Goal: Task Accomplishment & Management: Complete application form

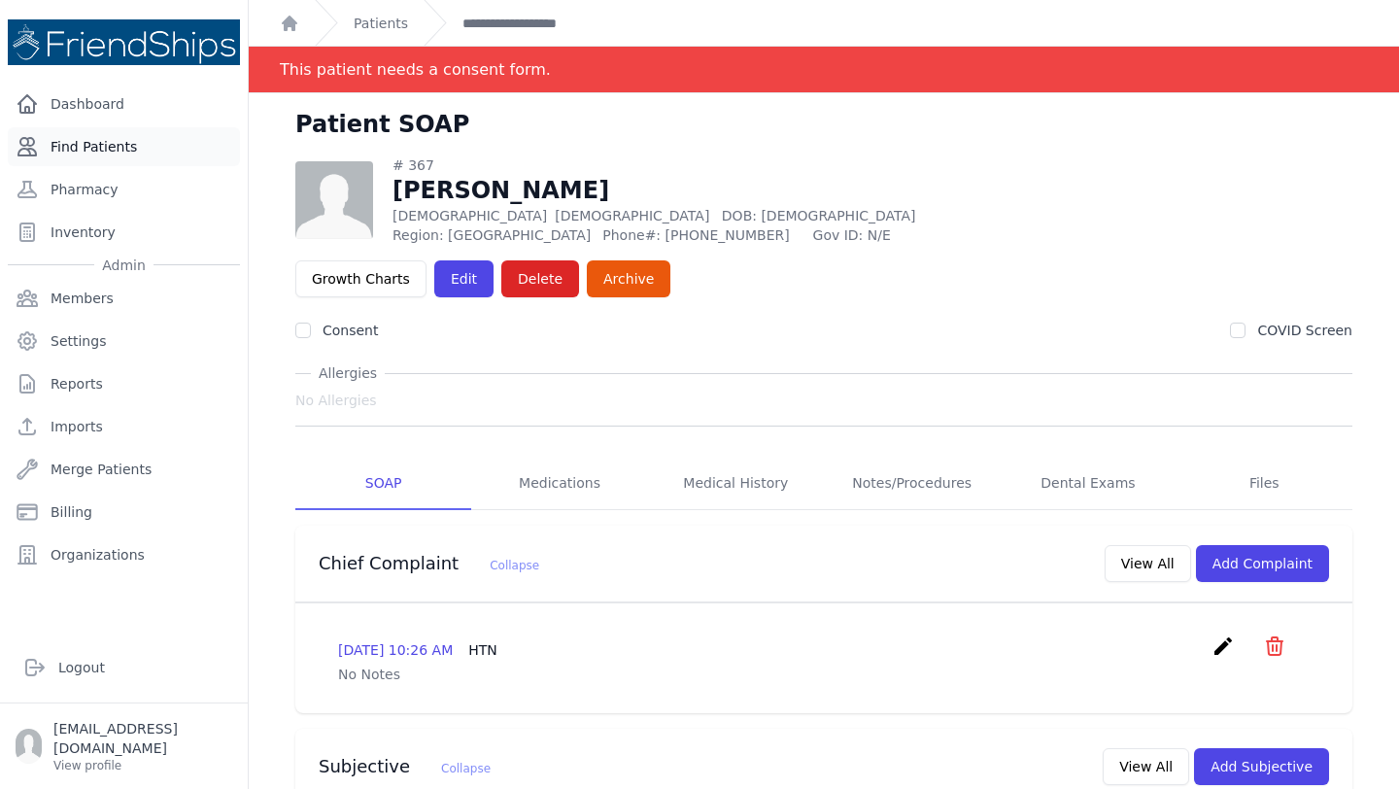
click at [112, 154] on link "Find Patients" at bounding box center [124, 146] width 232 height 39
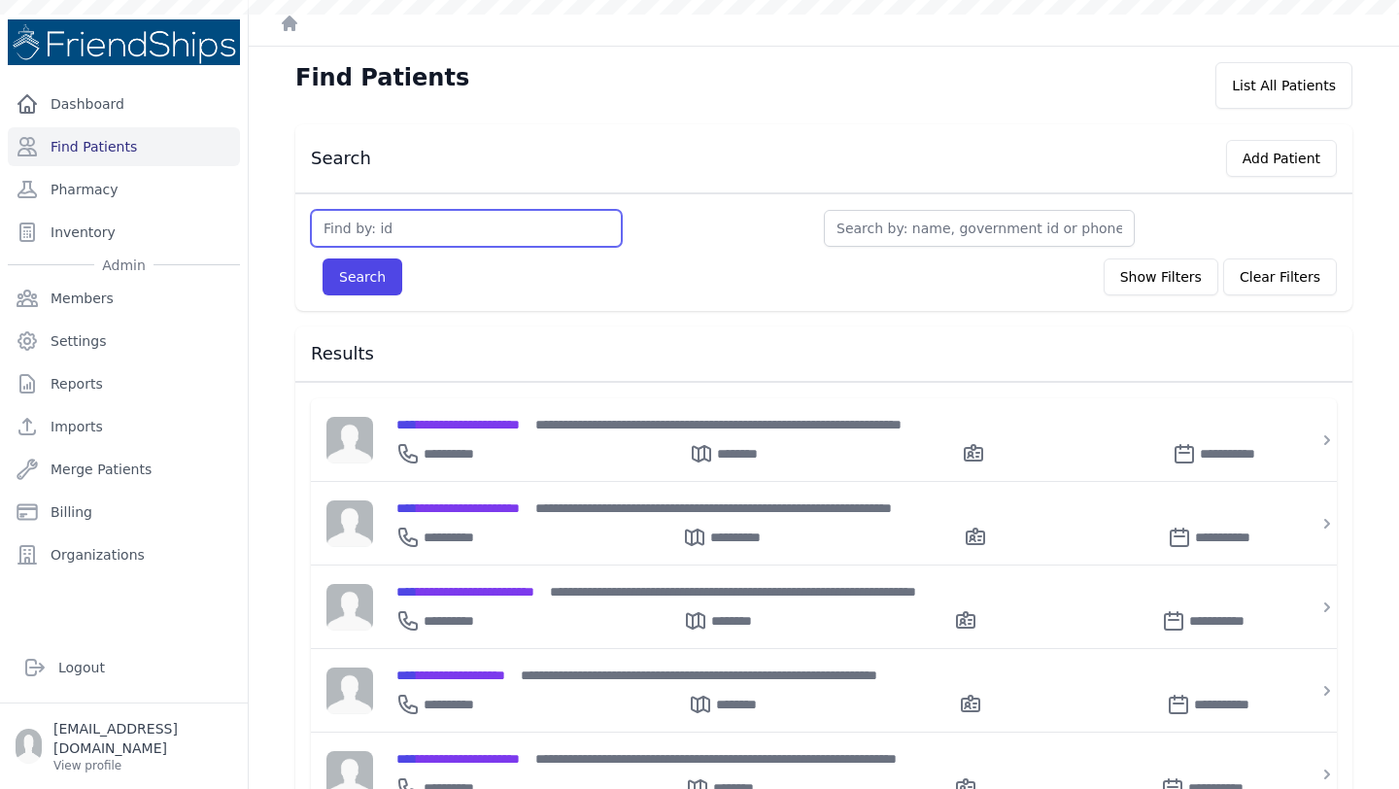
click at [376, 221] on input "text" at bounding box center [466, 228] width 311 height 37
type input "285"
click at [323, 258] on button "Search" at bounding box center [363, 276] width 80 height 37
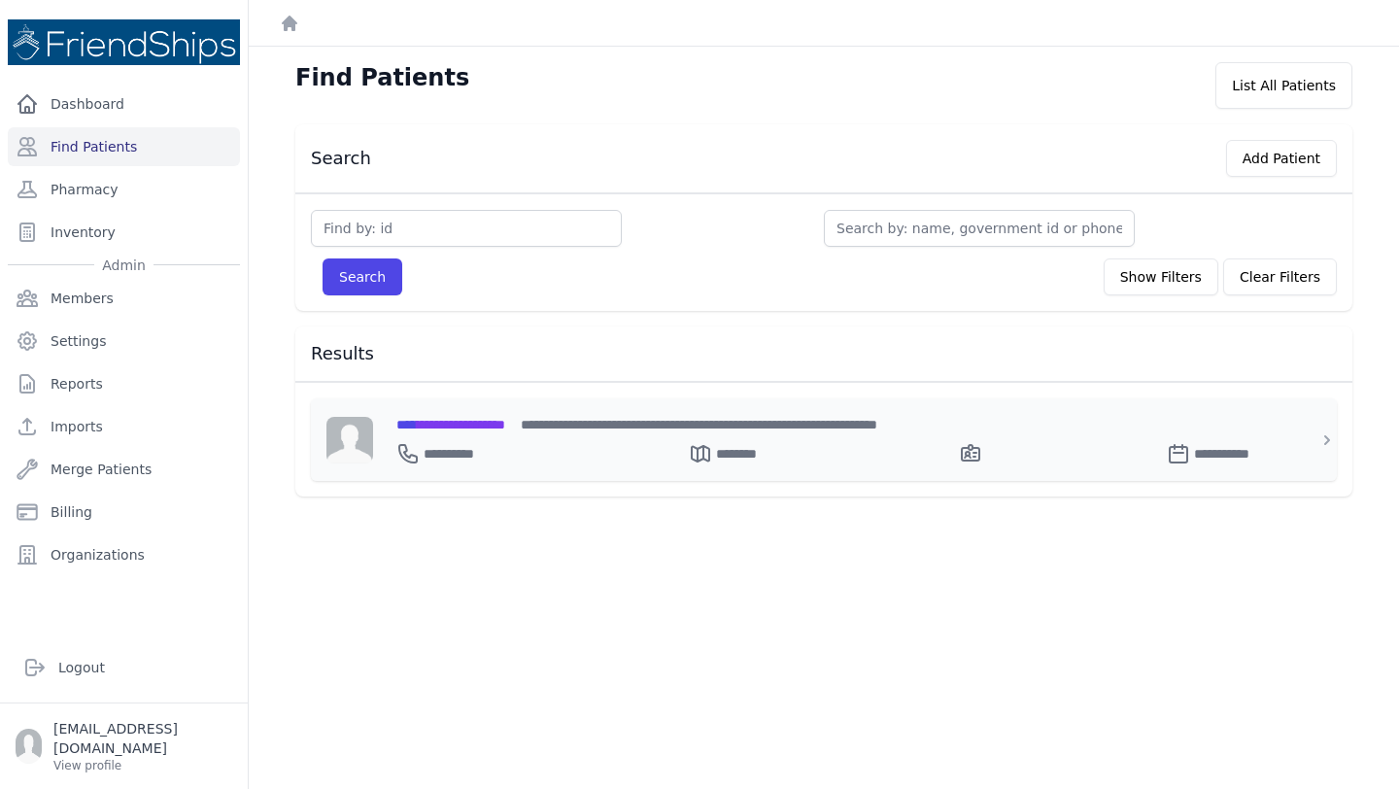
click at [472, 434] on div "**********" at bounding box center [835, 449] width 878 height 31
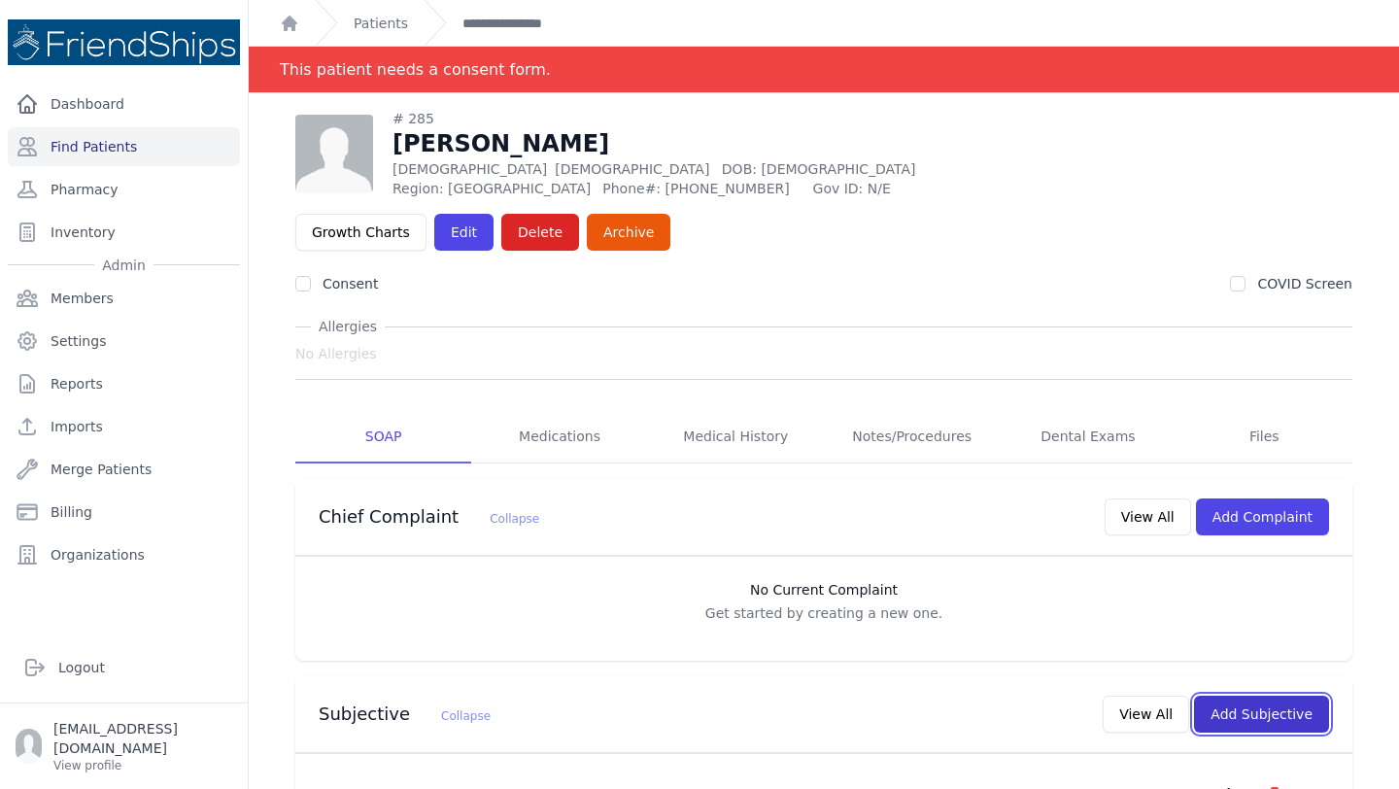
click at [1253, 696] on button "Add Subjective" at bounding box center [1261, 714] width 135 height 37
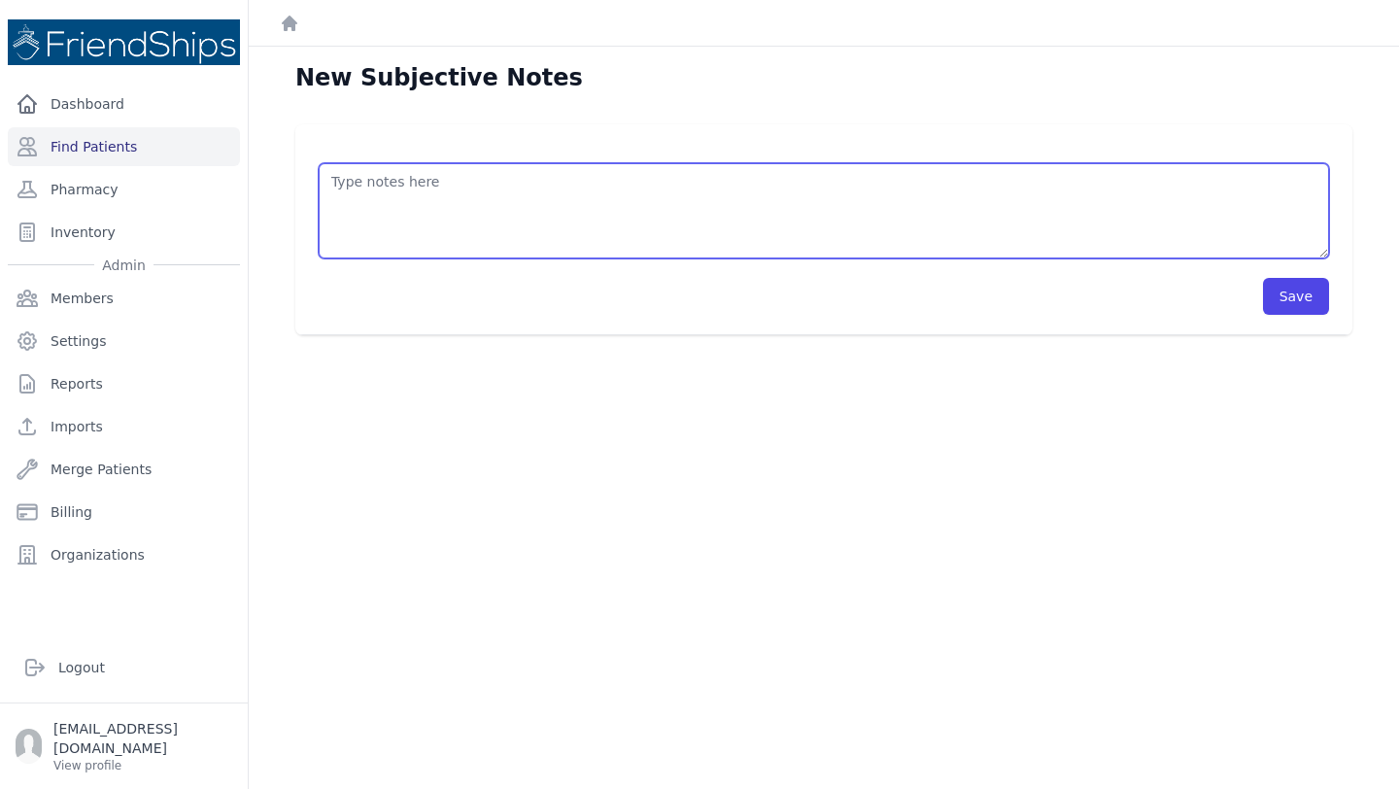
click at [494, 221] on textarea at bounding box center [824, 210] width 1010 height 95
type textarea "CHEM8+ (i-Stat) 2025-09-30 Sodium 142 mEq/L Potassium 4.1 mEq/L Chloride 106 mE…"
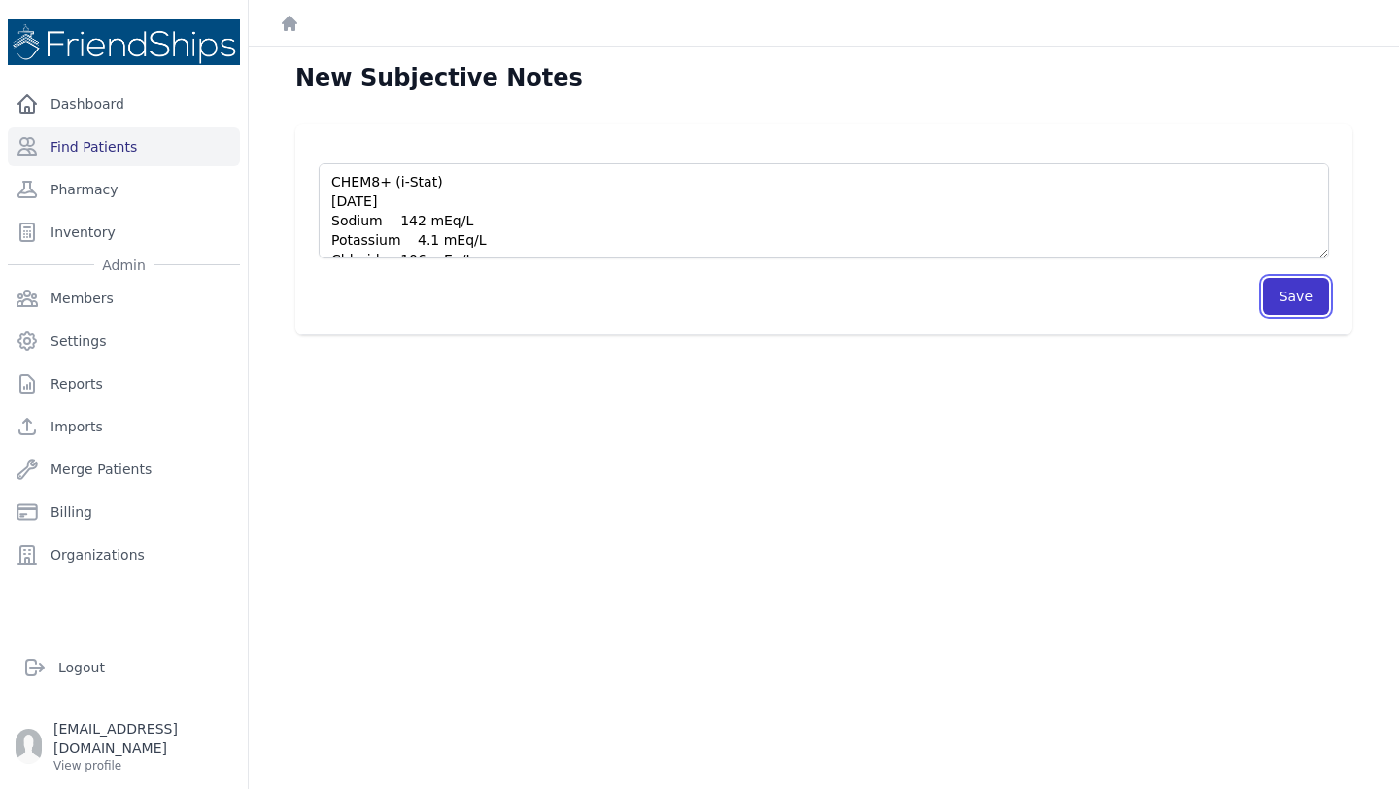
click at [1287, 308] on button "Save" at bounding box center [1296, 296] width 66 height 37
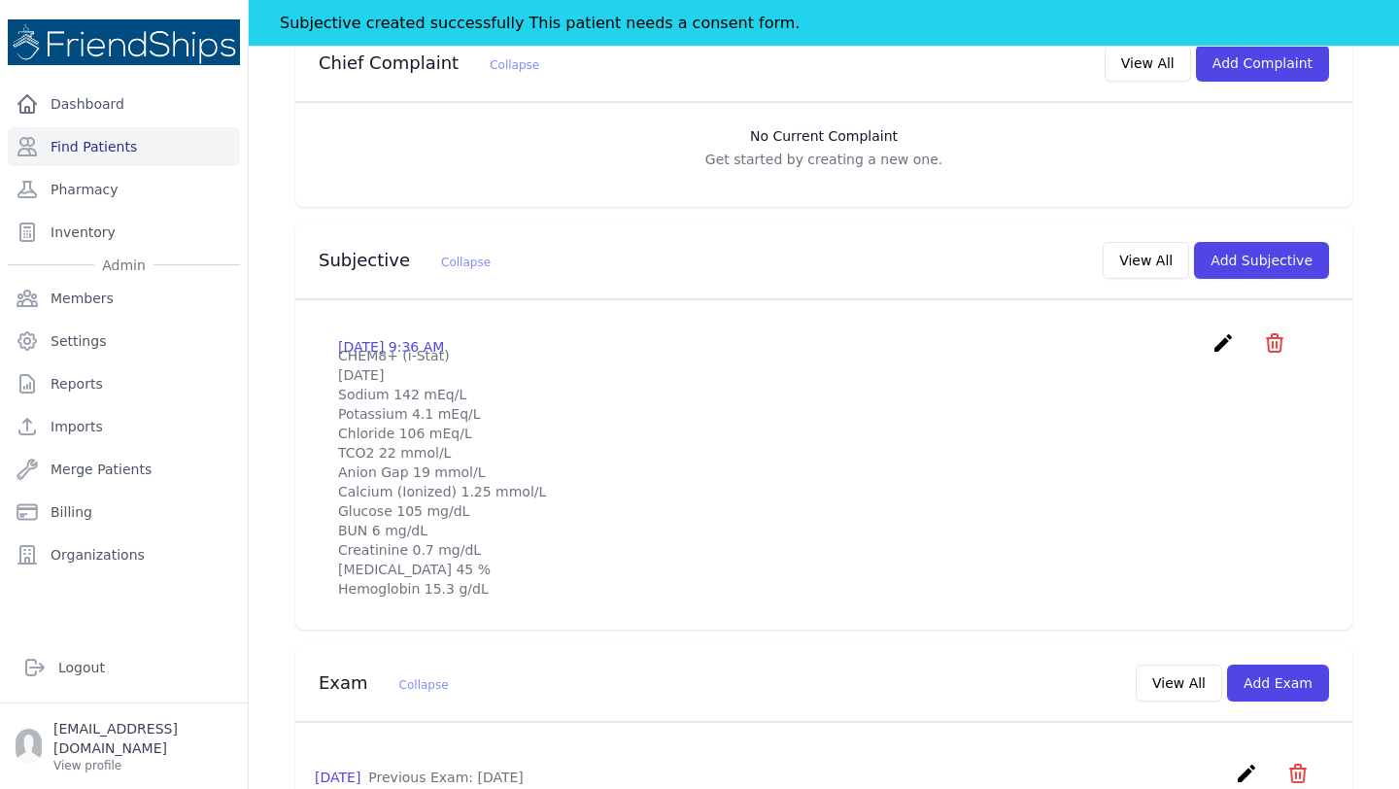
scroll to position [505, 0]
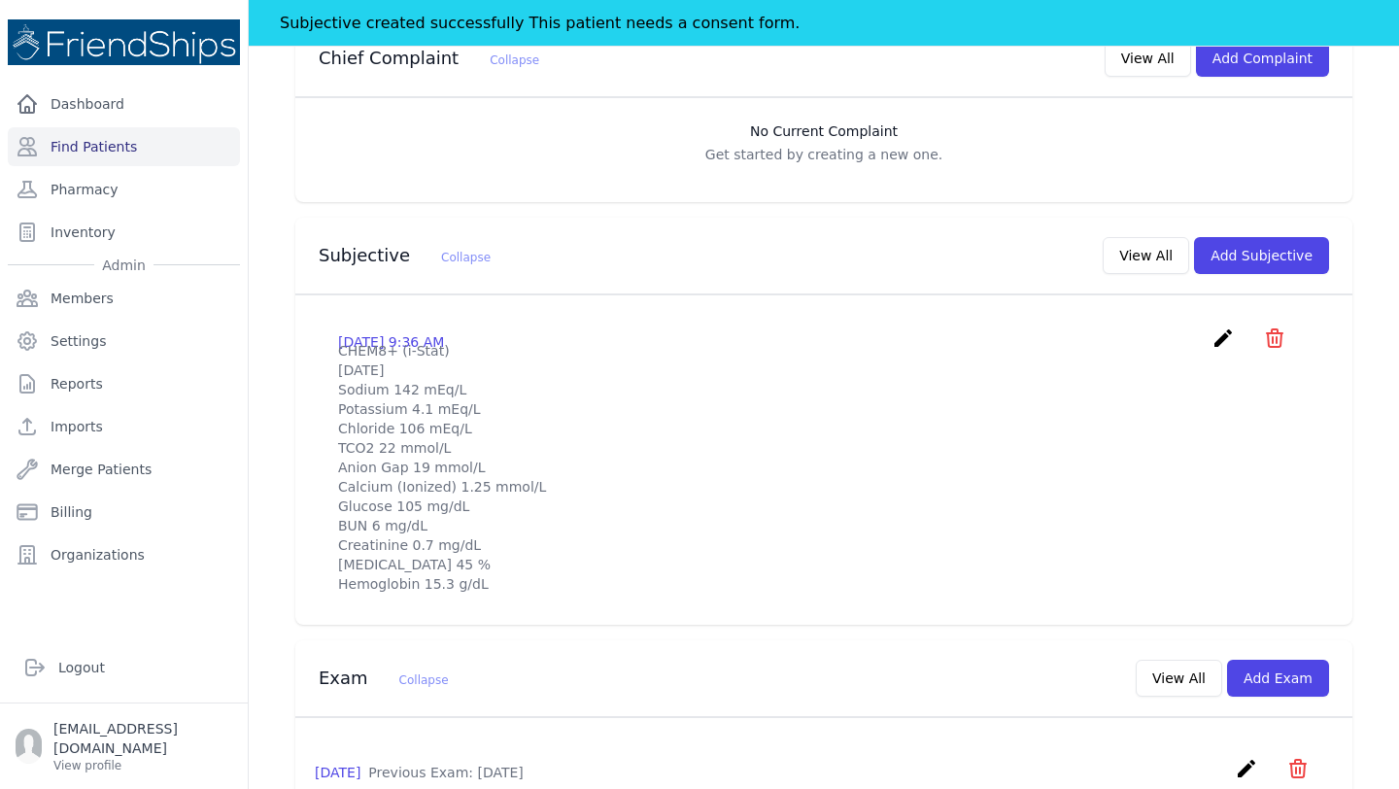
click at [279, 180] on div "# 285 Hamid Issa Hamad Male 61 Years Old DOB: 1964-Jan-01 Region: Hamadiya Phon…" at bounding box center [823, 741] width 1119 height 2183
click at [96, 146] on link "Find Patients" at bounding box center [124, 146] width 232 height 39
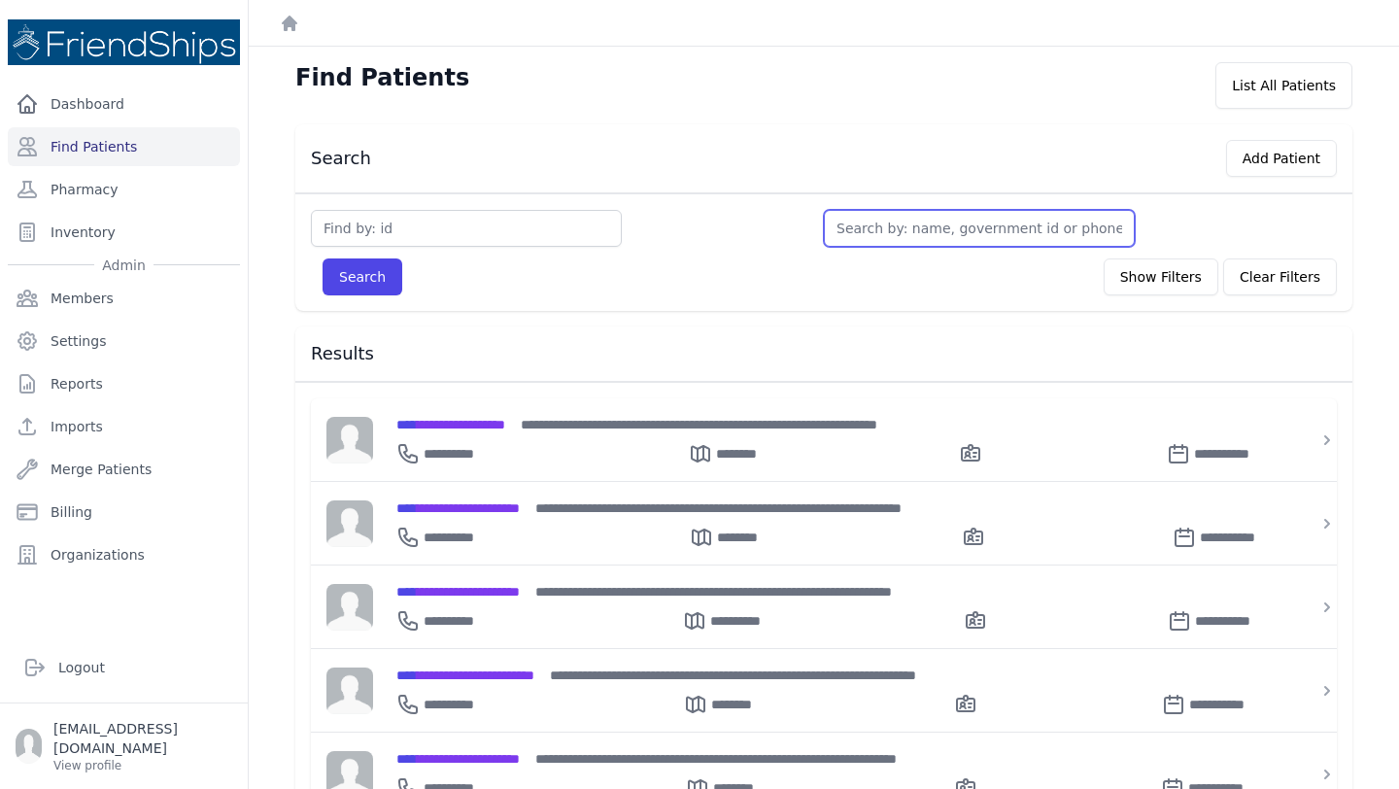
click at [924, 229] on input "text" at bounding box center [979, 228] width 311 height 37
type input "lai"
type input "laila"
click at [323, 258] on button "Search" at bounding box center [363, 276] width 80 height 37
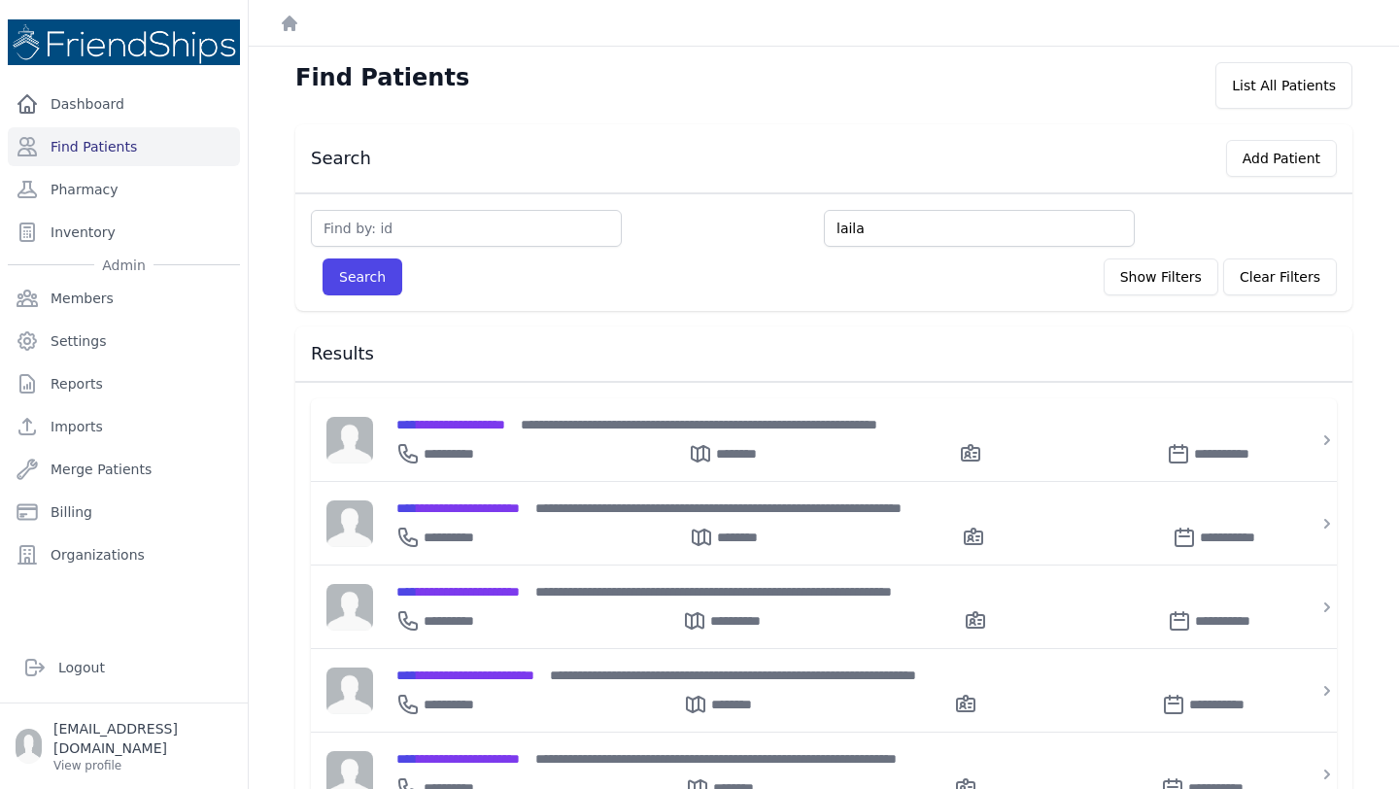
click at [877, 232] on input "laila" at bounding box center [979, 228] width 311 height 37
type input "la"
type input "l"
click at [478, 231] on input "text" at bounding box center [466, 228] width 311 height 37
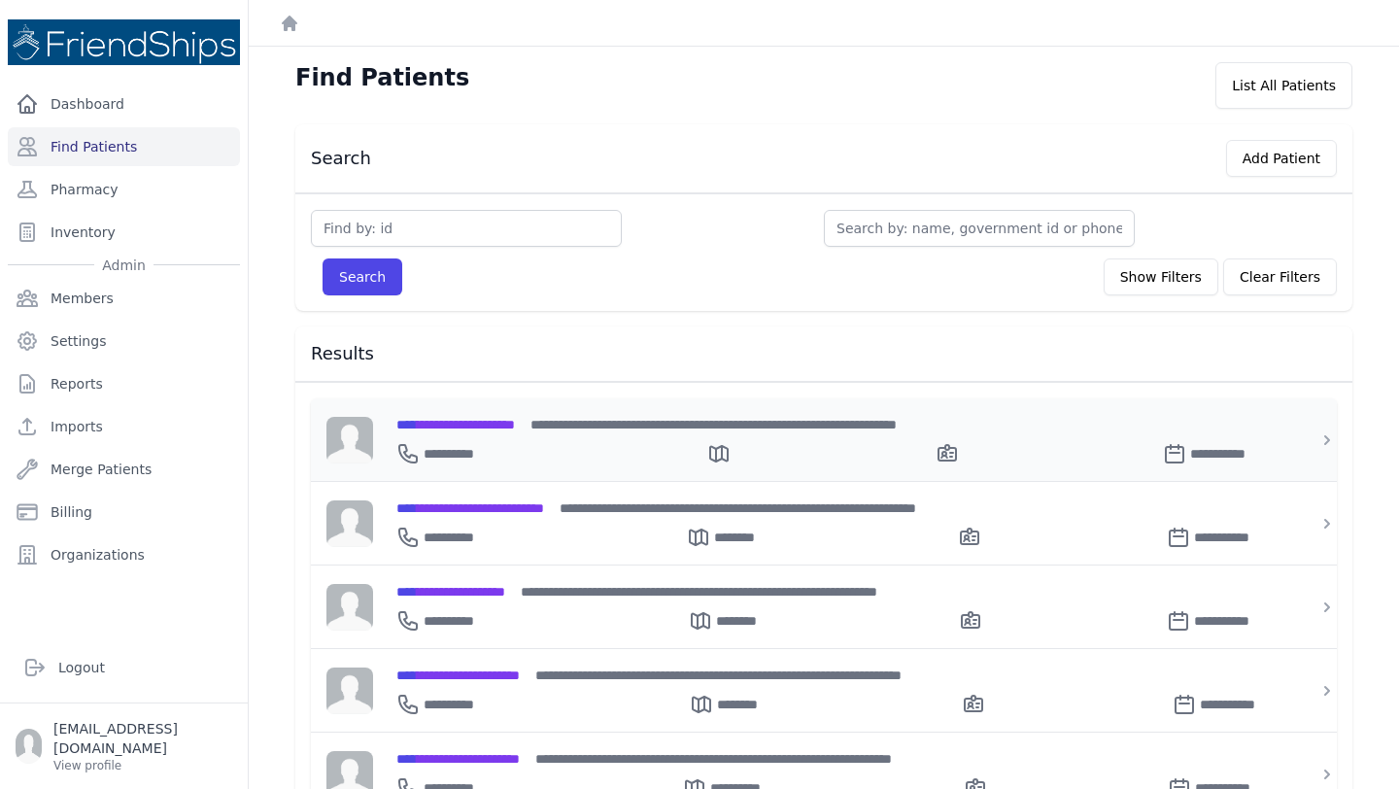
click at [515, 423] on span "**********" at bounding box center [455, 425] width 119 height 14
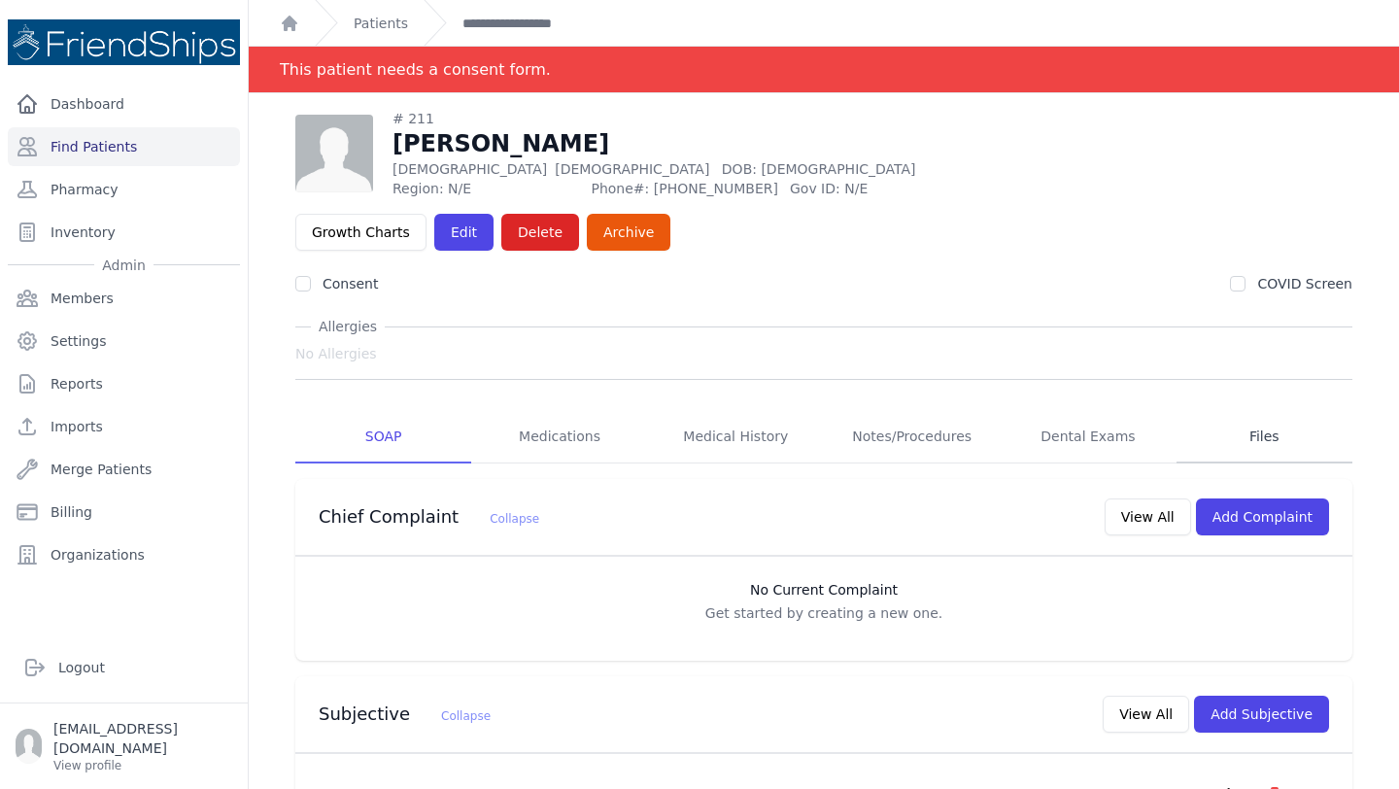
click at [1278, 411] on link "Files" at bounding box center [1264, 437] width 176 height 52
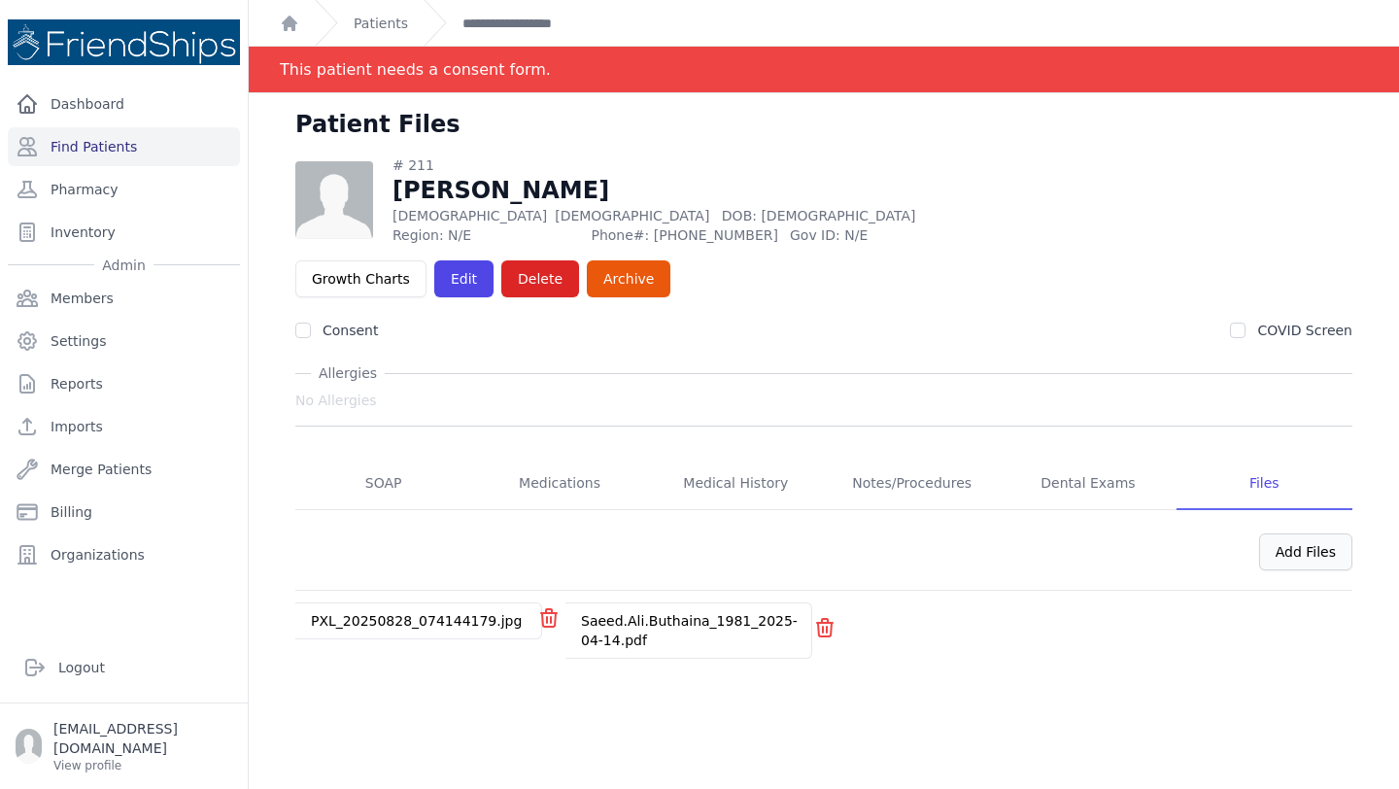
click at [1287, 533] on div "Add Files" at bounding box center [1305, 551] width 93 height 37
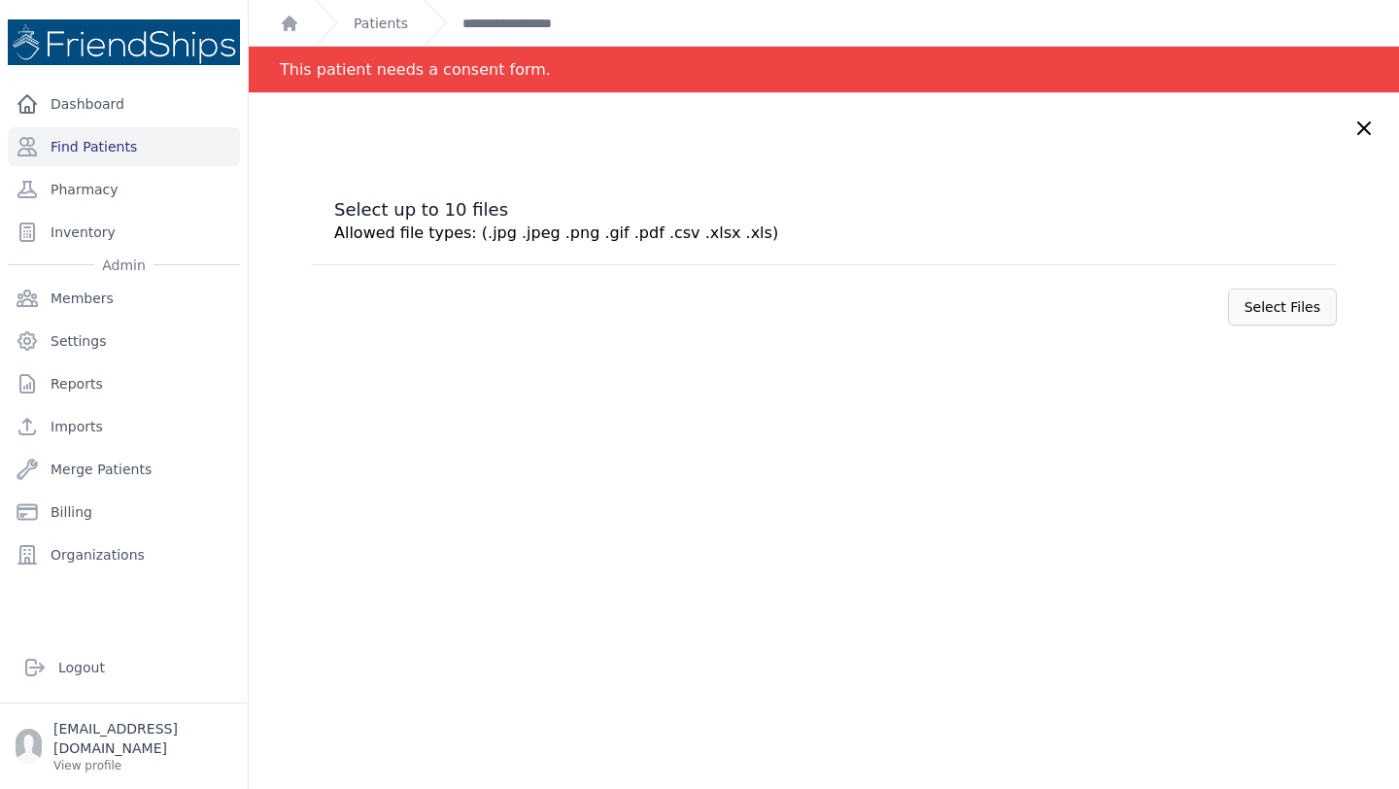
click at [1289, 309] on label "Select Files" at bounding box center [1282, 307] width 109 height 37
click at [0, 0] on input "Select Files" at bounding box center [0, 0] width 0 height 0
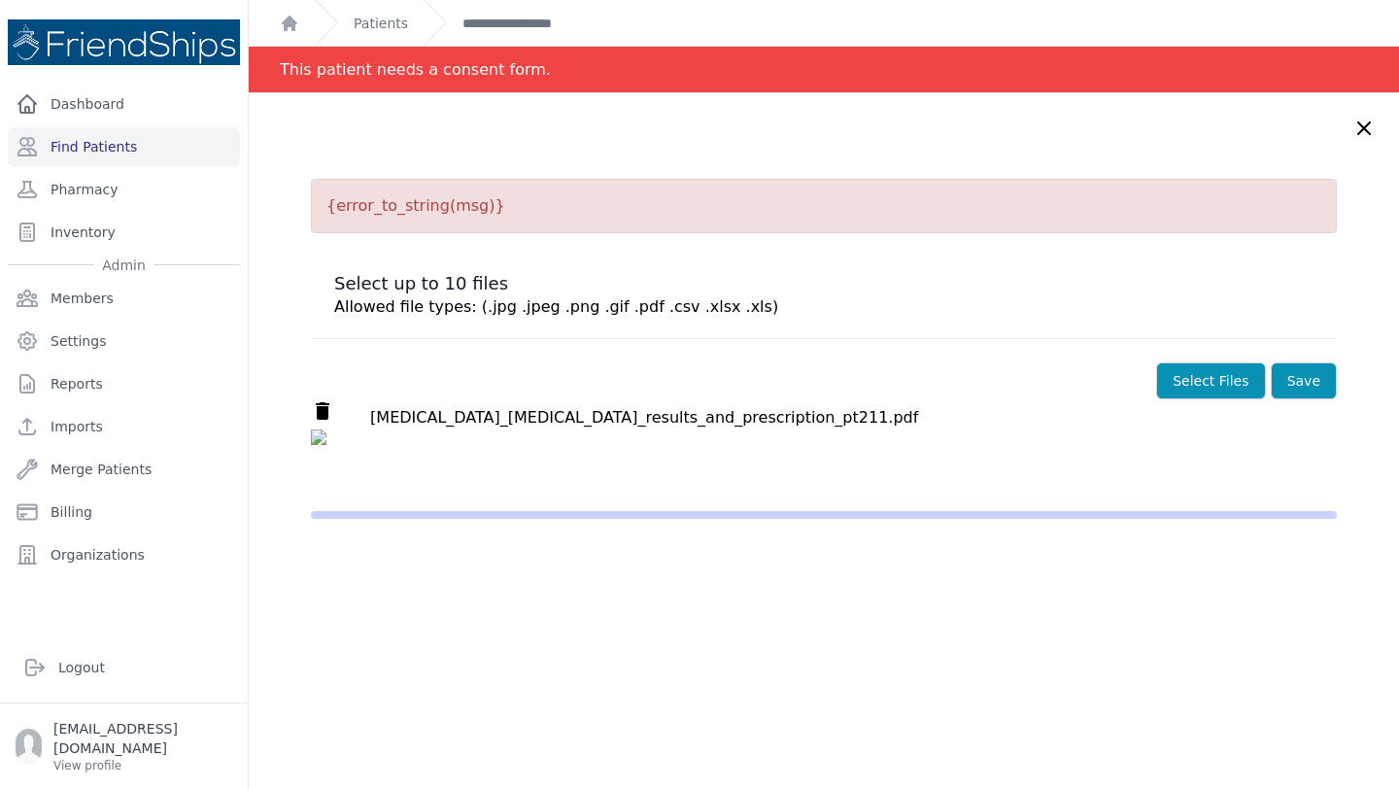
click at [464, 426] on div "delete lumbar_MRI_results_and_prescription_pt211.pdf" at bounding box center [824, 414] width 1026 height 30
click at [1233, 373] on label "Select Files" at bounding box center [1210, 380] width 109 height 37
click at [0, 0] on input "Select Files" at bounding box center [0, 0] width 0 height 0
click at [1301, 381] on button "Save" at bounding box center [1304, 380] width 66 height 37
click at [427, 208] on p "{error_to_string(msg)}" at bounding box center [824, 206] width 1026 height 54
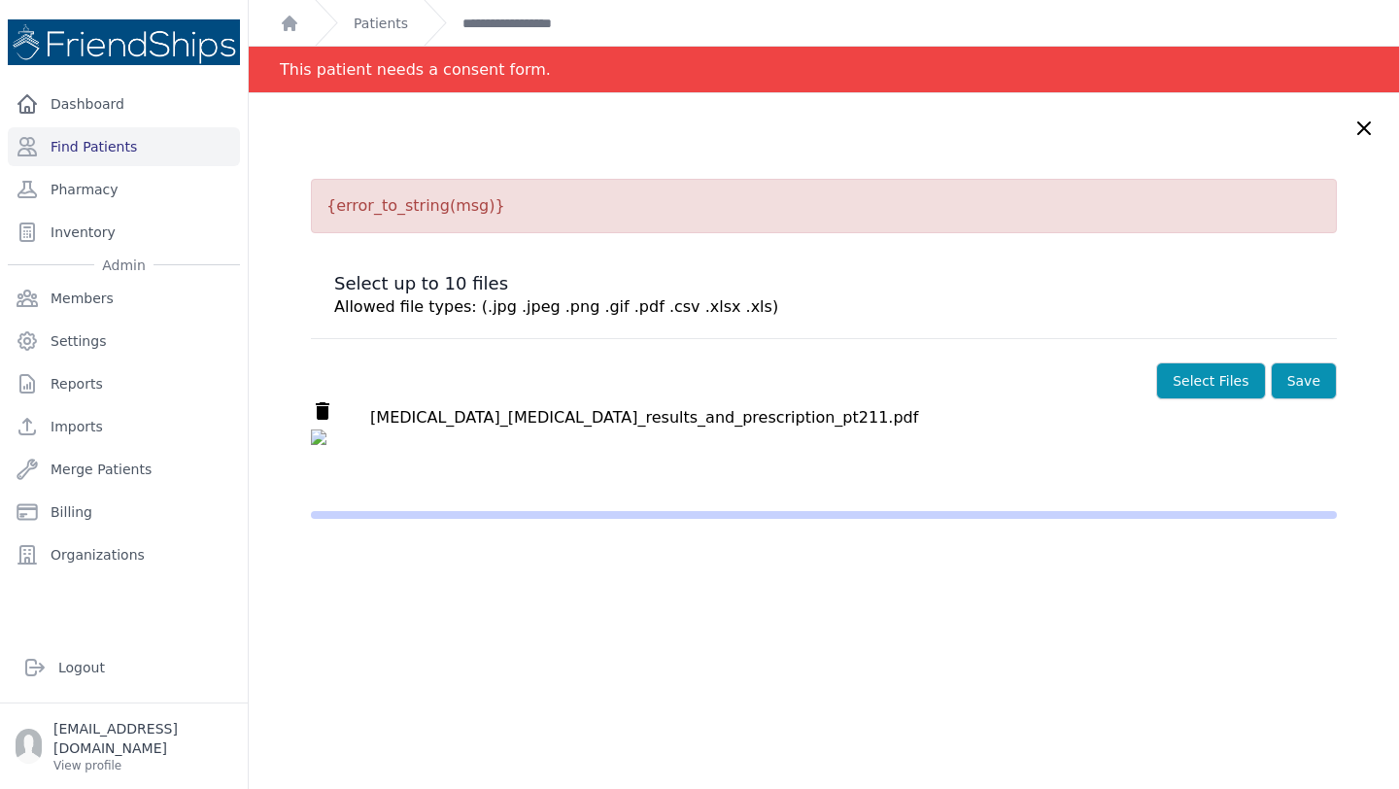
click at [427, 208] on p "{error_to_string(msg)}" at bounding box center [824, 206] width 1026 height 54
click at [472, 212] on p "{error_to_string(msg)}" at bounding box center [824, 206] width 1026 height 54
click at [647, 238] on div "{error_to_string(msg)} Select up to 10 files Allowed file types: (.jpg .jpeg .p…" at bounding box center [824, 349] width 1026 height 340
click at [881, 397] on div "Select Files Save" at bounding box center [824, 369] width 1026 height 60
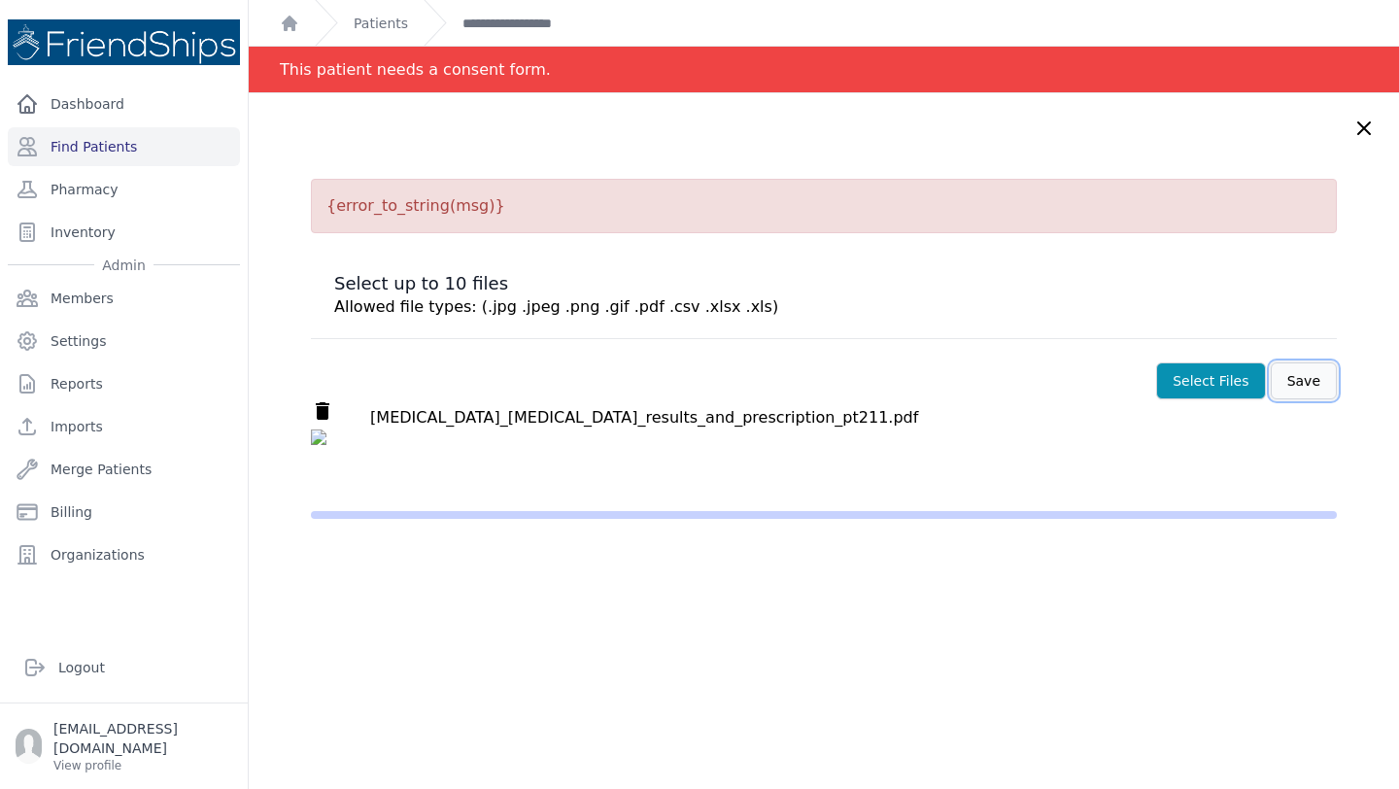
click at [1289, 378] on button "Save" at bounding box center [1304, 380] width 66 height 37
click at [1295, 376] on button "Save" at bounding box center [1304, 380] width 66 height 37
click at [1299, 389] on button "Save" at bounding box center [1304, 380] width 66 height 37
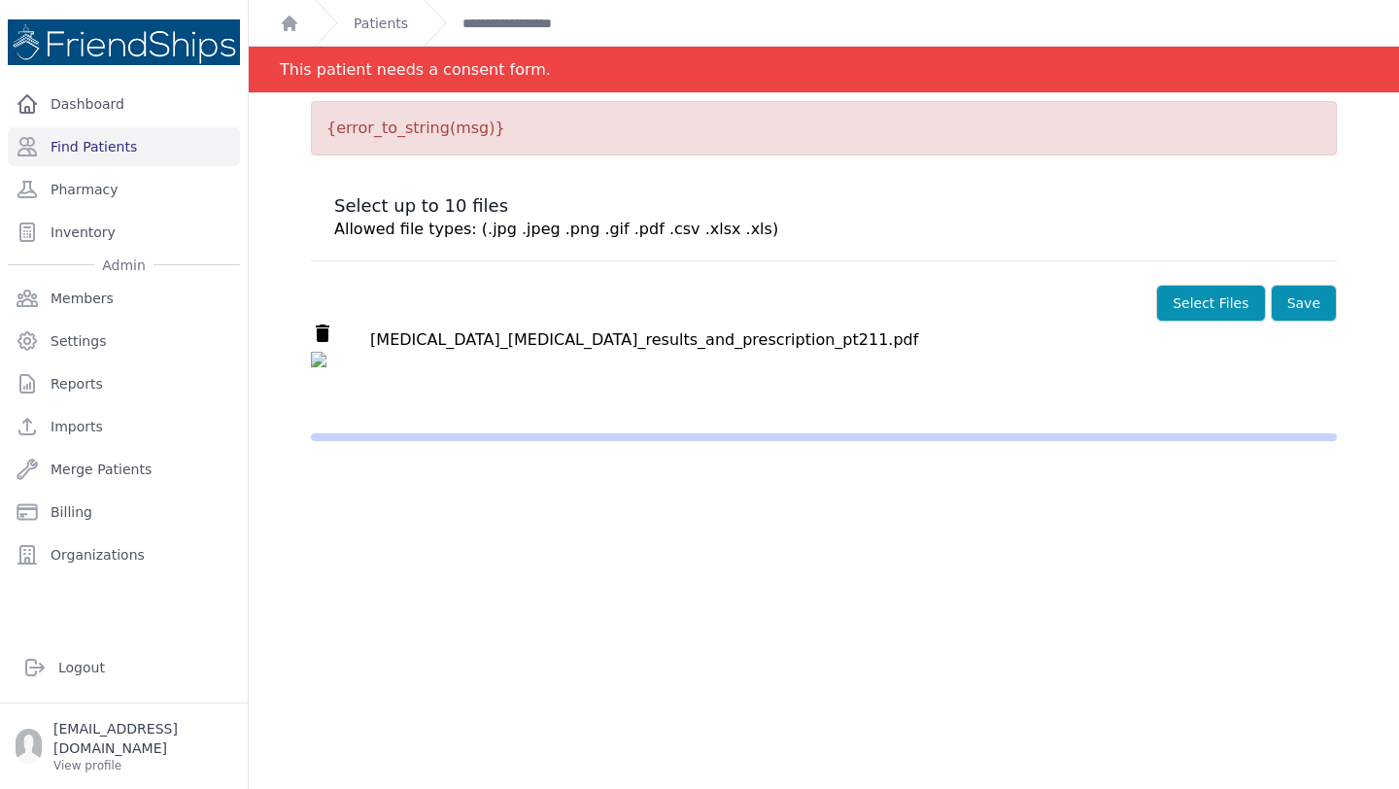
scroll to position [21, 0]
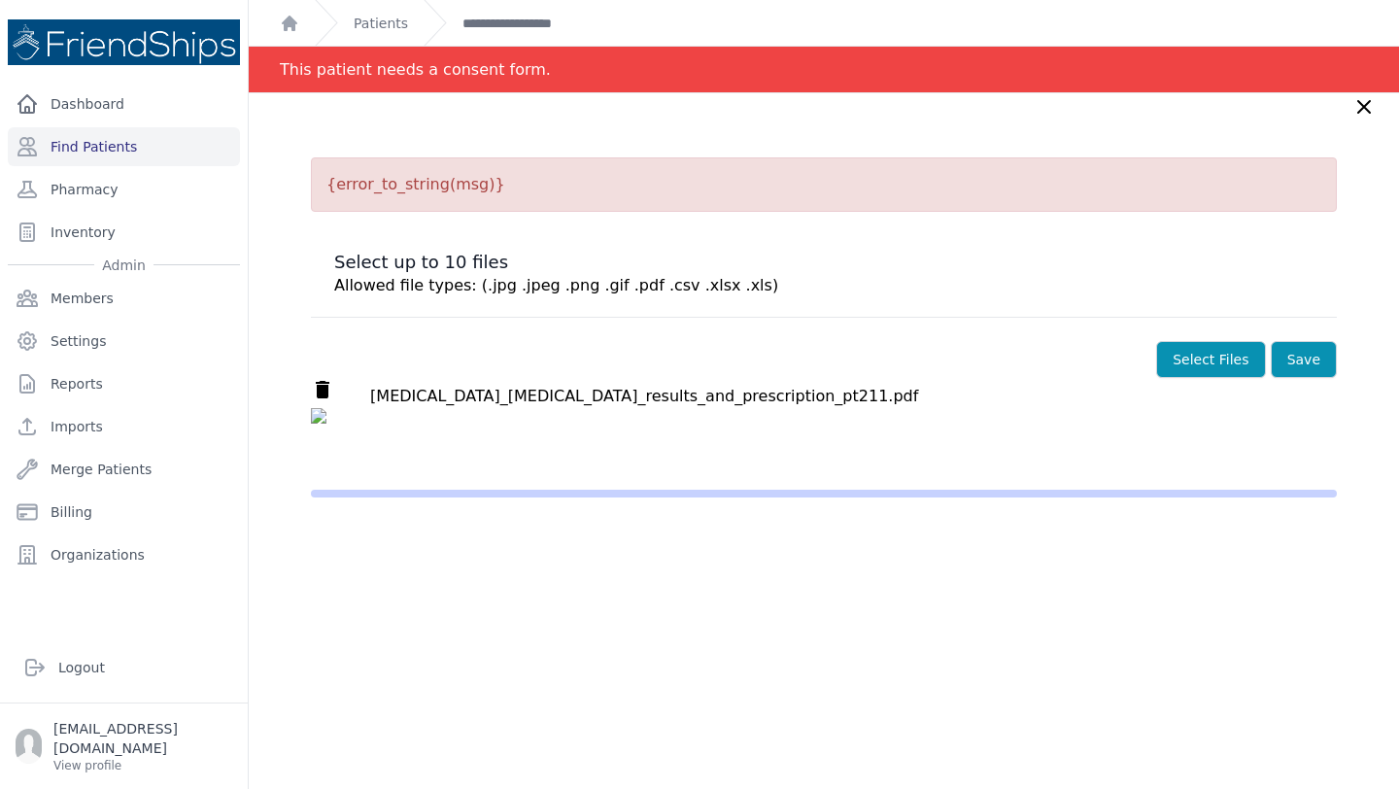
click at [565, 468] on img at bounding box center [824, 447] width 1026 height 78
click at [1307, 363] on button "Save" at bounding box center [1304, 359] width 66 height 37
click at [753, 174] on p "{error_to_string(msg)}" at bounding box center [824, 184] width 1026 height 54
click at [320, 385] on icon "delete" at bounding box center [322, 389] width 23 height 23
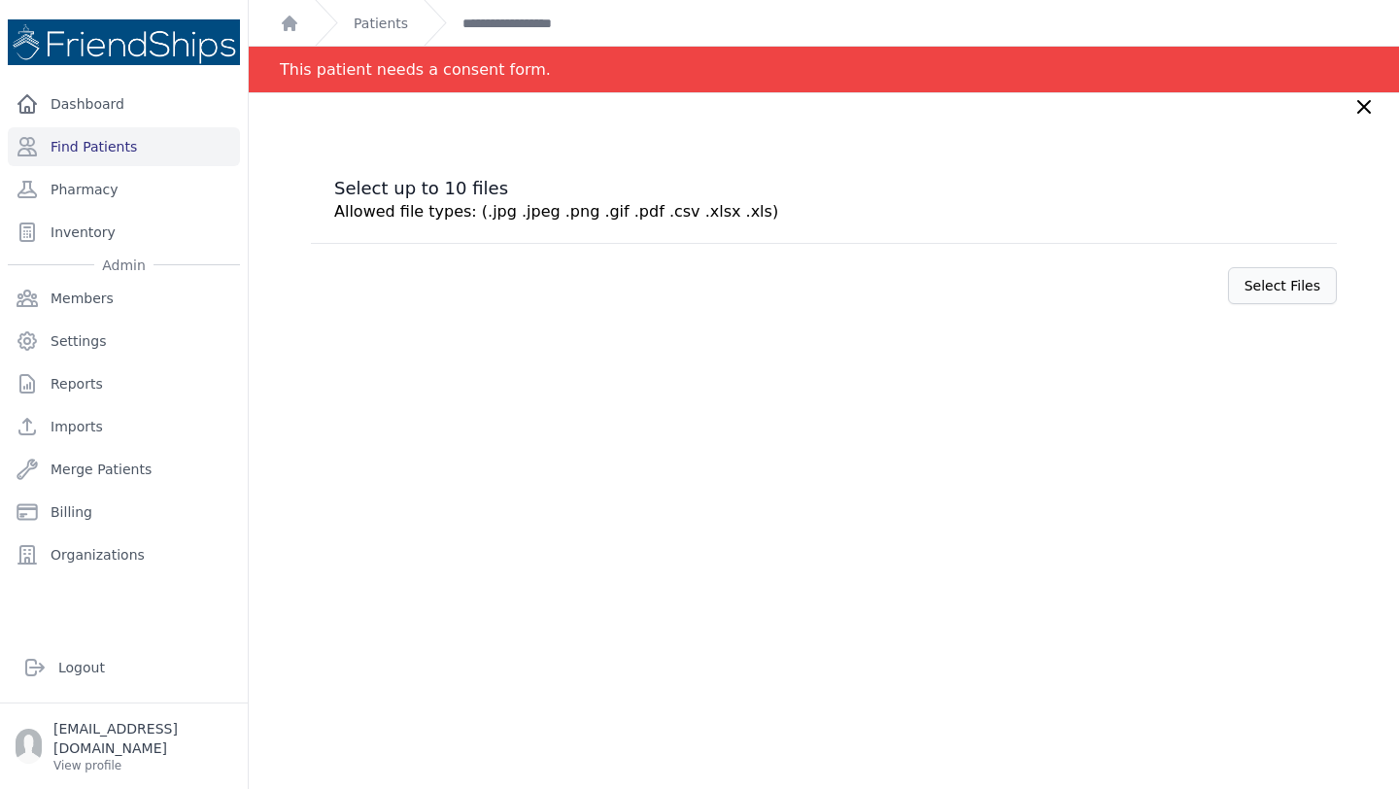
click at [1264, 290] on label "Select Files" at bounding box center [1282, 285] width 109 height 37
click at [0, 0] on input "Select Files" at bounding box center [0, 0] width 0 height 0
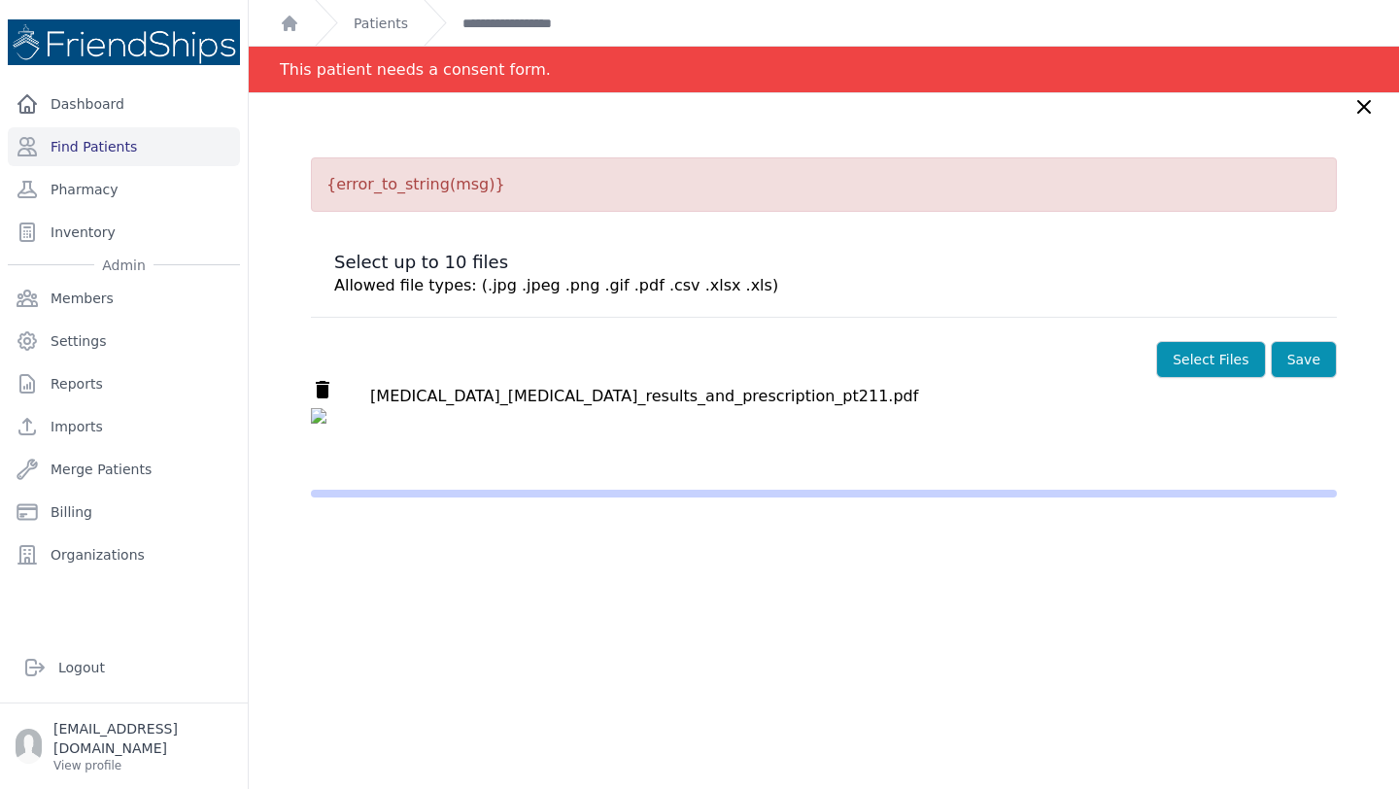
click at [479, 172] on p "{error_to_string(msg)}" at bounding box center [824, 184] width 1026 height 54
click at [416, 183] on p "{error_to_string(msg)}" at bounding box center [824, 184] width 1026 height 54
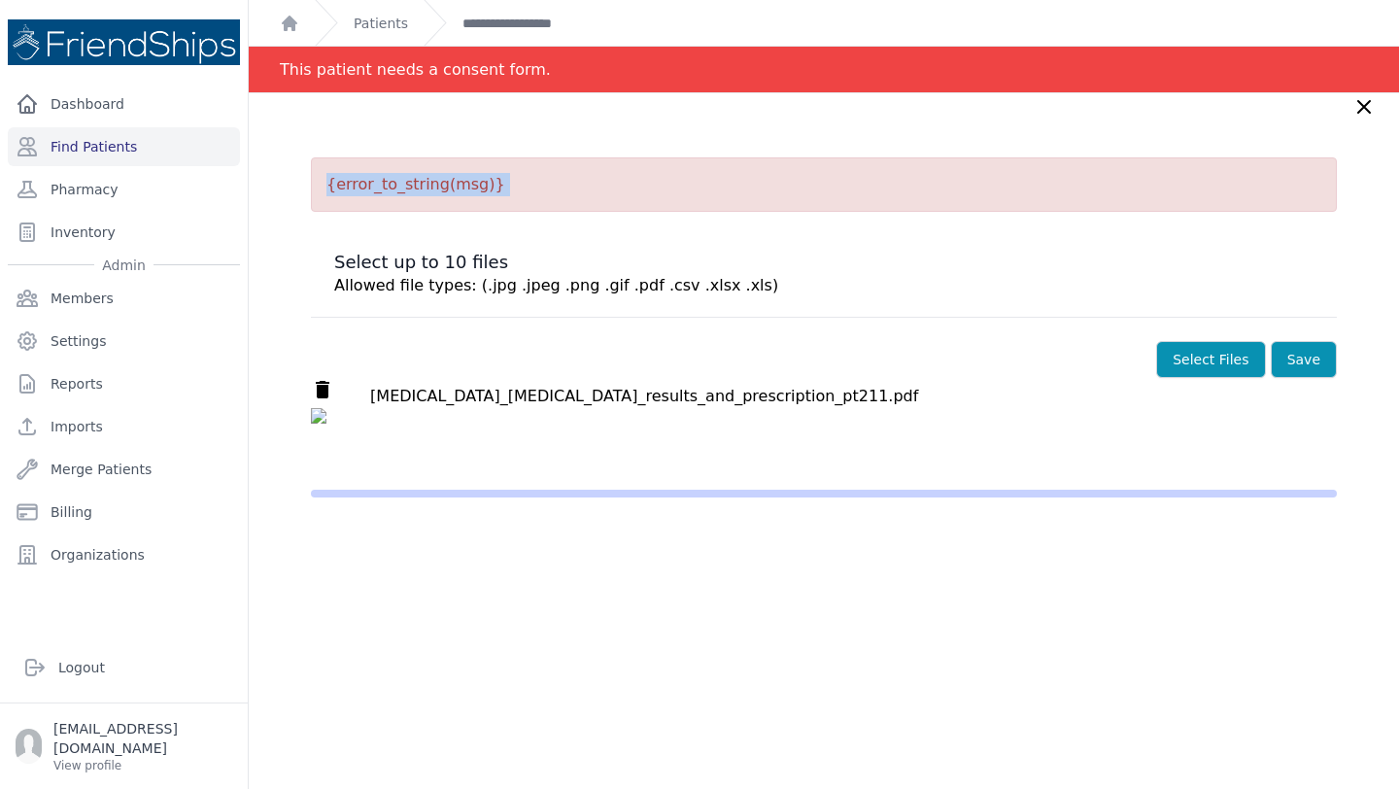
copy div "{error_to_string(msg)}"
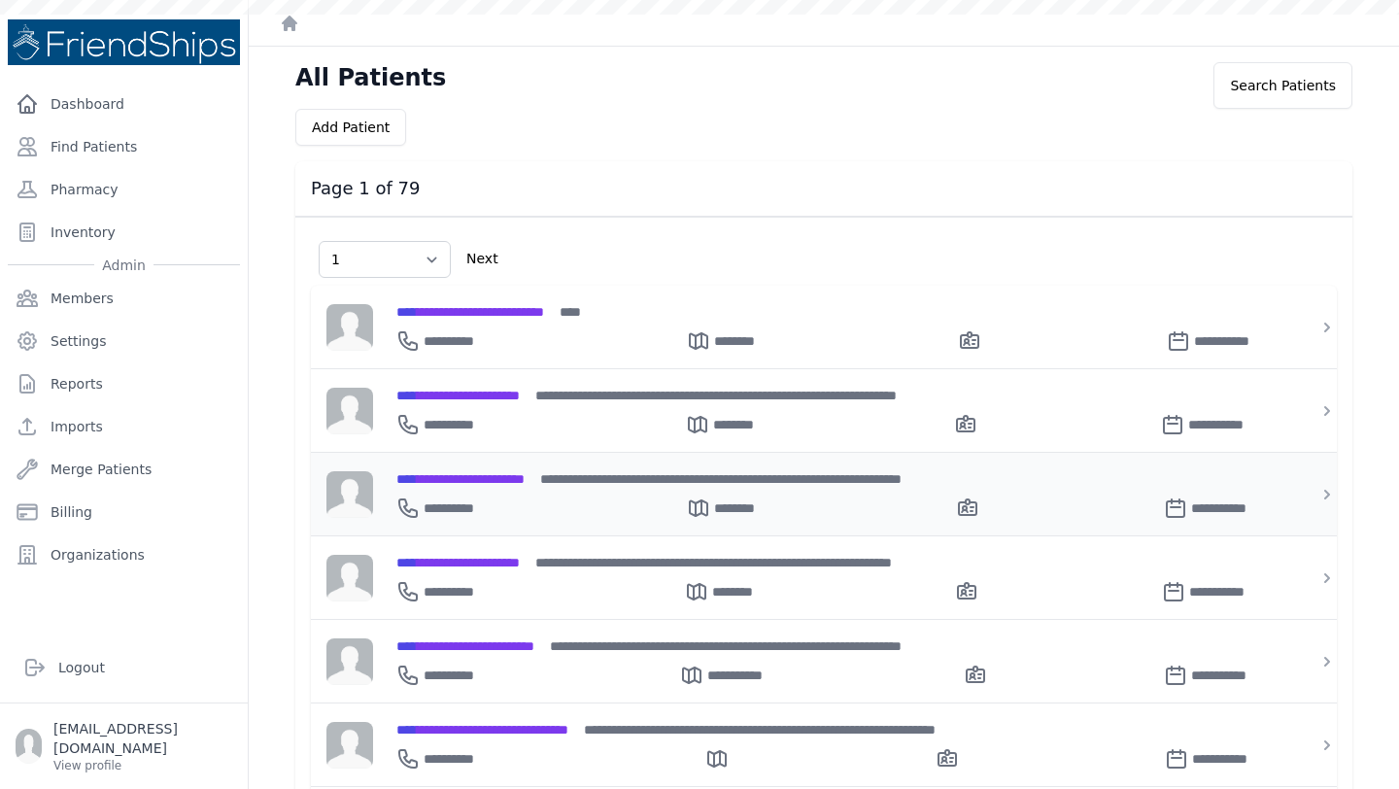
select select "1"
click at [109, 142] on link "Find Patients" at bounding box center [124, 146] width 232 height 39
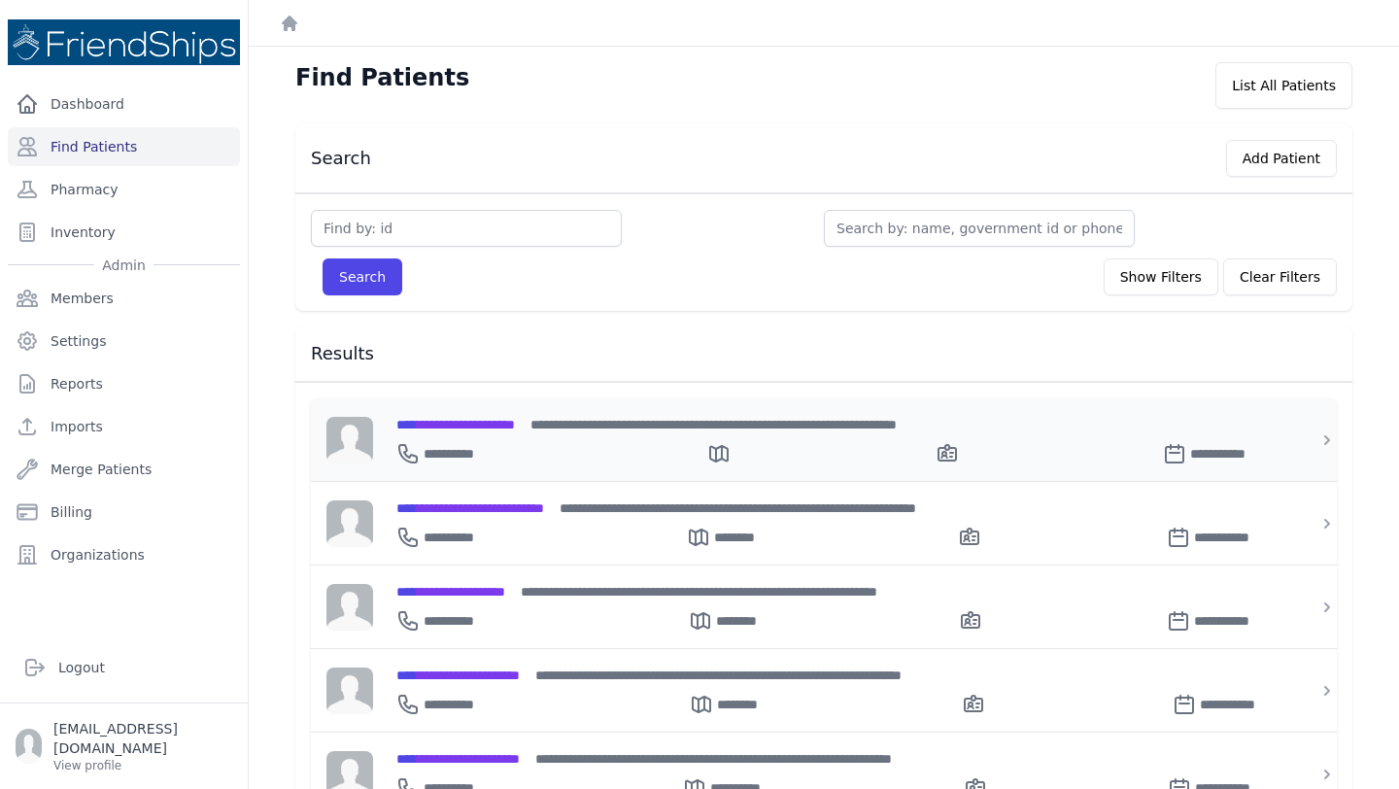
click at [484, 419] on span "**********" at bounding box center [455, 425] width 119 height 14
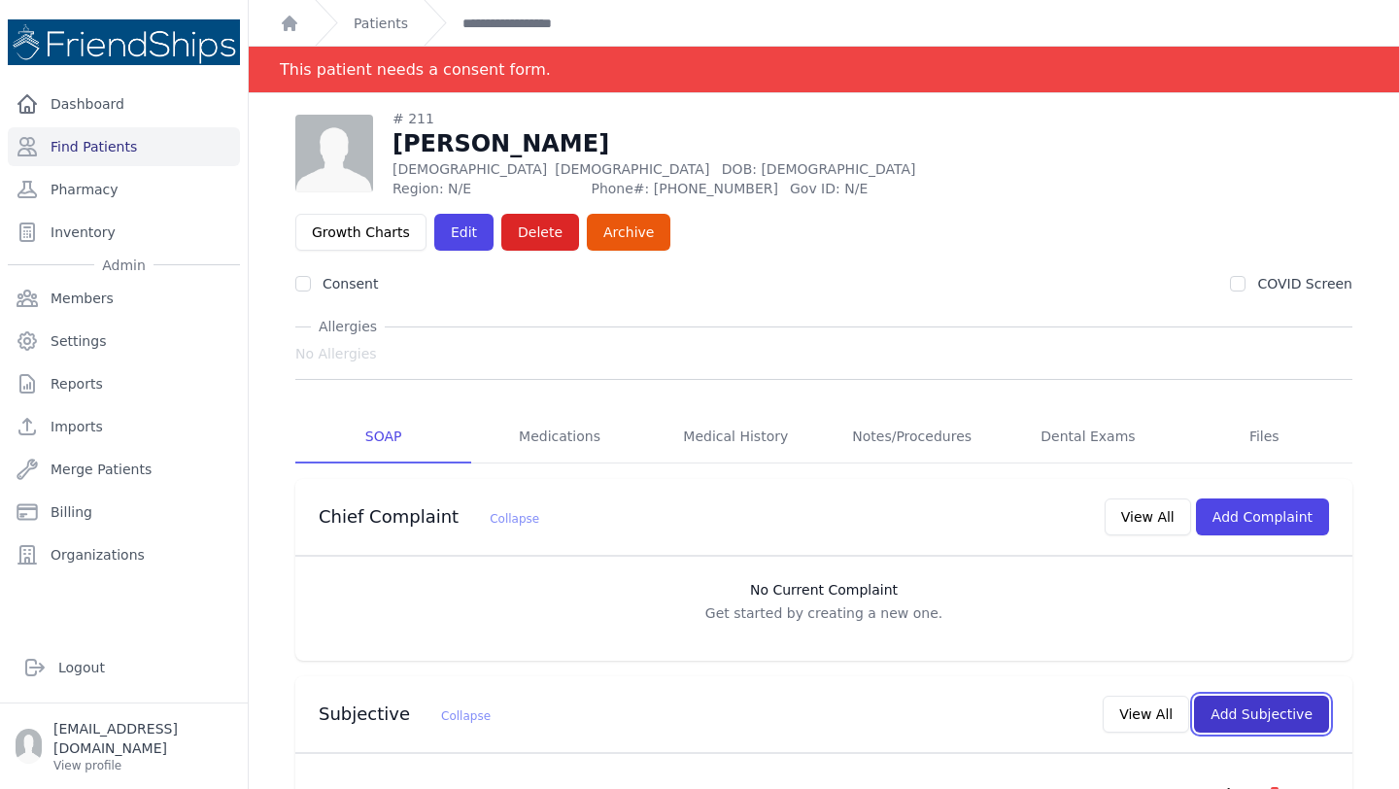
click at [1236, 696] on button "Add Subjective" at bounding box center [1261, 714] width 135 height 37
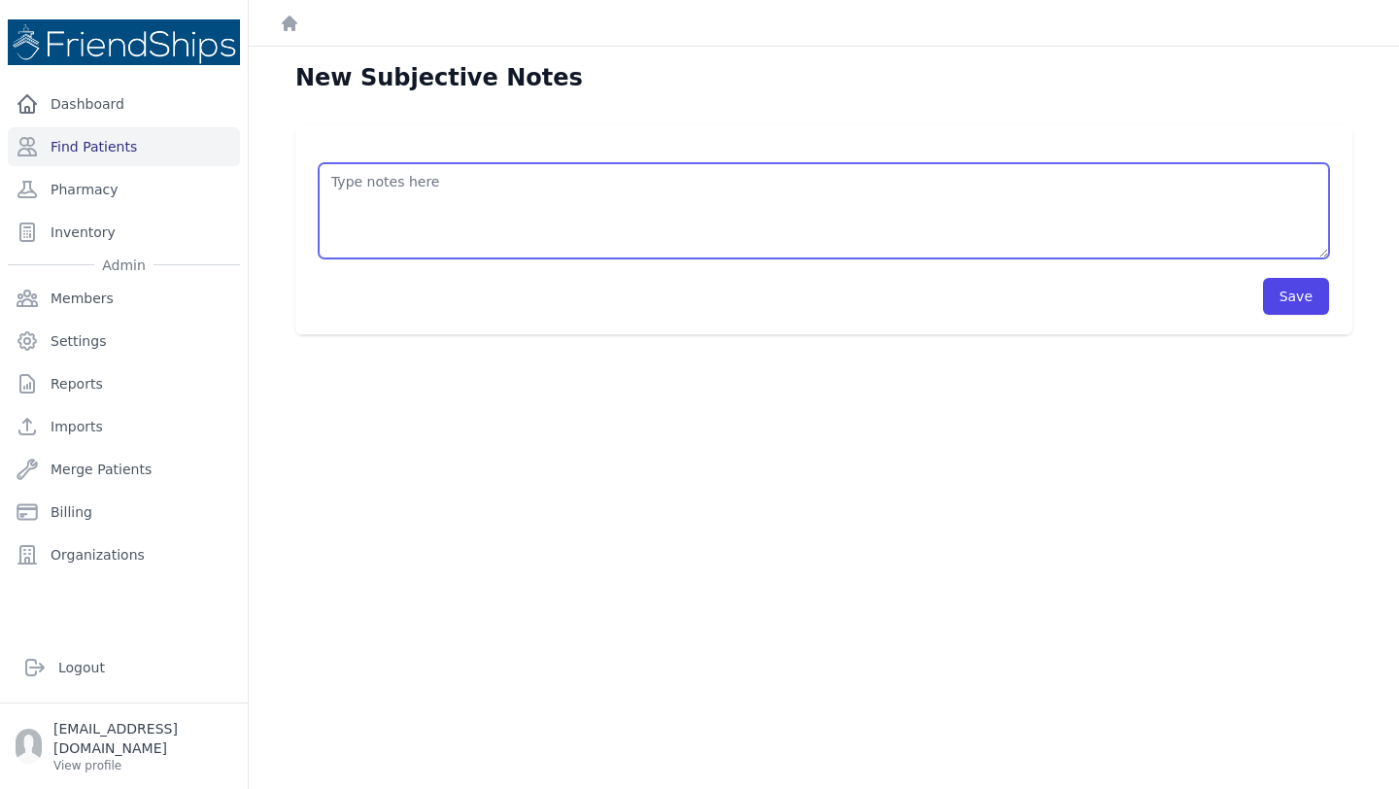
click at [491, 226] on textarea at bounding box center [824, 210] width 1010 height 95
click at [967, 182] on textarea "Pt presented to the clinic for a followup appointment. Was seen by nursing staf…" at bounding box center [824, 210] width 1010 height 95
click at [877, 178] on textarea "Pt presented to the clinic for a followup appointment. Was seen by nursing staf…" at bounding box center [824, 210] width 1010 height 95
click at [1016, 180] on textarea "Pt presented to the clinic for a followup appointment. Was seen by nursing staf…" at bounding box center [824, 210] width 1010 height 95
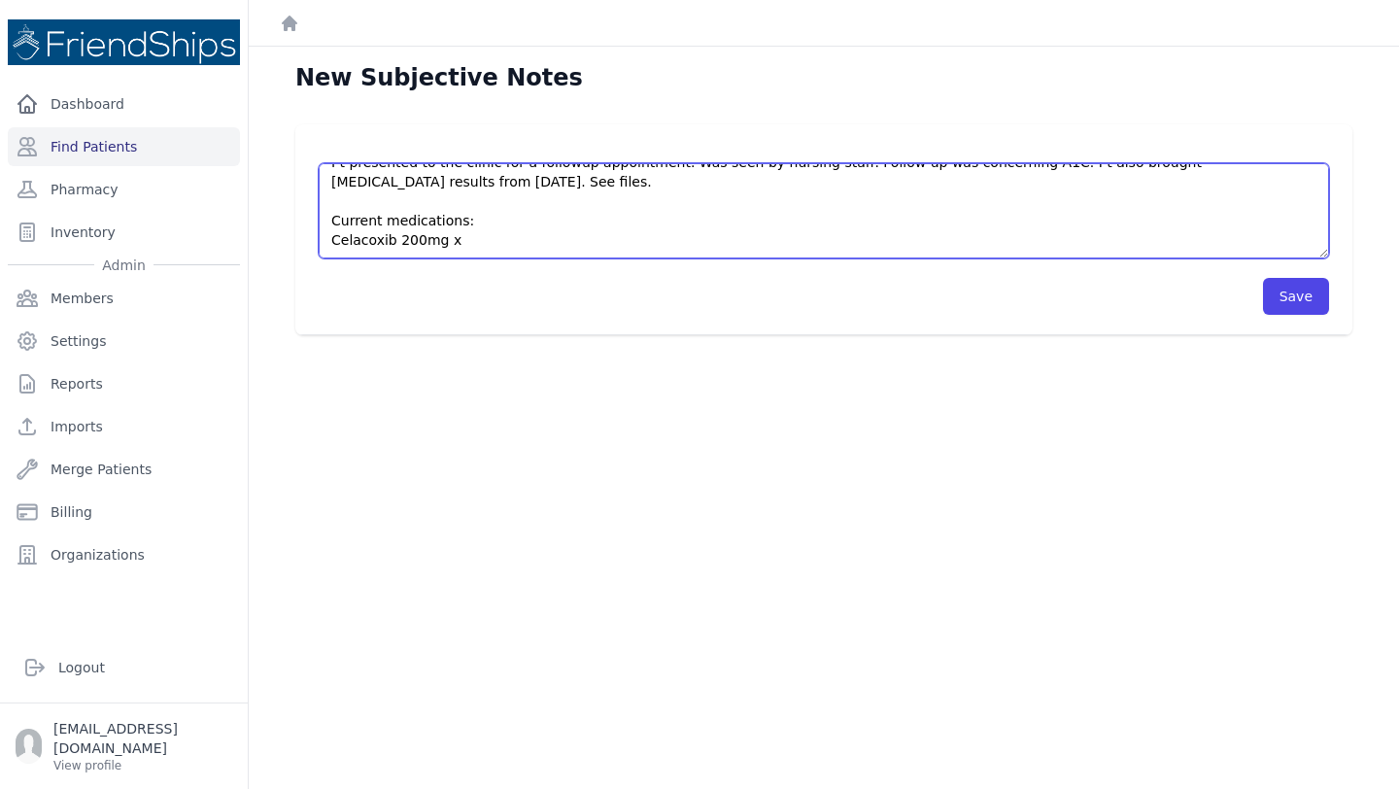
scroll to position [29, 0]
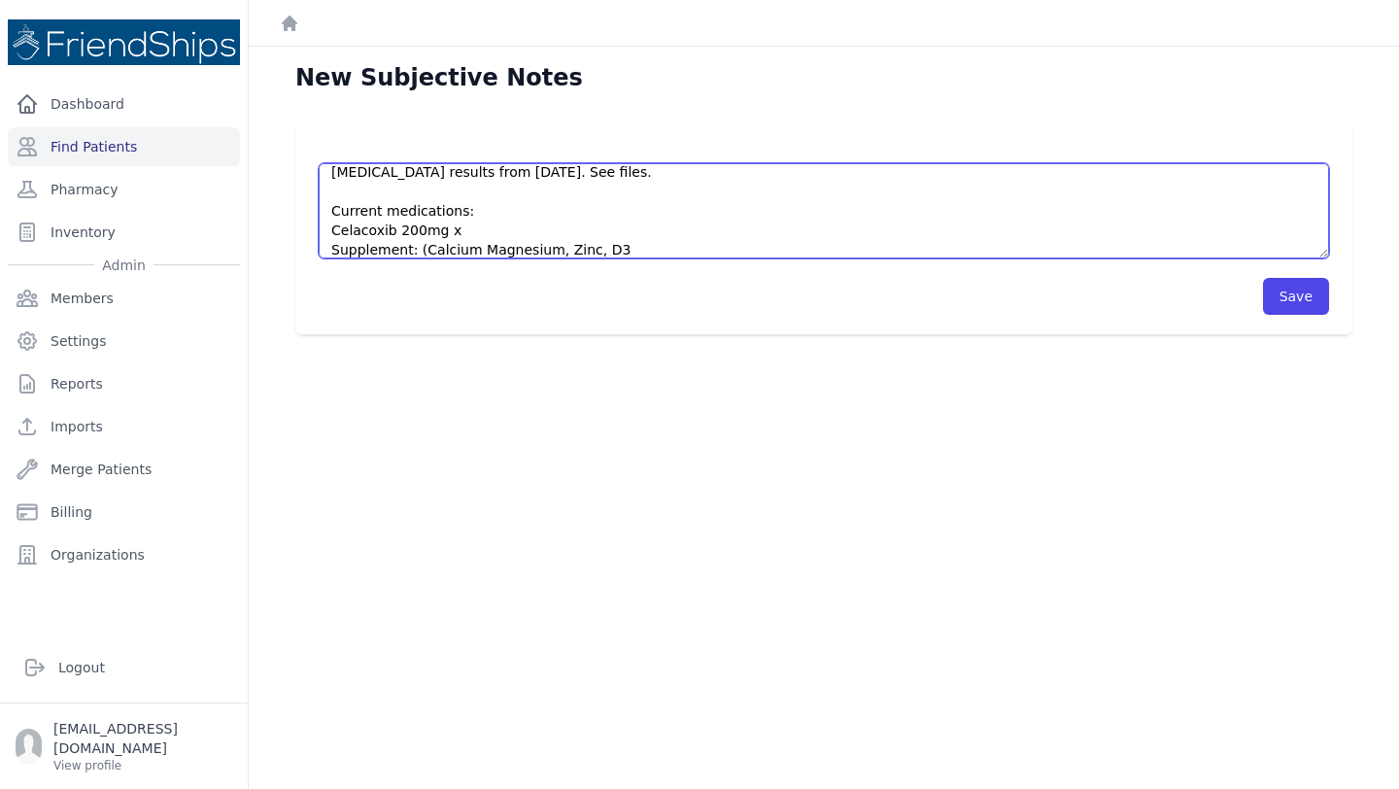
click at [470, 250] on textarea "Pt presented to the clinic for a followup appointment. Was seen by nursing staf…" at bounding box center [824, 210] width 1010 height 95
click at [605, 251] on textarea "Pt presented to the clinic for a followup appointment. Was seen by nursing staf…" at bounding box center [824, 210] width 1010 height 95
click at [689, 253] on textarea "Pt presented to the clinic for a followup appointment. Was seen by nursing staf…" at bounding box center [824, 210] width 1010 height 95
click at [768, 243] on textarea "Pt presented to the clinic for a followup appointment. Was seen by nursing staf…" at bounding box center [824, 210] width 1010 height 95
click at [500, 231] on textarea "Pt presented to the clinic for a followup appointment. Was seen by nursing staf…" at bounding box center [824, 210] width 1010 height 95
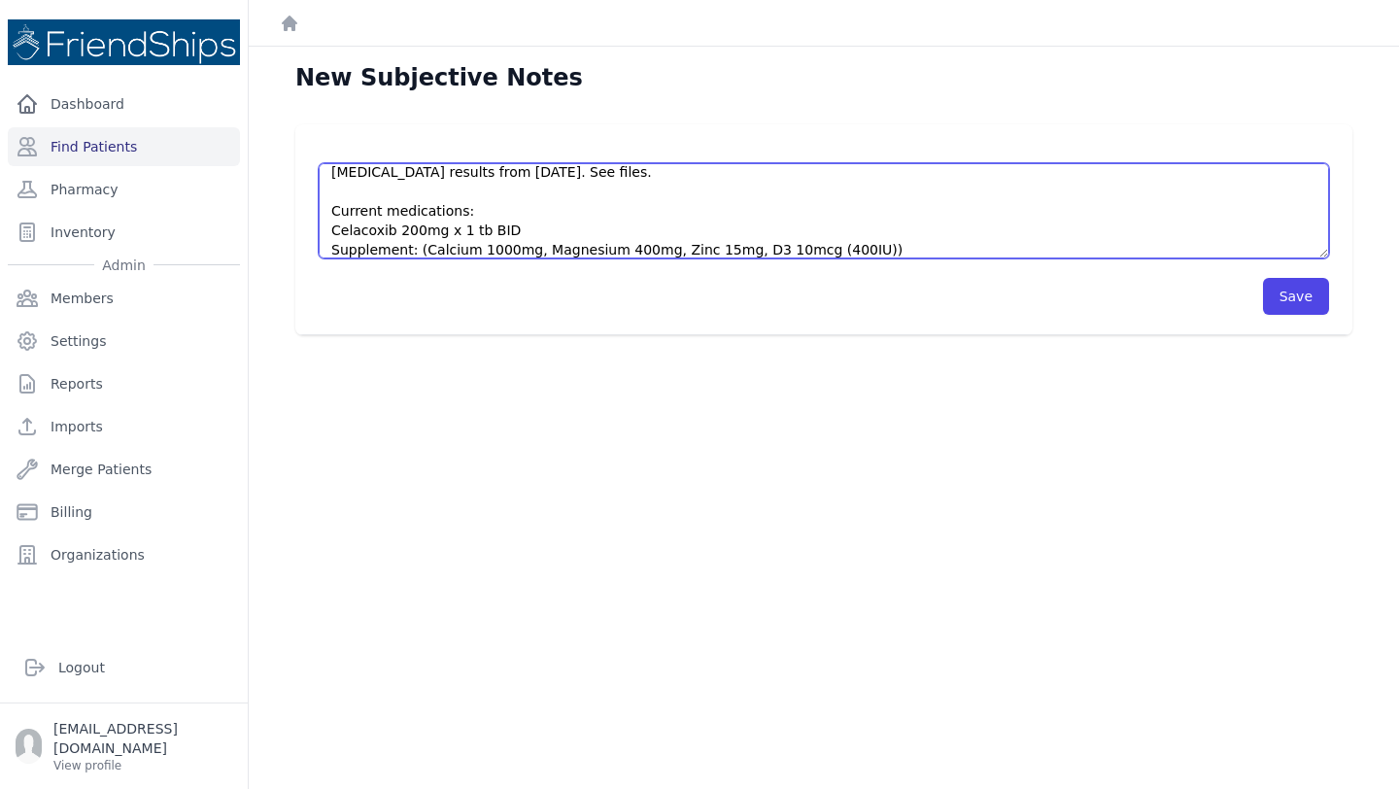
click at [903, 247] on textarea "Pt presented to the clinic for a followup appointment. Was seen by nursing staf…" at bounding box center [824, 210] width 1010 height 95
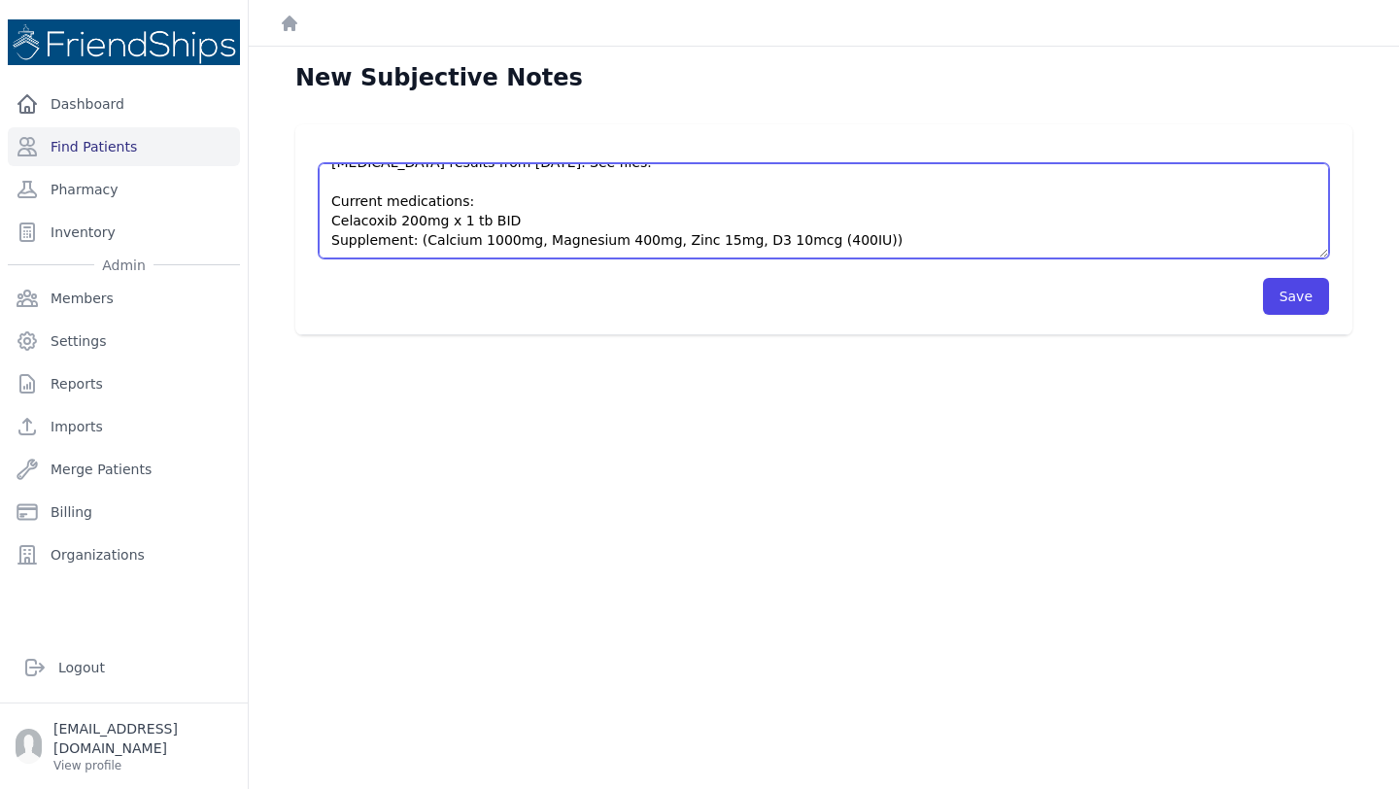
click at [906, 228] on textarea "Pt presented to the clinic for a followup appointment. Was seen by nursing staf…" at bounding box center [824, 210] width 1010 height 95
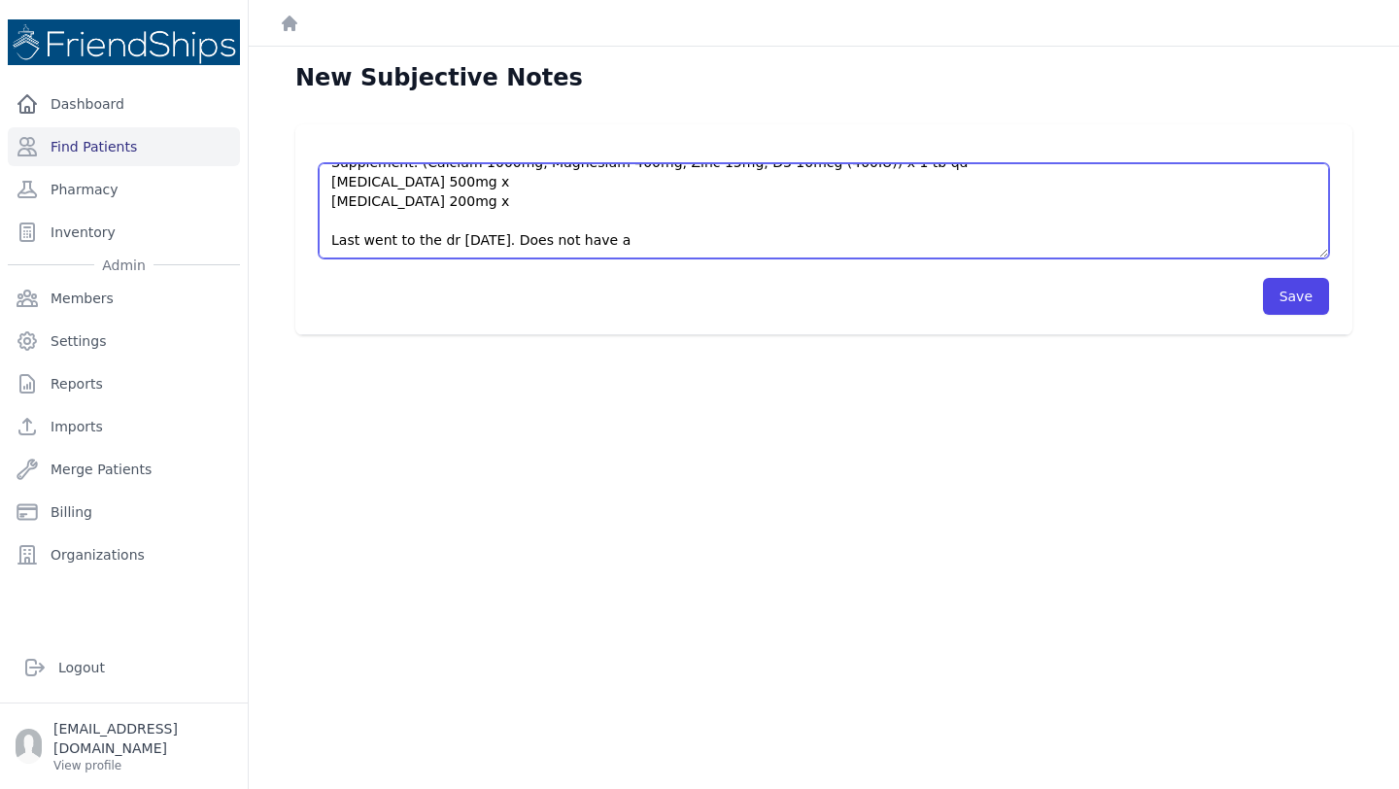
scroll to position [120, 0]
click at [469, 181] on textarea "Pt presented to the clinic for a followup appointment. Was seen by nursing staf…" at bounding box center [824, 210] width 1010 height 95
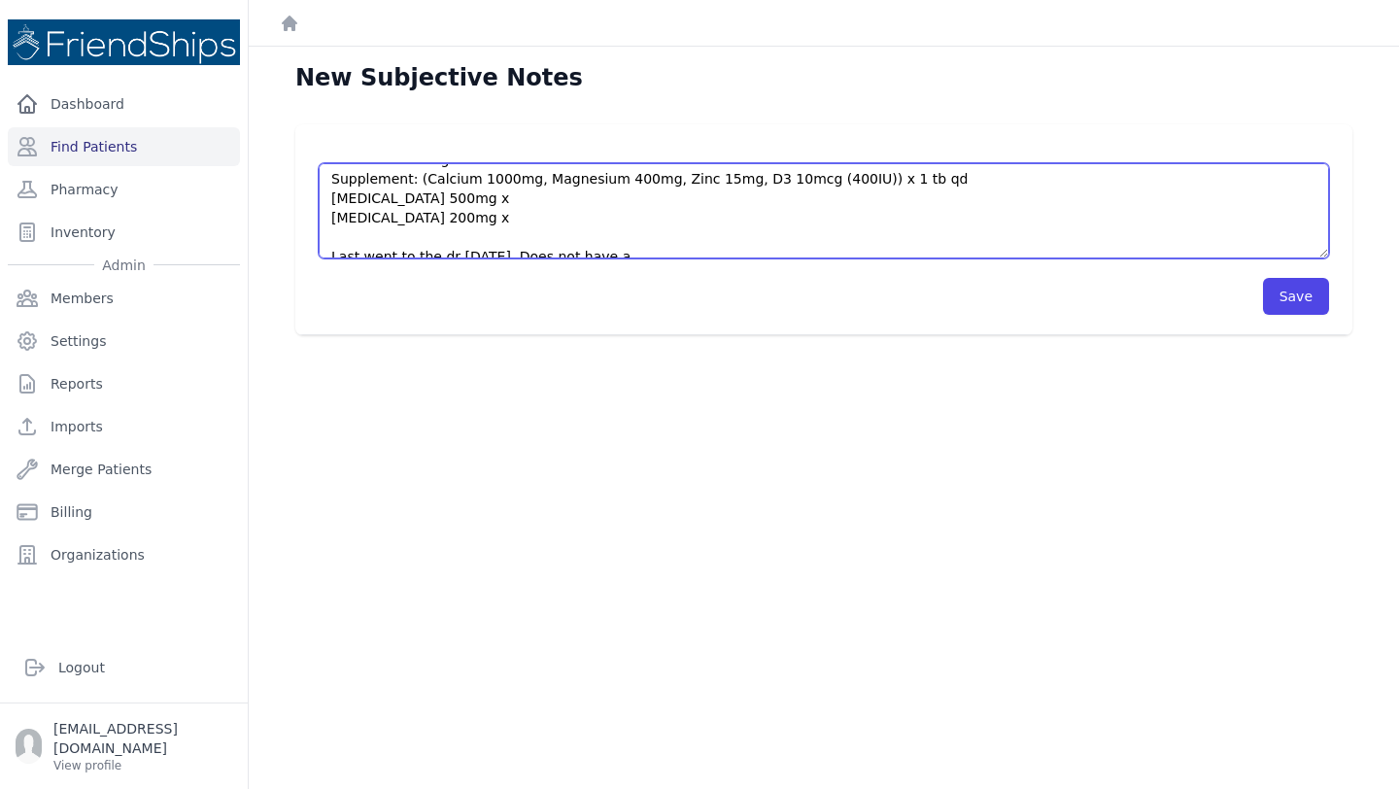
scroll to position [84, 0]
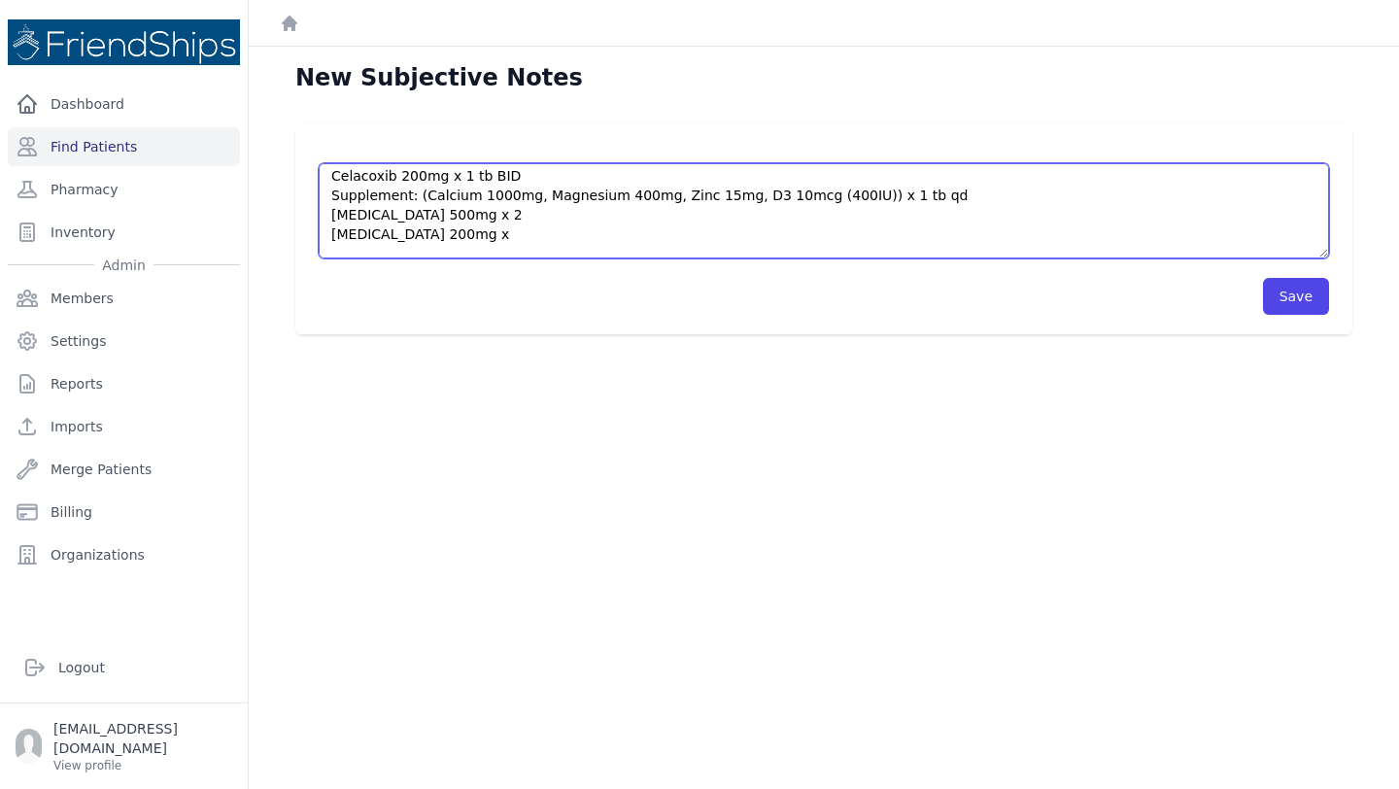
click at [468, 179] on textarea "Pt presented to the clinic for a followup appointment. Was seen by nursing staf…" at bounding box center [824, 210] width 1010 height 95
click at [492, 216] on textarea "Pt presented to the clinic for a followup appointment. Was seen by nursing staf…" at bounding box center [824, 210] width 1010 height 95
click at [481, 240] on textarea "Pt presented to the clinic for a followup appointment. Was seen by nursing staf…" at bounding box center [824, 210] width 1010 height 95
click at [417, 238] on textarea "Pt presented to the clinic for a followup appointment. Was seen by nursing staf…" at bounding box center [824, 210] width 1010 height 95
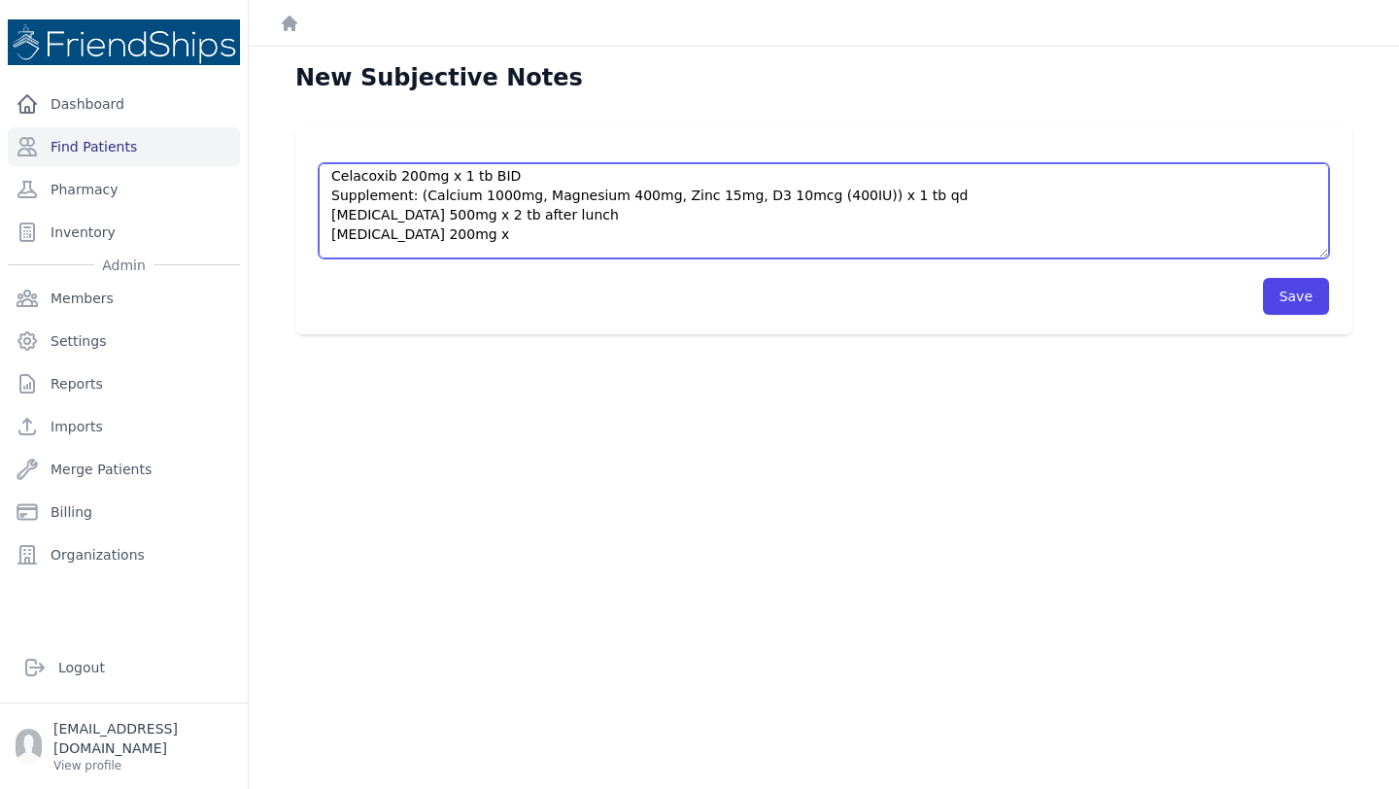
click at [417, 238] on textarea "Pt presented to the clinic for a followup appointment. Was seen by nursing staf…" at bounding box center [824, 210] width 1010 height 95
click at [358, 175] on textarea "Pt presented to the clinic for a followup appointment. Was seen by nursing staf…" at bounding box center [824, 210] width 1010 height 95
click at [506, 225] on textarea "Pt presented to the clinic for a followup appointment. Was seen by nursing staf…" at bounding box center [824, 210] width 1010 height 95
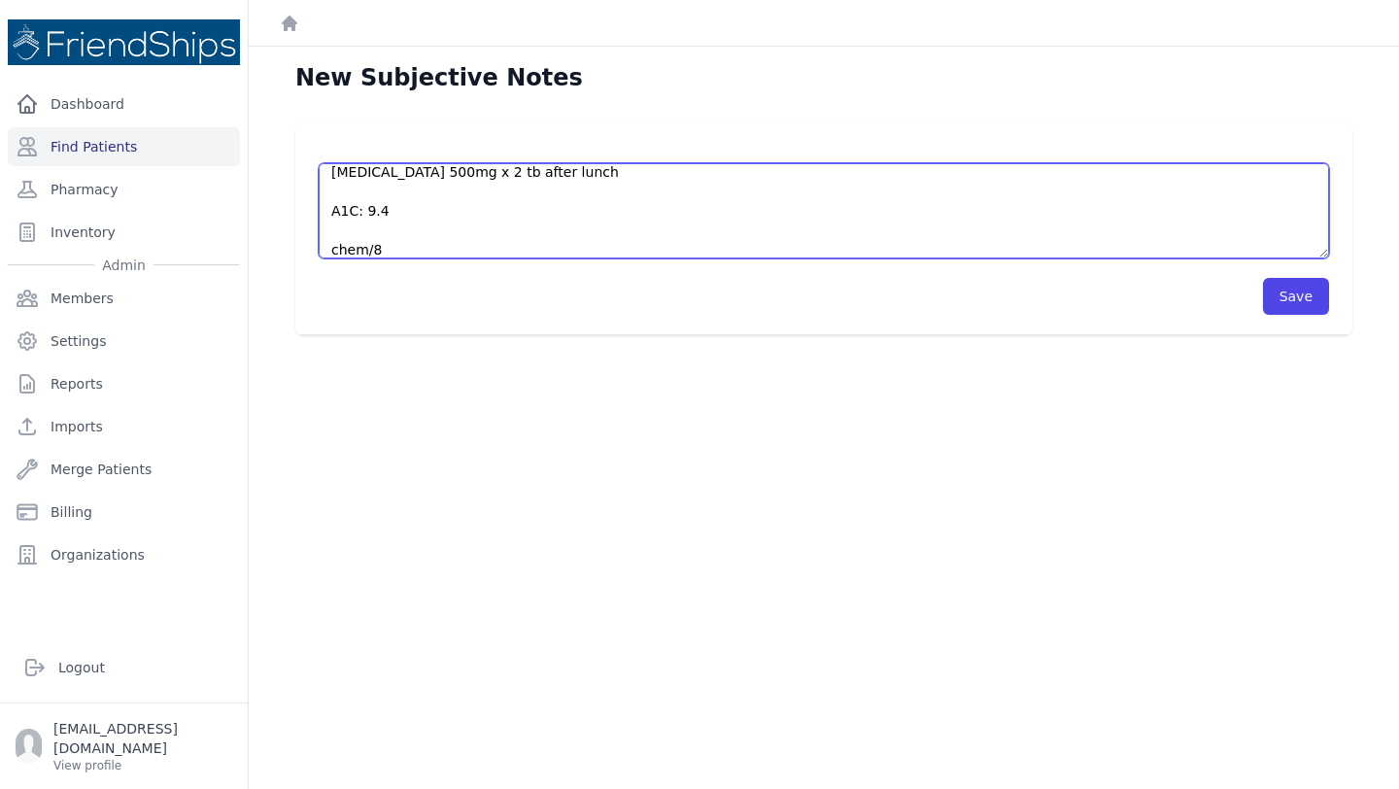
scroll to position [146, 0]
type textarea "Pt presented to the clinic for a followup appointment. Was seen by nursing staf…"
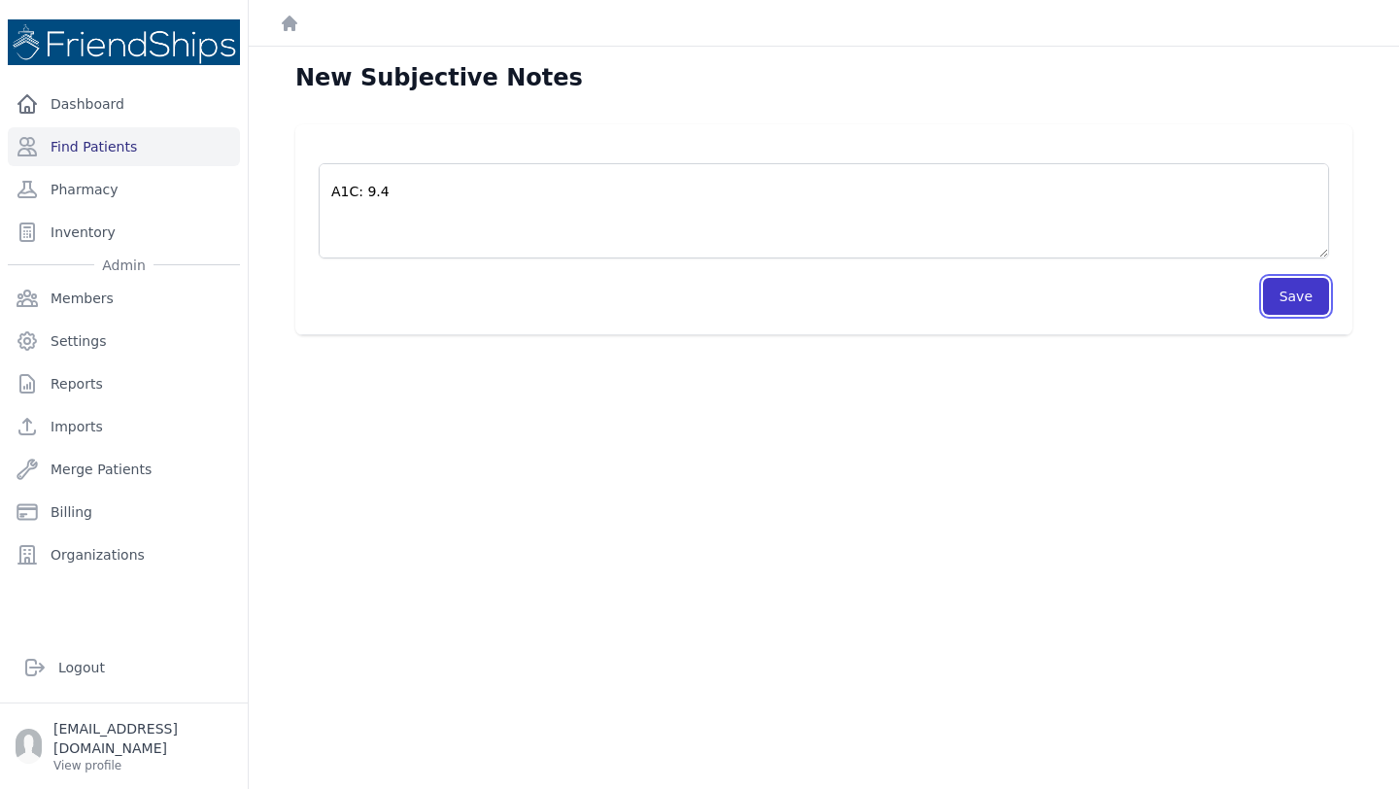
click at [1289, 295] on button "Save" at bounding box center [1296, 296] width 66 height 37
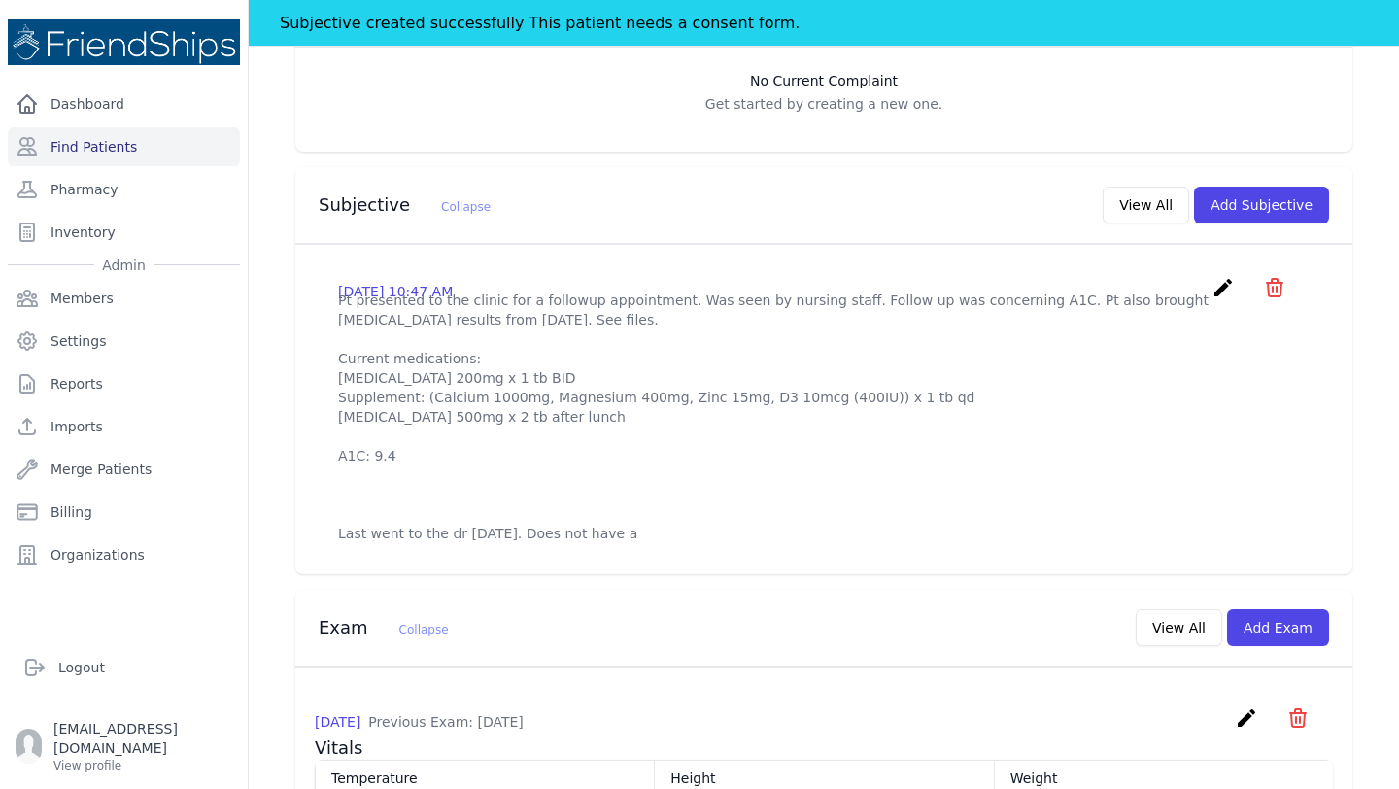
scroll to position [551, 0]
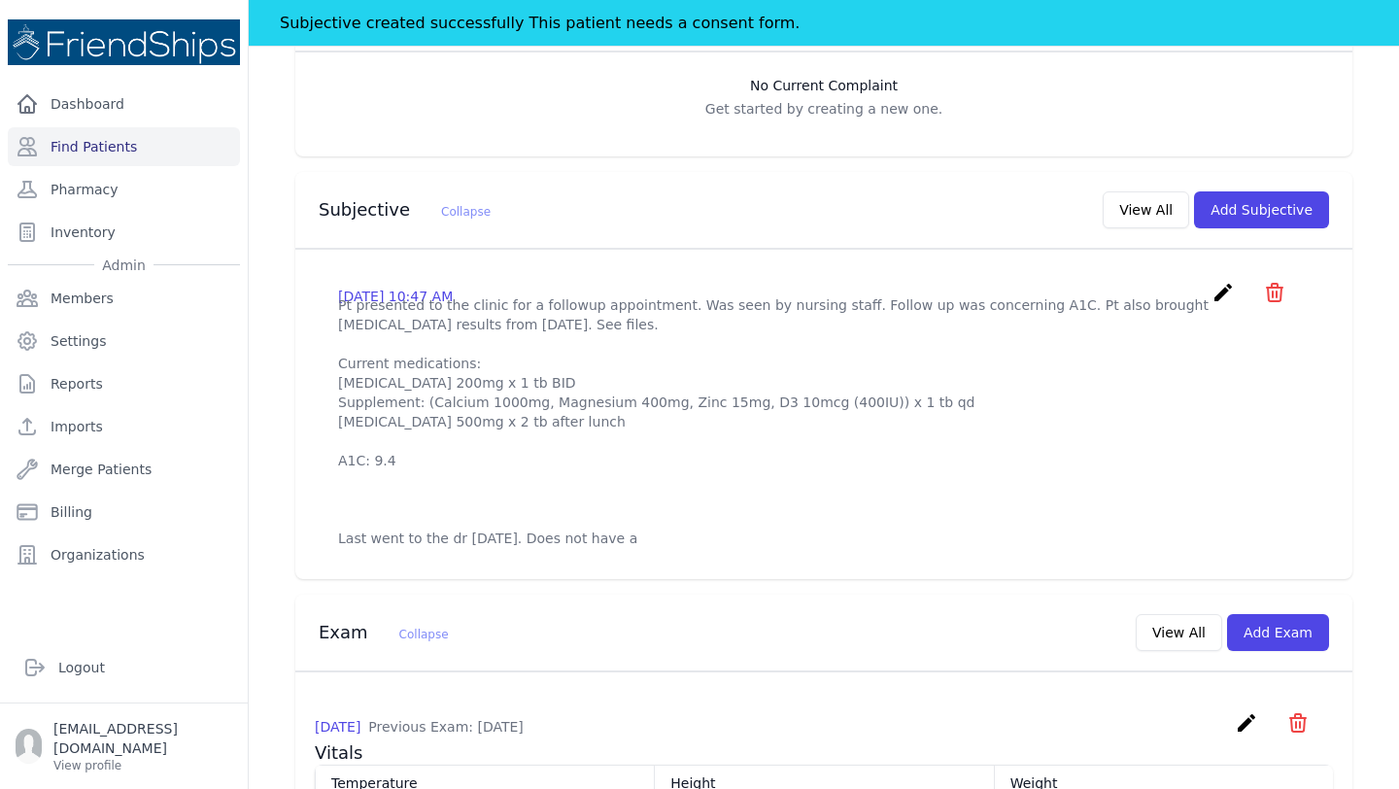
click at [1220, 281] on icon "create" at bounding box center [1222, 292] width 23 height 23
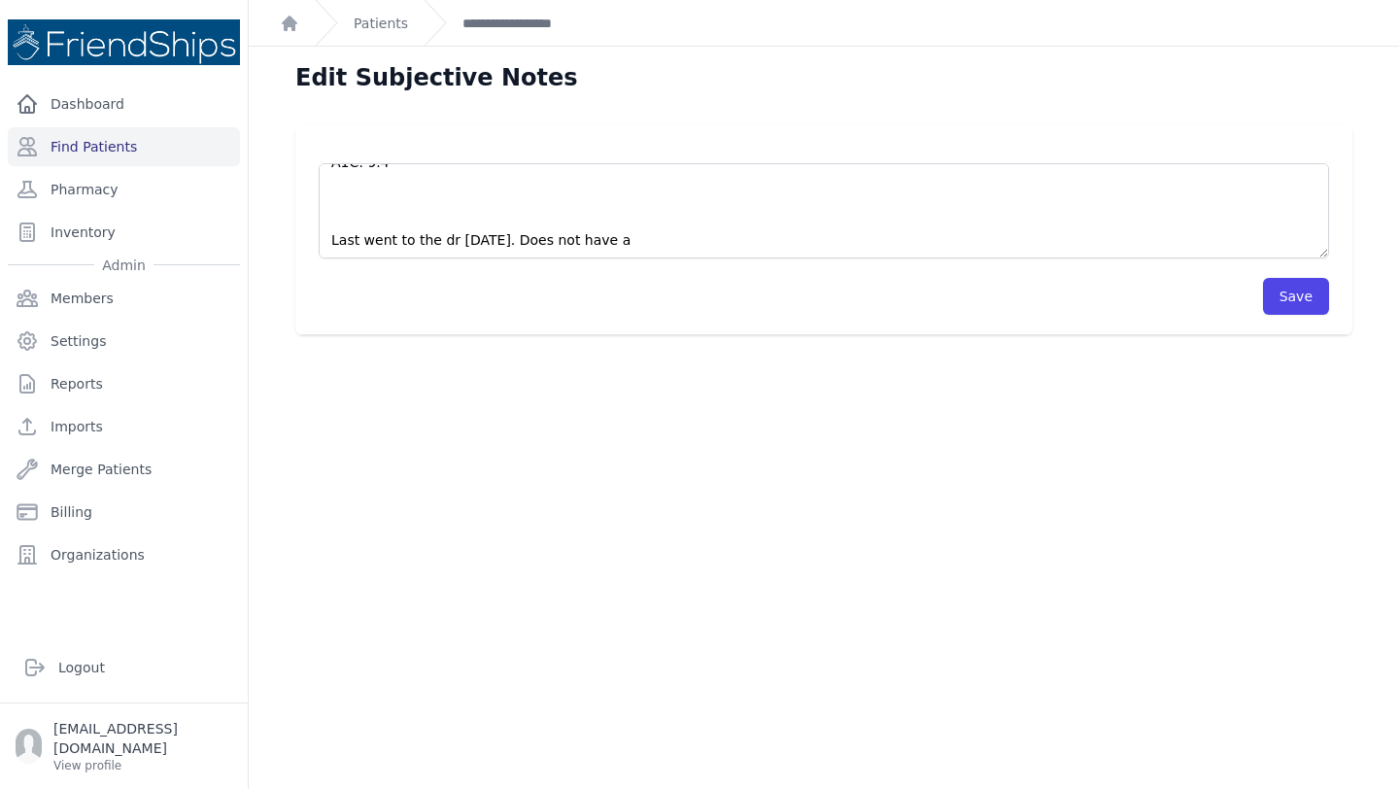
scroll to position [194, 0]
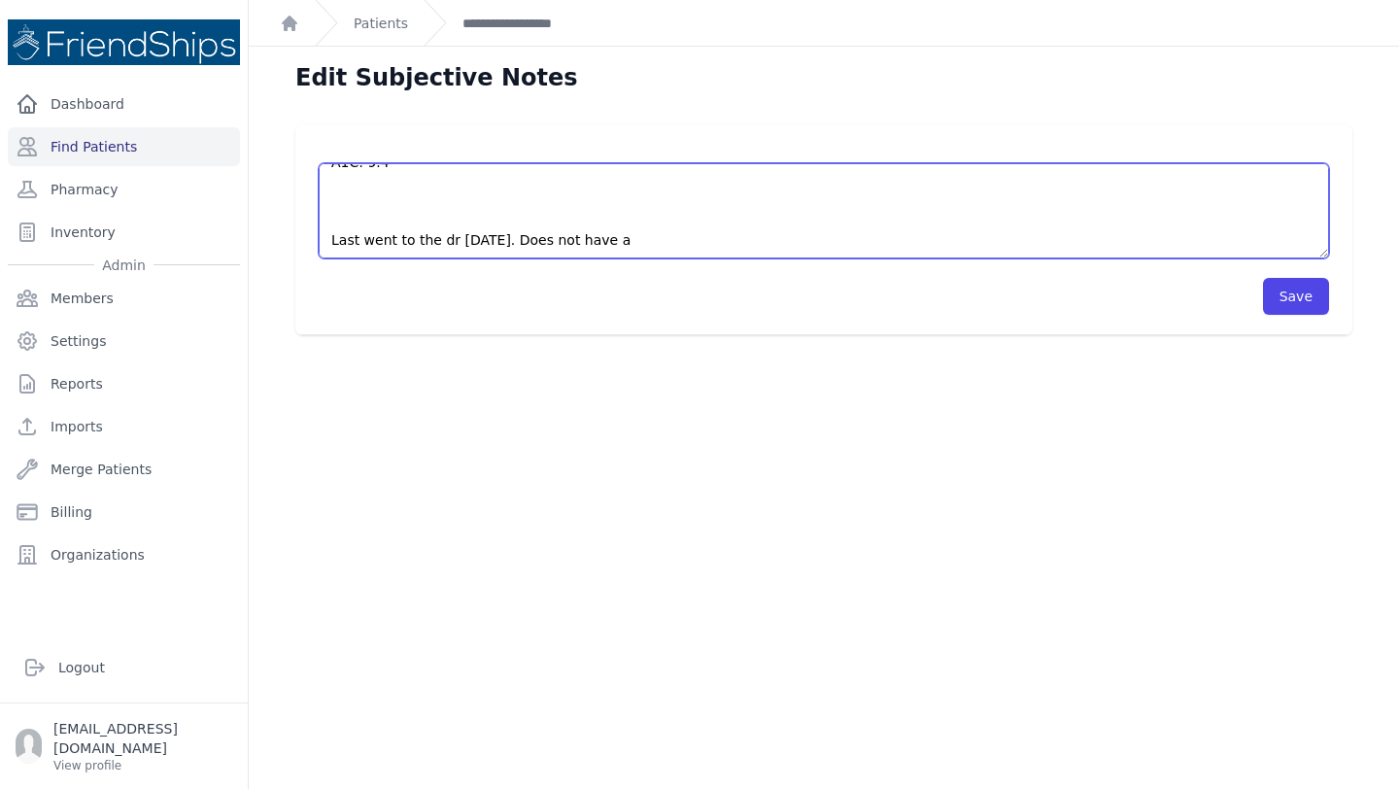
click at [672, 230] on textarea "Pt presented to the clinic for a followup appointment. Was seen by nursing staf…" at bounding box center [824, 210] width 1010 height 95
click at [677, 220] on textarea "Pt presented to the clinic for a followup appointment. Was seen by nursing staf…" at bounding box center [824, 210] width 1010 height 95
click at [545, 218] on textarea "Pt presented to the clinic for a followup appointment. Was seen by nursing staf…" at bounding box center [824, 210] width 1010 height 95
click at [1051, 211] on textarea "Pt presented to the clinic for a followup appointment. Was seen by nursing staf…" at bounding box center [824, 210] width 1010 height 95
click at [758, 215] on textarea "Pt presented to the clinic for a followup appointment. Was seen by nursing staf…" at bounding box center [824, 210] width 1010 height 95
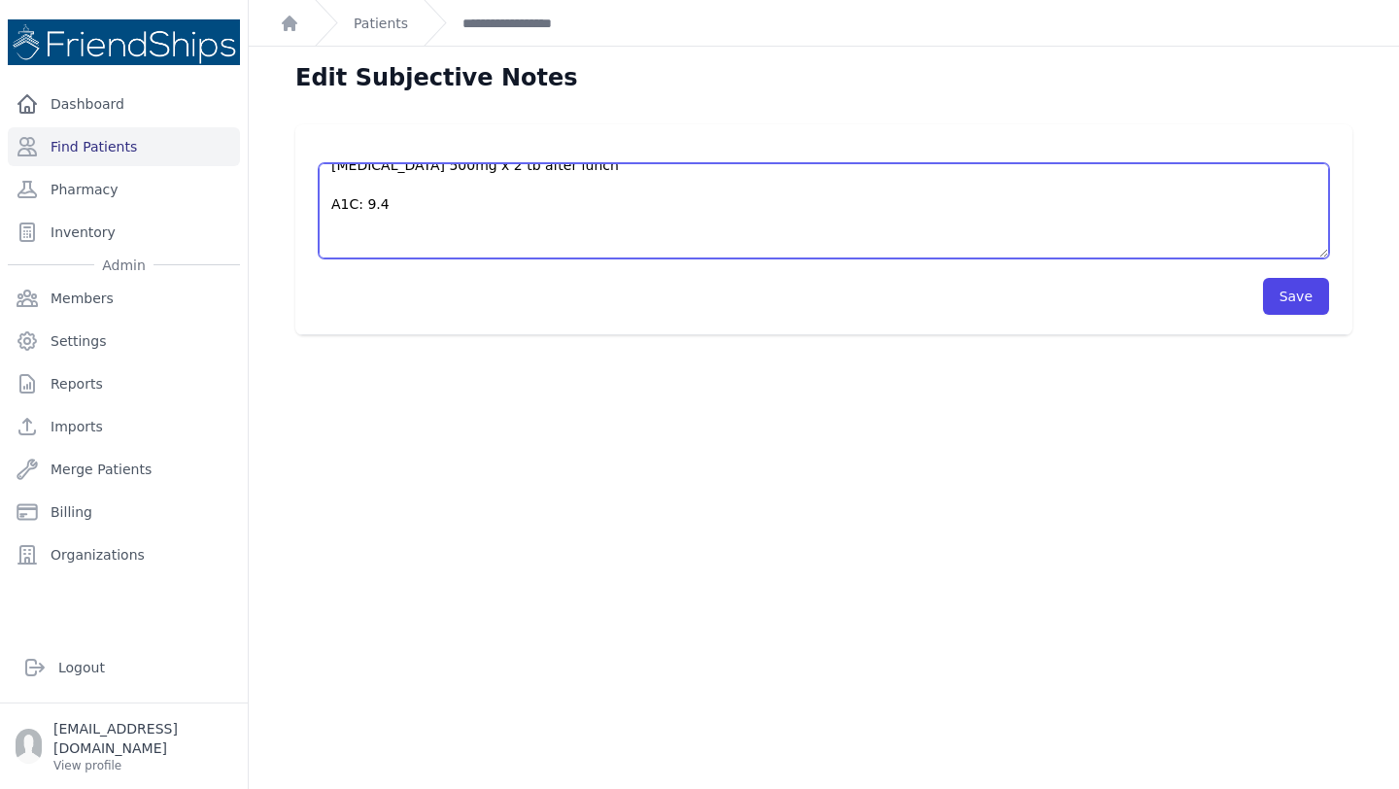
scroll to position [172, 0]
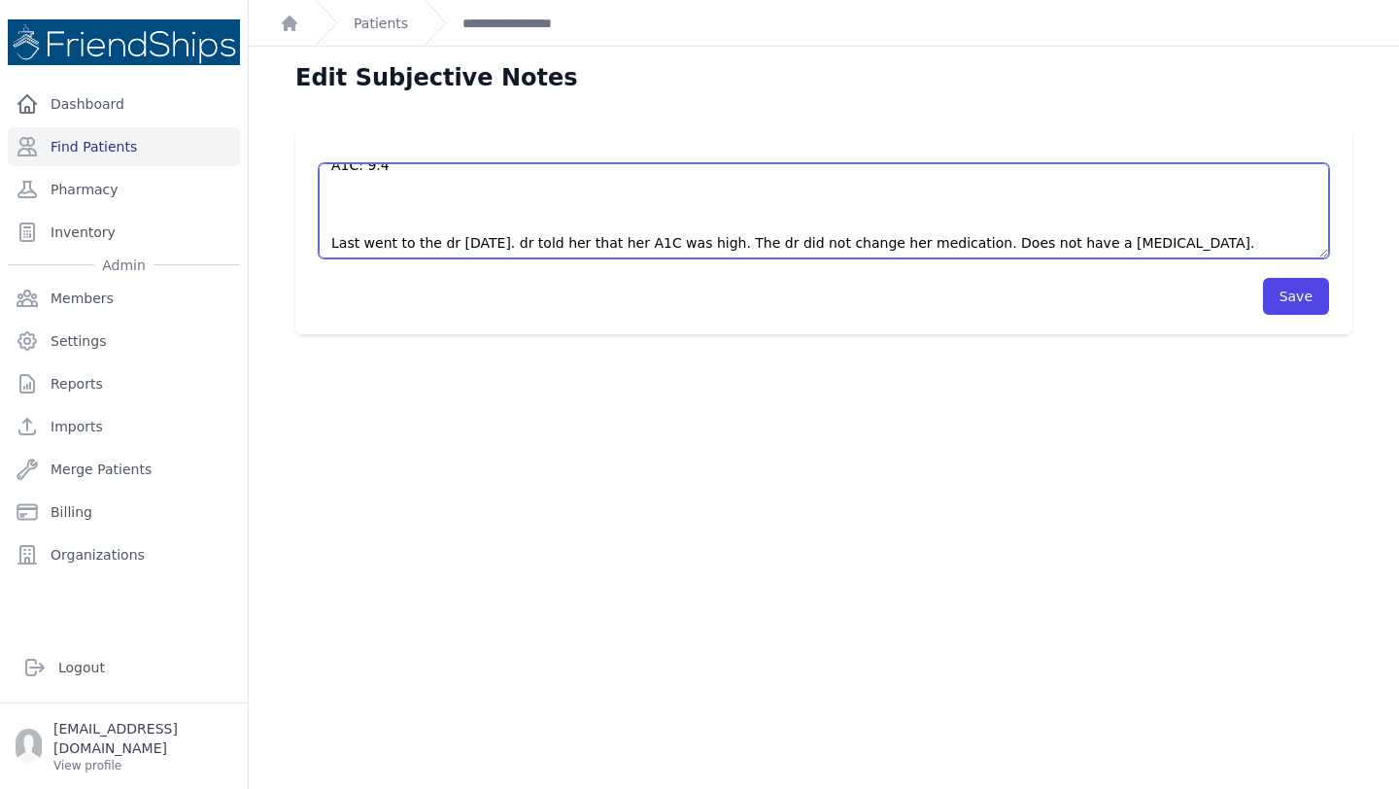
click at [423, 209] on textarea "Pt presented to the clinic for a followup appointment. Was seen by nursing staf…" at bounding box center [824, 210] width 1010 height 95
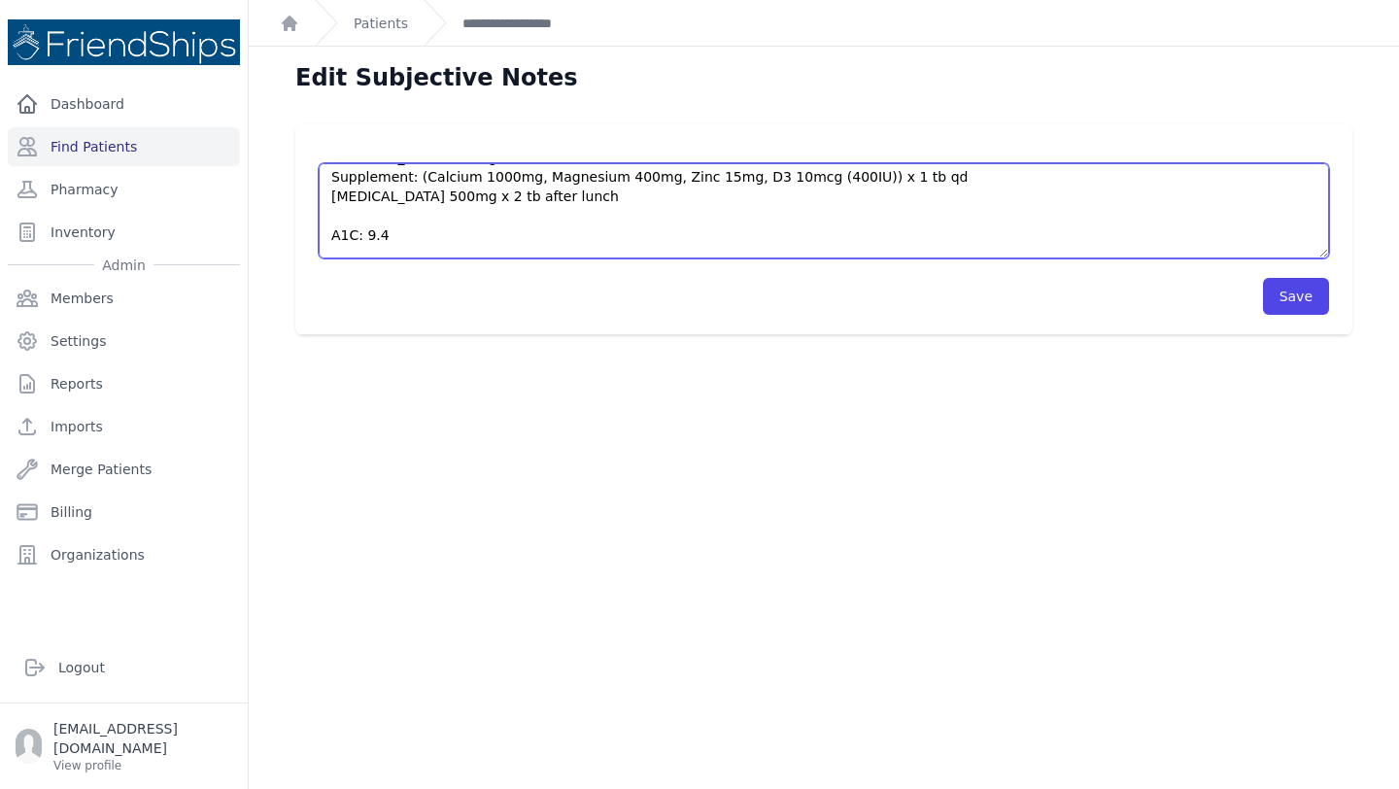
scroll to position [111, 0]
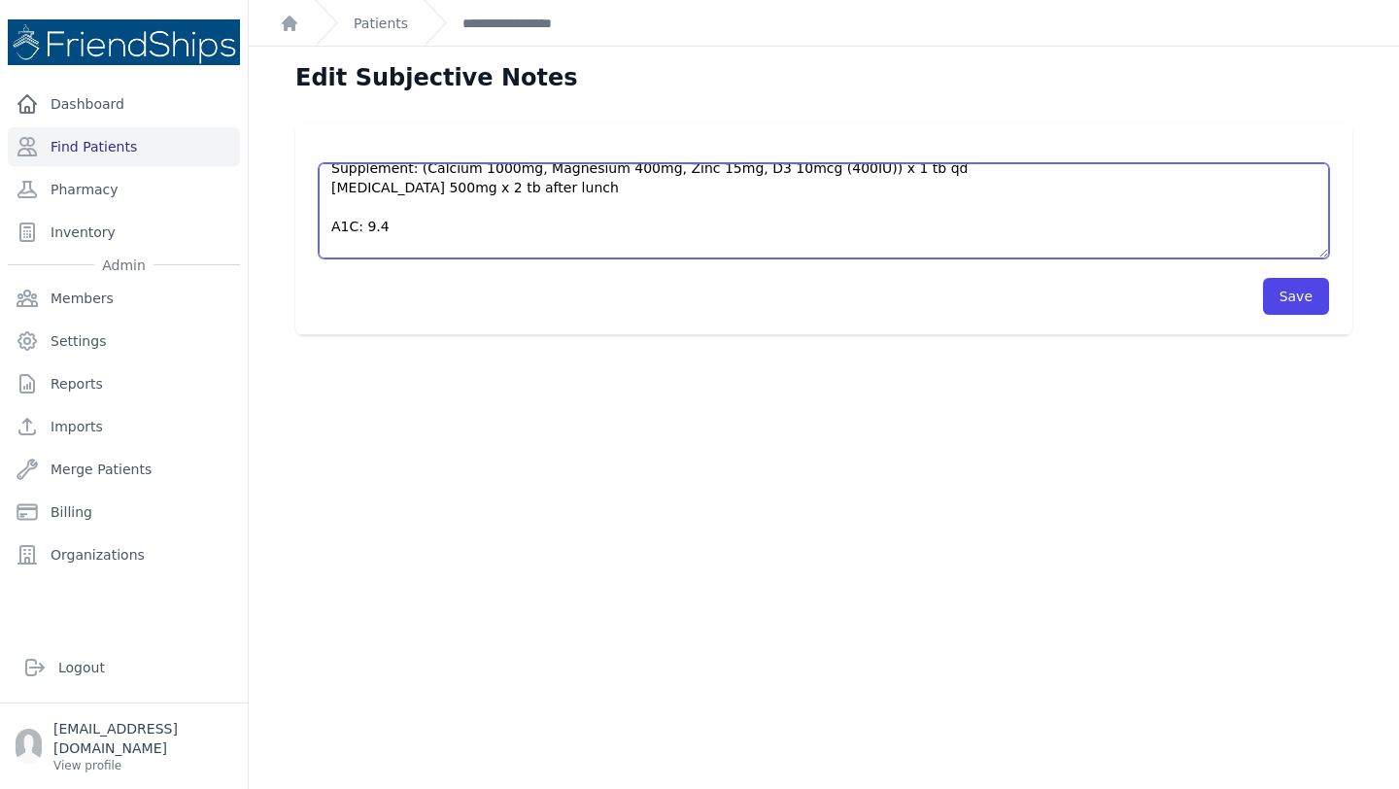
click at [581, 185] on textarea "Pt presented to the clinic for a followup appointment. Was seen by nursing staf…" at bounding box center [824, 210] width 1010 height 95
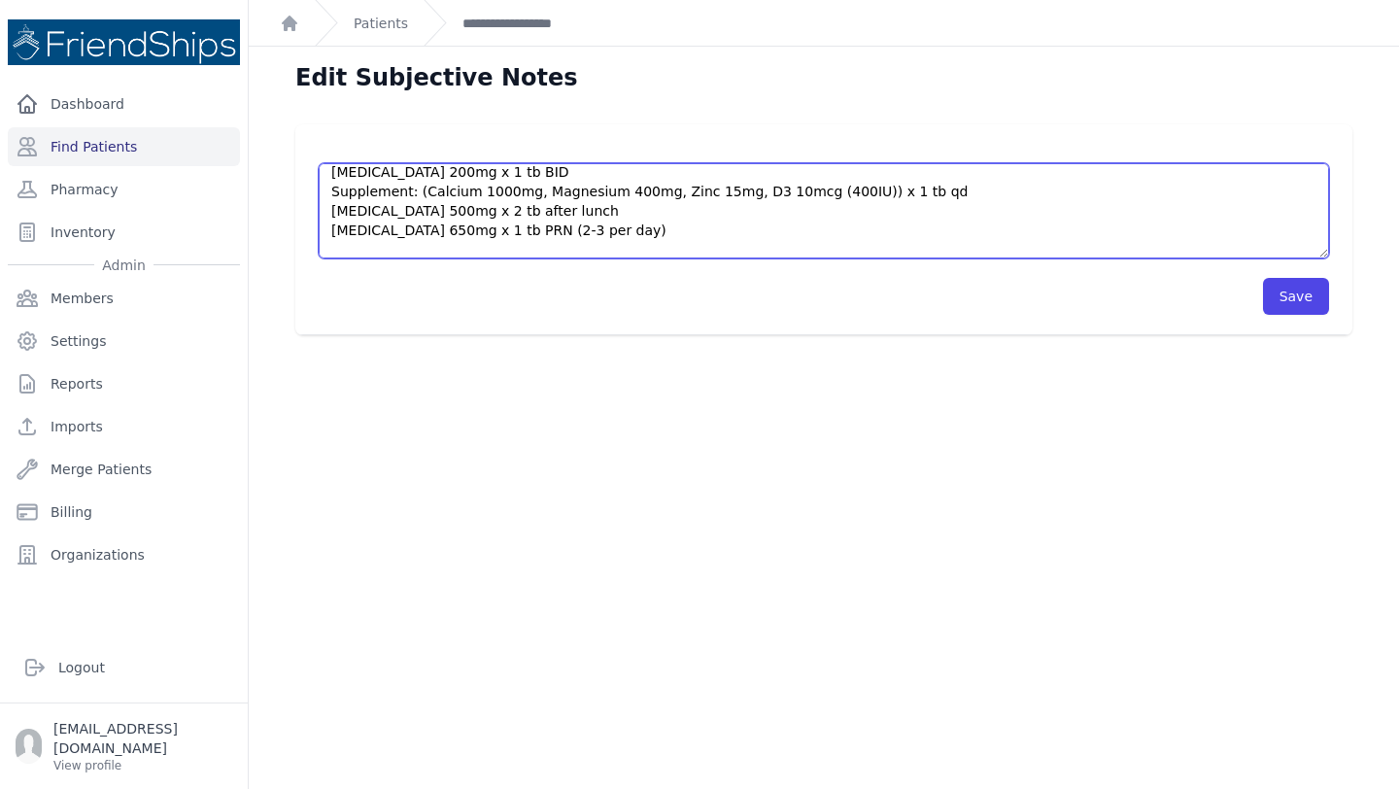
scroll to position [149, 0]
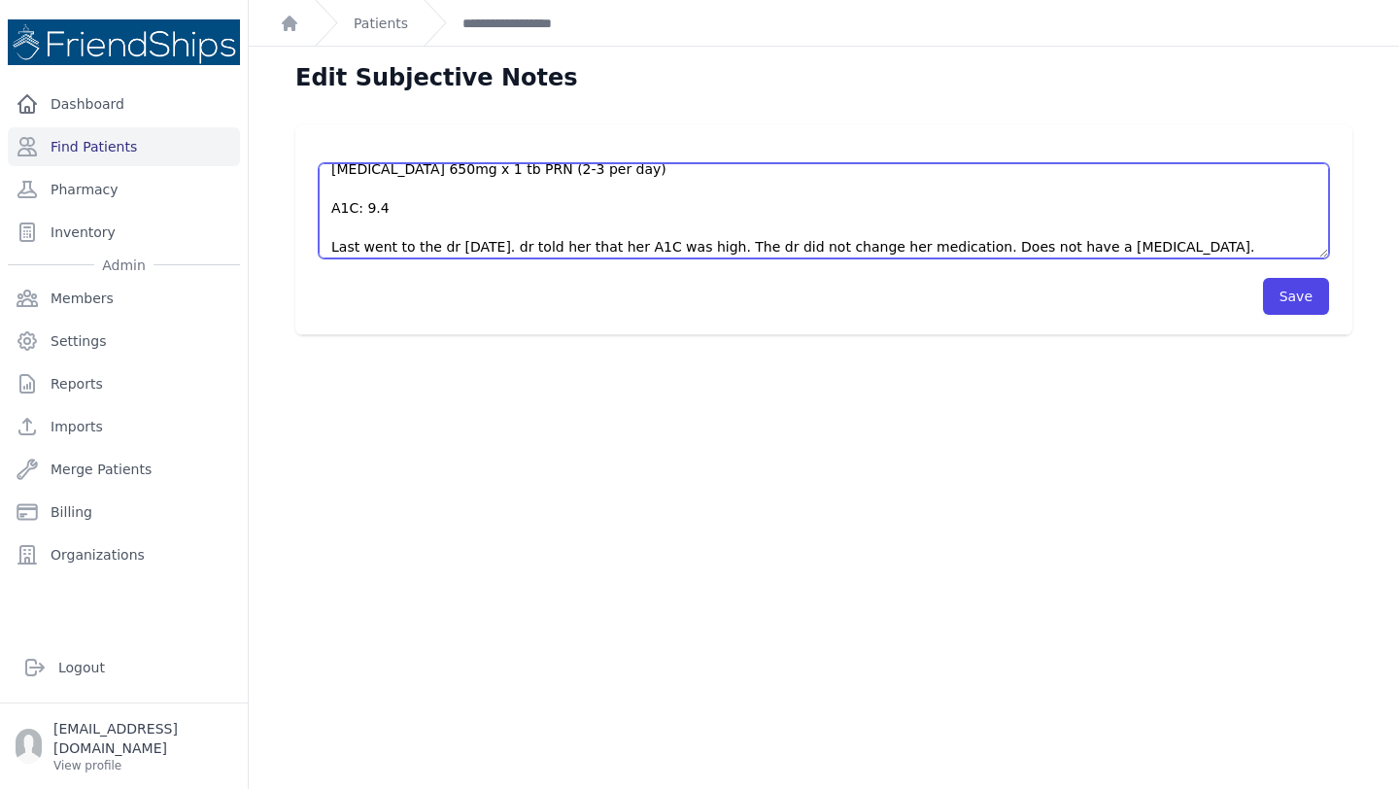
click at [493, 189] on textarea "Pt presented to the clinic for a followup appointment. Was seen by nursing staf…" at bounding box center [824, 210] width 1010 height 95
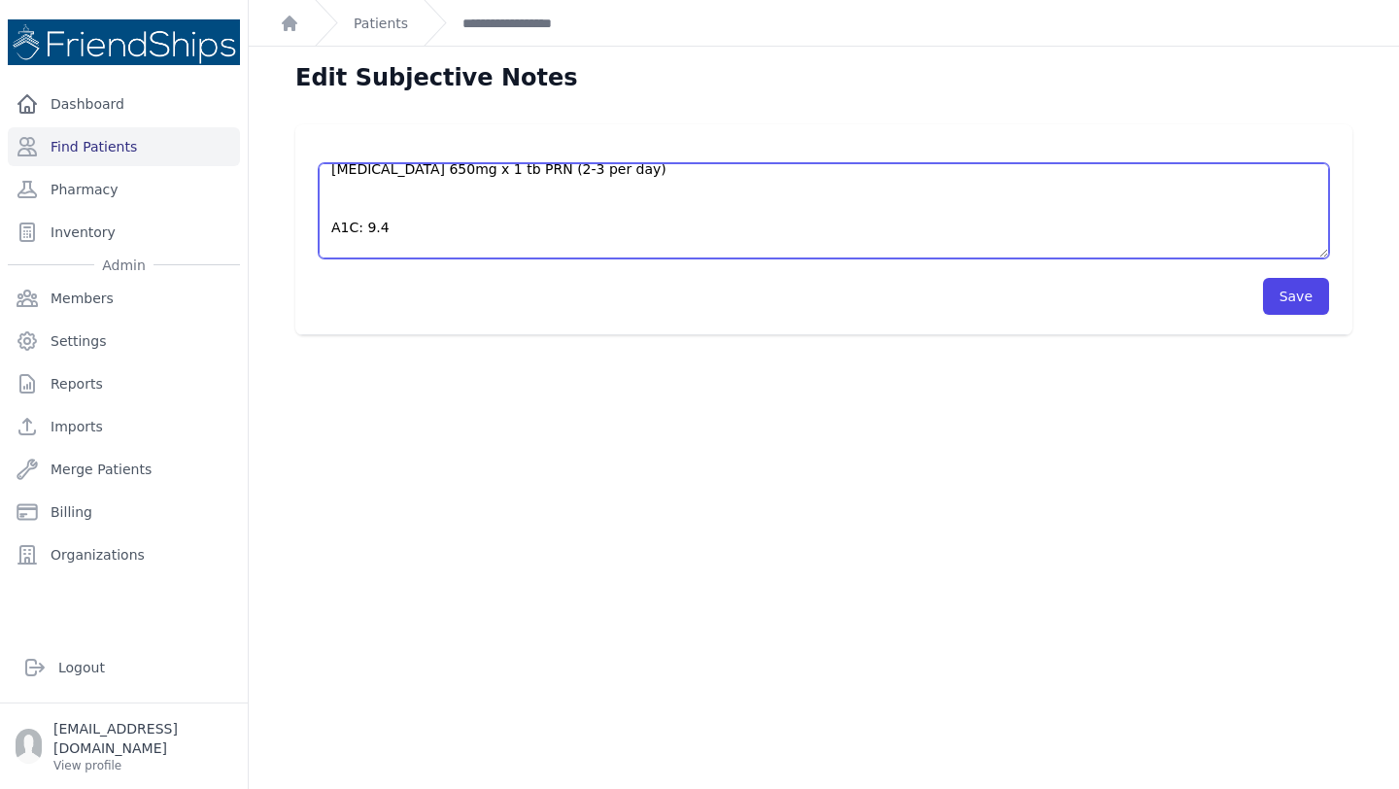
scroll to position [184, 0]
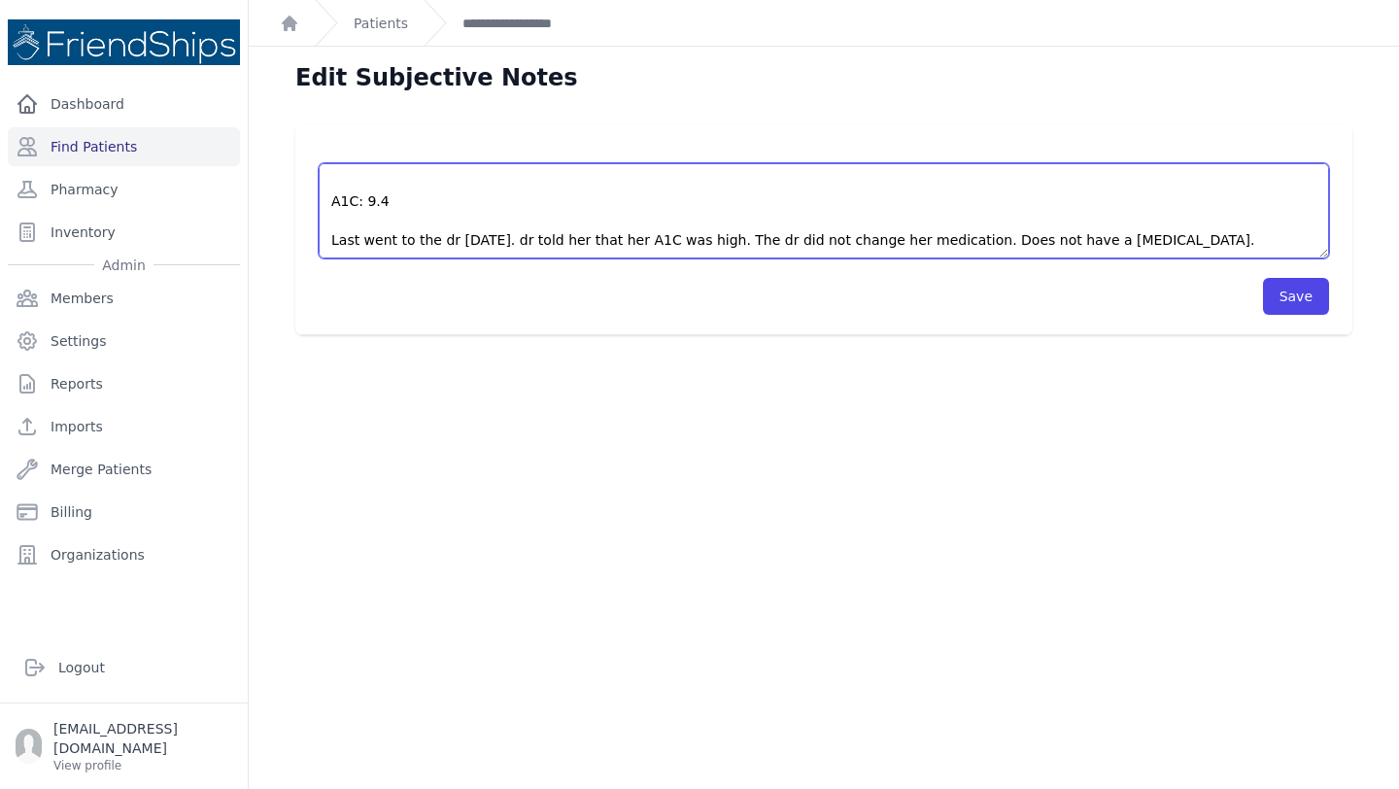
click at [382, 194] on textarea "Pt presented to the clinic for a followup appointment. Was seen by nursing staf…" at bounding box center [824, 210] width 1010 height 95
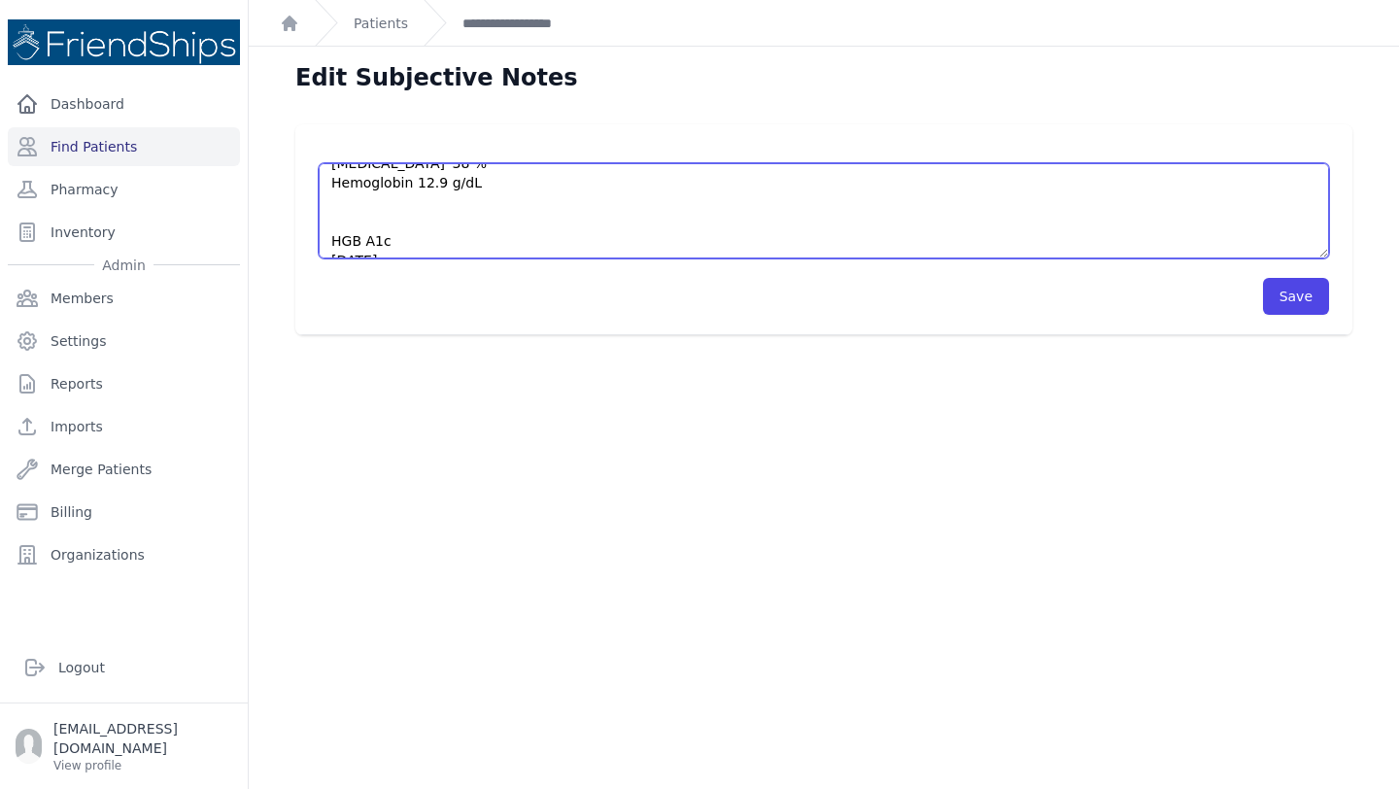
scroll to position [30, 0]
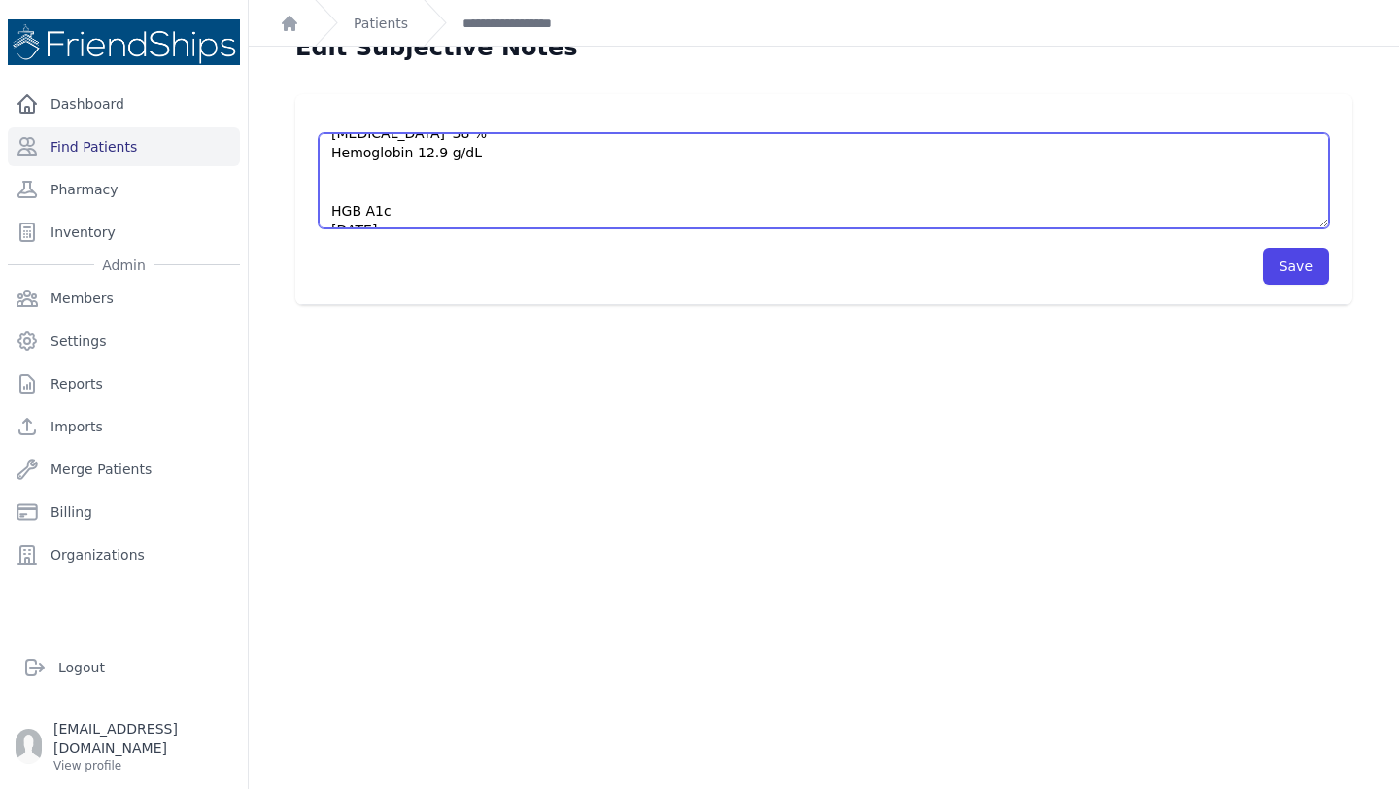
click at [374, 188] on textarea "Pt presented to the clinic for a followup appointment. Was seen by nursing staf…" at bounding box center [824, 180] width 1010 height 95
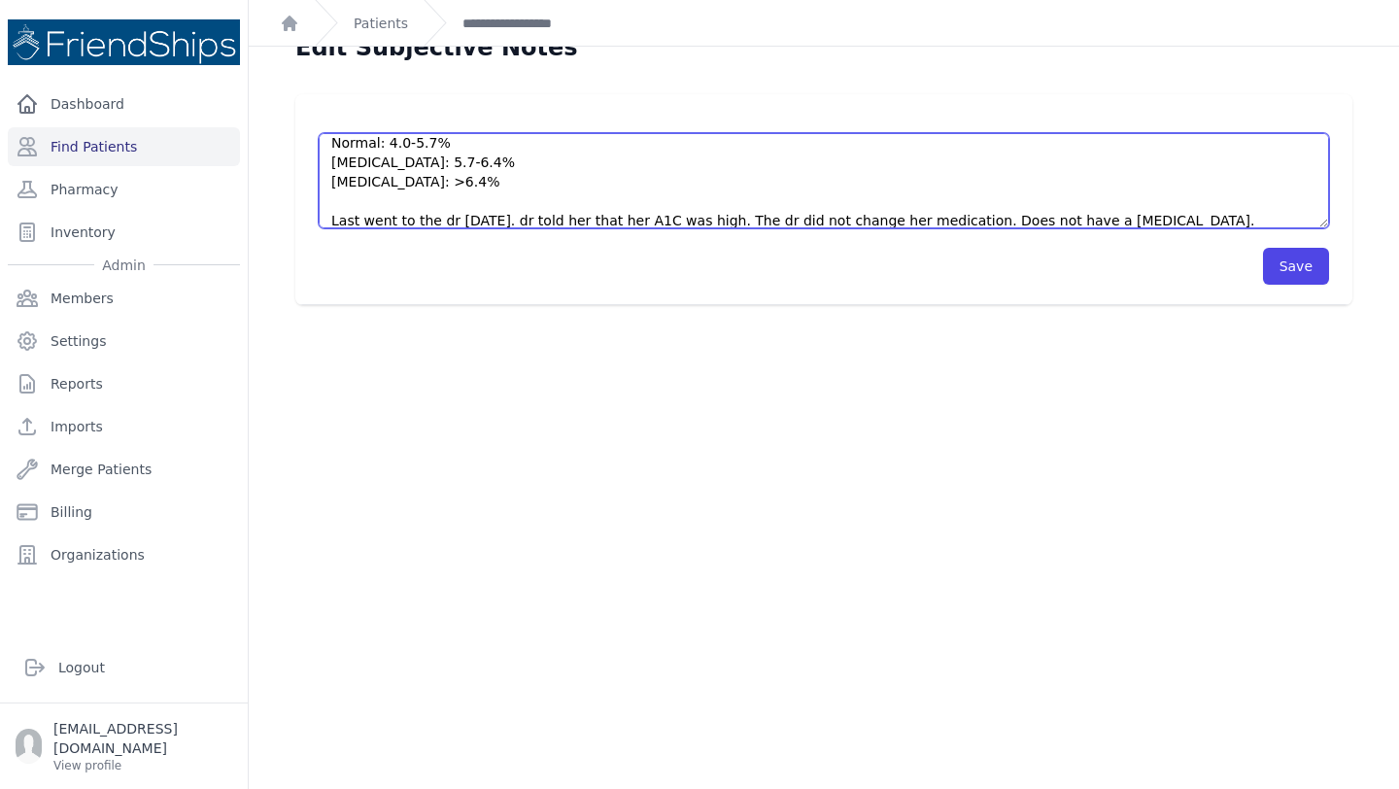
click at [467, 194] on textarea "Pt presented to the clinic for a followup appointment. Was seen by nursing staf…" at bounding box center [824, 180] width 1010 height 95
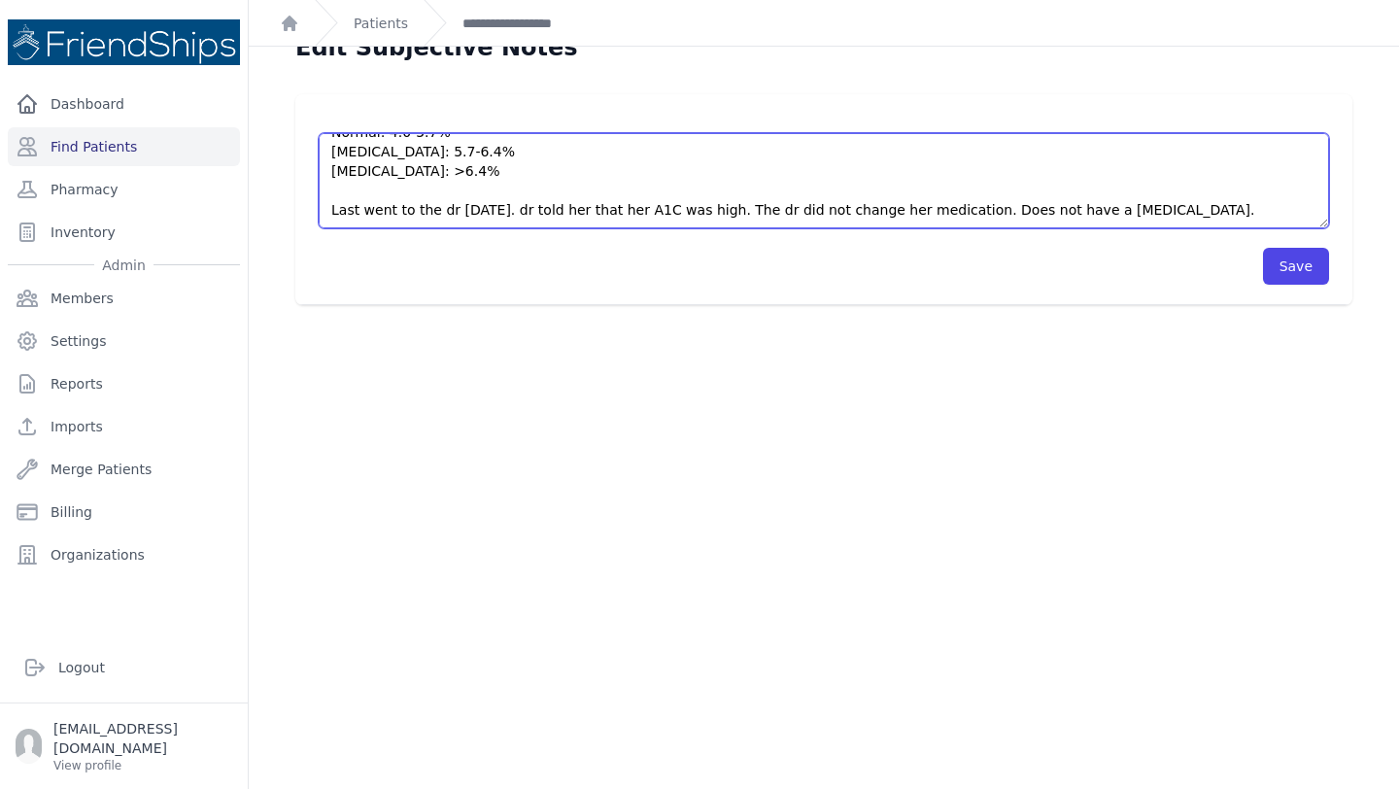
scroll to position [563, 0]
click at [456, 209] on textarea "Pt presented to the clinic for a followup appointment. Was seen by nursing staf…" at bounding box center [824, 180] width 1010 height 95
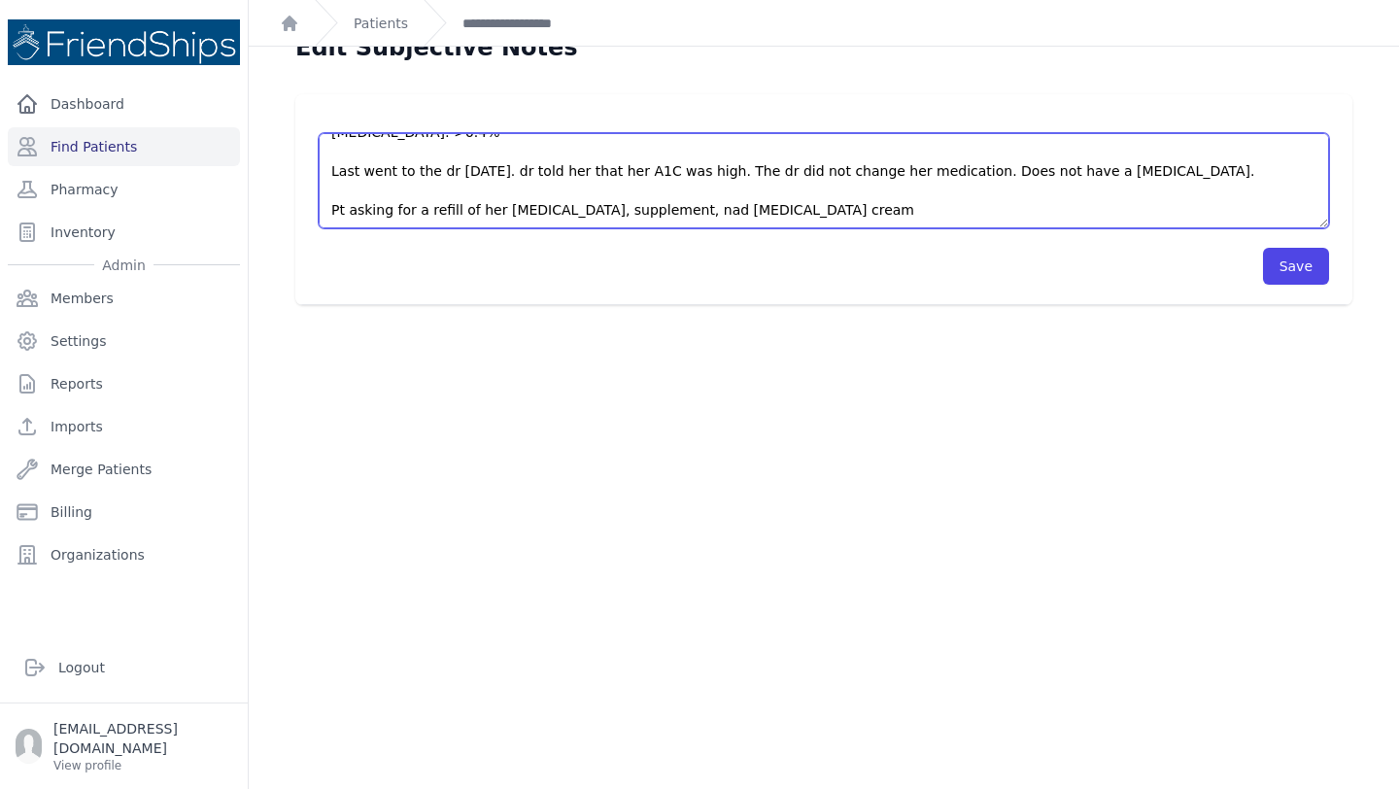
click at [657, 211] on textarea "Pt presented to the clinic for a followup appointment. Was seen by nursing staf…" at bounding box center [824, 180] width 1010 height 95
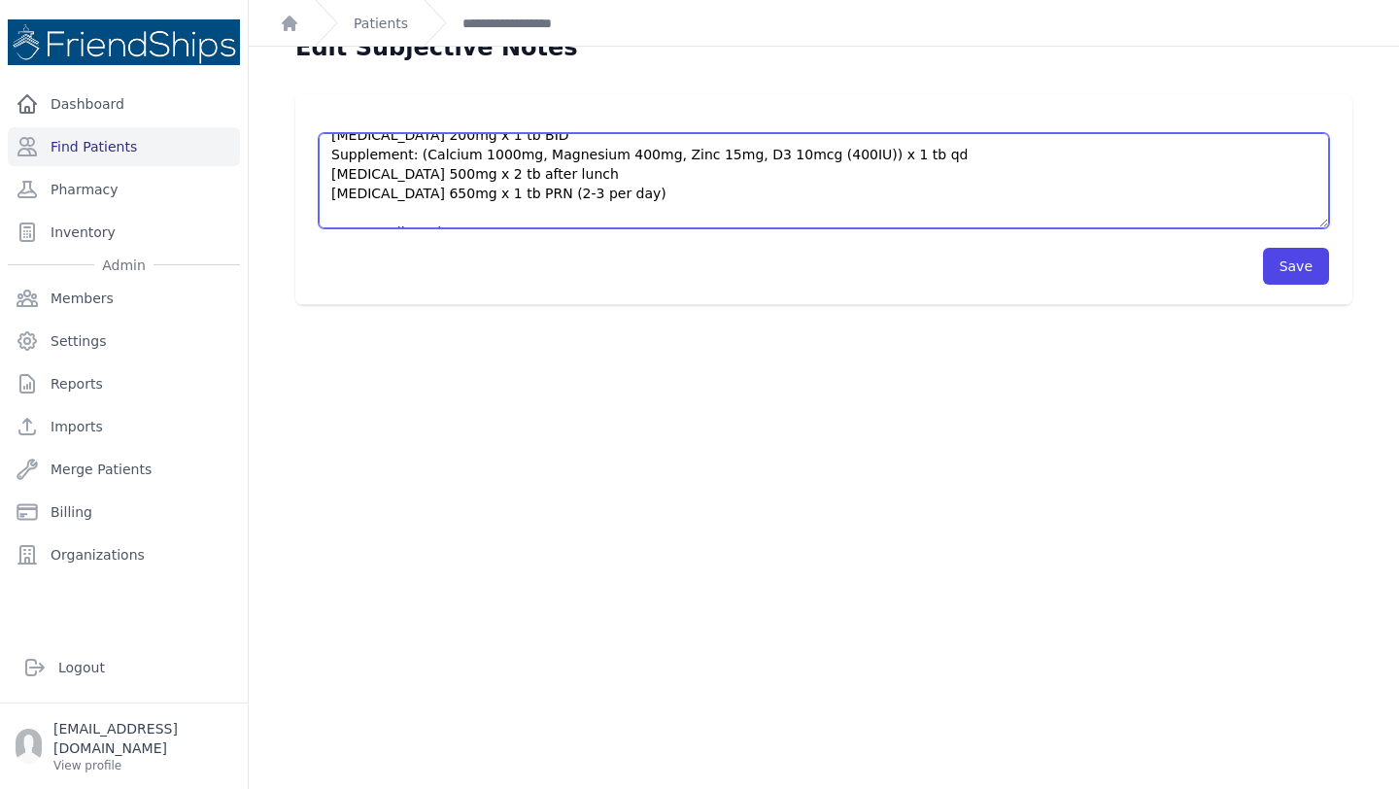
scroll to position [91, 0]
click at [645, 204] on textarea "Pt presented to the clinic for a followup appointment. Was seen by nursing staf…" at bounding box center [824, 180] width 1010 height 95
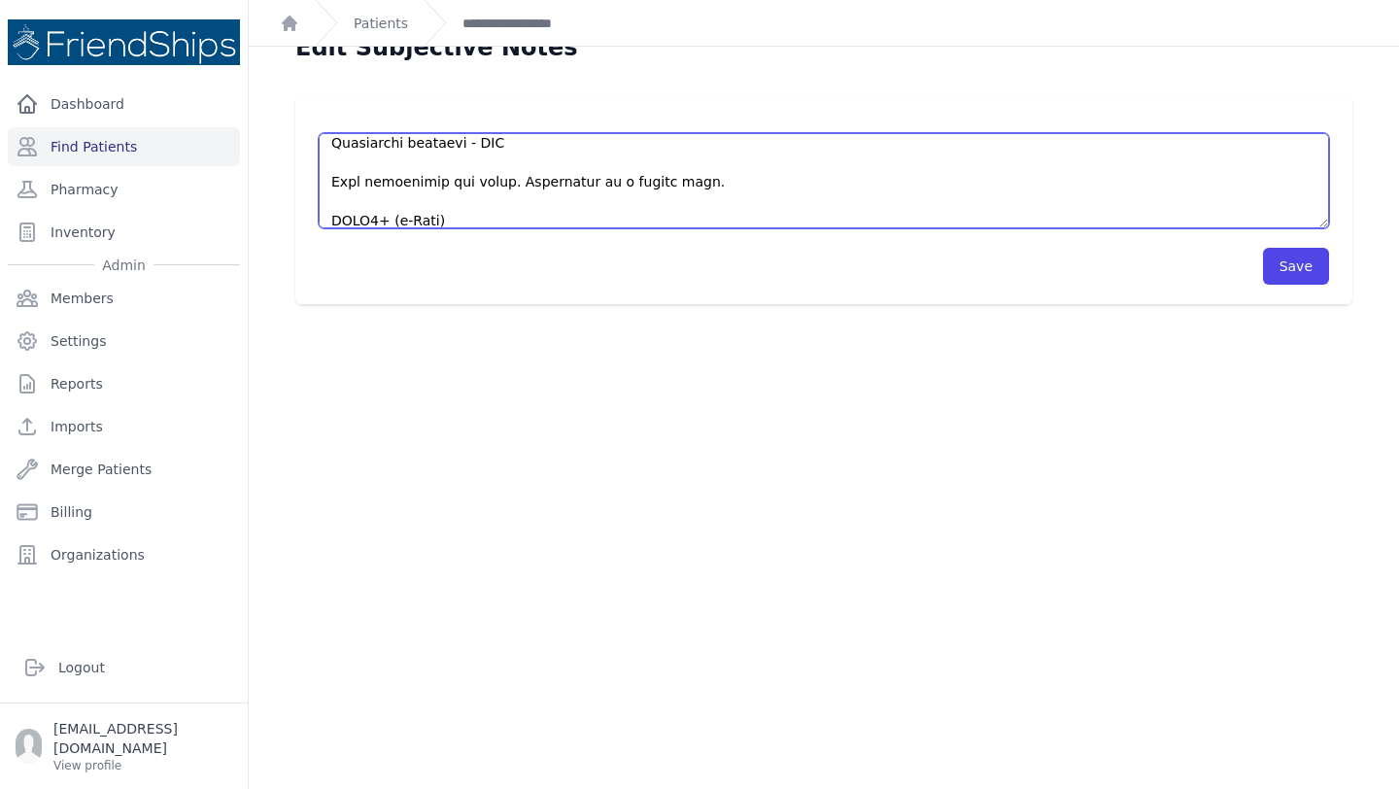
type textarea "Pt presented to the clinic for a followup appointment. Was seen by nursing staf…"
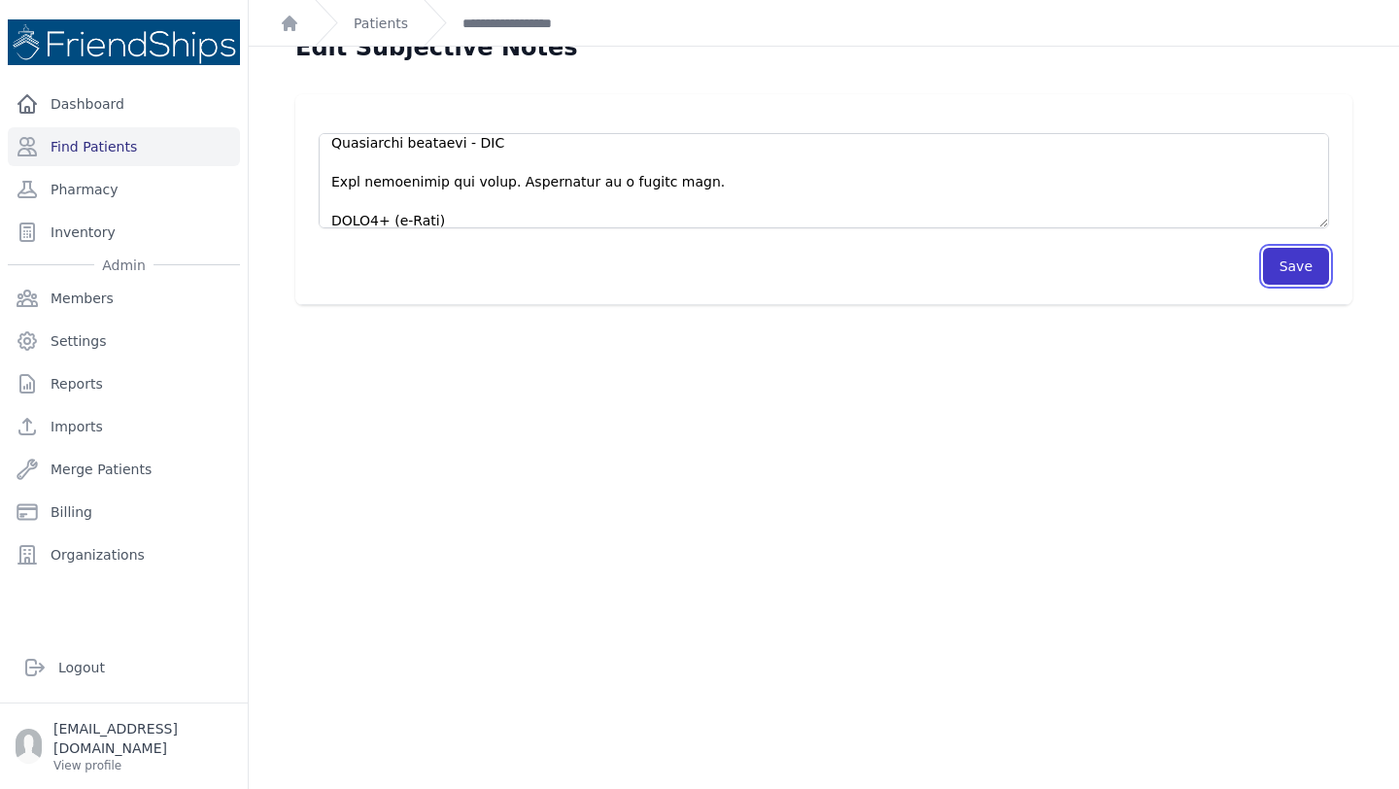
click at [1296, 274] on button "Save" at bounding box center [1296, 266] width 66 height 37
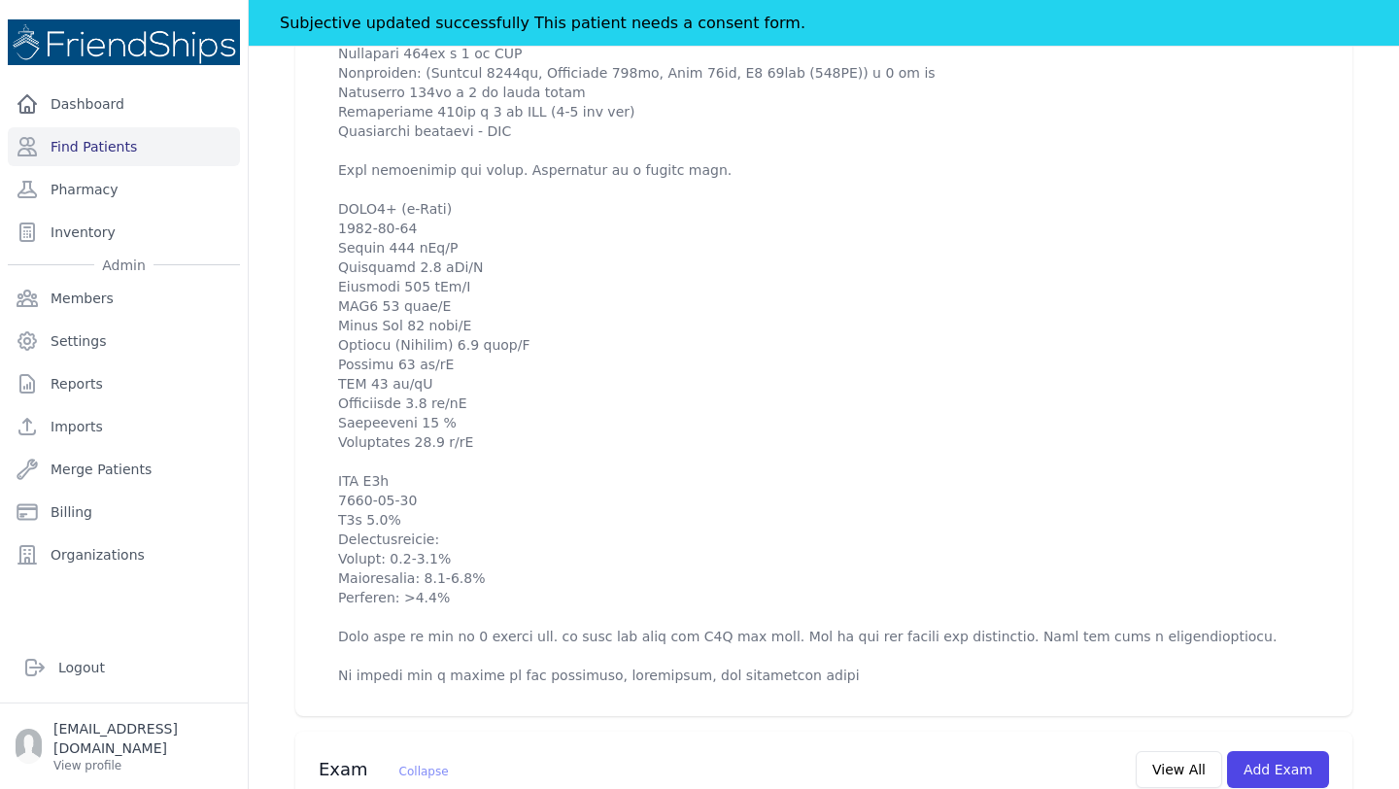
scroll to position [891, 0]
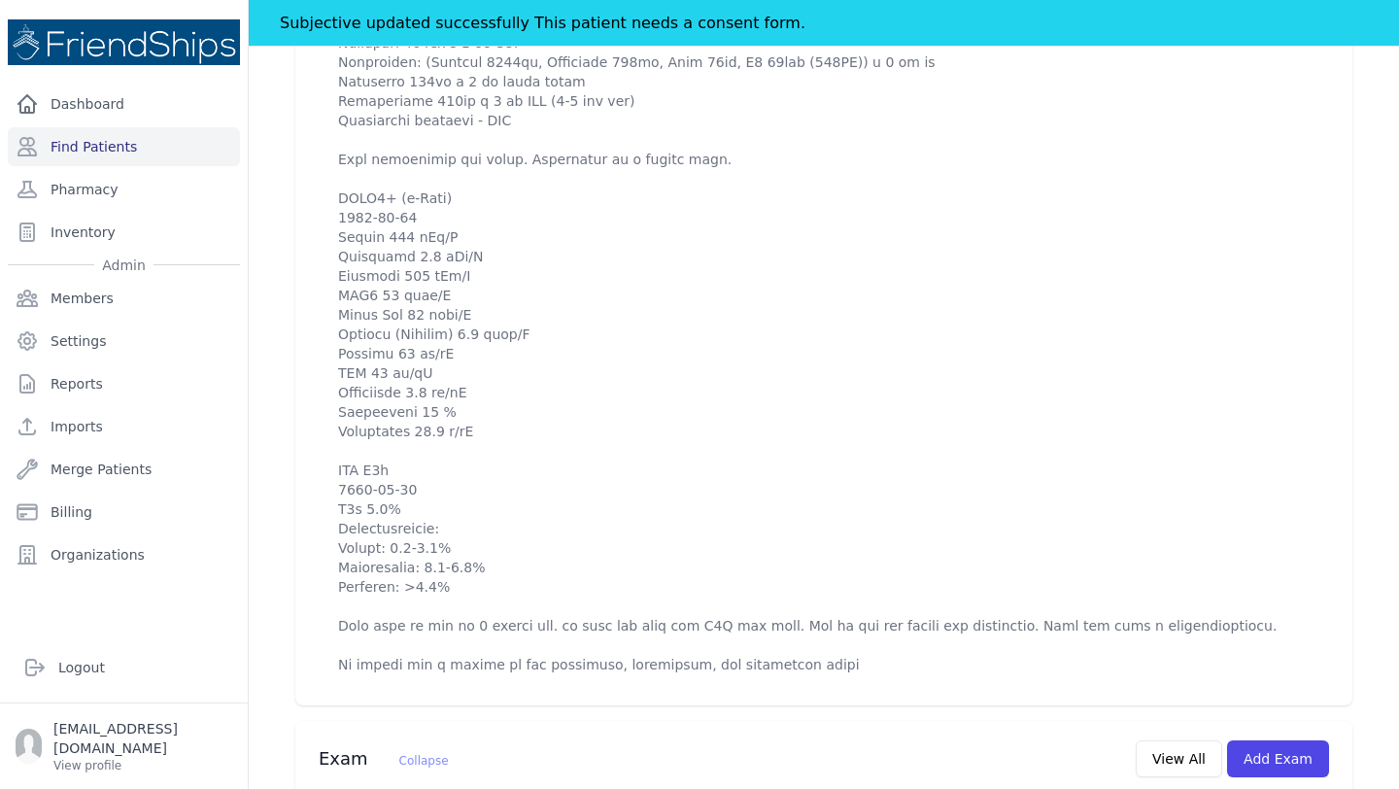
click at [814, 635] on p at bounding box center [823, 314] width 971 height 719
click at [782, 626] on p at bounding box center [823, 314] width 971 height 719
click at [795, 632] on p at bounding box center [823, 314] width 971 height 719
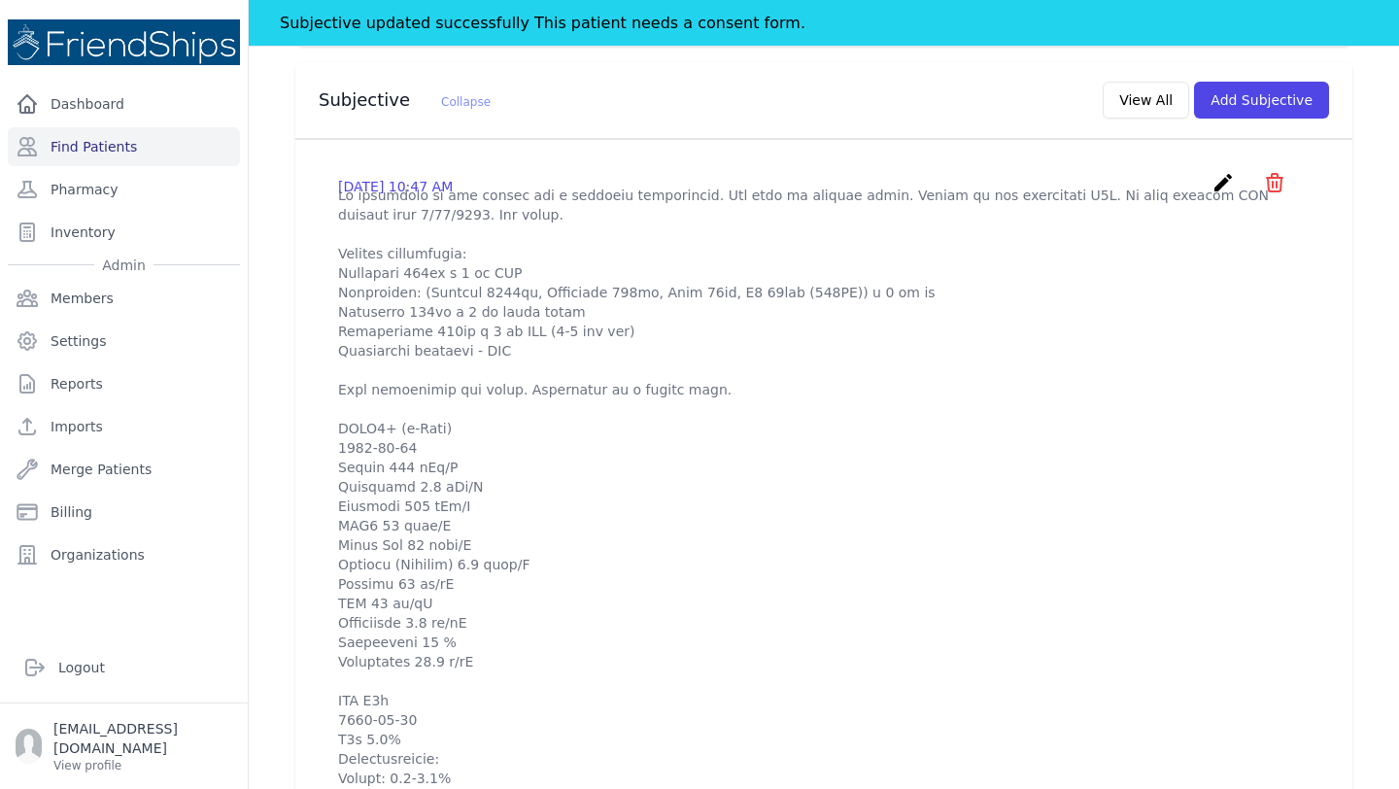
scroll to position [647, 0]
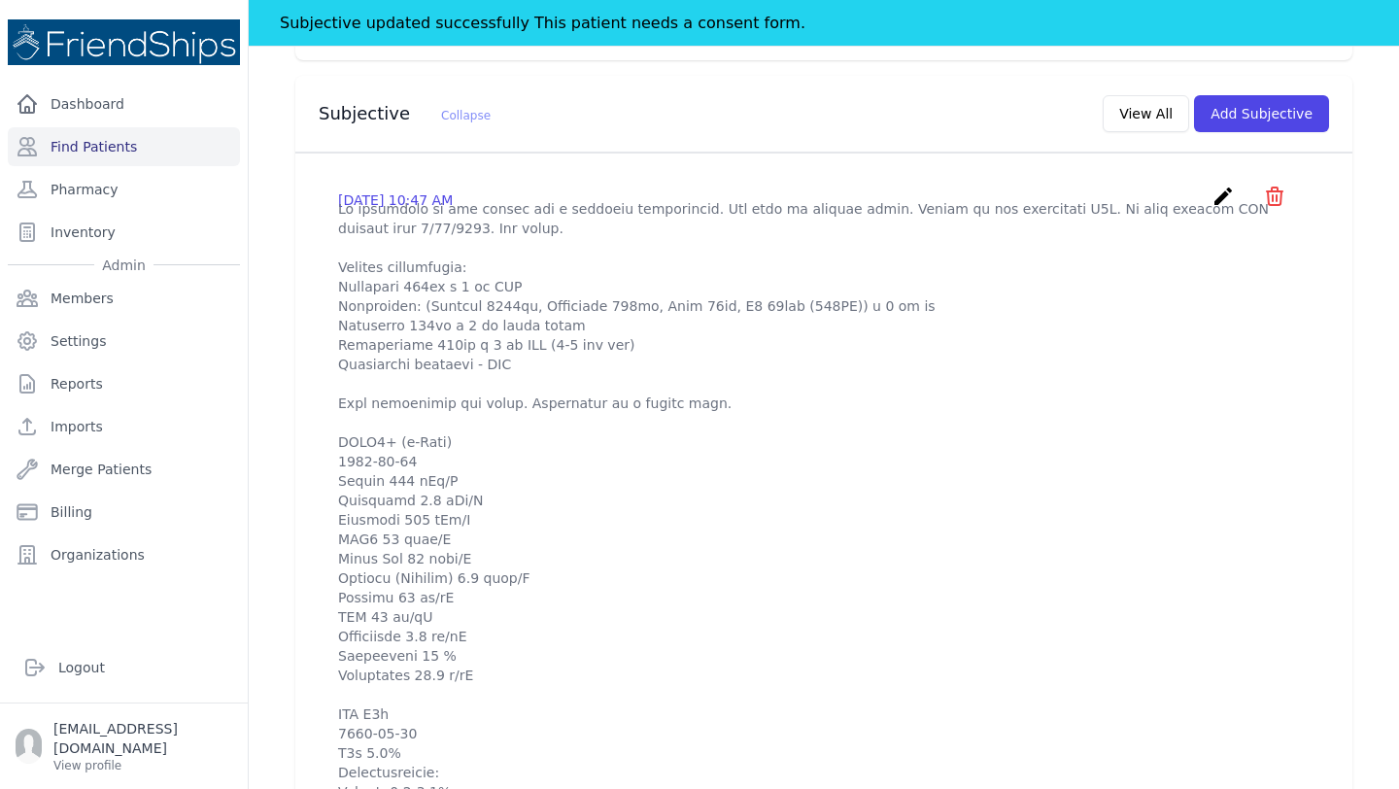
click at [1224, 185] on icon "create" at bounding box center [1222, 196] width 23 height 23
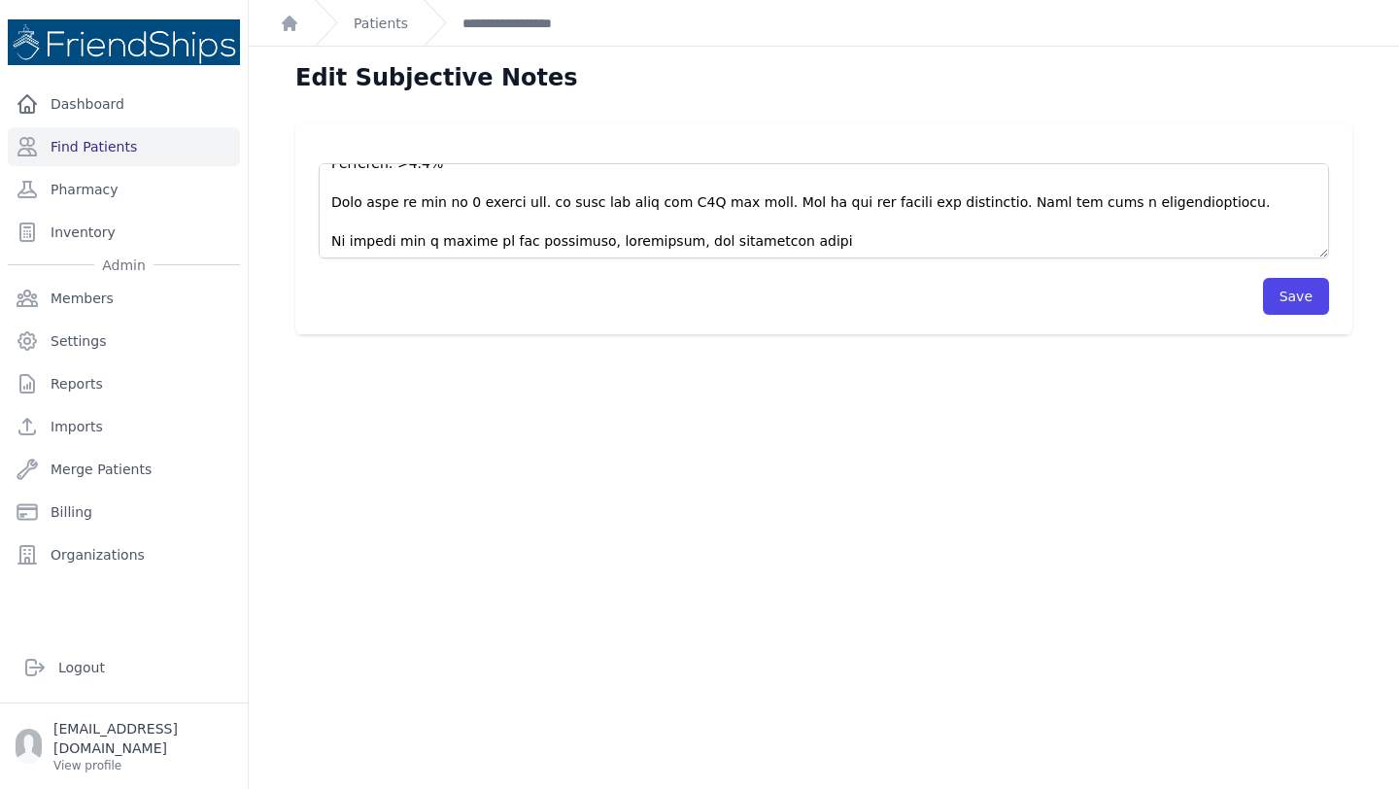
scroll to position [641, 0]
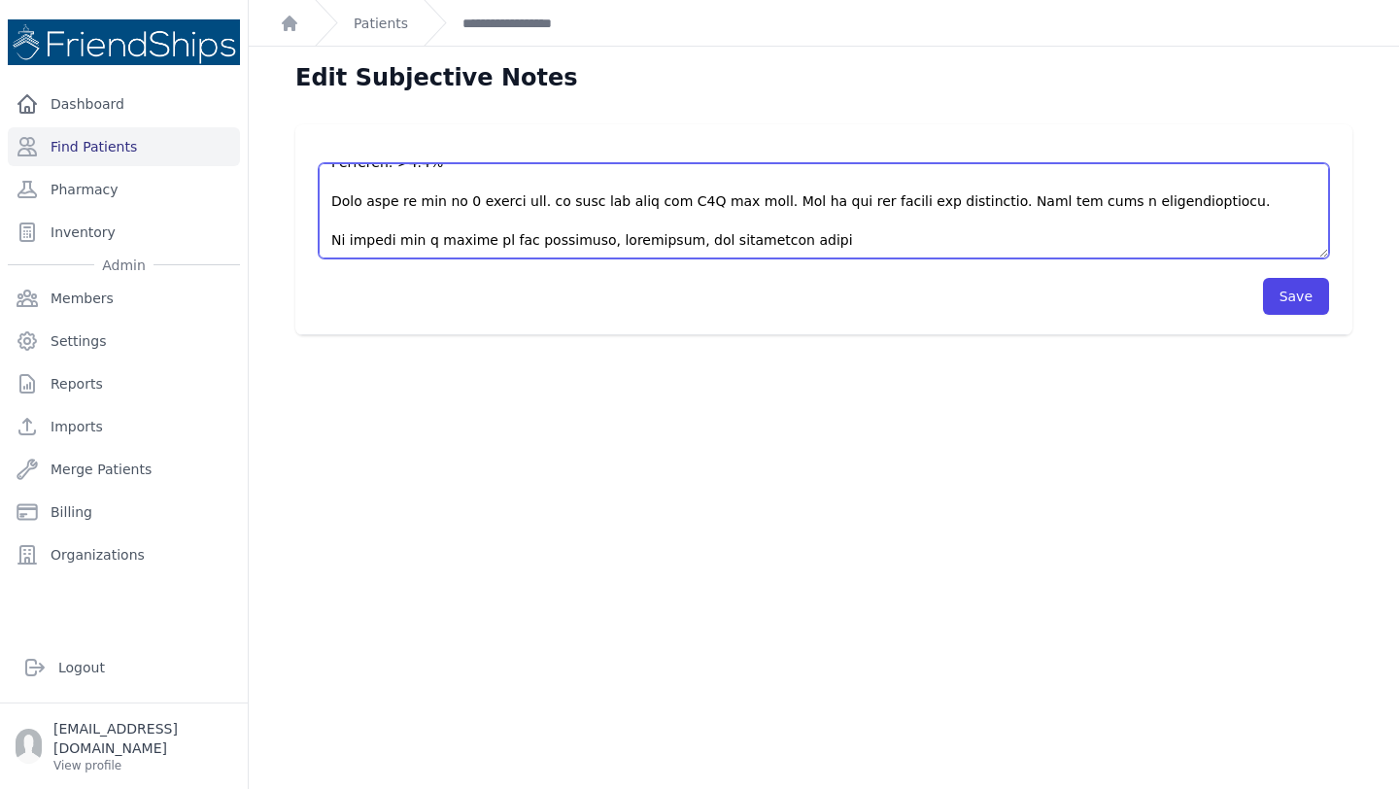
click at [784, 239] on textarea at bounding box center [824, 210] width 1010 height 95
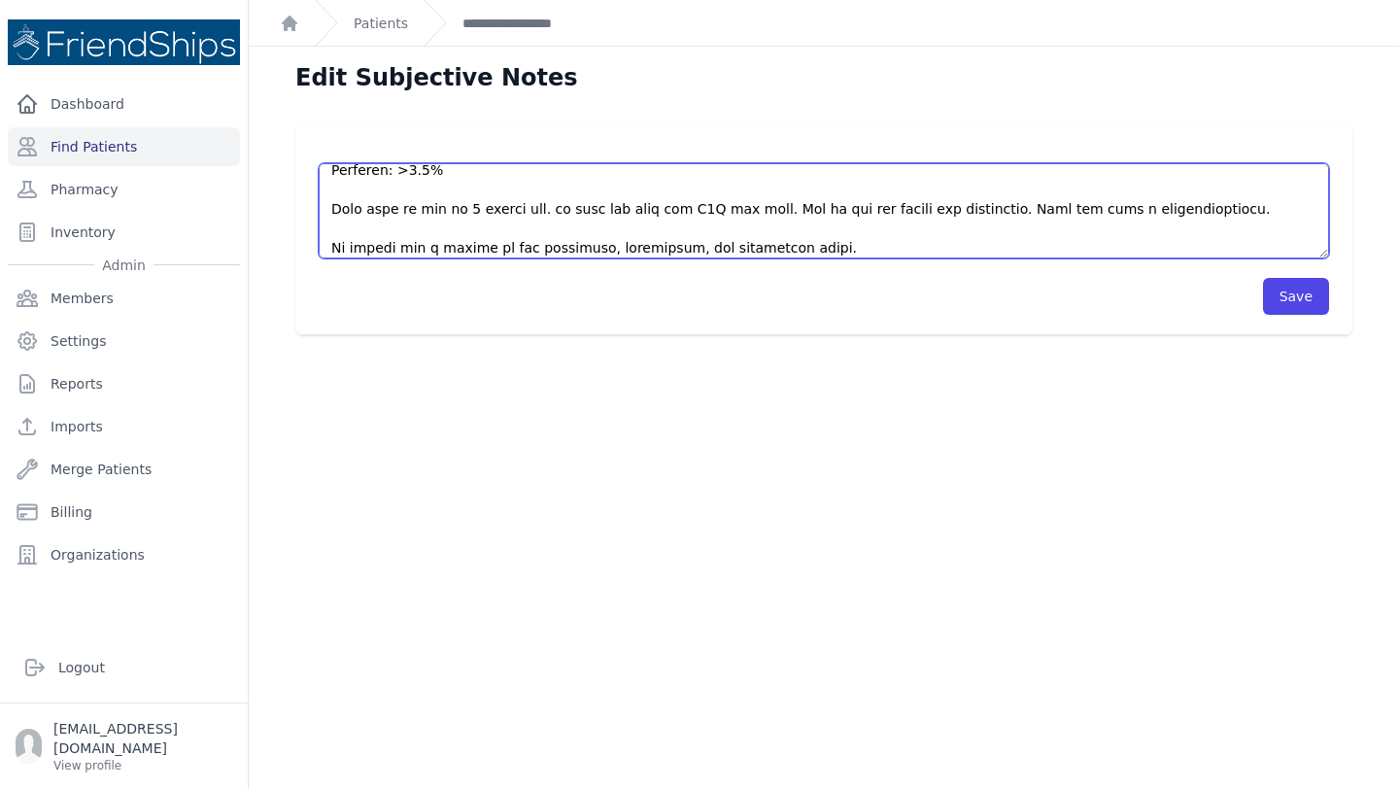
scroll to position [630, 0]
click at [555, 214] on textarea at bounding box center [824, 210] width 1010 height 95
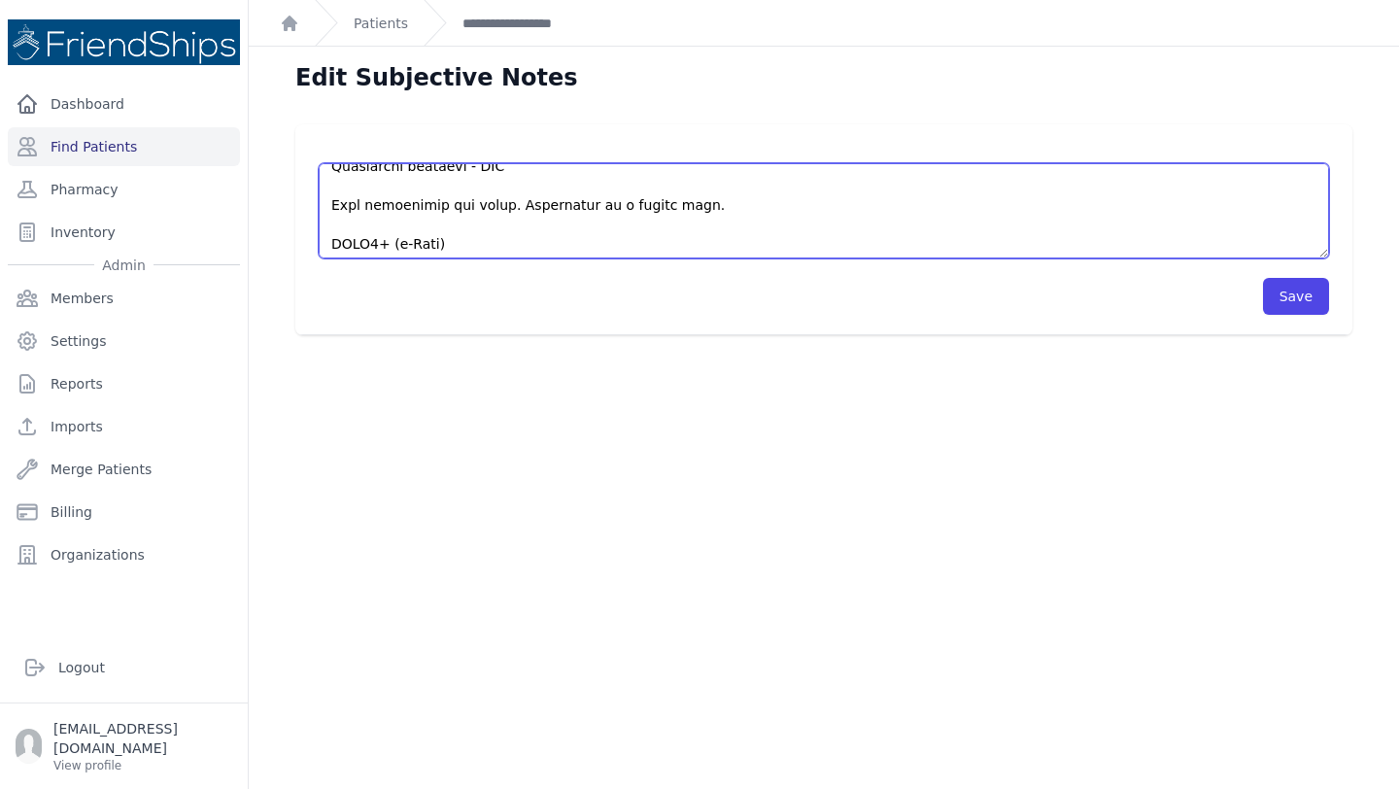
scroll to position [169, 0]
click at [689, 208] on textarea at bounding box center [824, 210] width 1010 height 95
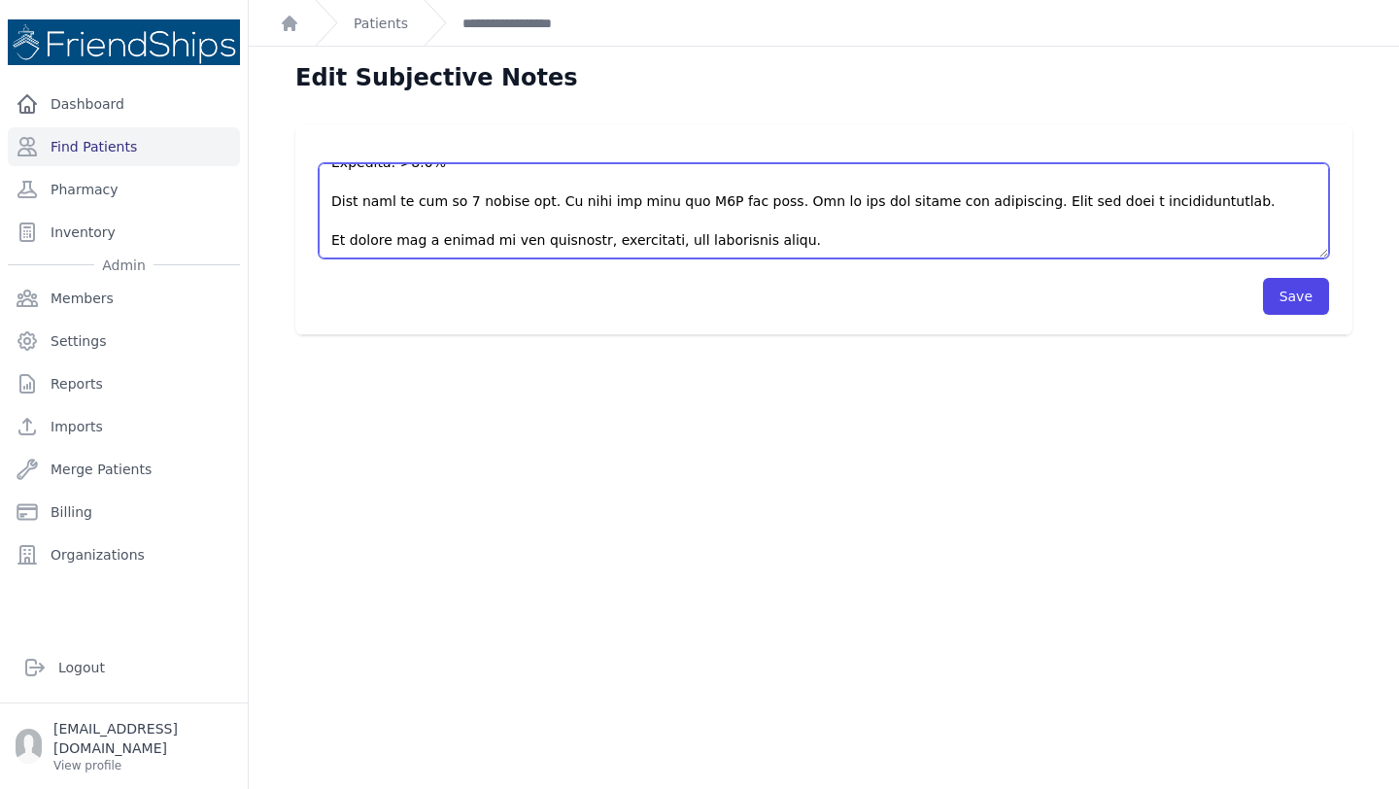
scroll to position [47, 0]
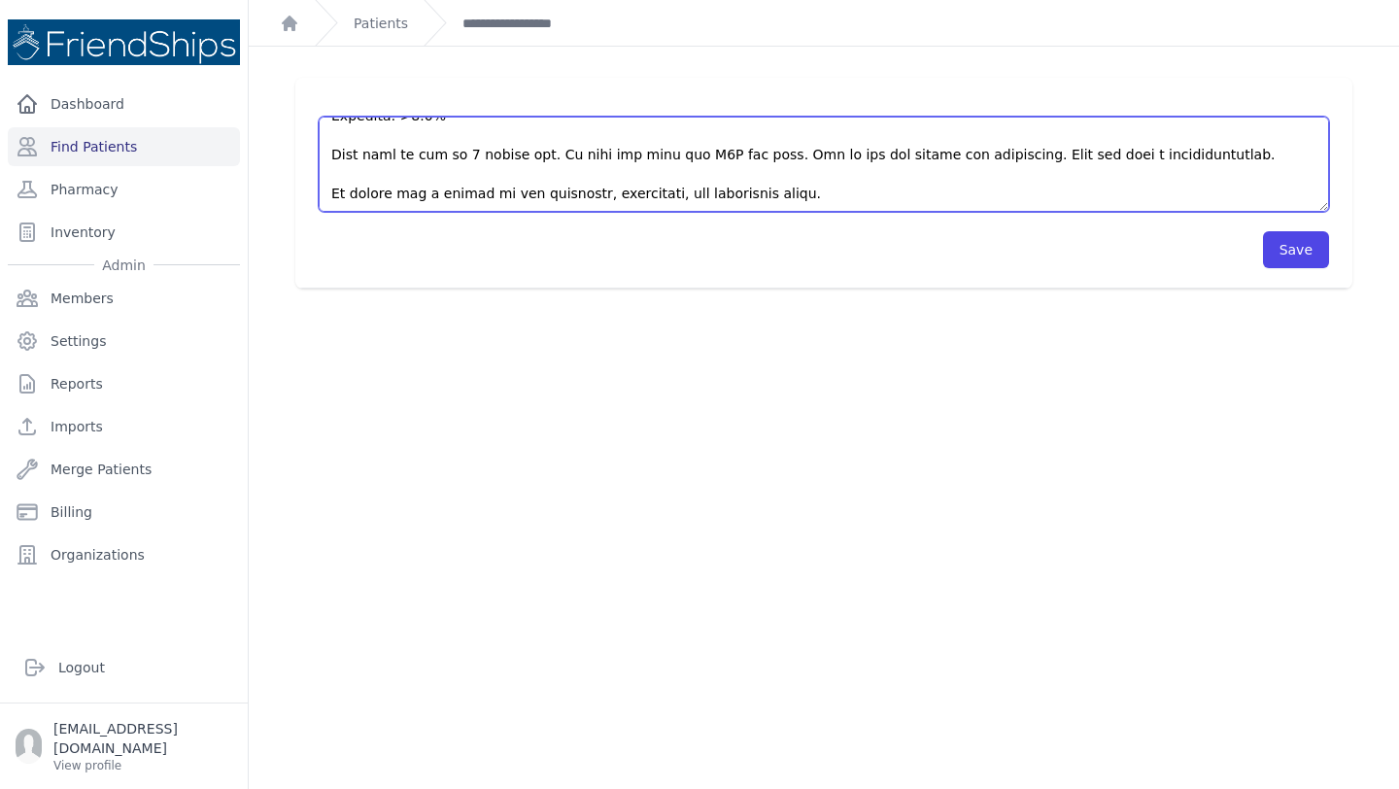
click at [758, 188] on textarea at bounding box center [824, 164] width 1010 height 95
click at [836, 197] on textarea at bounding box center [824, 164] width 1010 height 95
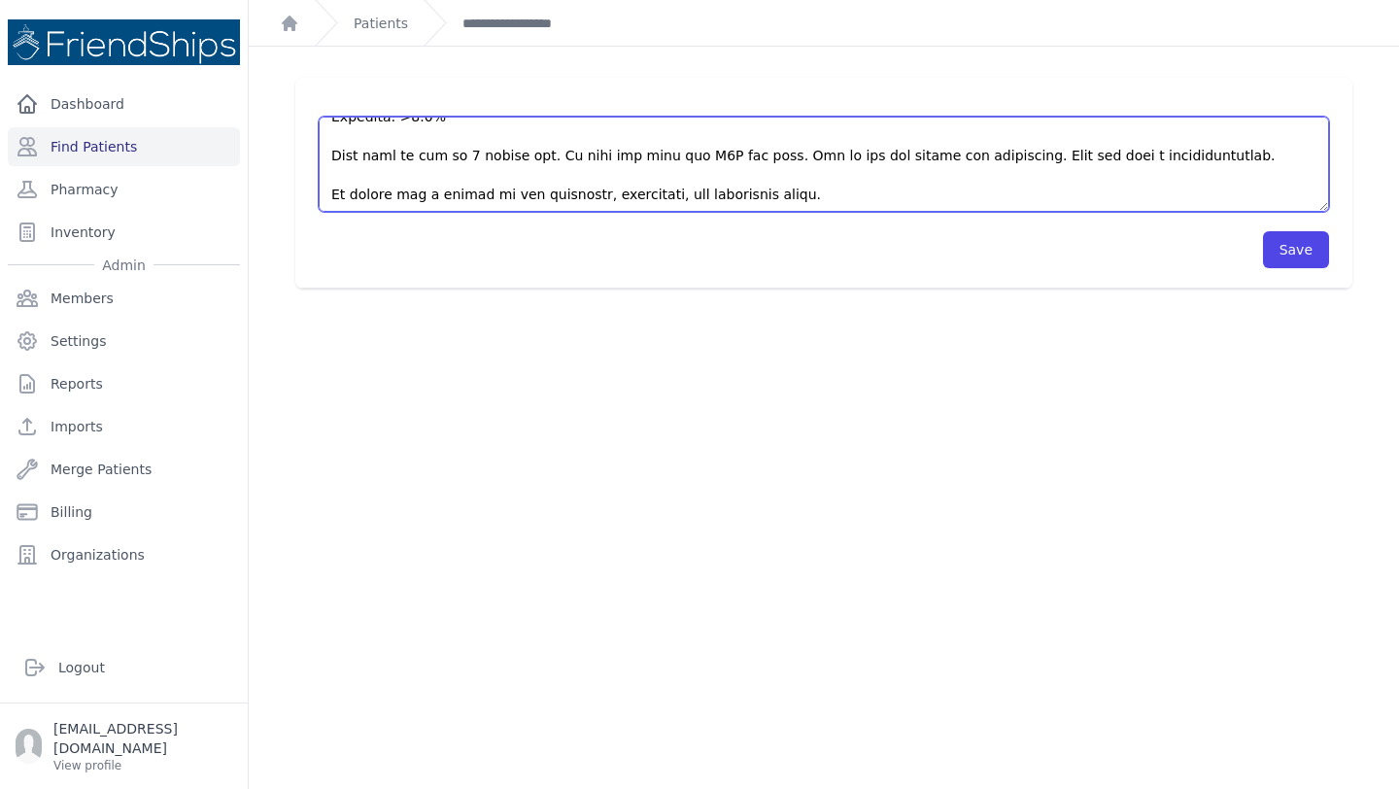
click at [649, 190] on textarea at bounding box center [824, 164] width 1010 height 95
click at [676, 193] on textarea at bounding box center [824, 164] width 1010 height 95
click at [697, 193] on textarea at bounding box center [824, 164] width 1010 height 95
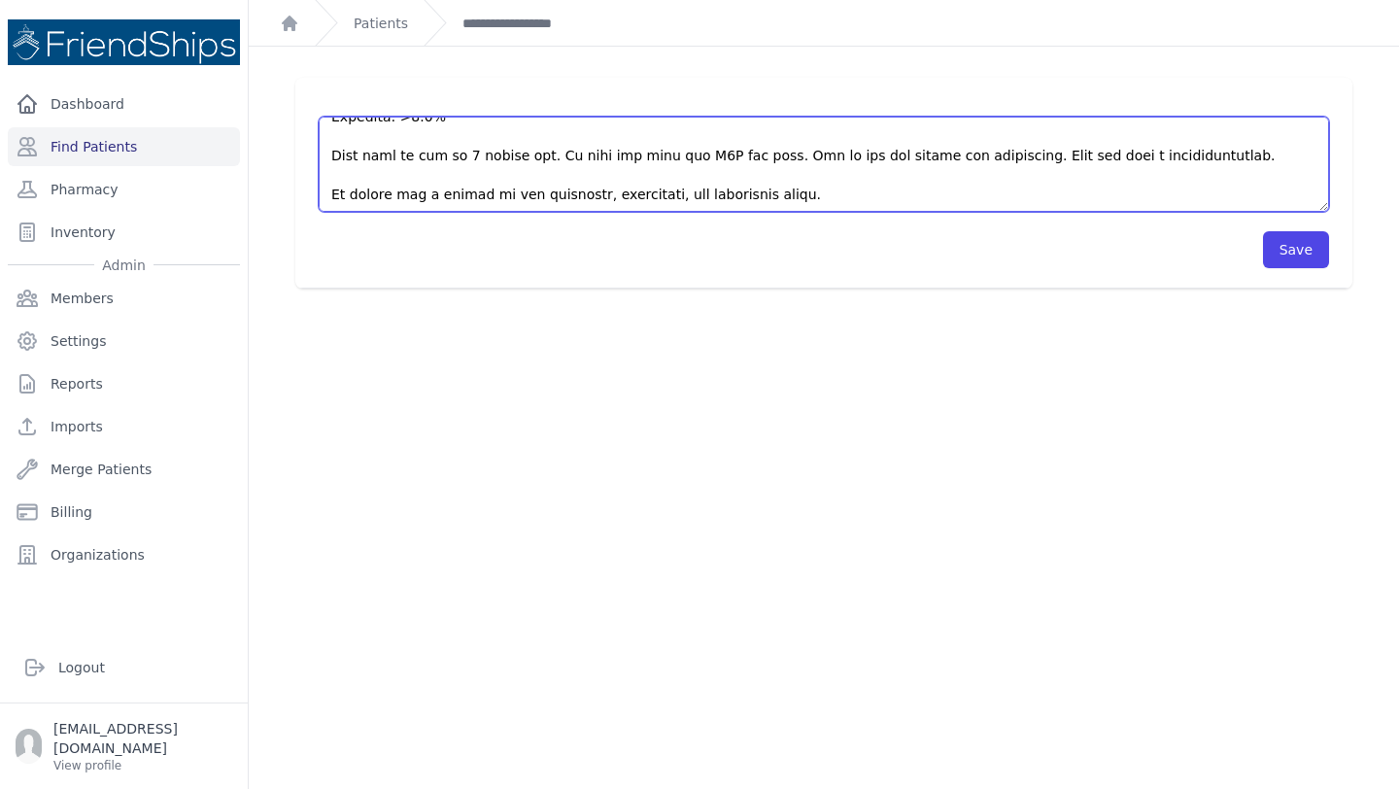
click at [846, 191] on textarea at bounding box center [824, 164] width 1010 height 95
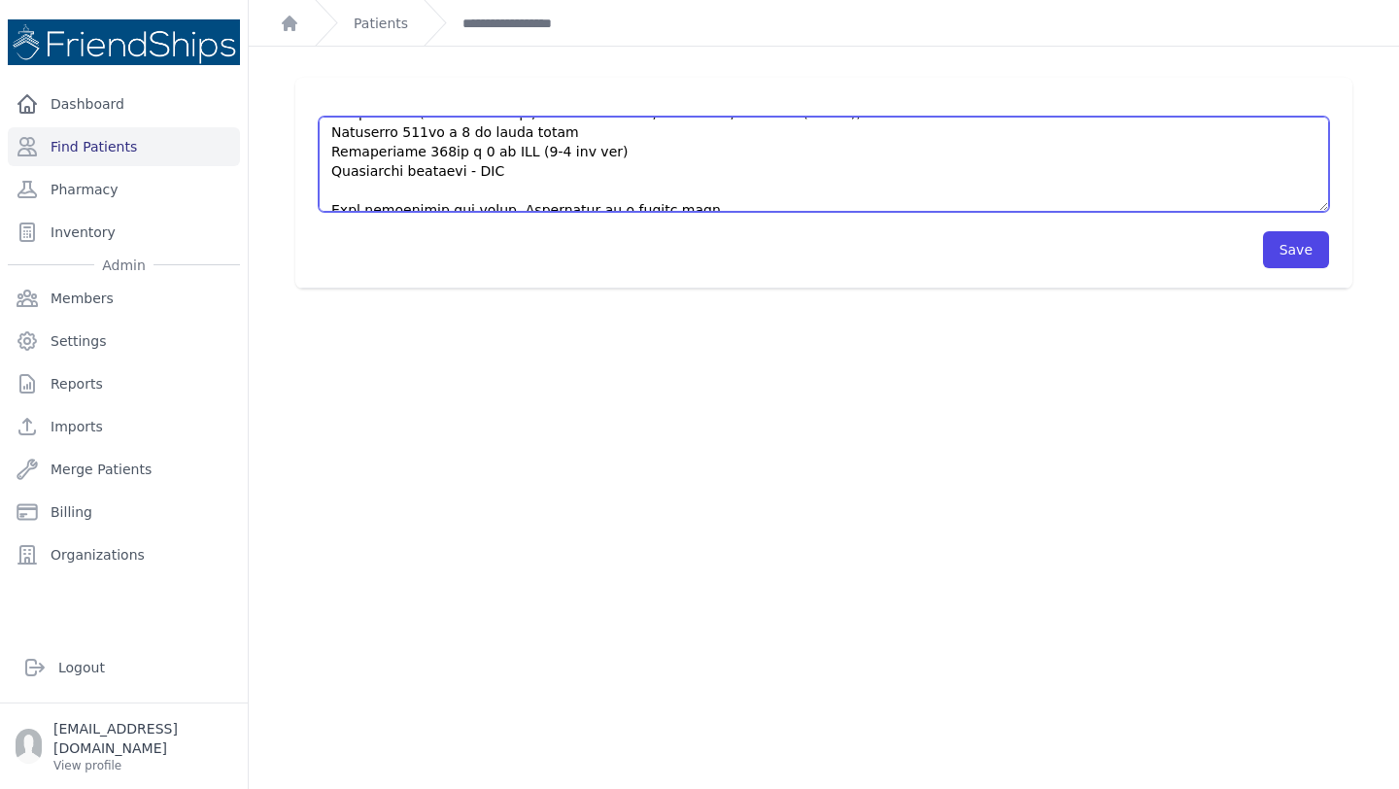
scroll to position [0, 0]
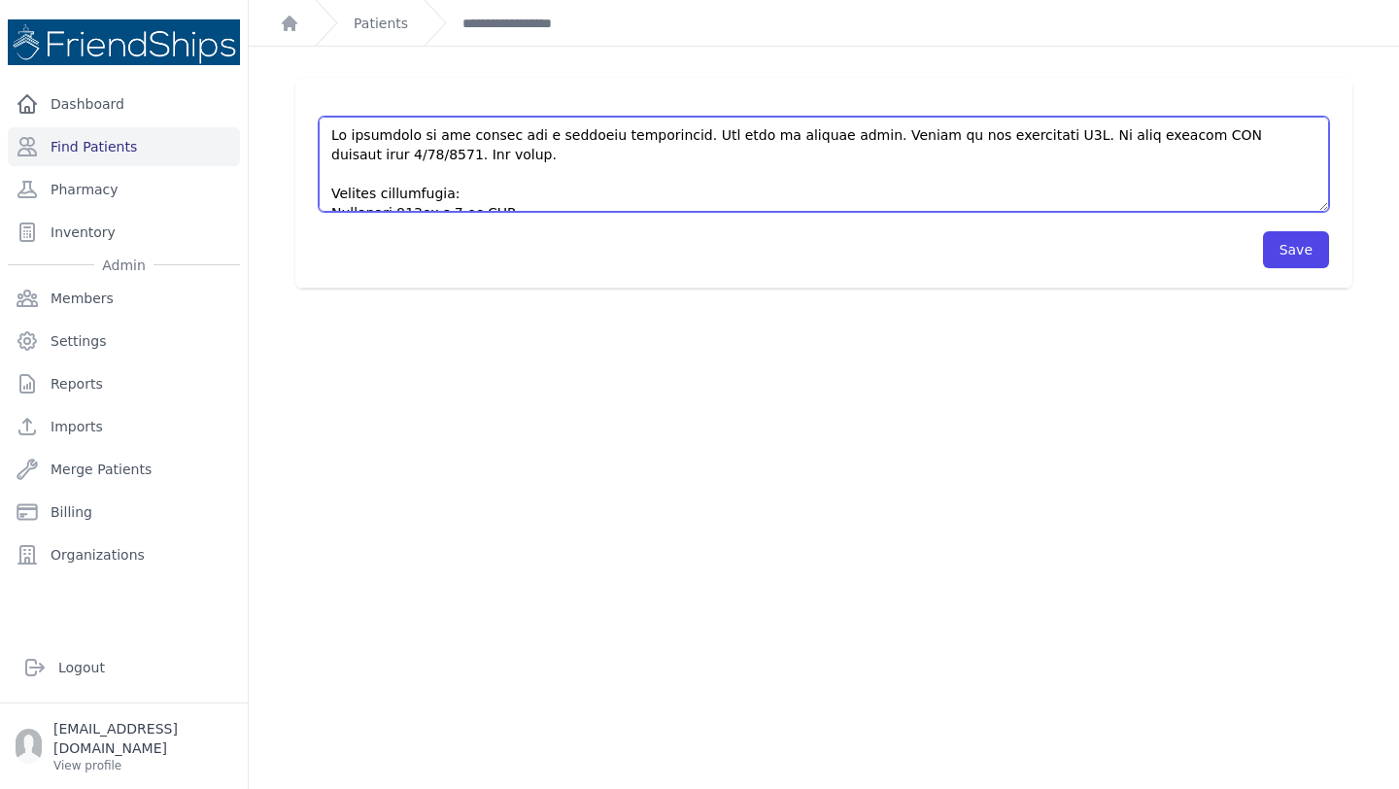
click at [715, 182] on textarea at bounding box center [824, 164] width 1010 height 95
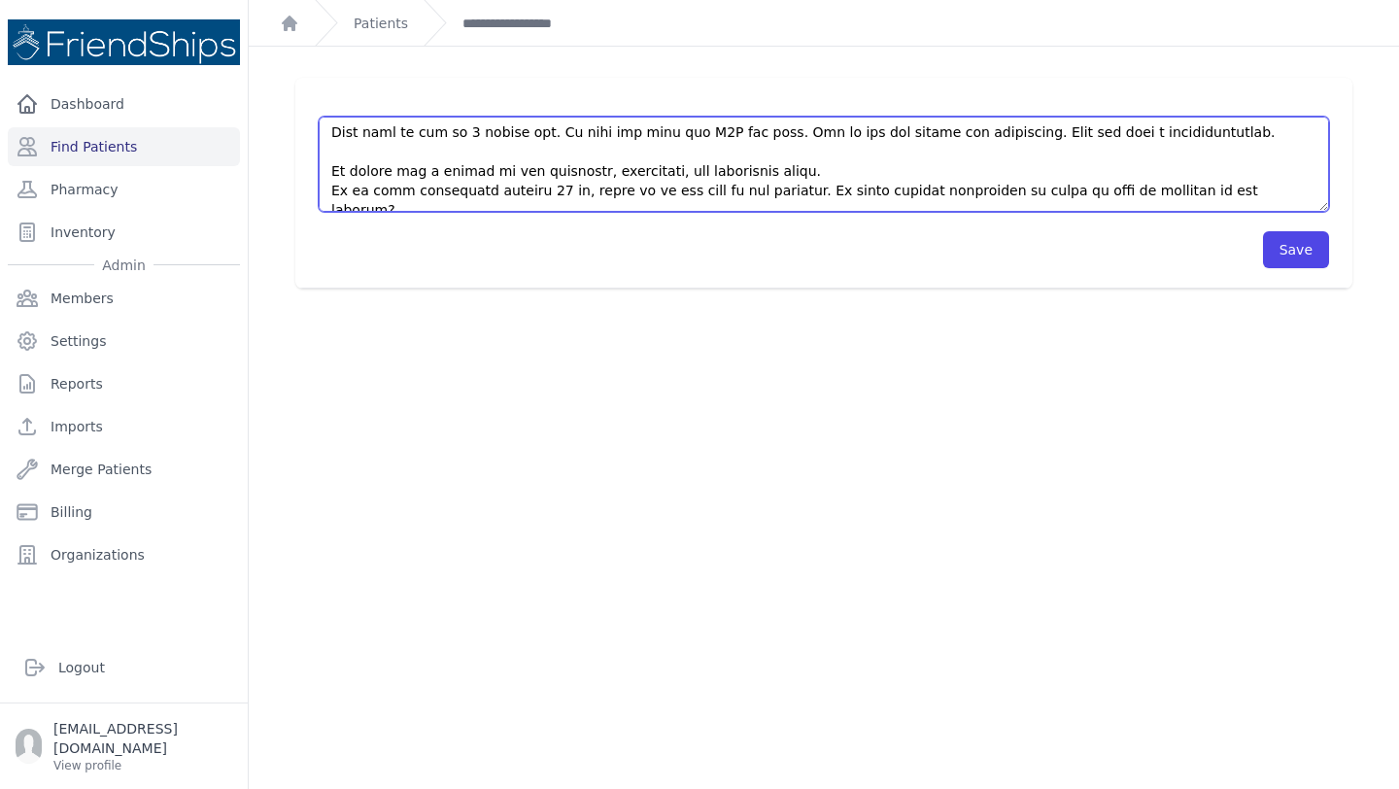
scroll to position [719, 0]
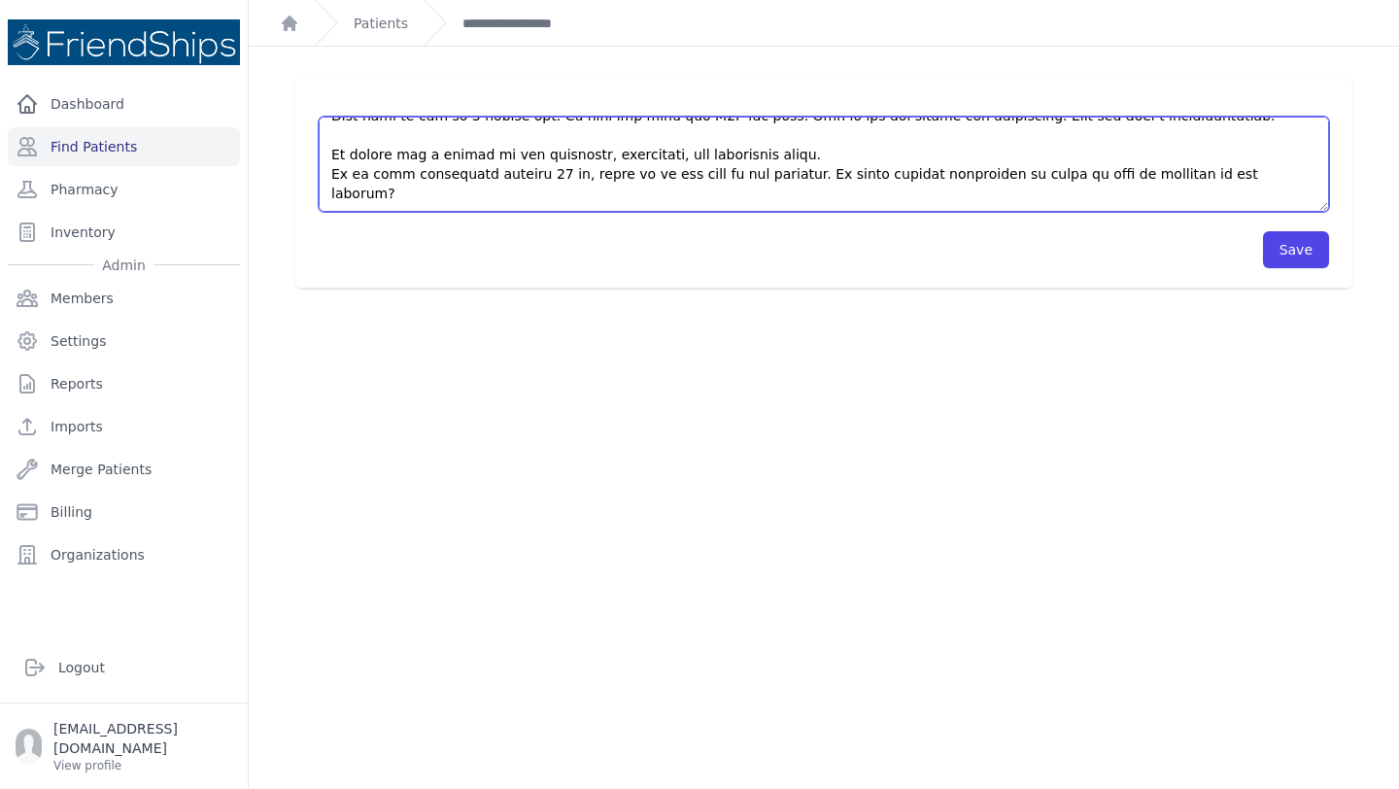
click at [686, 191] on textarea at bounding box center [824, 164] width 1010 height 95
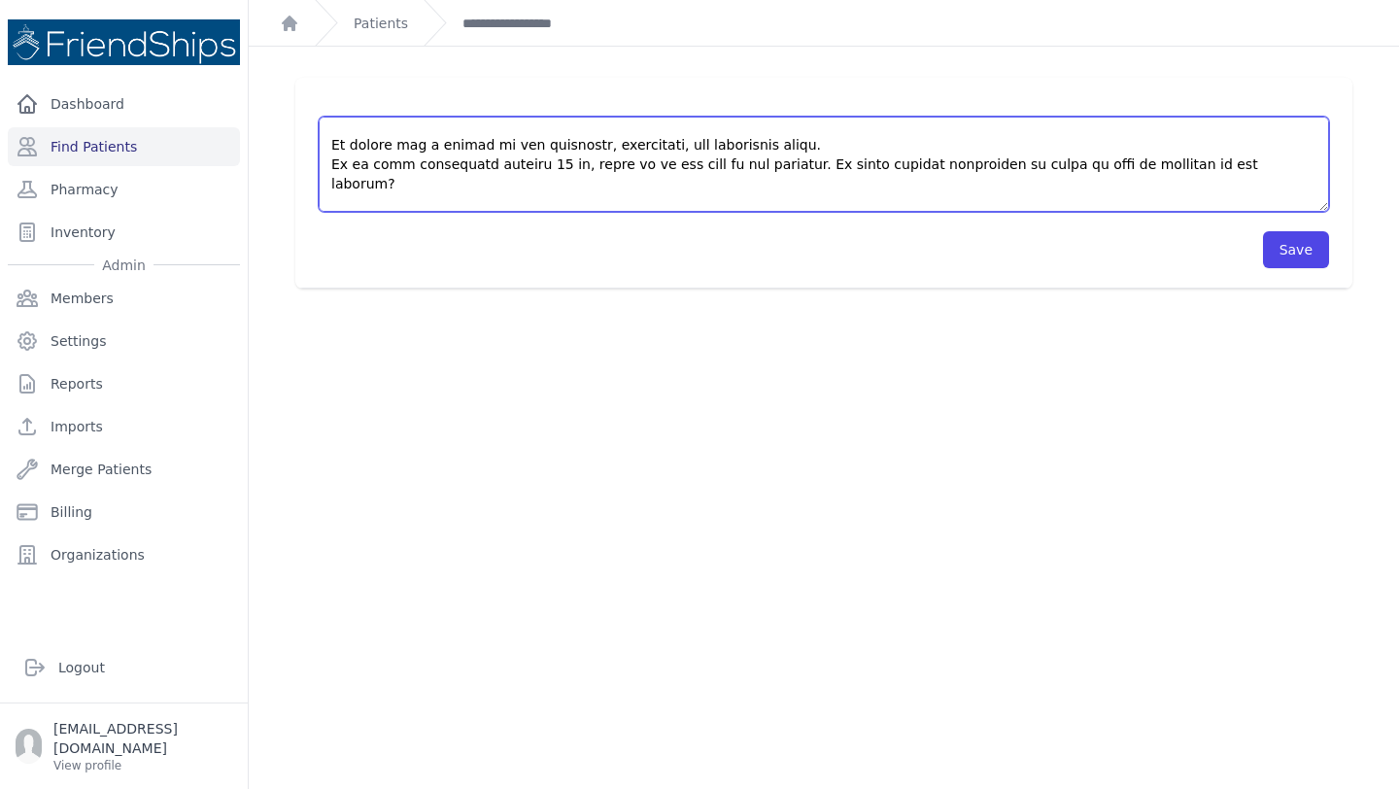
click at [345, 201] on textarea at bounding box center [824, 164] width 1010 height 95
type textarea "Pt presented to the clinic for a followup appointment. Was seen by nursing staf…"
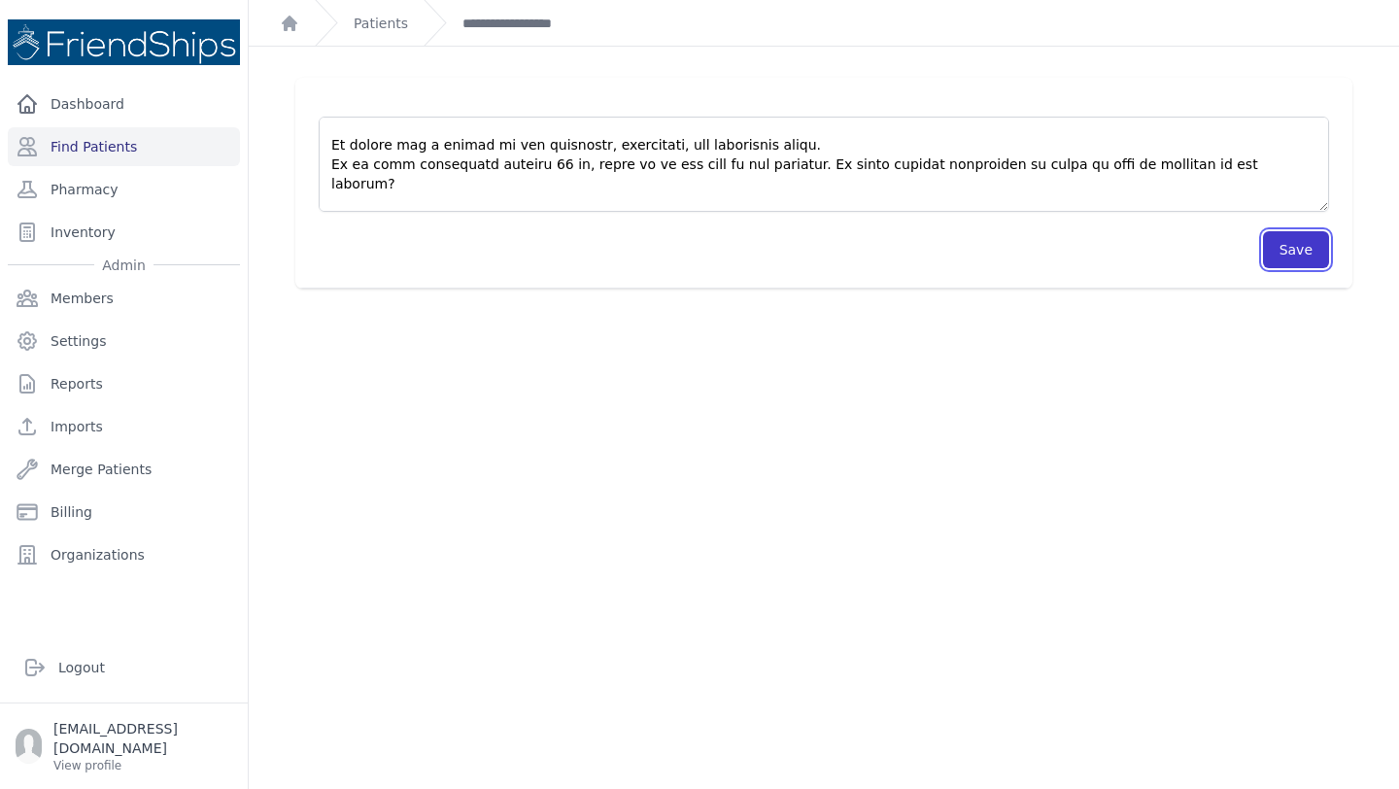
click at [1316, 256] on button "Save" at bounding box center [1296, 249] width 66 height 37
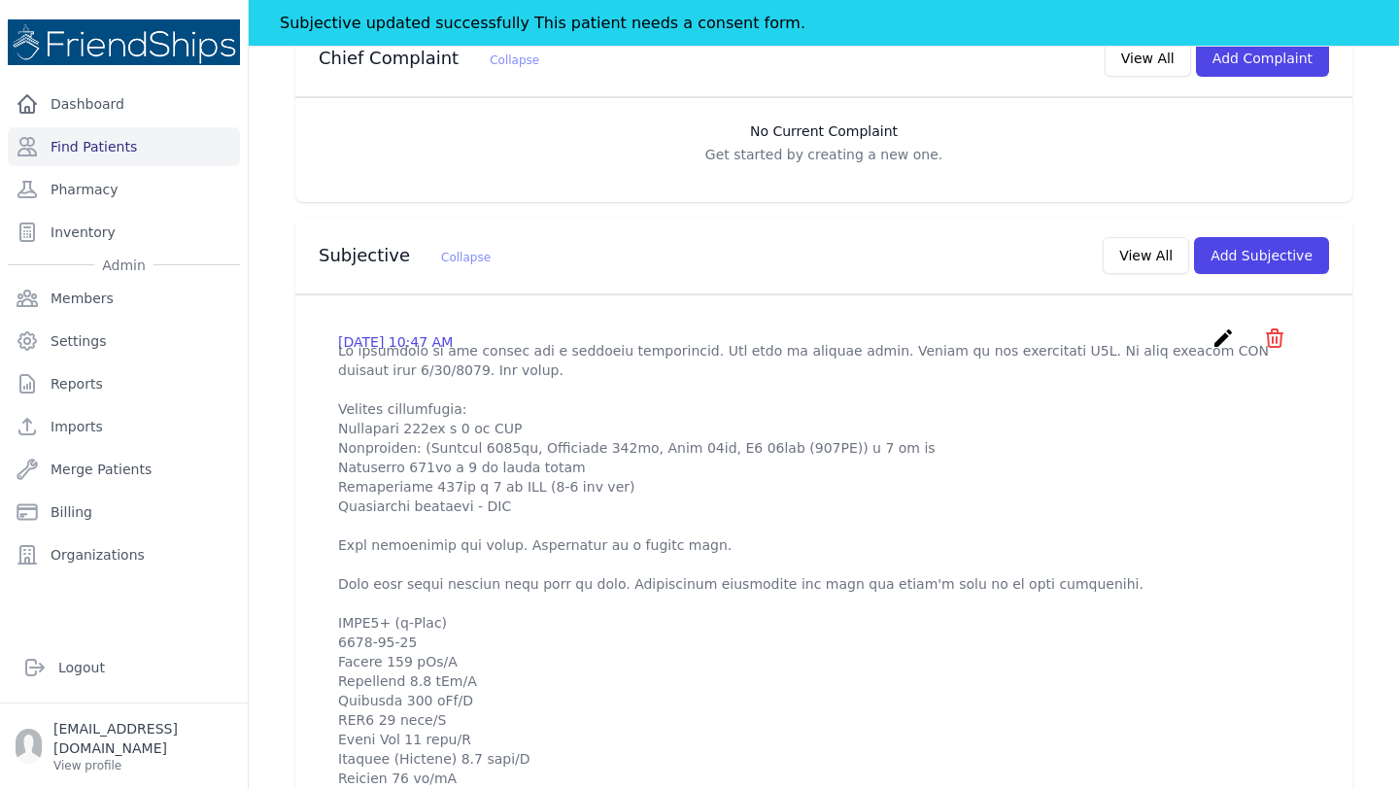
scroll to position [501, 0]
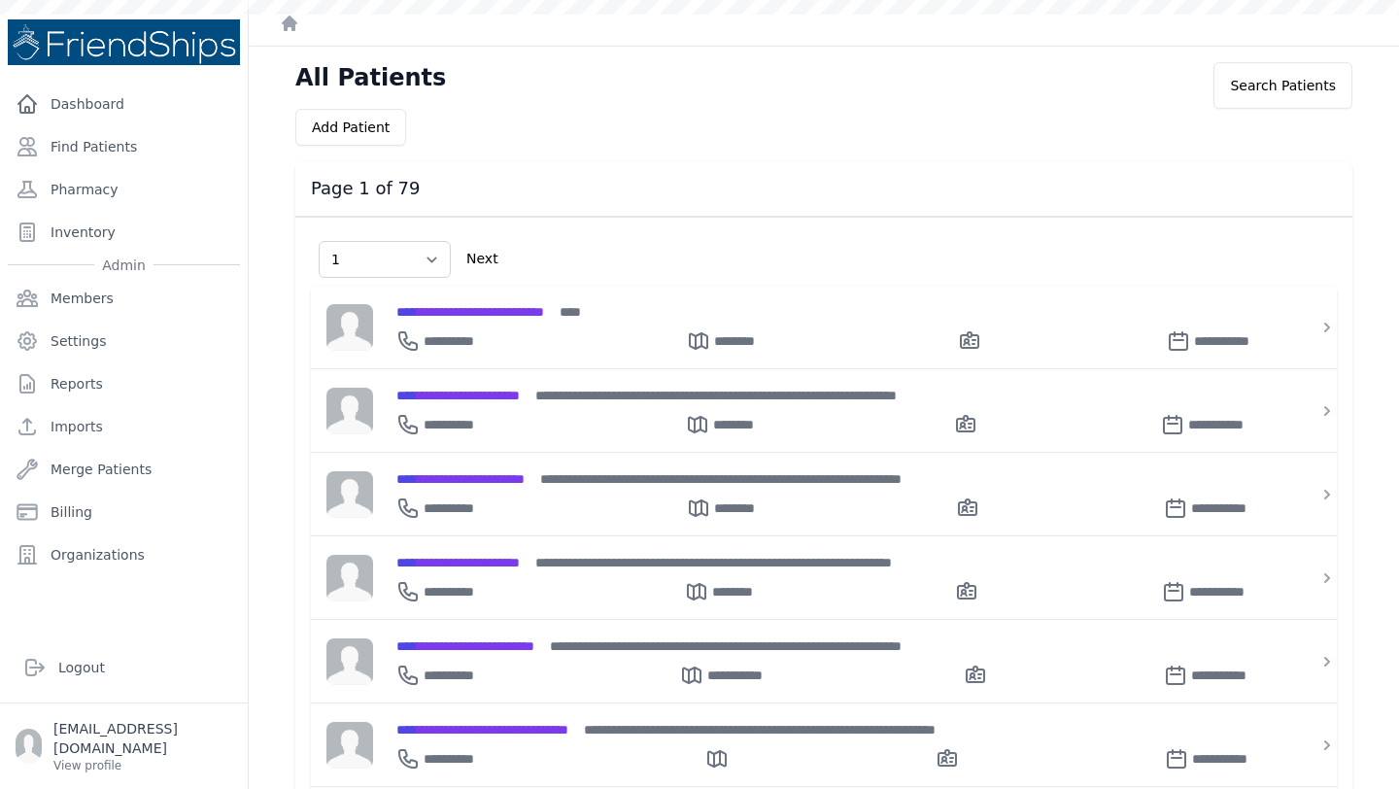
select select "1"
click at [119, 135] on link "Find Patients" at bounding box center [124, 146] width 232 height 39
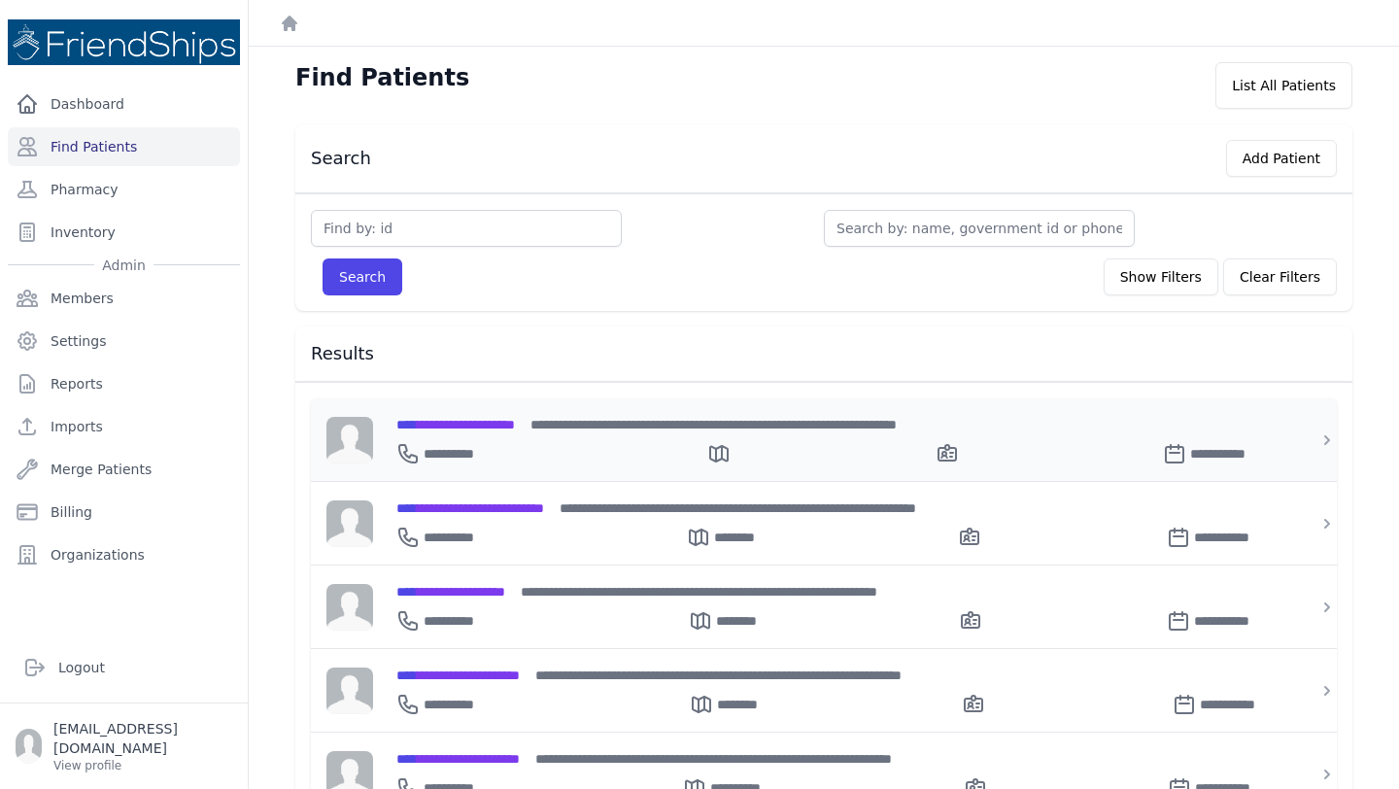
click at [478, 418] on span "**********" at bounding box center [455, 425] width 119 height 14
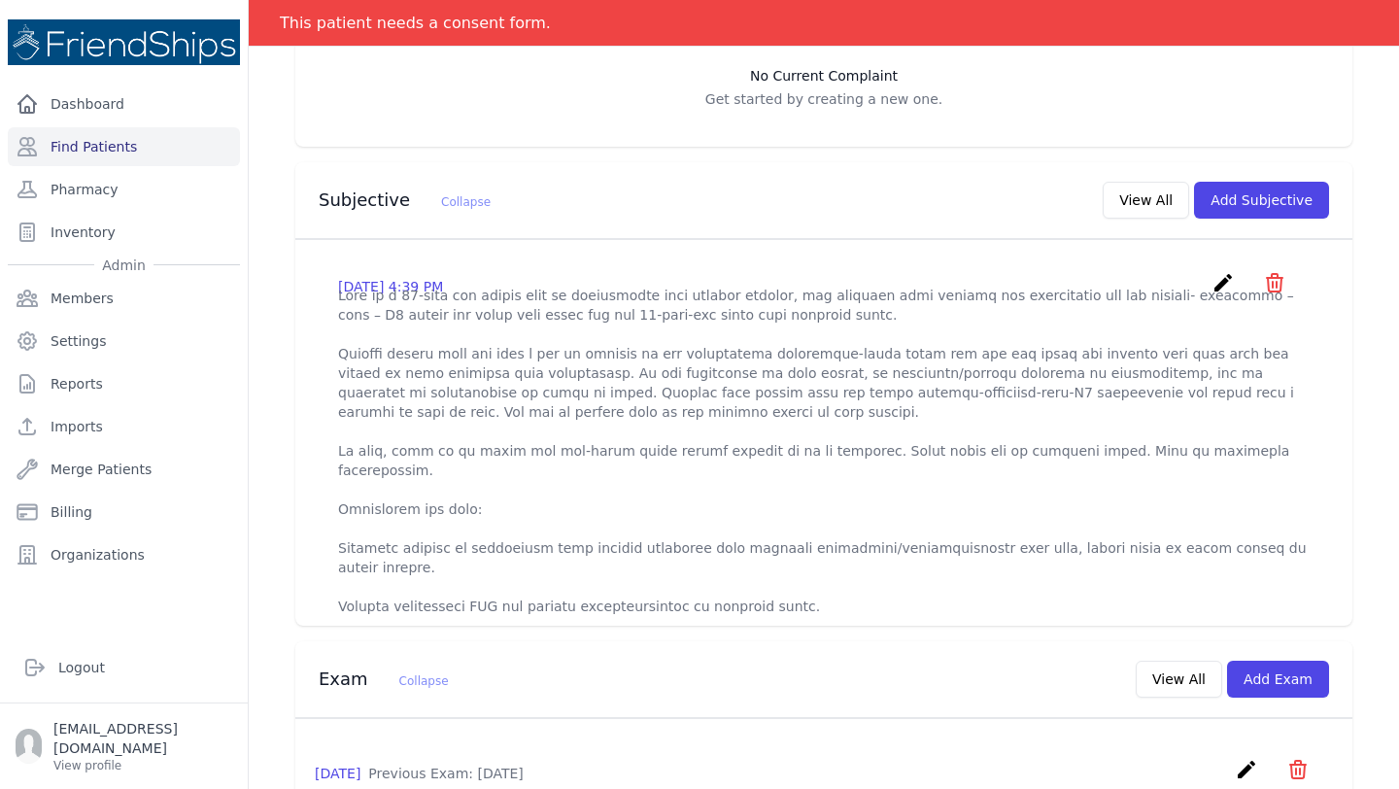
scroll to position [516, 0]
click at [1147, 180] on button "View All" at bounding box center [1146, 198] width 86 height 37
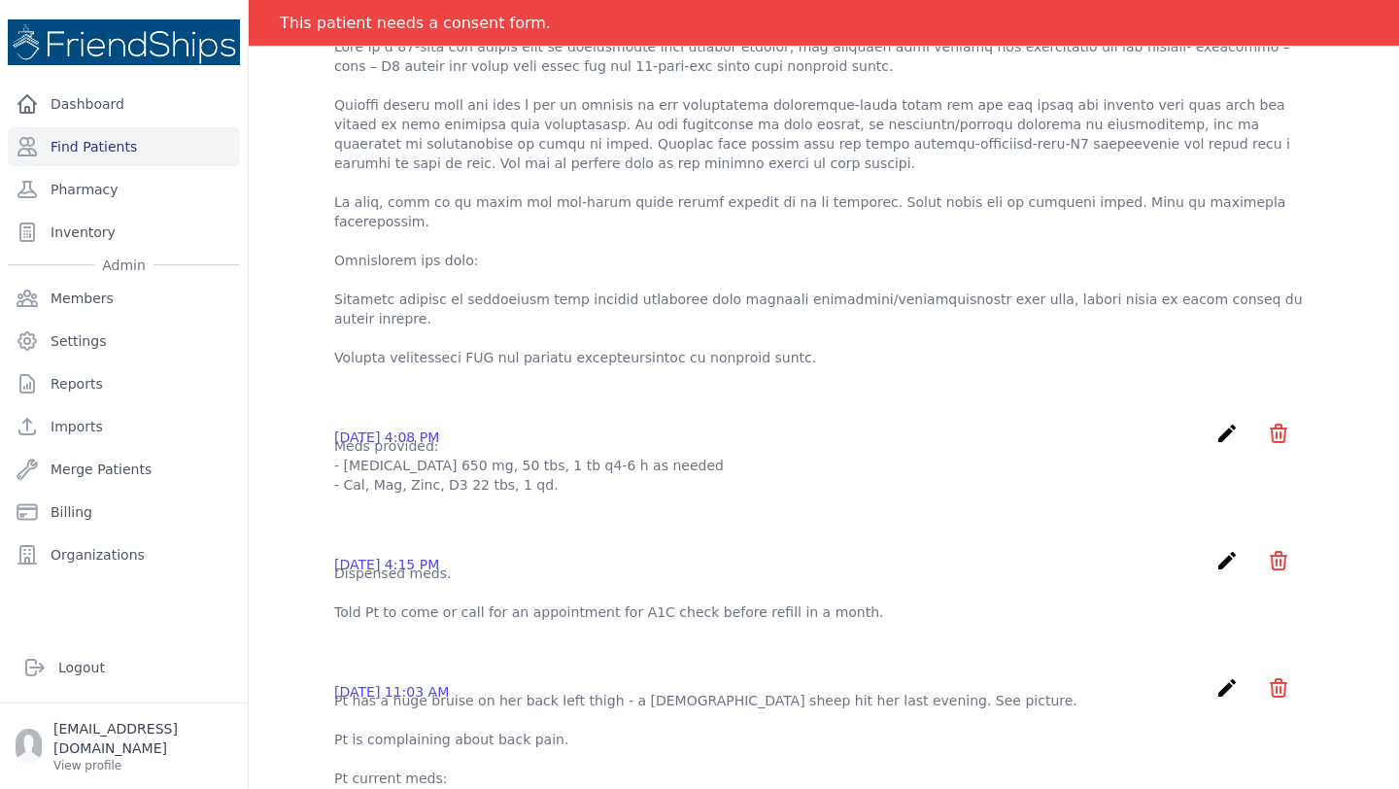
scroll to position [0, 0]
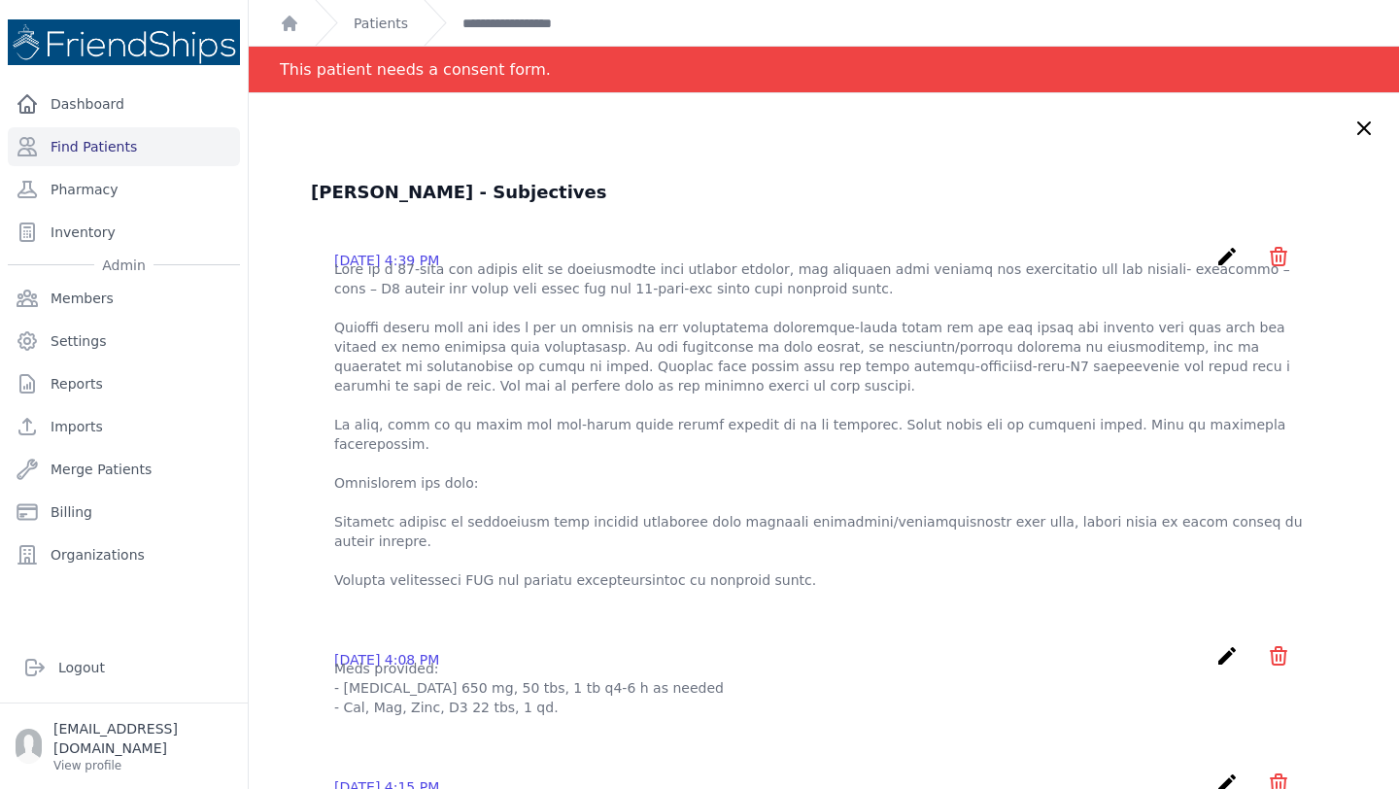
click at [1363, 122] on icon at bounding box center [1363, 128] width 23 height 23
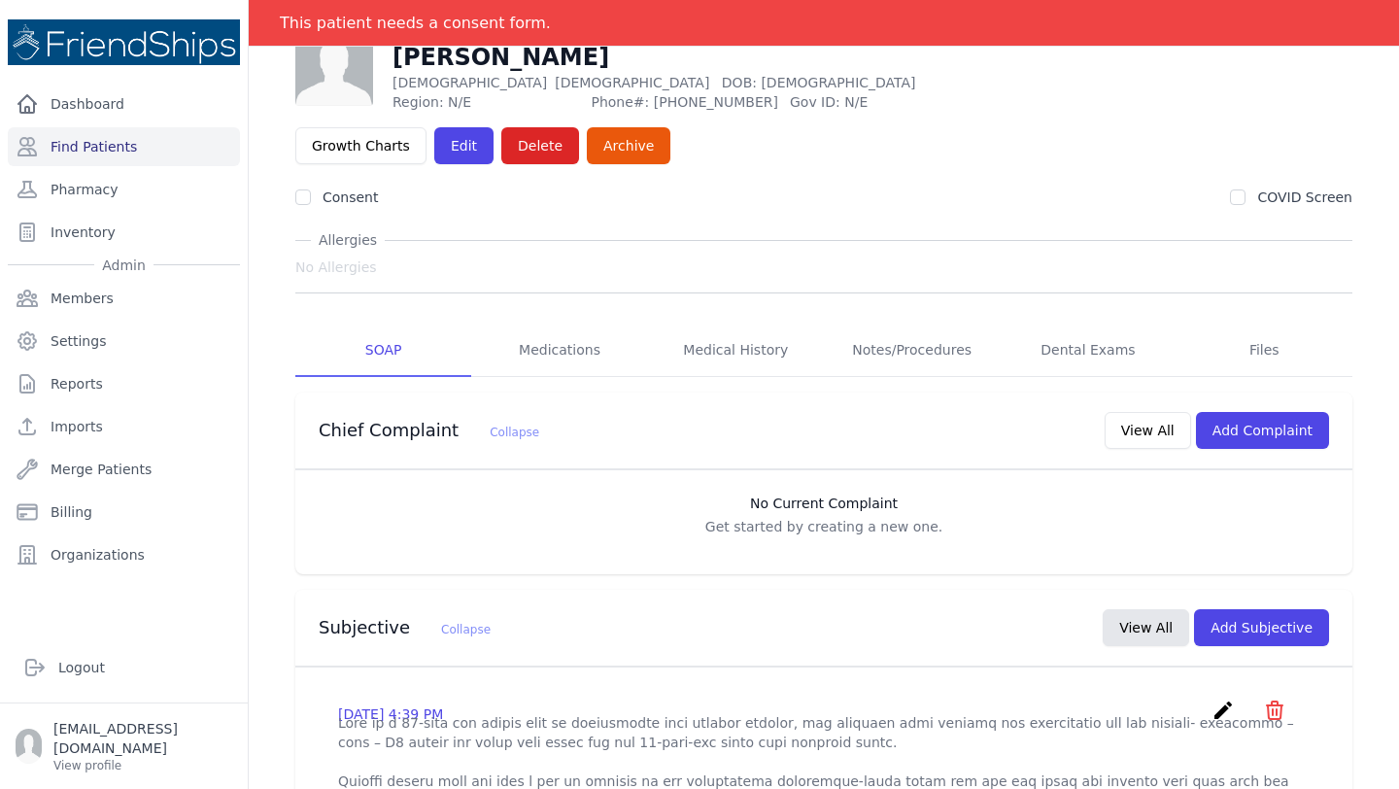
scroll to position [89, 0]
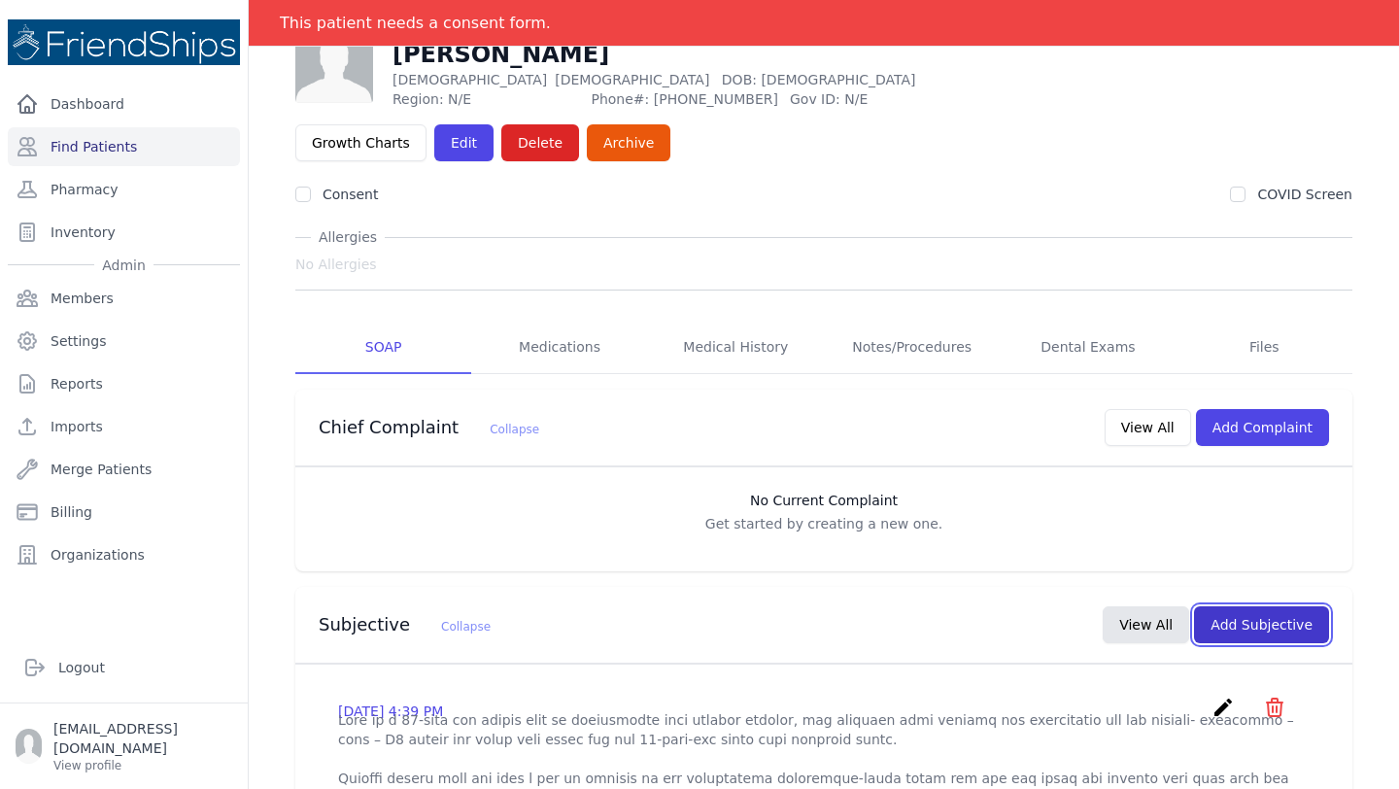
click at [1290, 606] on button "Add Subjective" at bounding box center [1261, 624] width 135 height 37
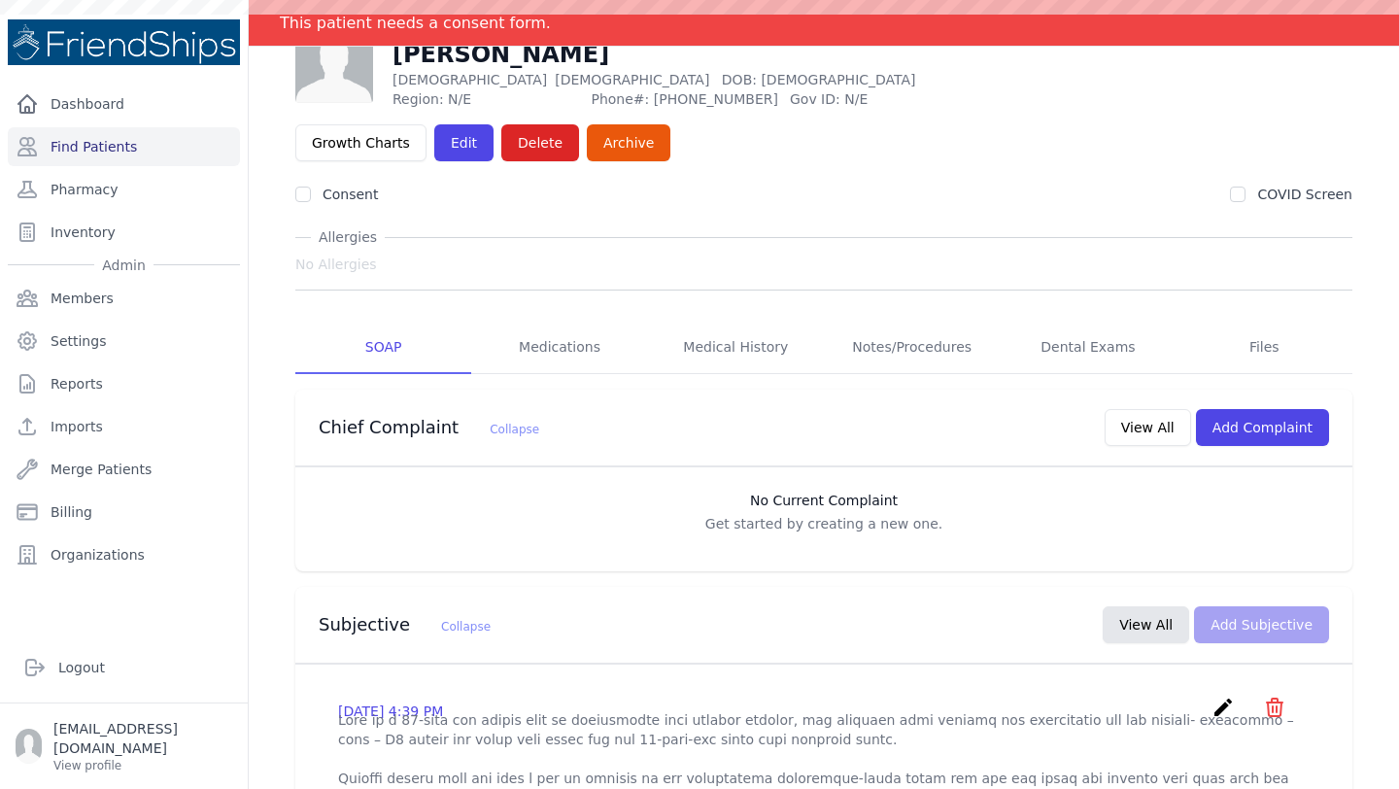
scroll to position [0, 0]
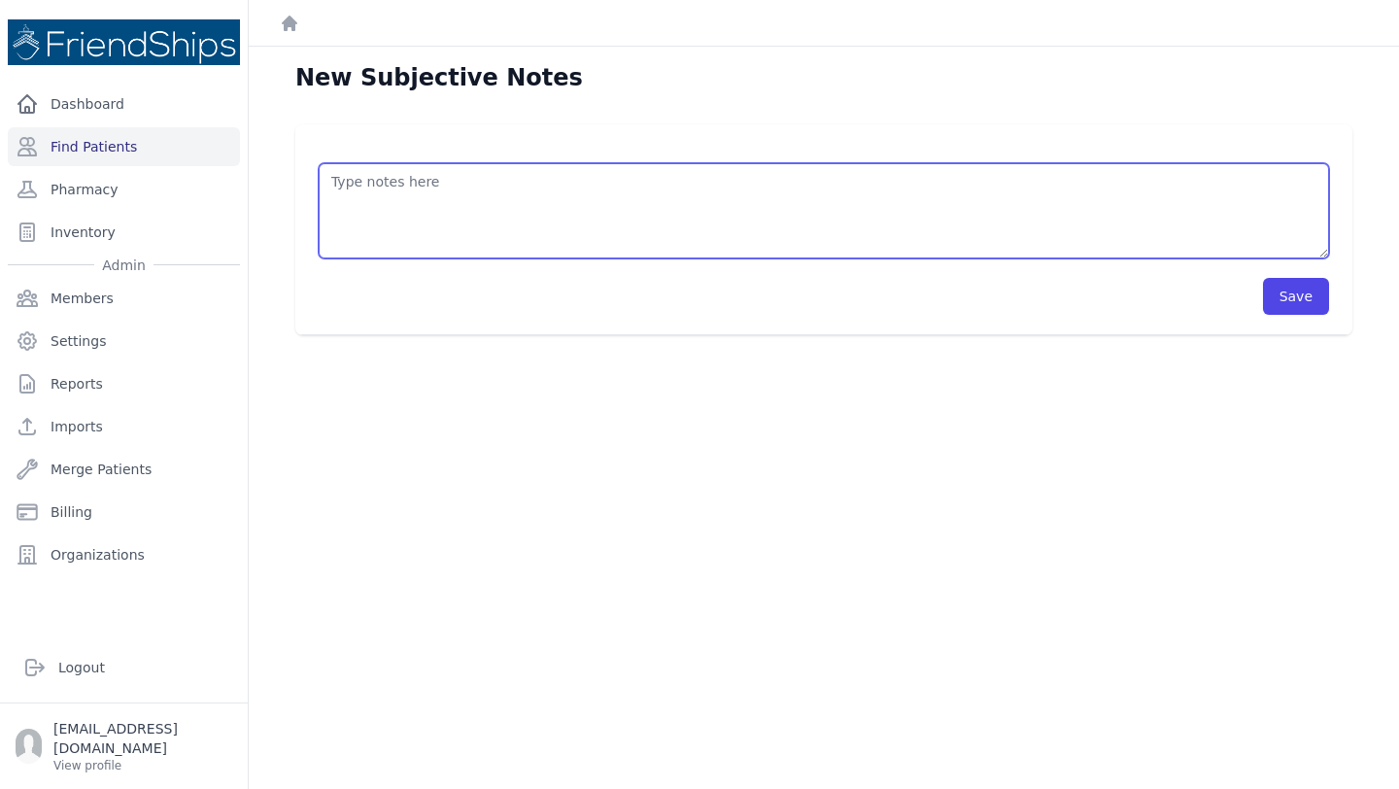
click at [485, 168] on textarea at bounding box center [824, 210] width 1010 height 95
type textarea "c"
type textarea "s"
type textarea "c"
type textarea "i"
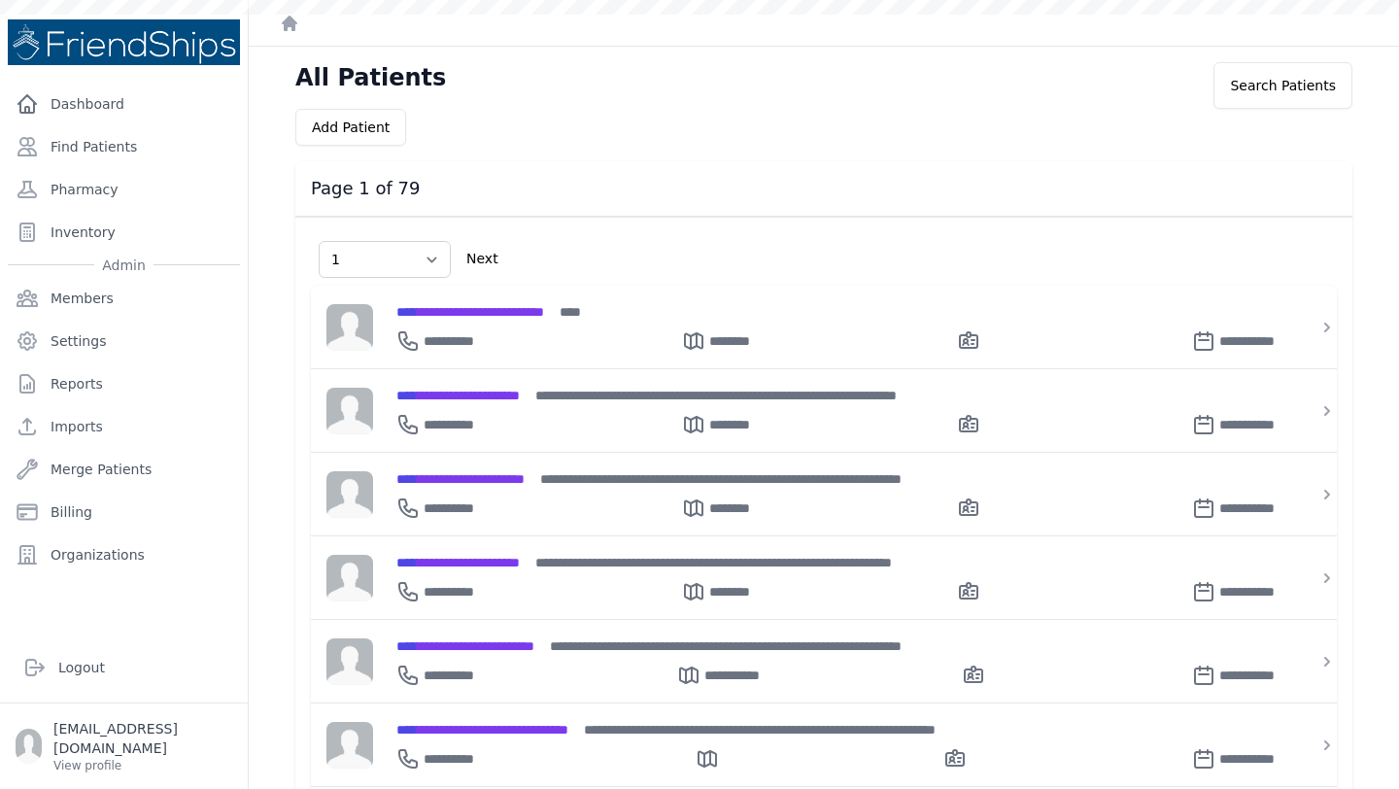
select select "1"
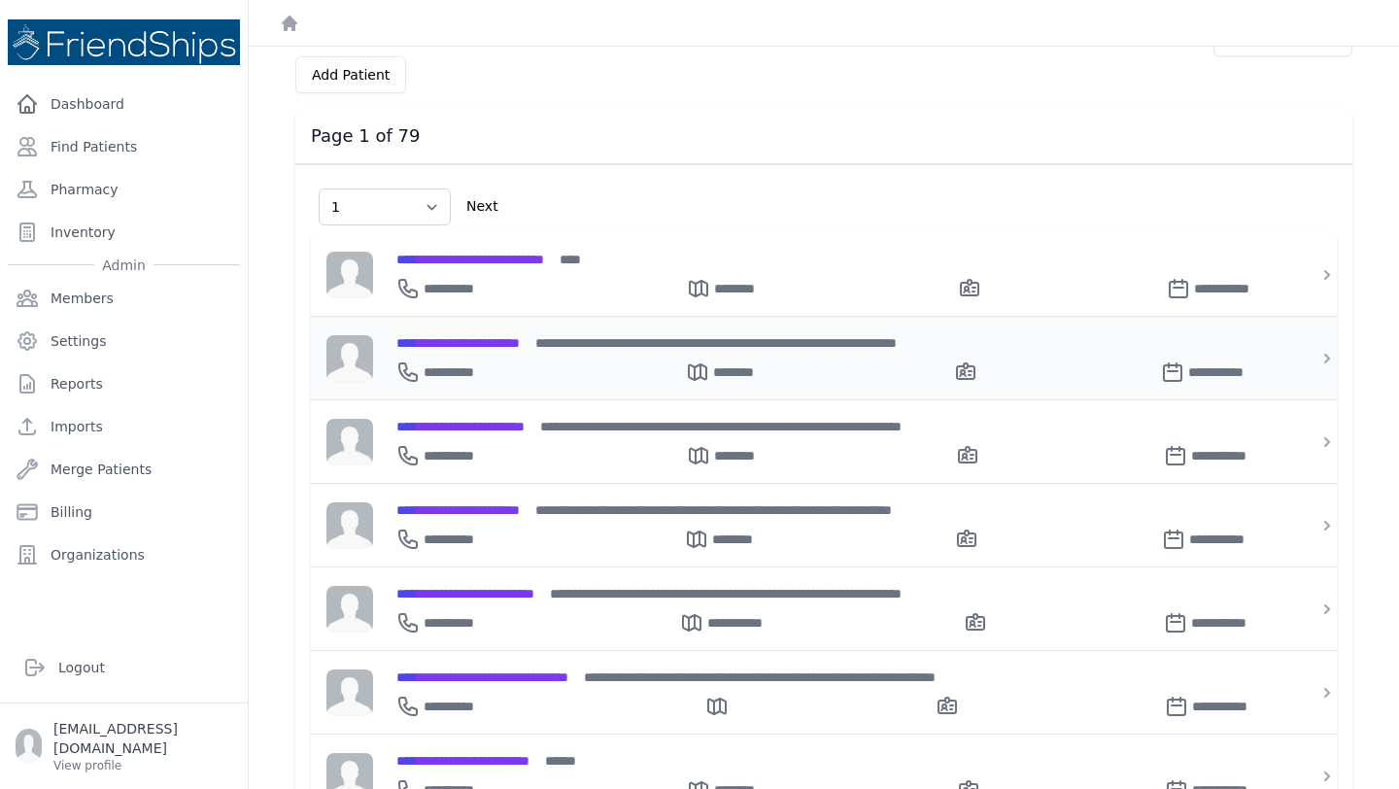
scroll to position [7, 0]
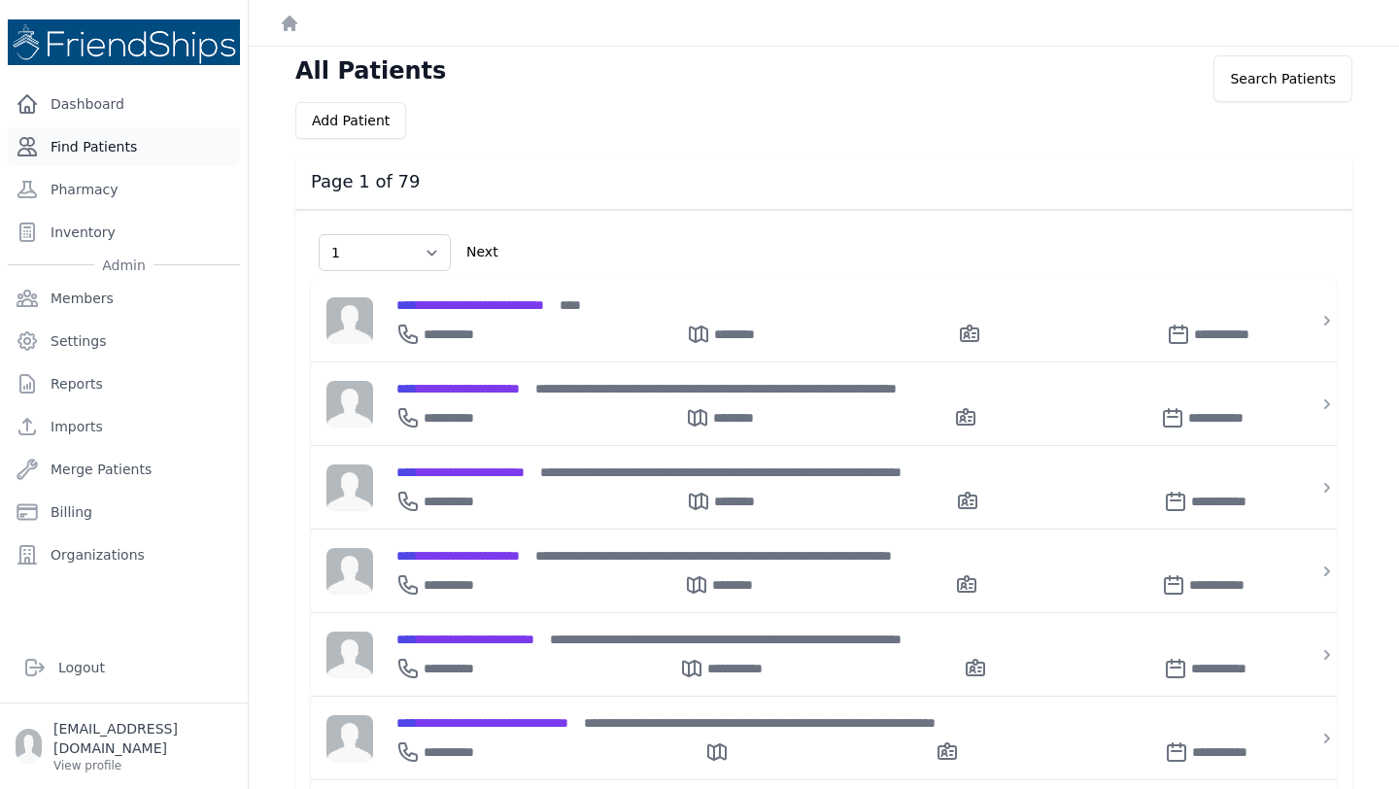
click at [115, 142] on link "Find Patients" at bounding box center [124, 146] width 232 height 39
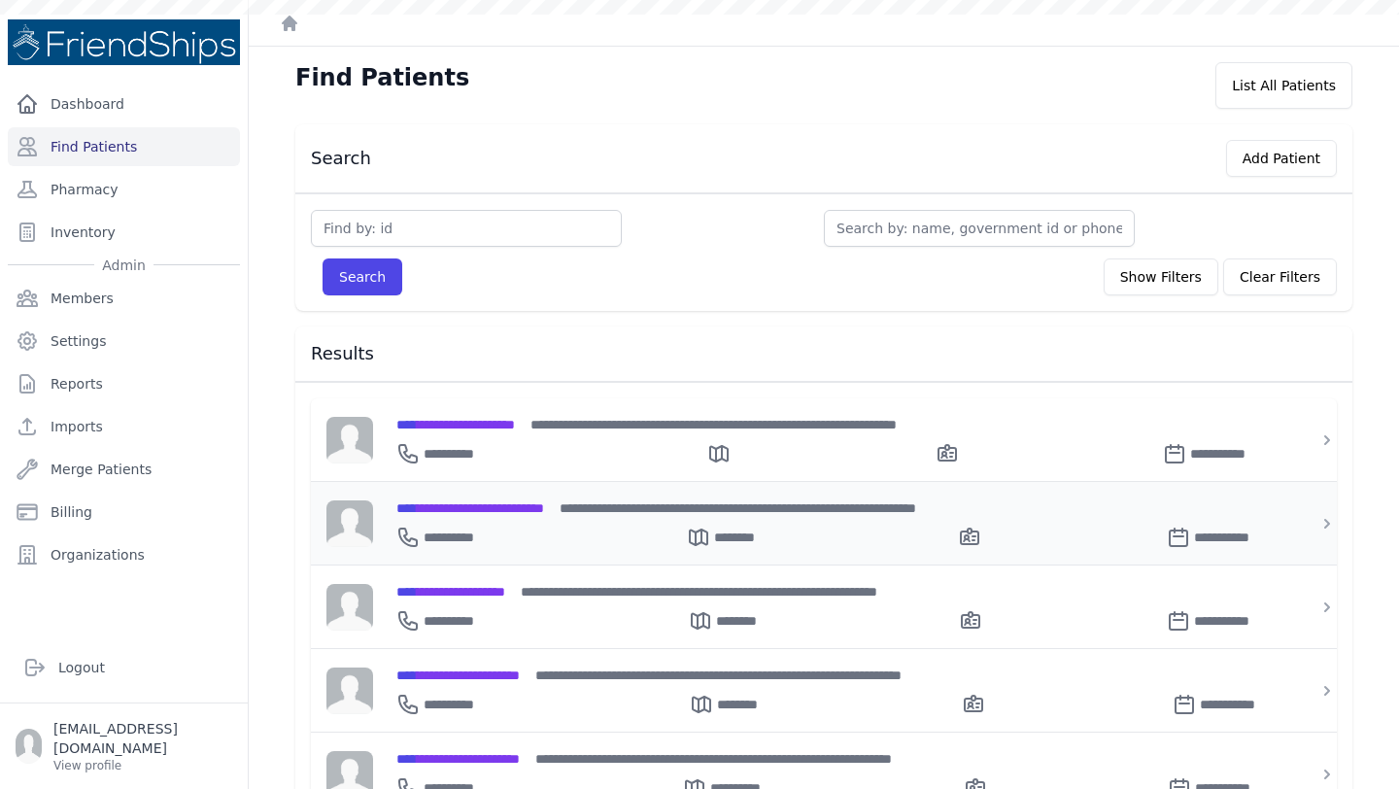
scroll to position [112, 0]
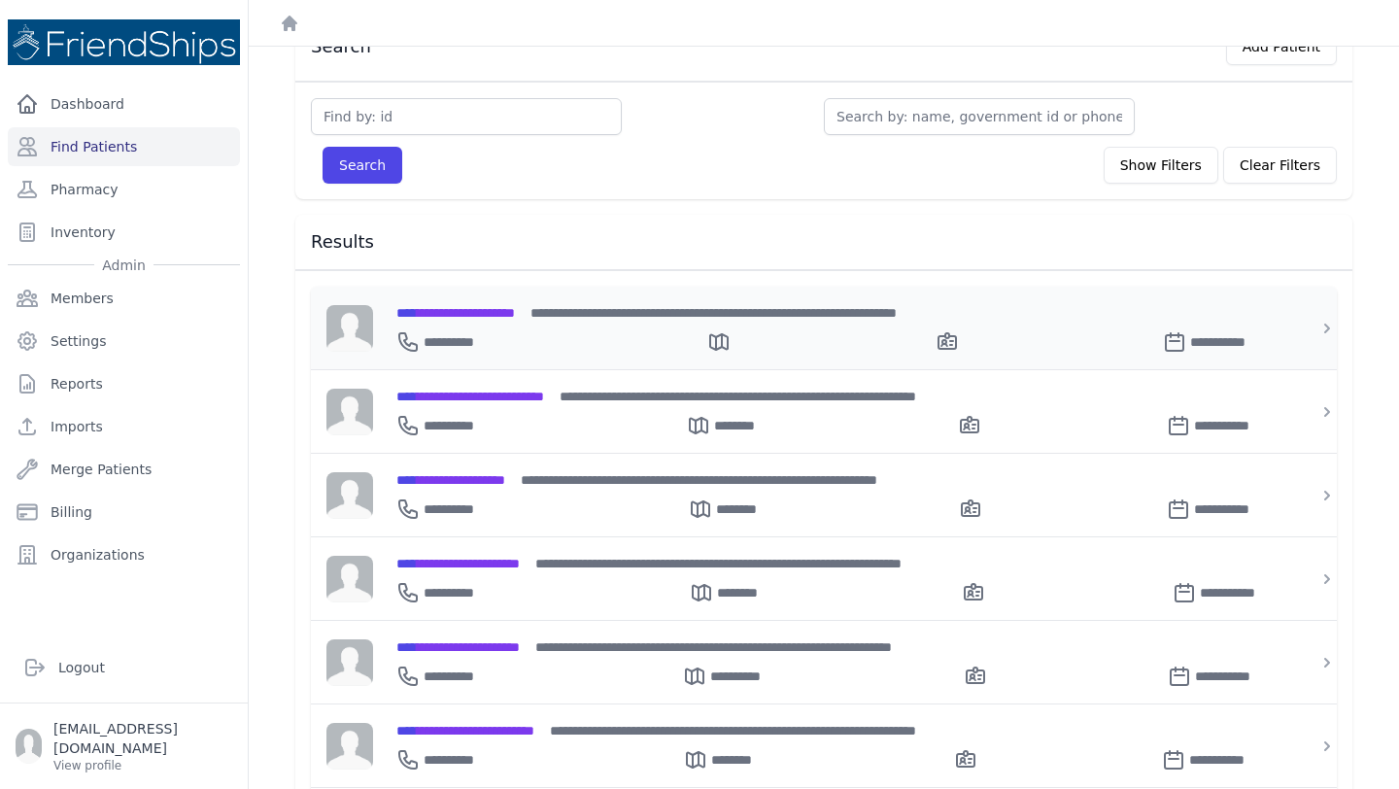
click at [522, 337] on div "**********" at bounding box center [835, 338] width 878 height 31
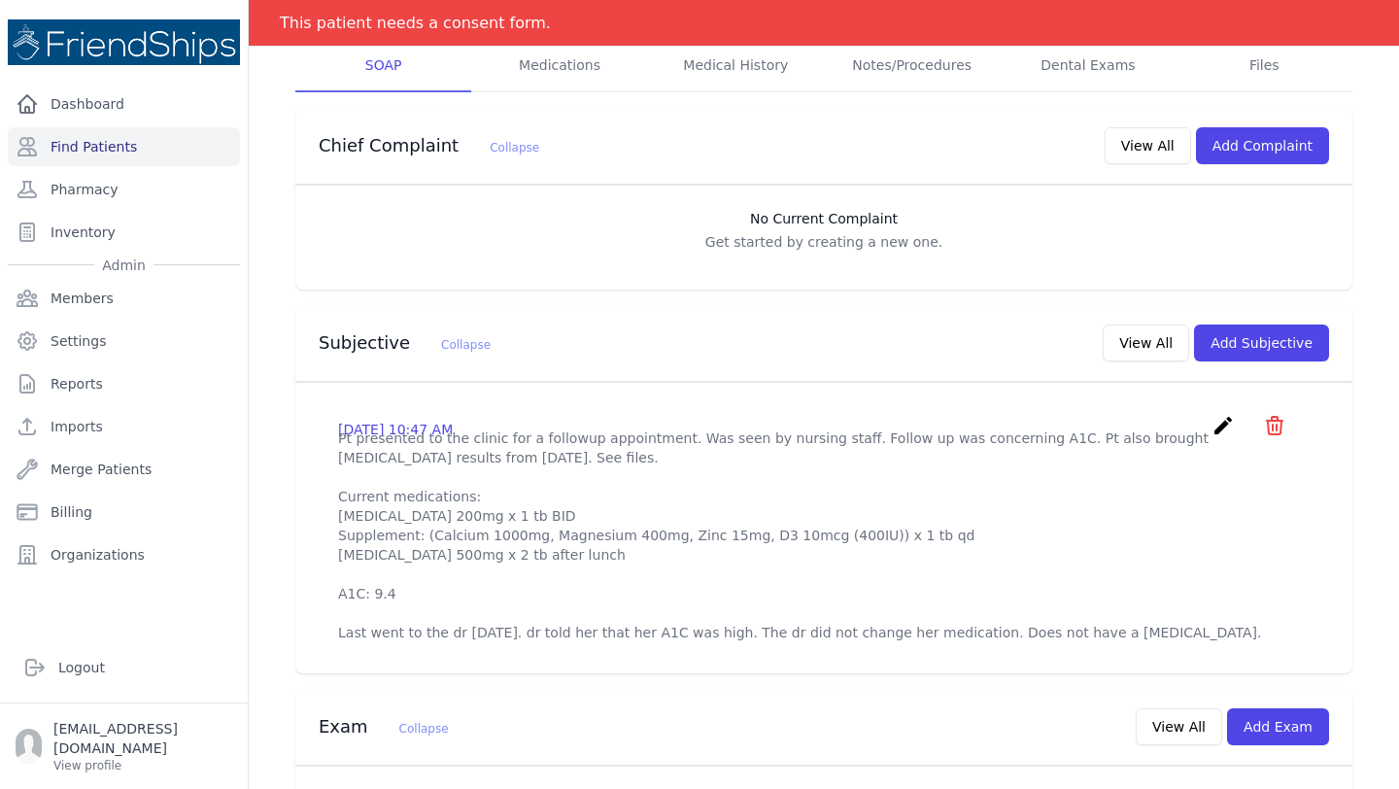
scroll to position [374, 0]
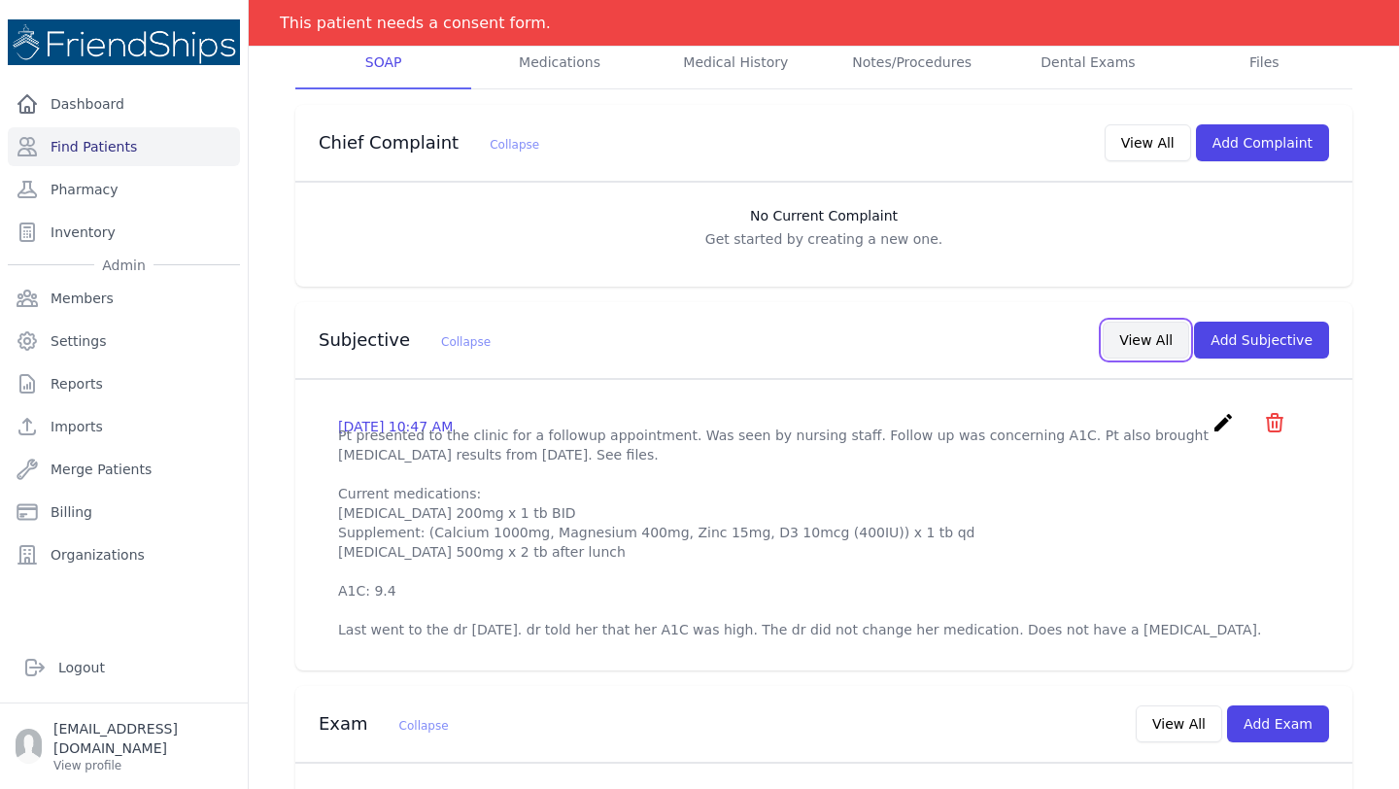
click at [1163, 322] on button "View All" at bounding box center [1146, 340] width 86 height 37
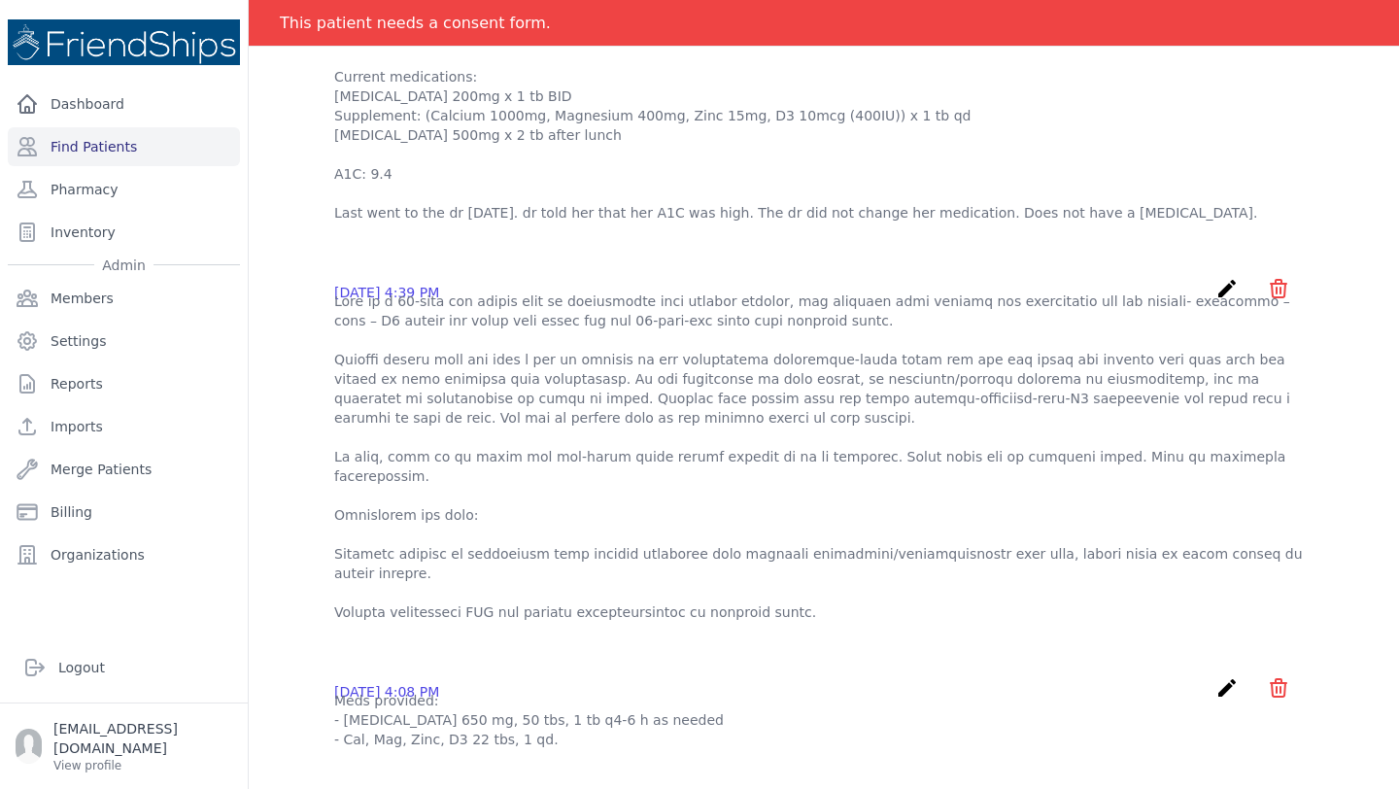
scroll to position [247, 0]
click at [745, 350] on p at bounding box center [823, 460] width 979 height 330
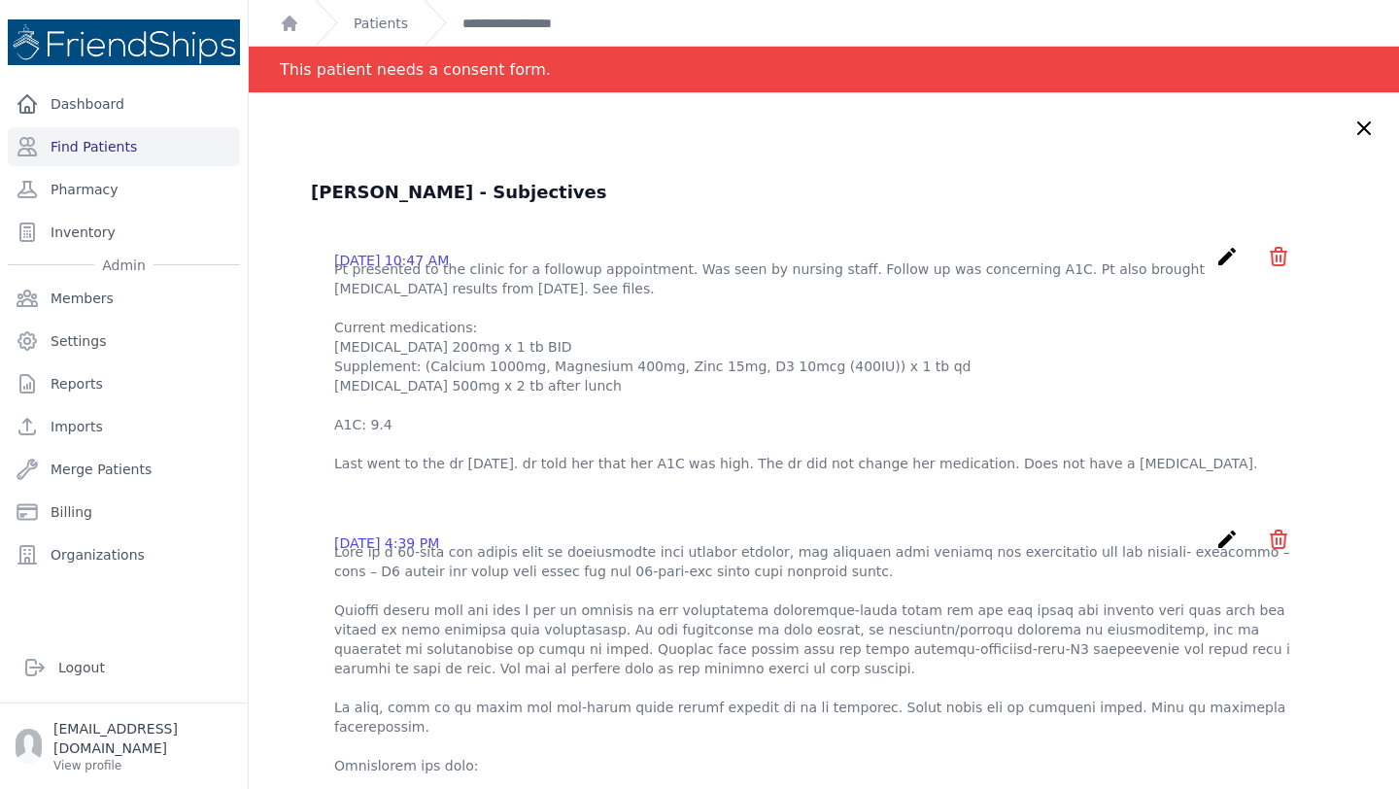
scroll to position [1, 0]
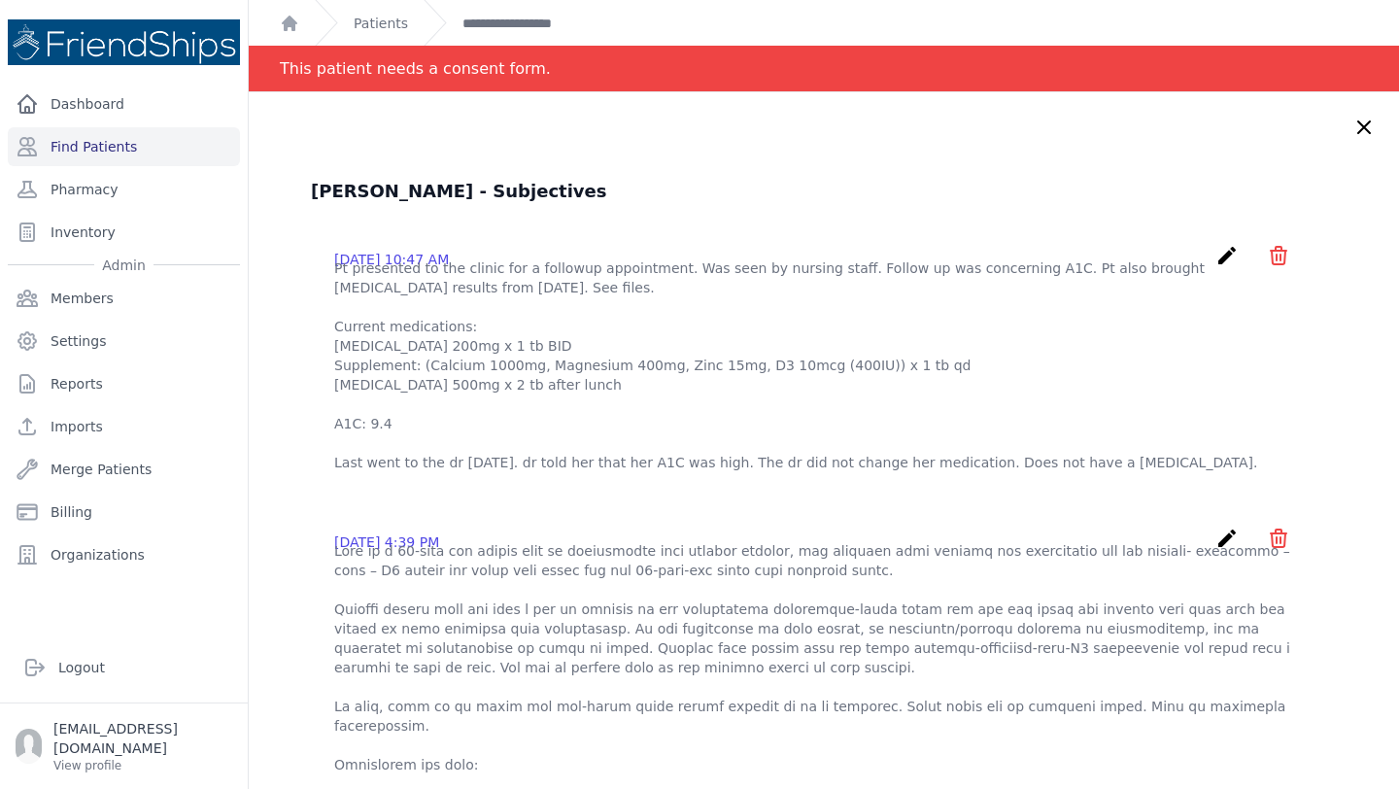
click at [730, 376] on p "Pt presented to the clinic for a followup appointment. Was seen by nursing staf…" at bounding box center [823, 365] width 979 height 214
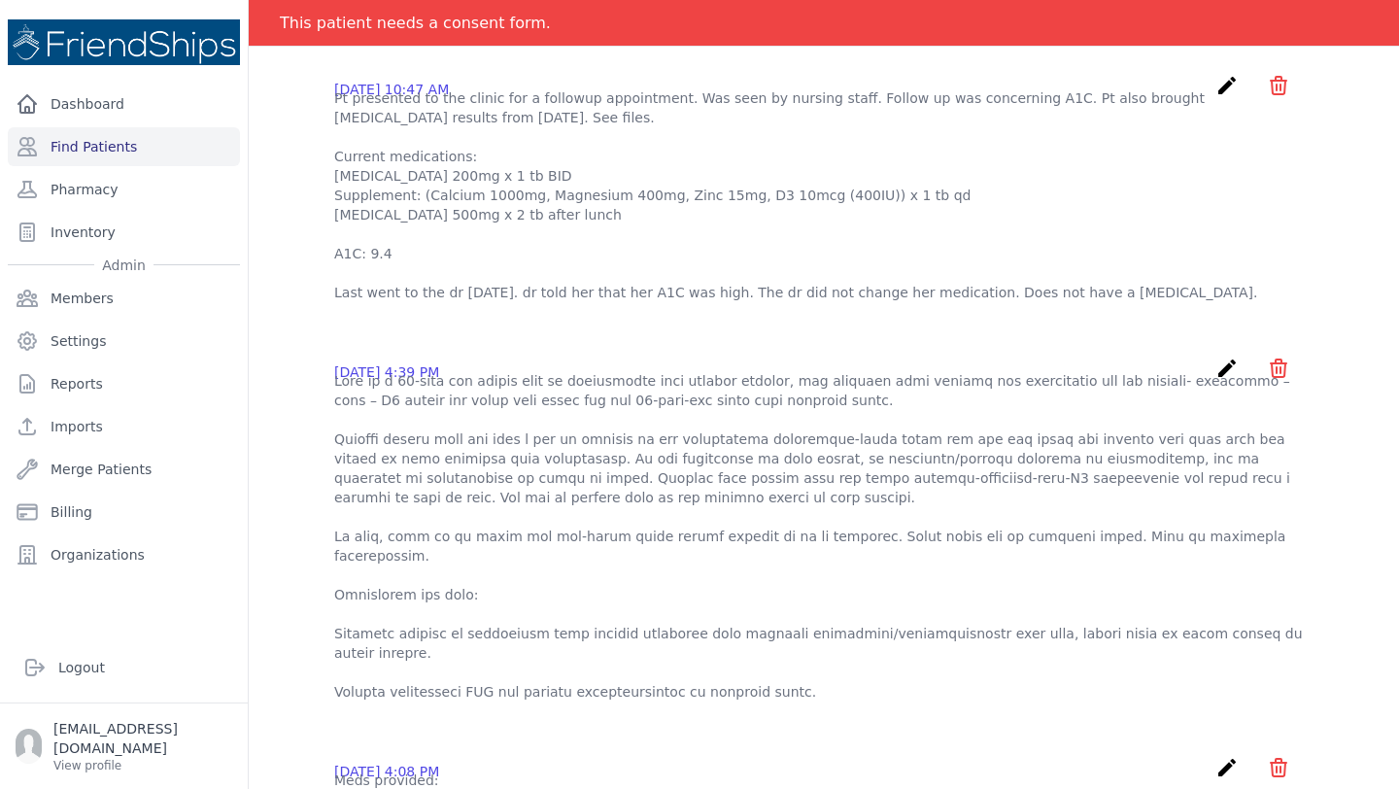
scroll to position [176, 0]
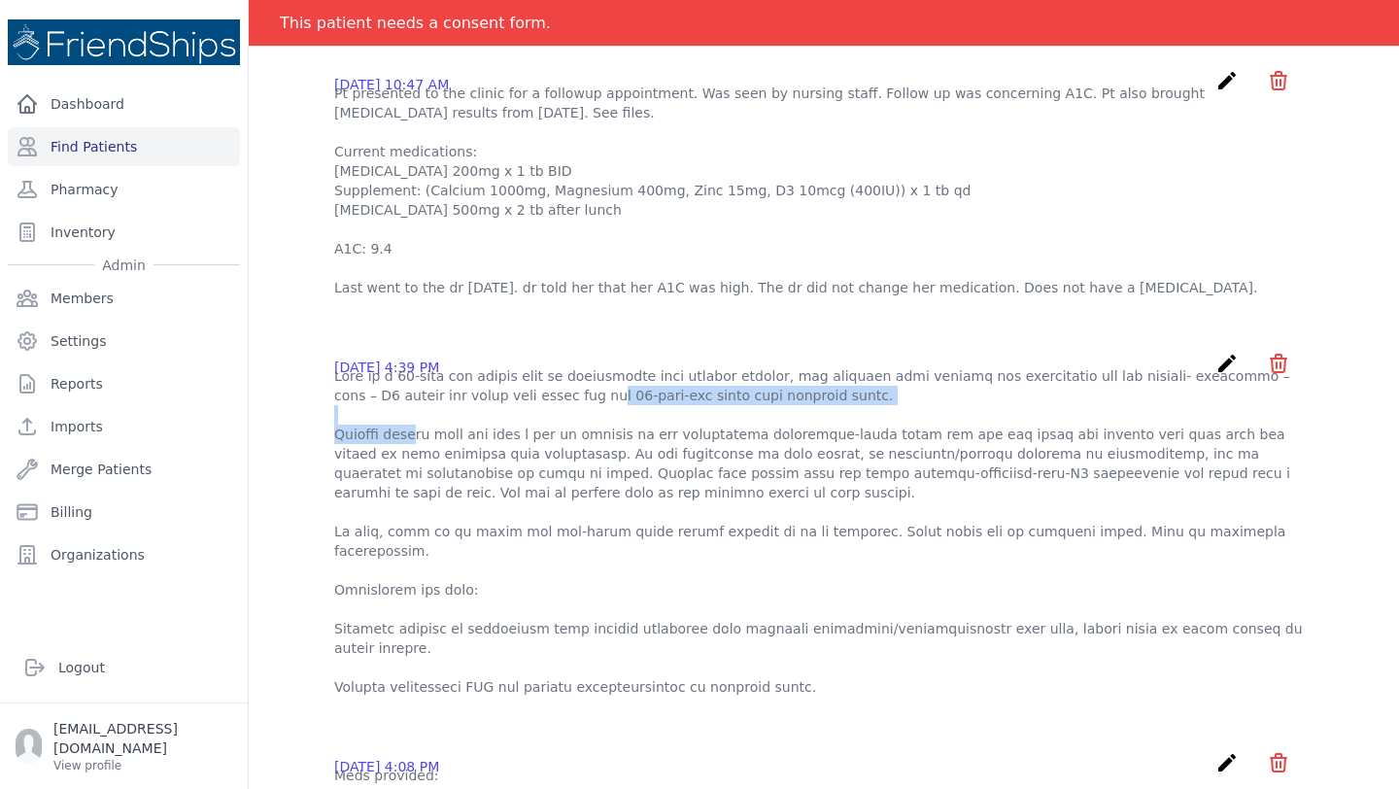
drag, startPoint x: 458, startPoint y: 450, endPoint x: 785, endPoint y: 465, distance: 327.8
click at [785, 465] on p at bounding box center [823, 531] width 979 height 330
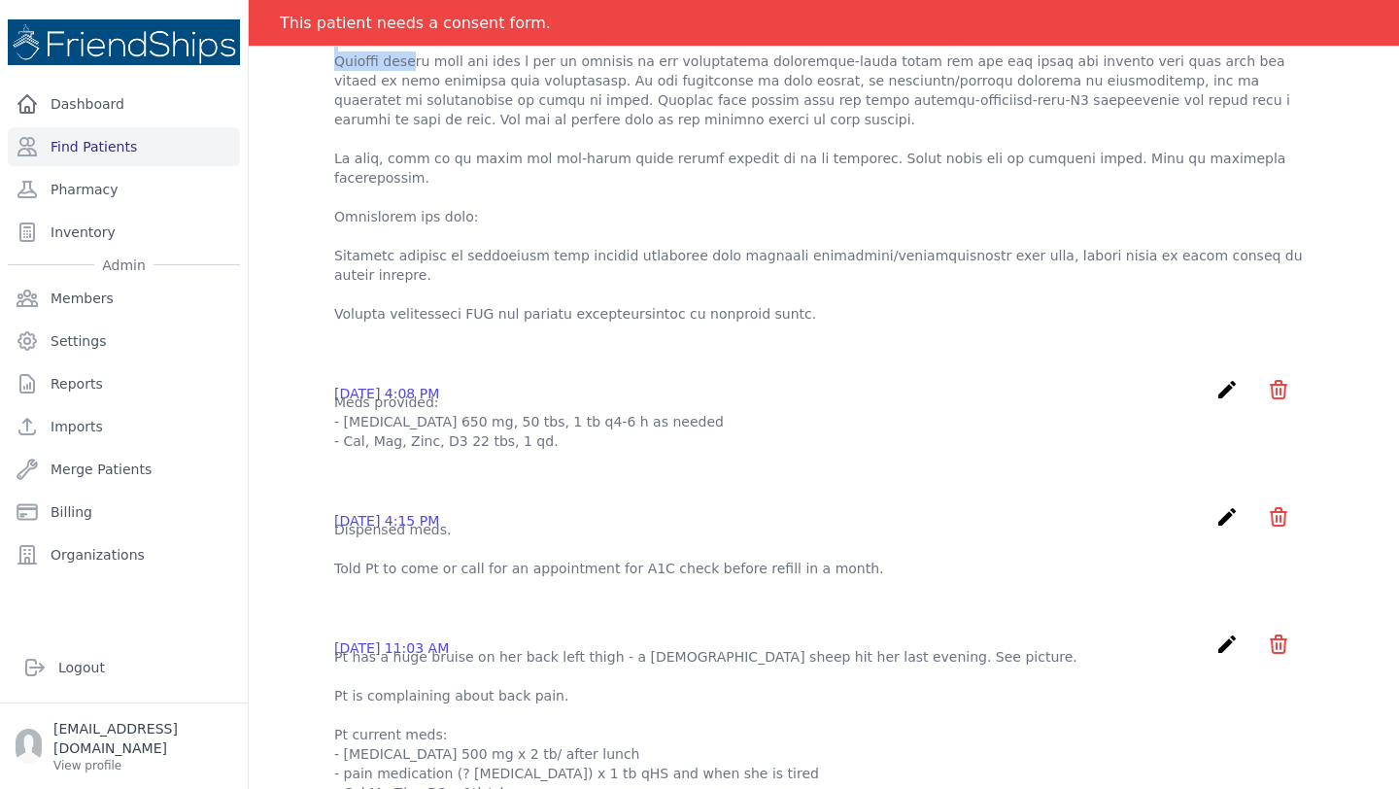
scroll to position [545, 0]
click at [781, 228] on p at bounding box center [823, 162] width 979 height 330
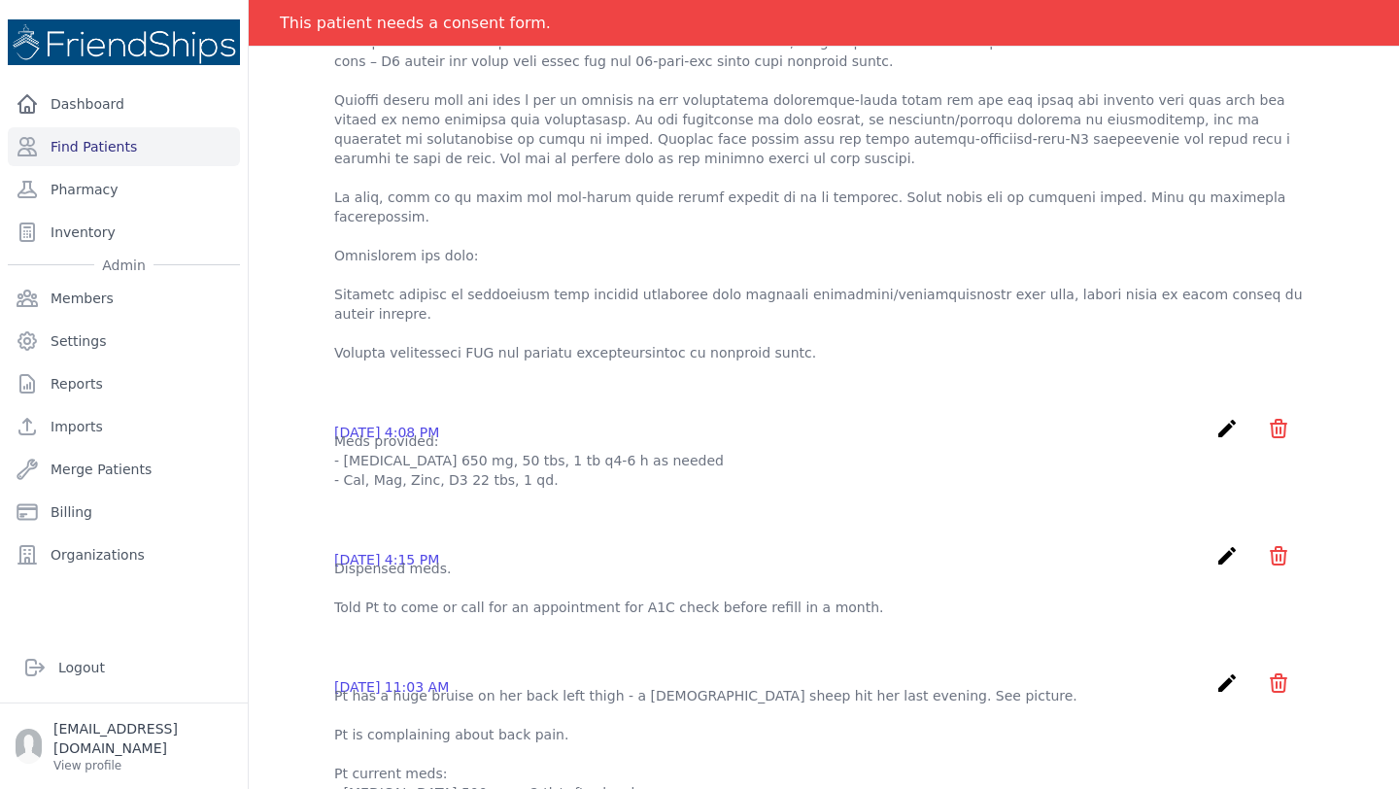
scroll to position [0, 0]
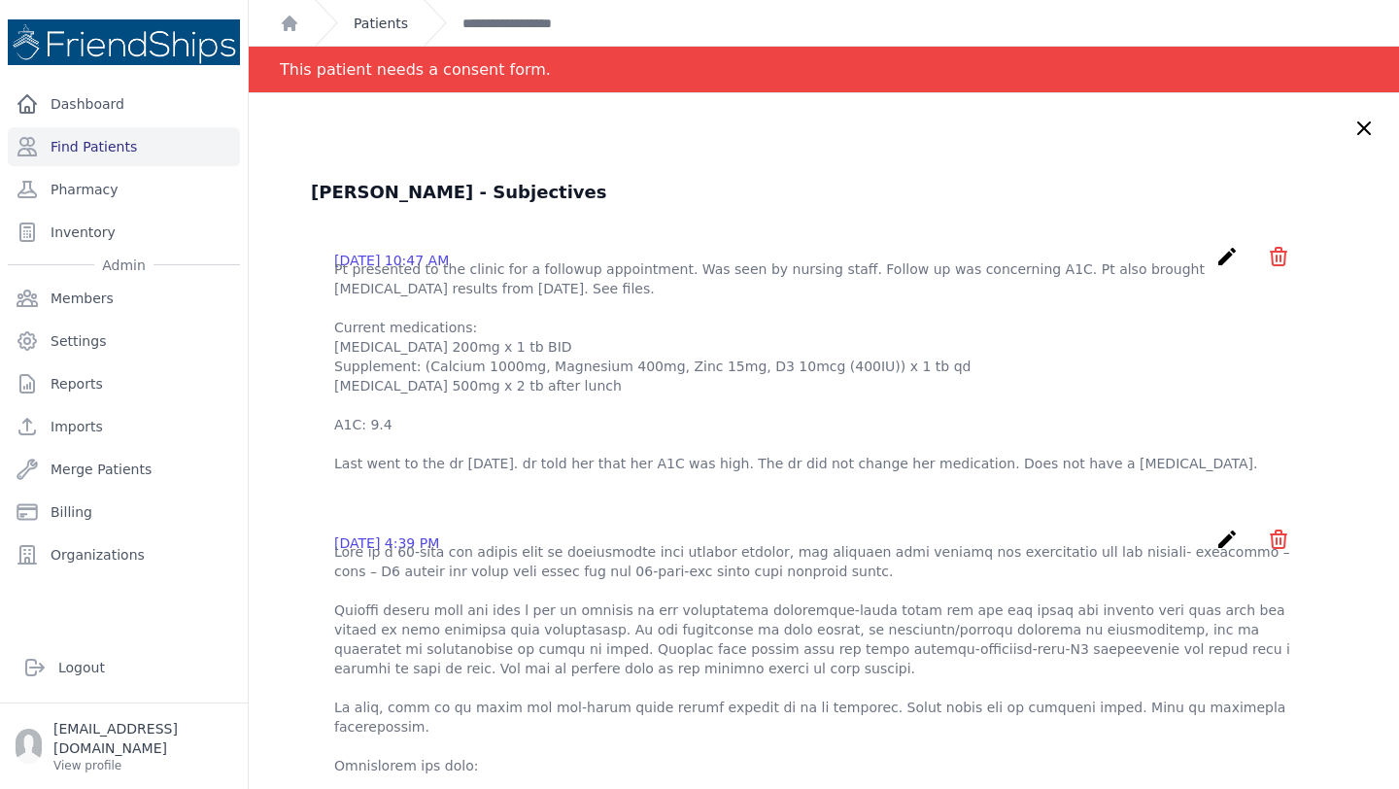
click at [368, 22] on link "Patients" at bounding box center [381, 23] width 54 height 19
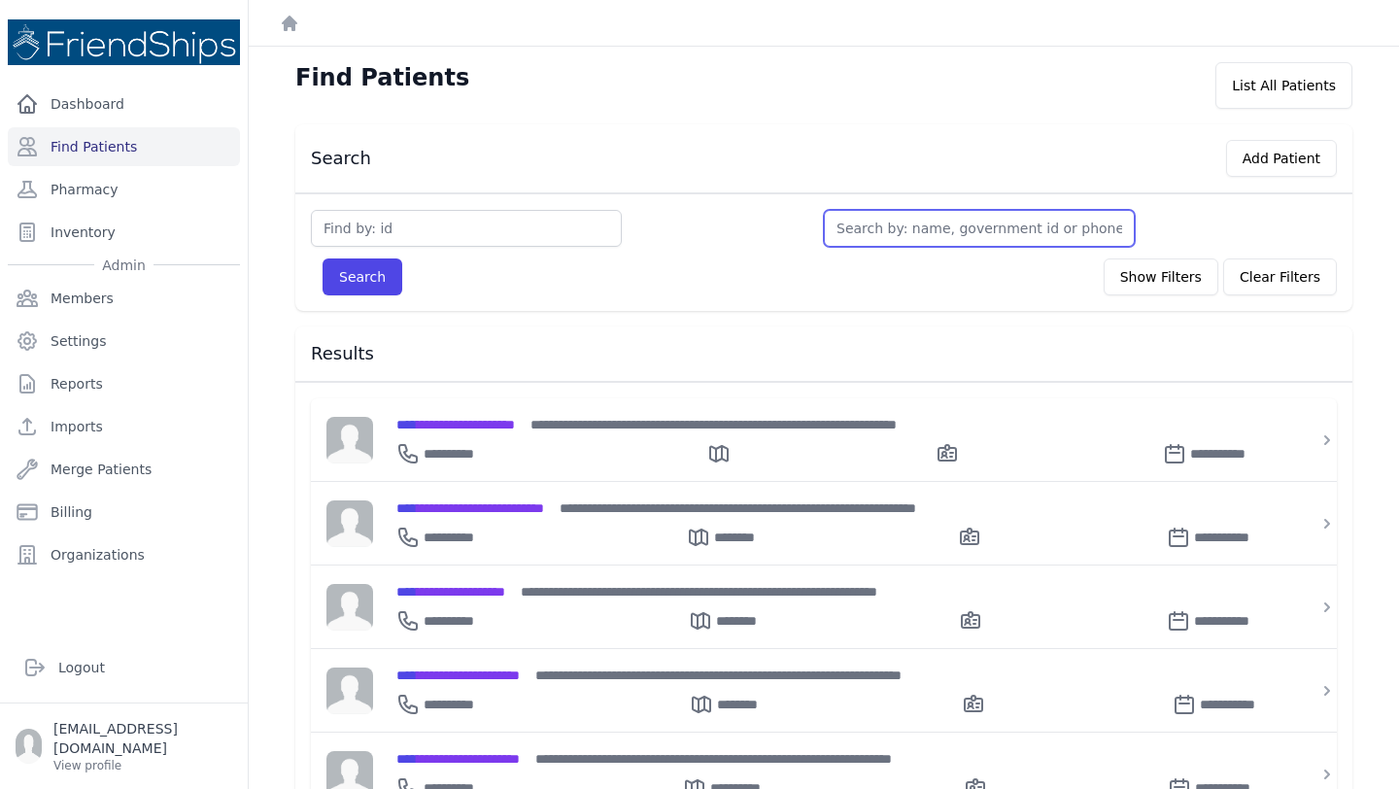
click at [971, 234] on input "text" at bounding box center [979, 228] width 311 height 37
type input "moh"
type input "moham"
type input "mo"
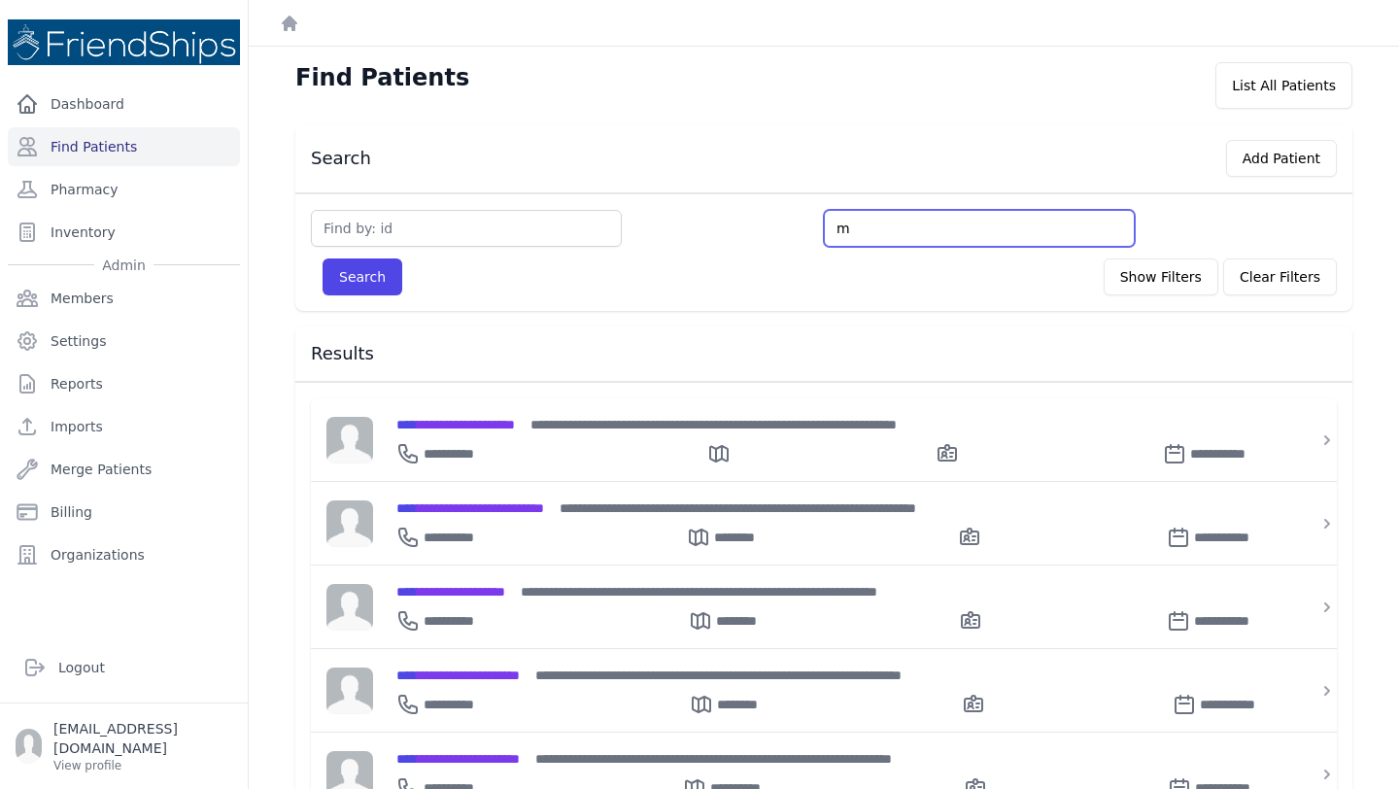
type input "m"
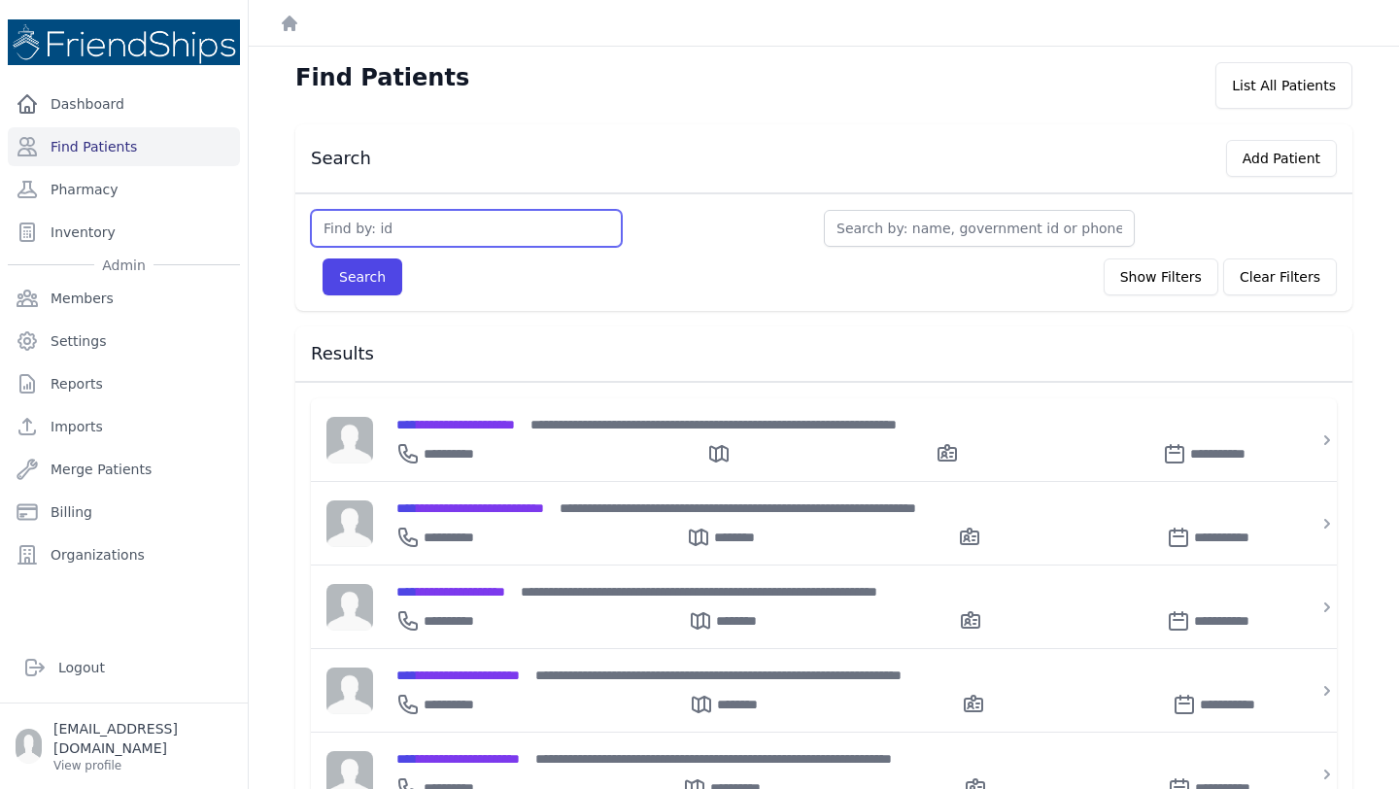
click at [518, 241] on input "text" at bounding box center [466, 228] width 311 height 37
type input "161"
click at [323, 258] on button "Search" at bounding box center [363, 276] width 80 height 37
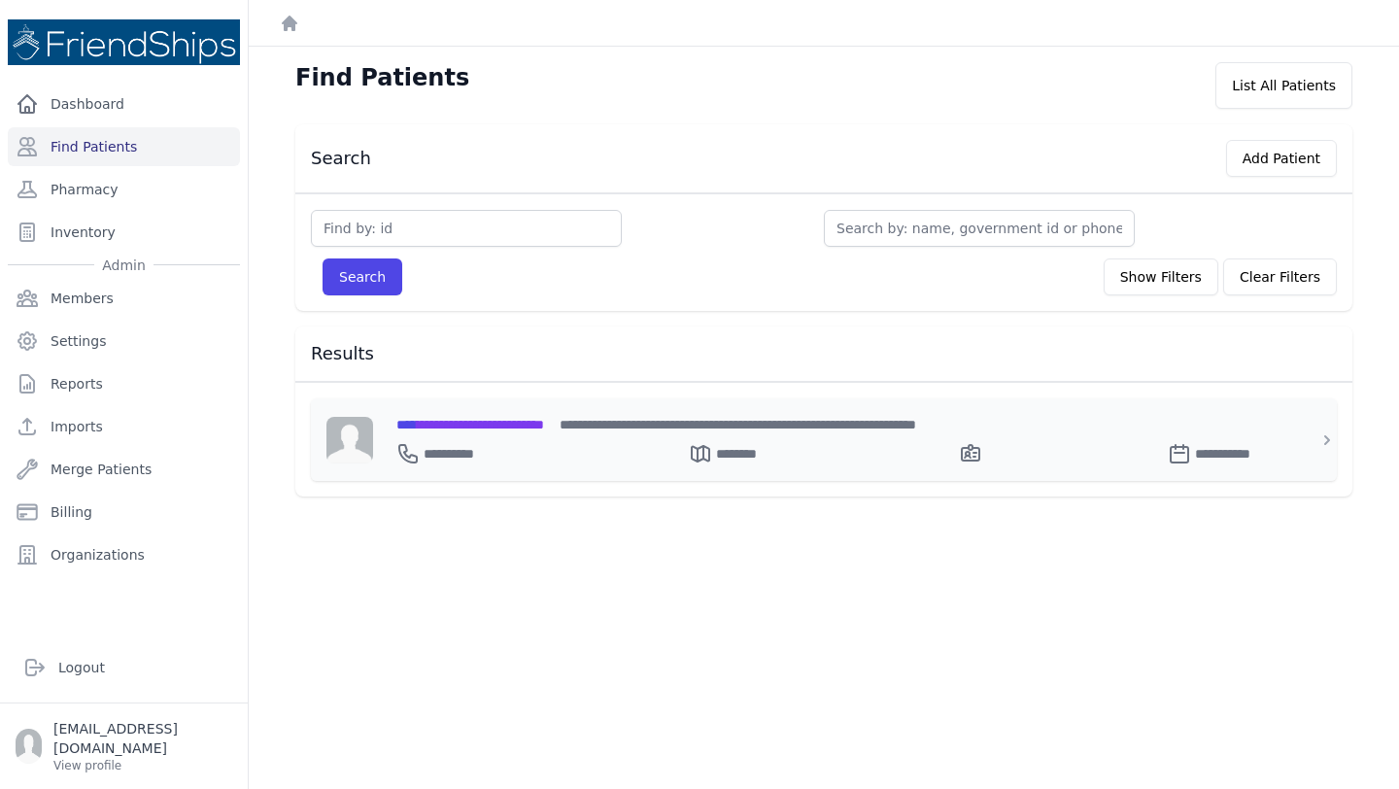
click at [540, 434] on div "**********" at bounding box center [835, 449] width 878 height 31
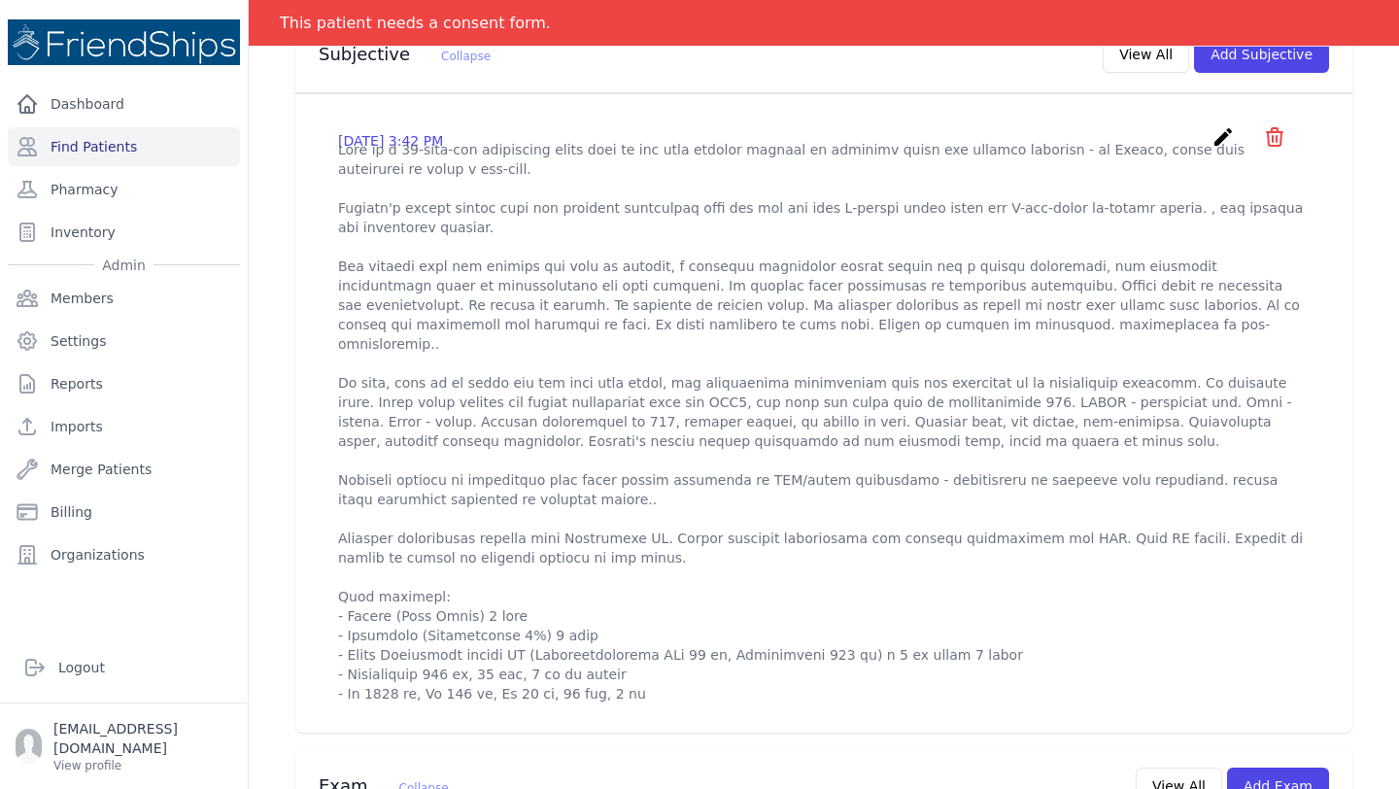
scroll to position [426, 0]
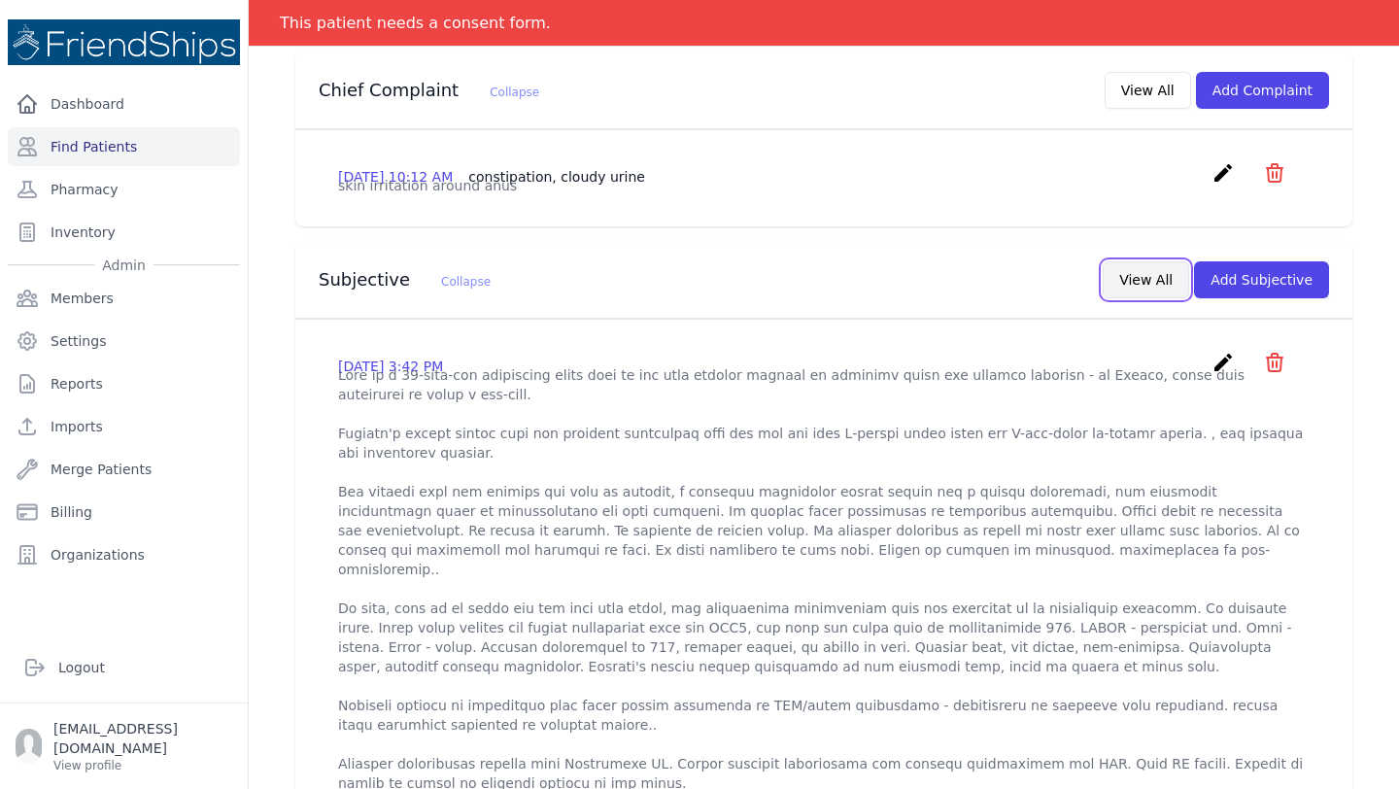
click at [1142, 261] on button "View All" at bounding box center [1146, 279] width 86 height 37
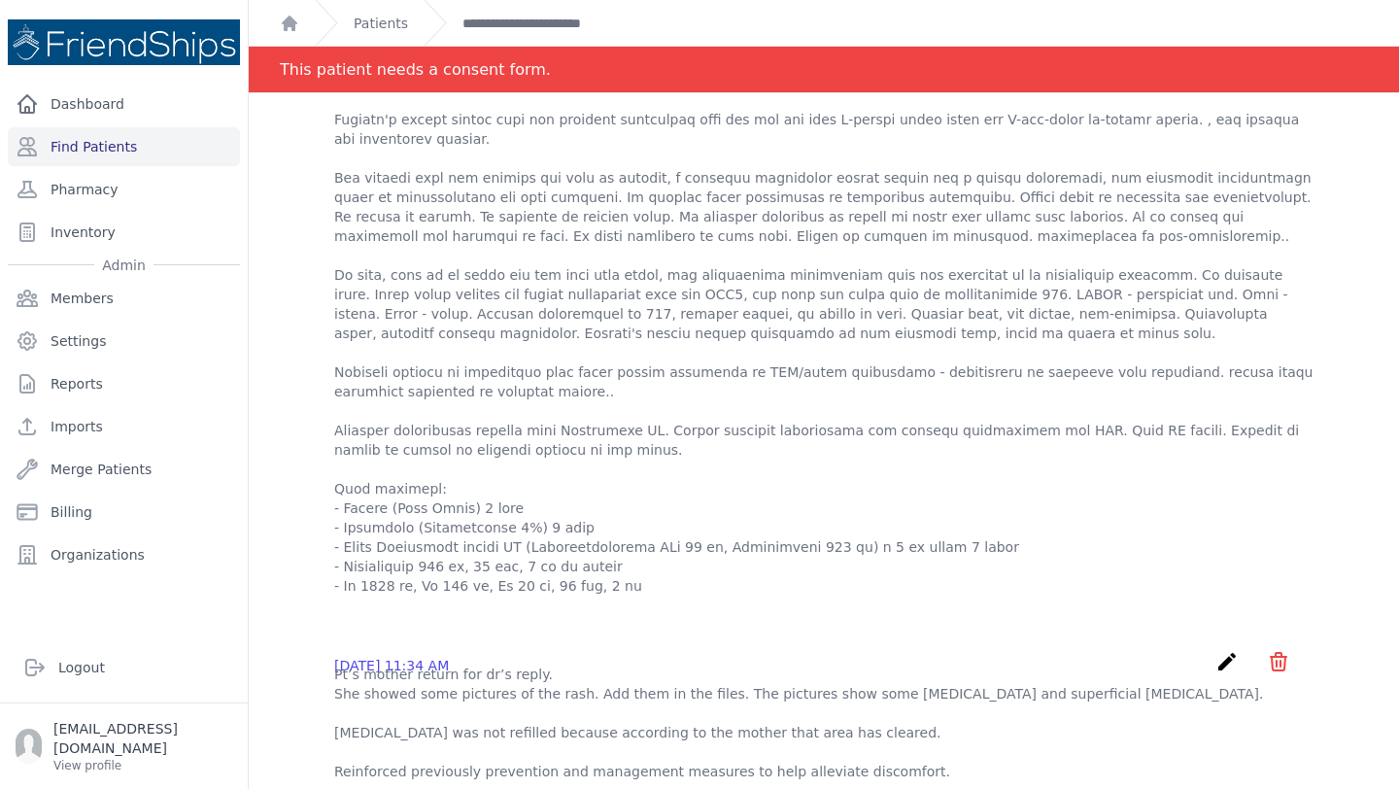
scroll to position [0, 0]
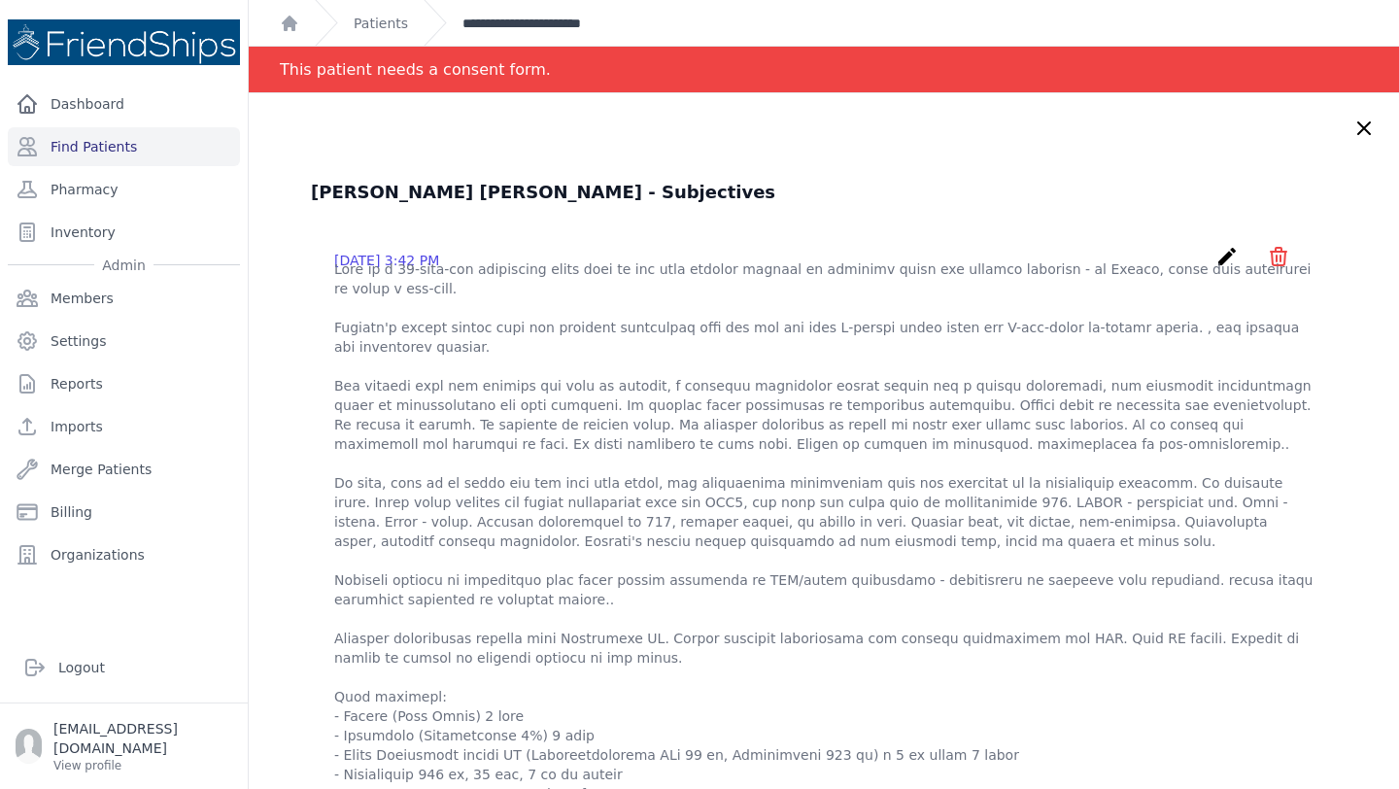
click at [508, 31] on link "**********" at bounding box center [551, 23] width 178 height 19
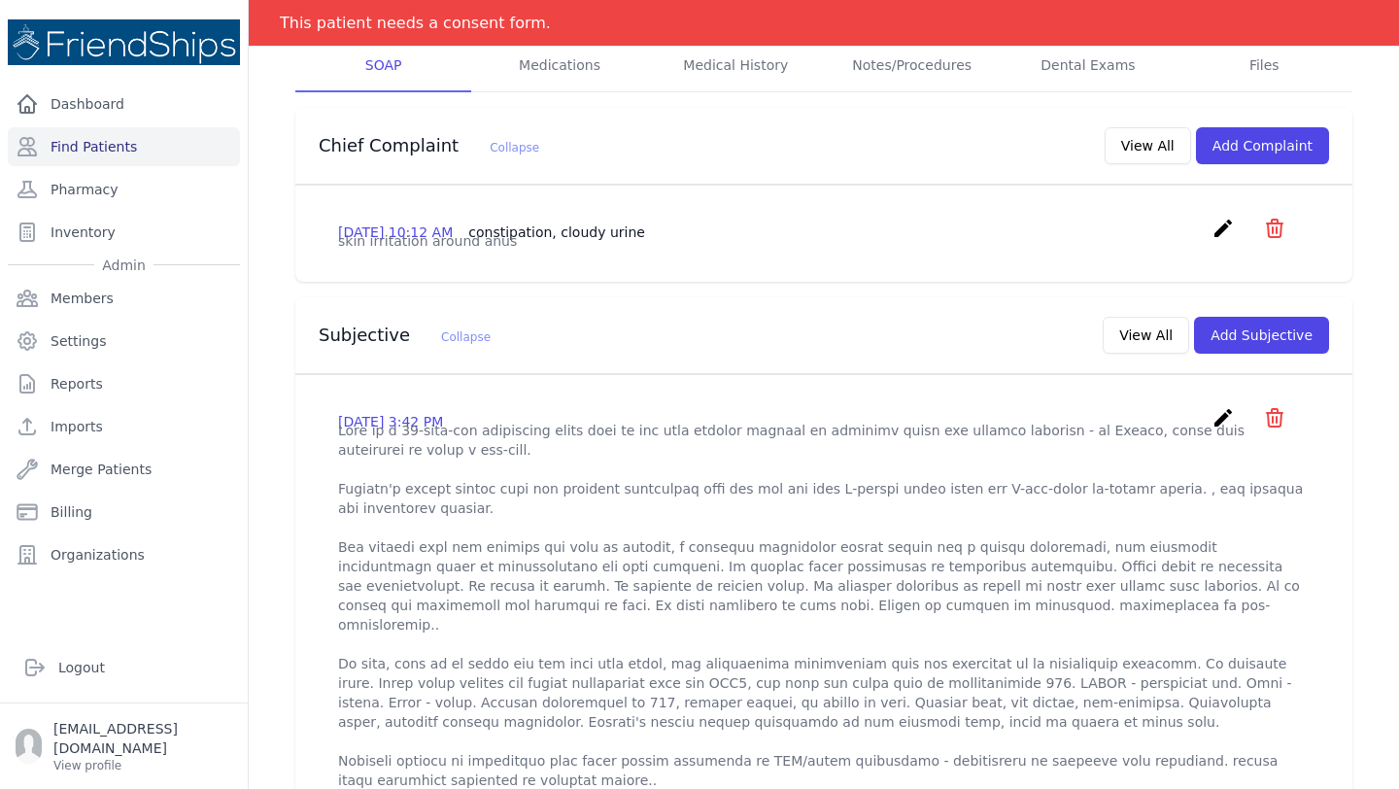
scroll to position [369, 0]
click at [1248, 319] on button "Add Subjective" at bounding box center [1261, 337] width 135 height 37
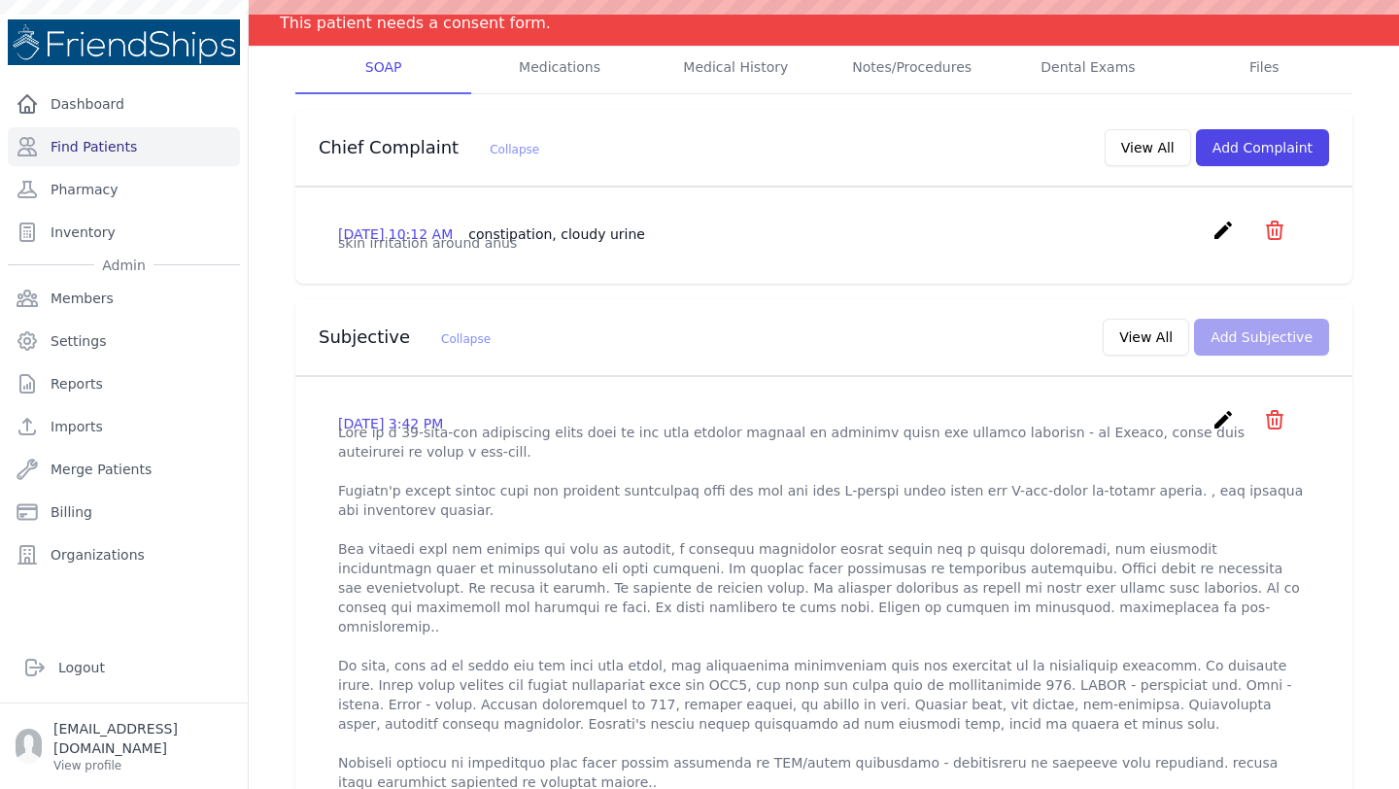
scroll to position [0, 0]
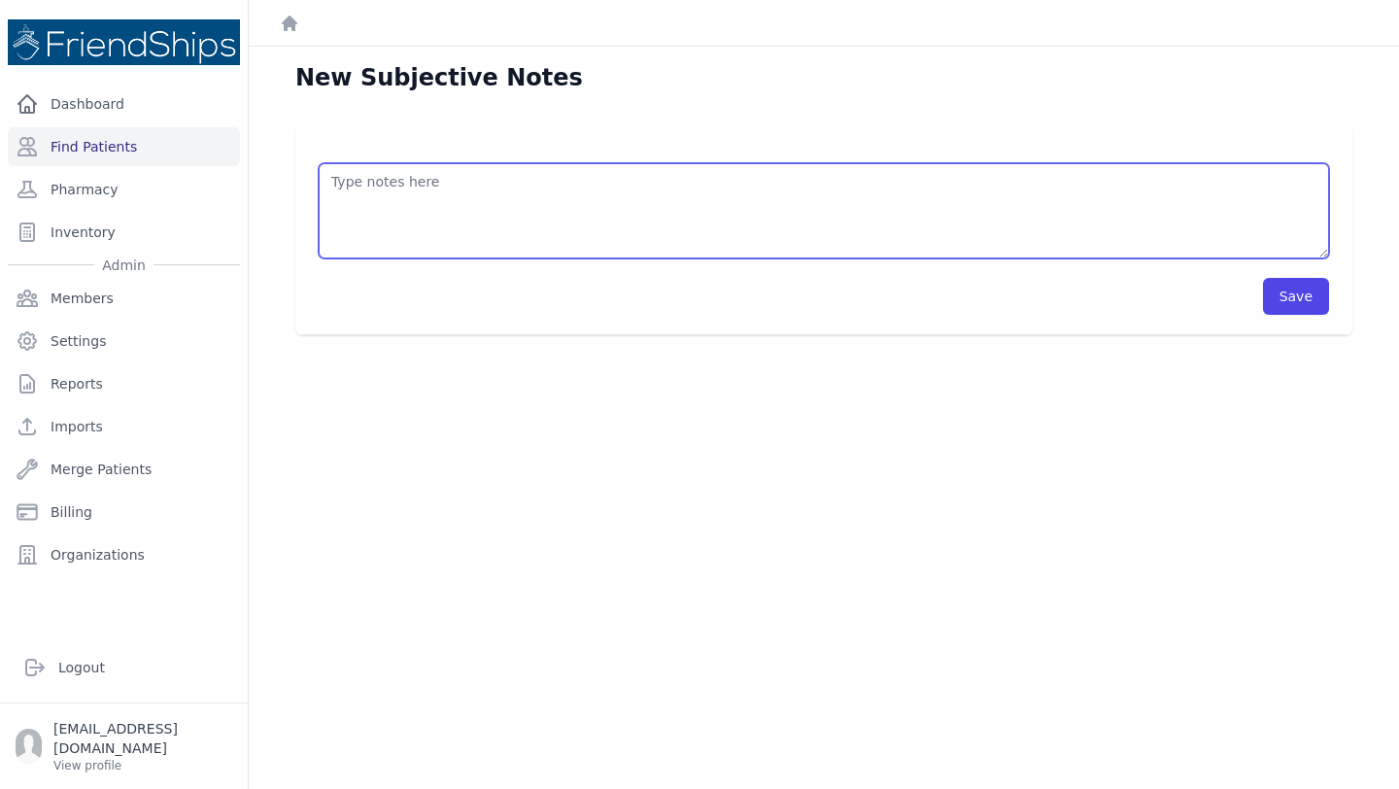
click at [435, 193] on textarea at bounding box center [824, 210] width 1010 height 95
click at [936, 182] on textarea "Mother came to the clinic to make an appointment for her child. When asked abou…" at bounding box center [824, 210] width 1010 height 95
click at [1159, 185] on textarea "Mother came to the clinic to make an appointment for her child. When asked abou…" at bounding box center [824, 210] width 1010 height 95
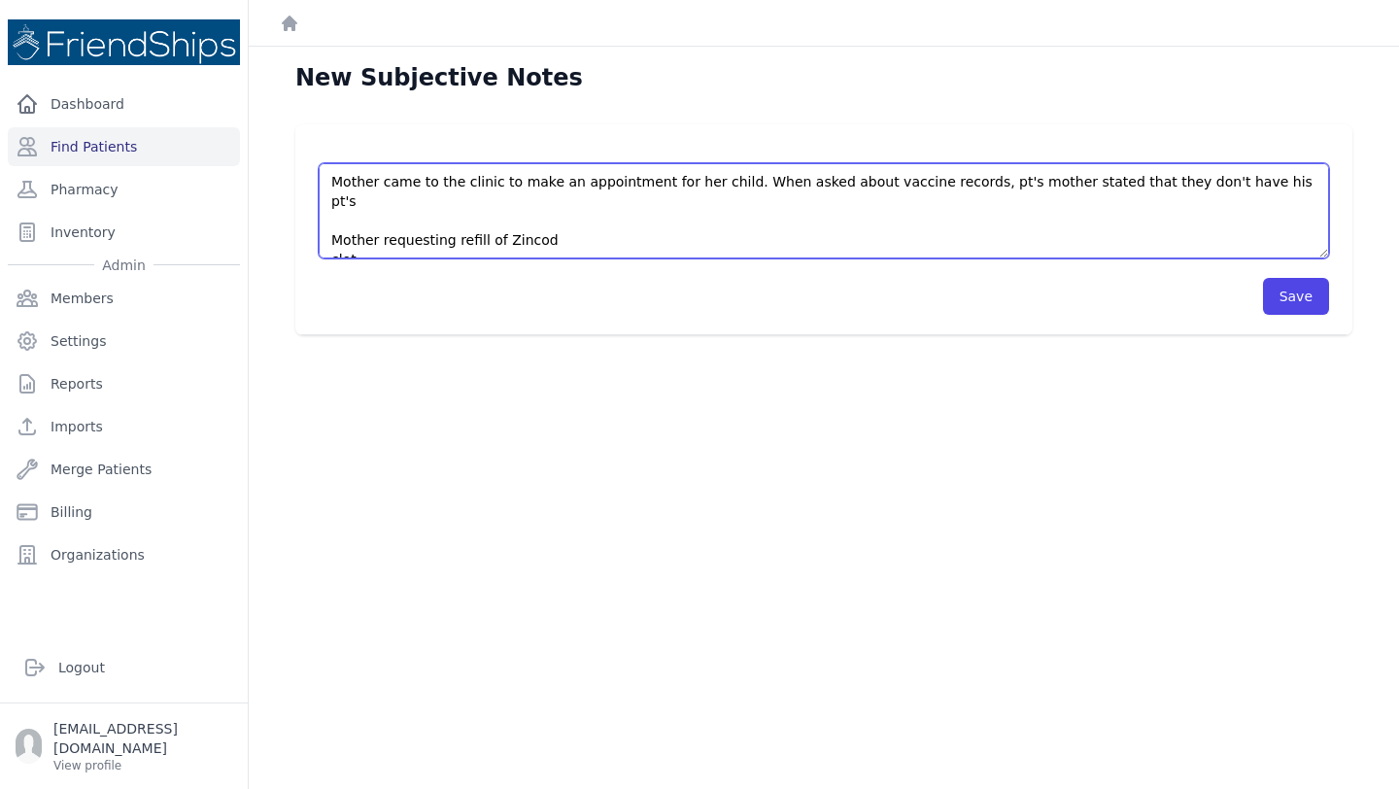
click at [1308, 183] on textarea "Mother came to the clinic to make an appointment for her child. When asked abou…" at bounding box center [824, 210] width 1010 height 95
click at [646, 198] on textarea "Mother came to the clinic to make an appointment for her child. When asked abou…" at bounding box center [824, 210] width 1010 height 95
type textarea "Mother came to the clinic to make an appointment for her child. When asked abou…"
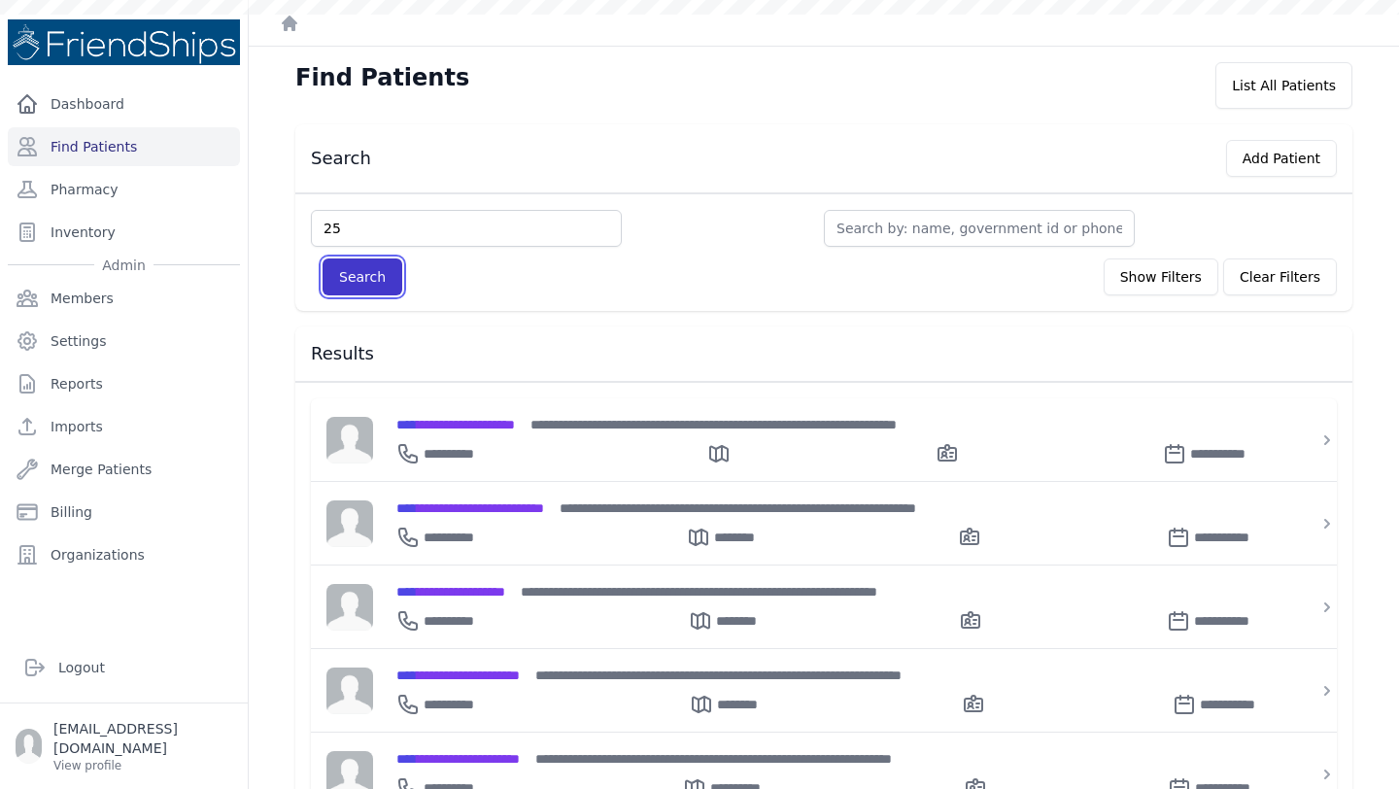
click at [387, 272] on button "Search" at bounding box center [363, 276] width 80 height 37
click at [368, 283] on button "Search" at bounding box center [363, 276] width 80 height 37
click at [373, 280] on button "Search" at bounding box center [363, 276] width 80 height 37
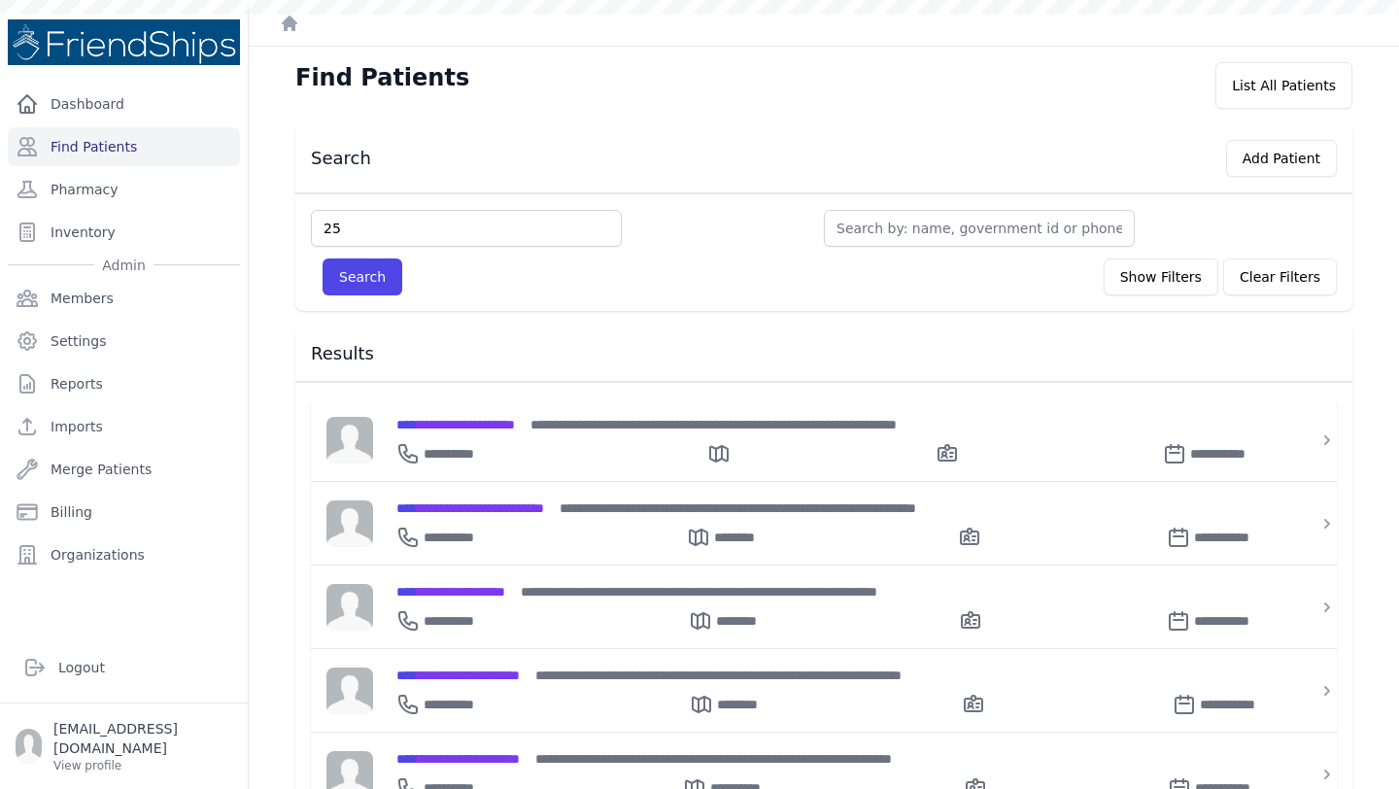
click at [649, 152] on div "Search Add Patient" at bounding box center [815, 154] width 1041 height 45
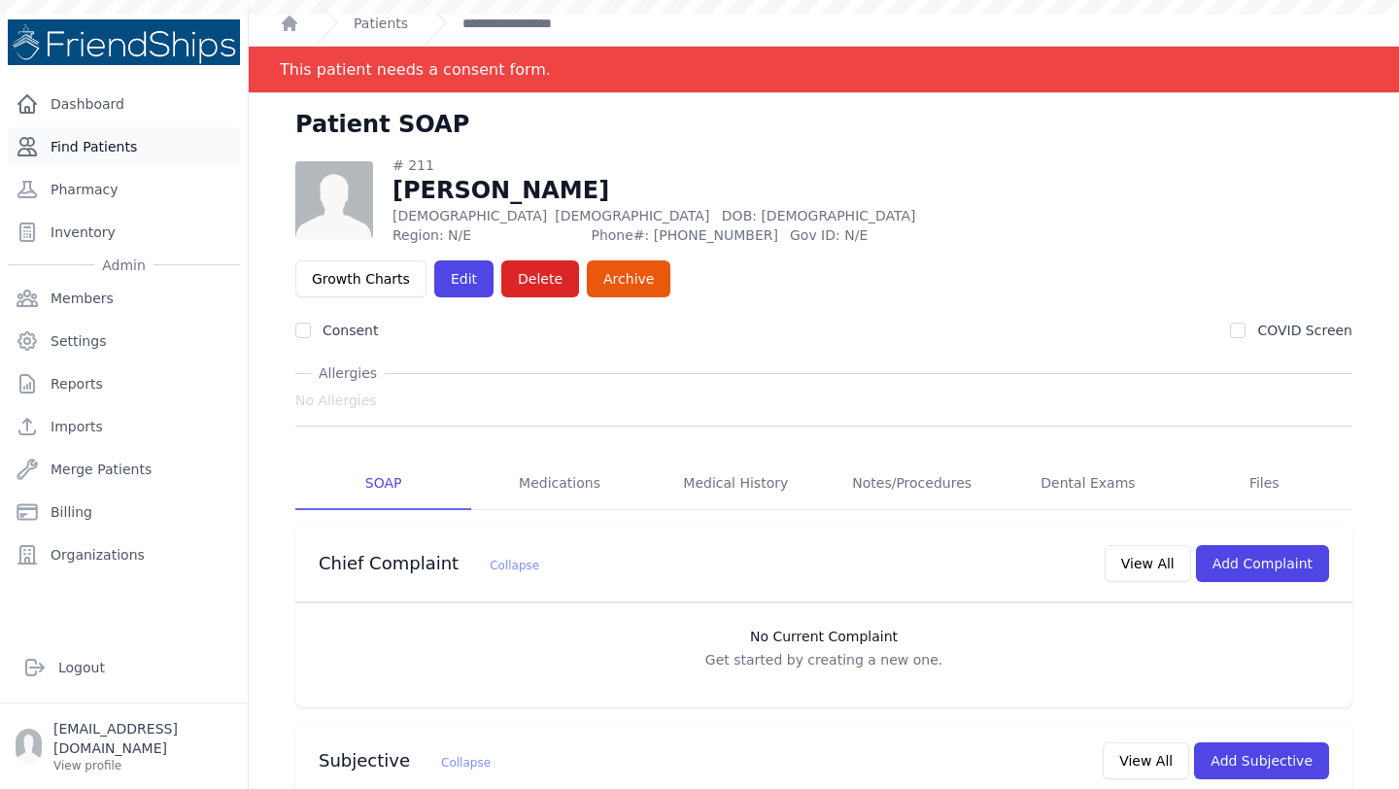
click at [64, 142] on link "Find Patients" at bounding box center [124, 146] width 232 height 39
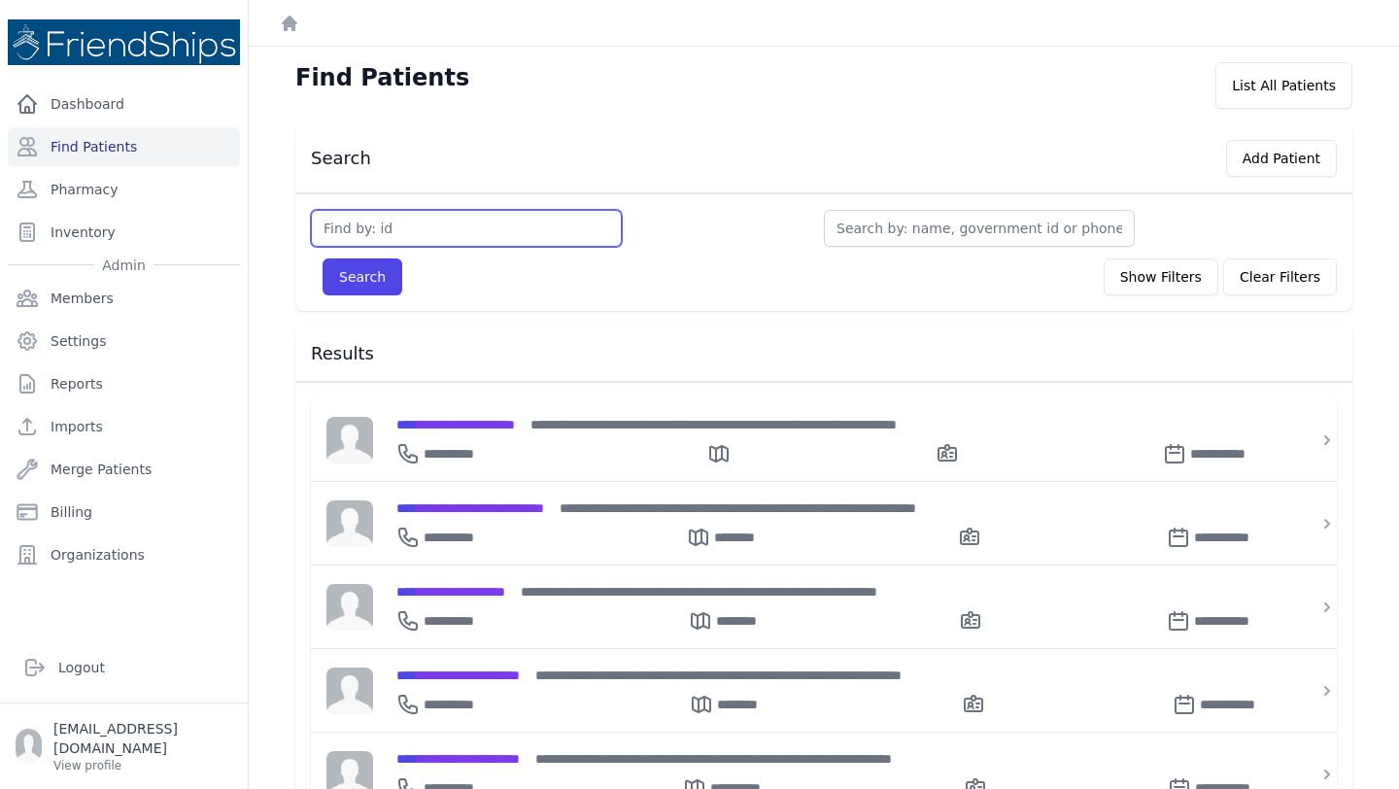
click at [359, 233] on input "text" at bounding box center [466, 228] width 311 height 37
type input "25"
click at [323, 258] on button "Search" at bounding box center [363, 276] width 80 height 37
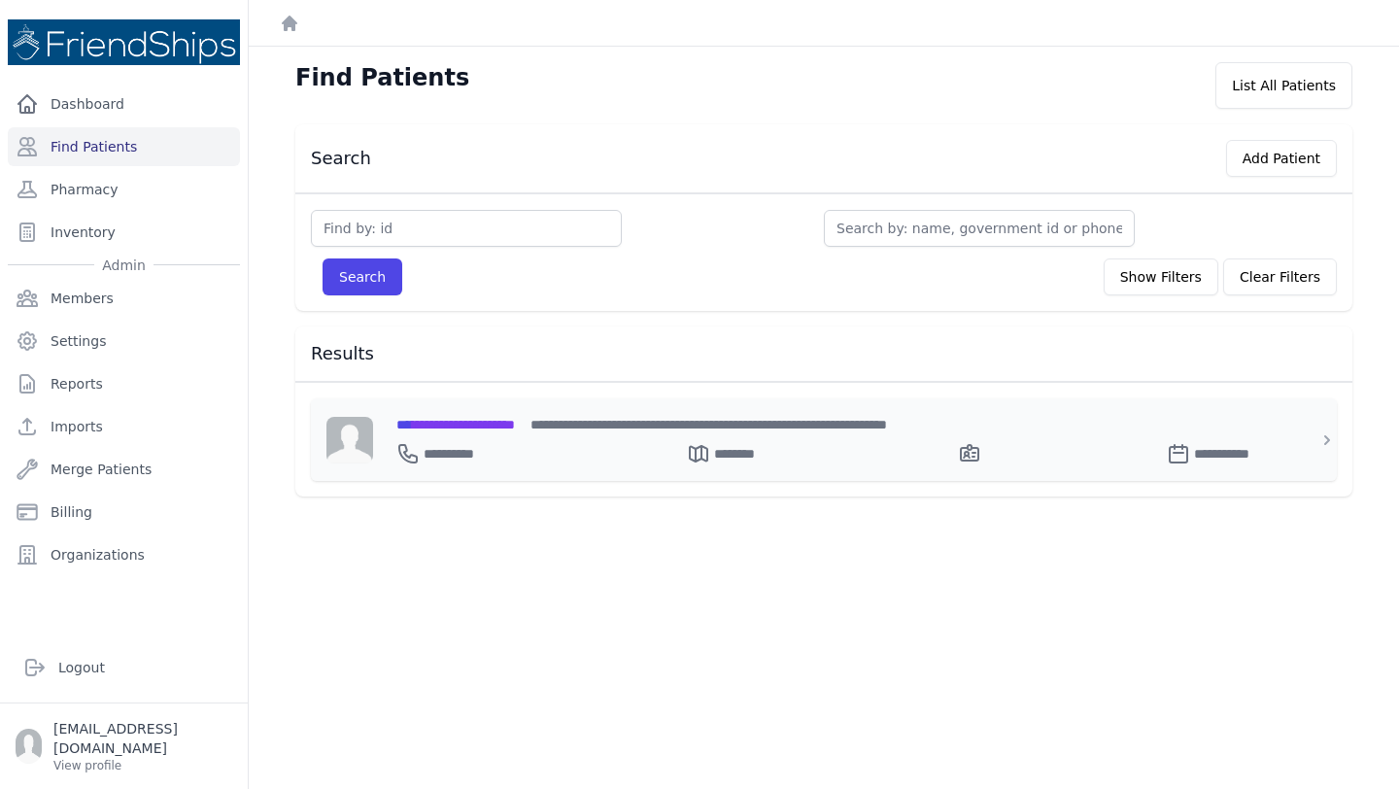
click at [511, 426] on span "**********" at bounding box center [455, 425] width 119 height 14
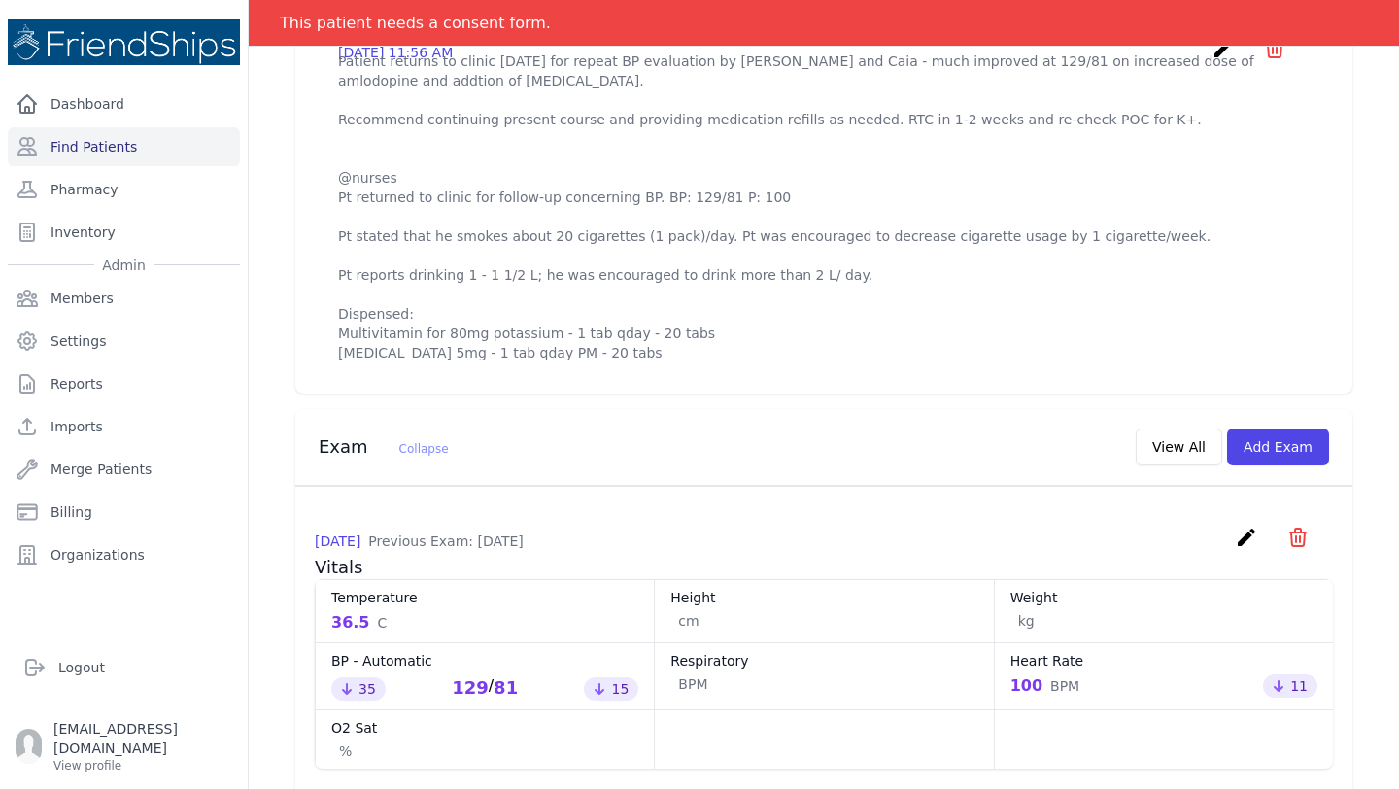
scroll to position [768, 0]
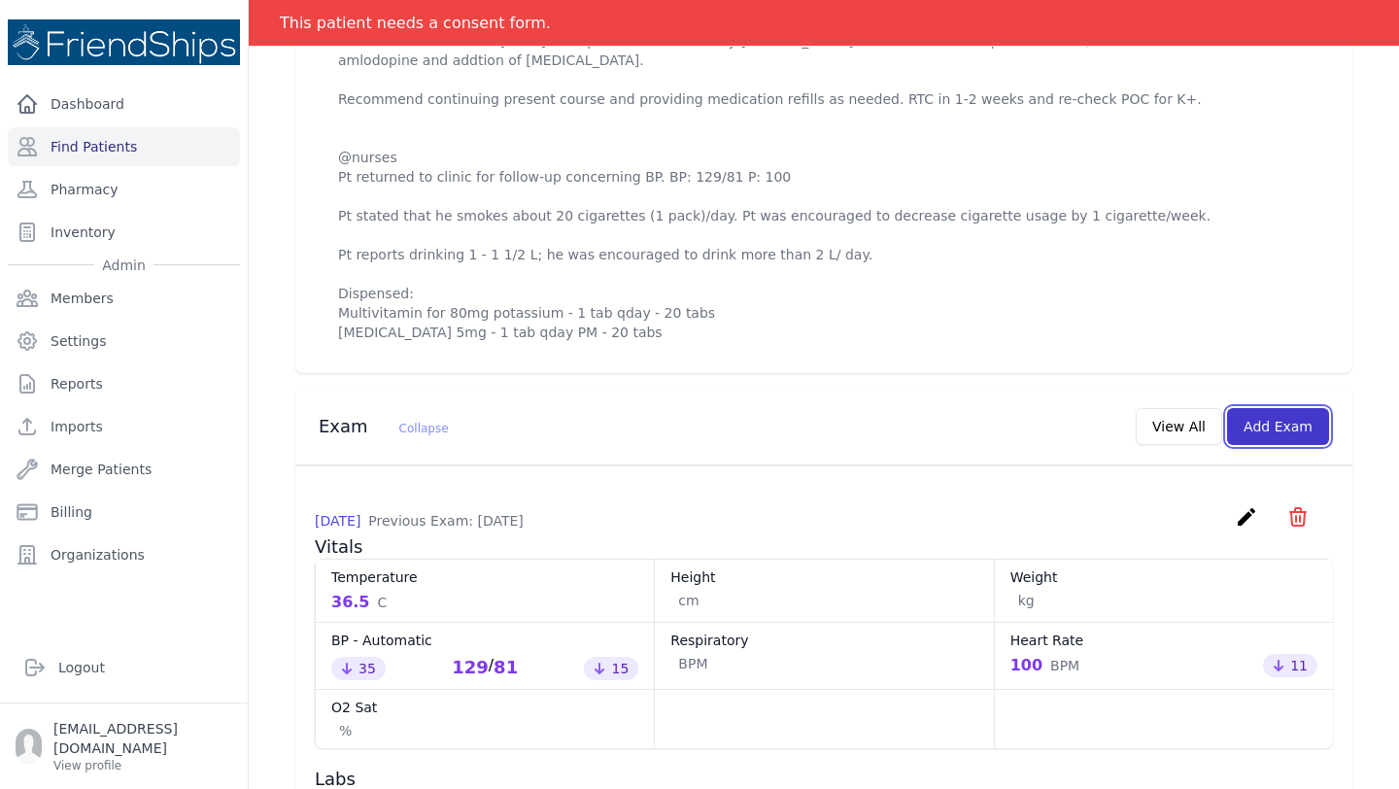
click at [1286, 408] on button "Add Exam" at bounding box center [1278, 426] width 102 height 37
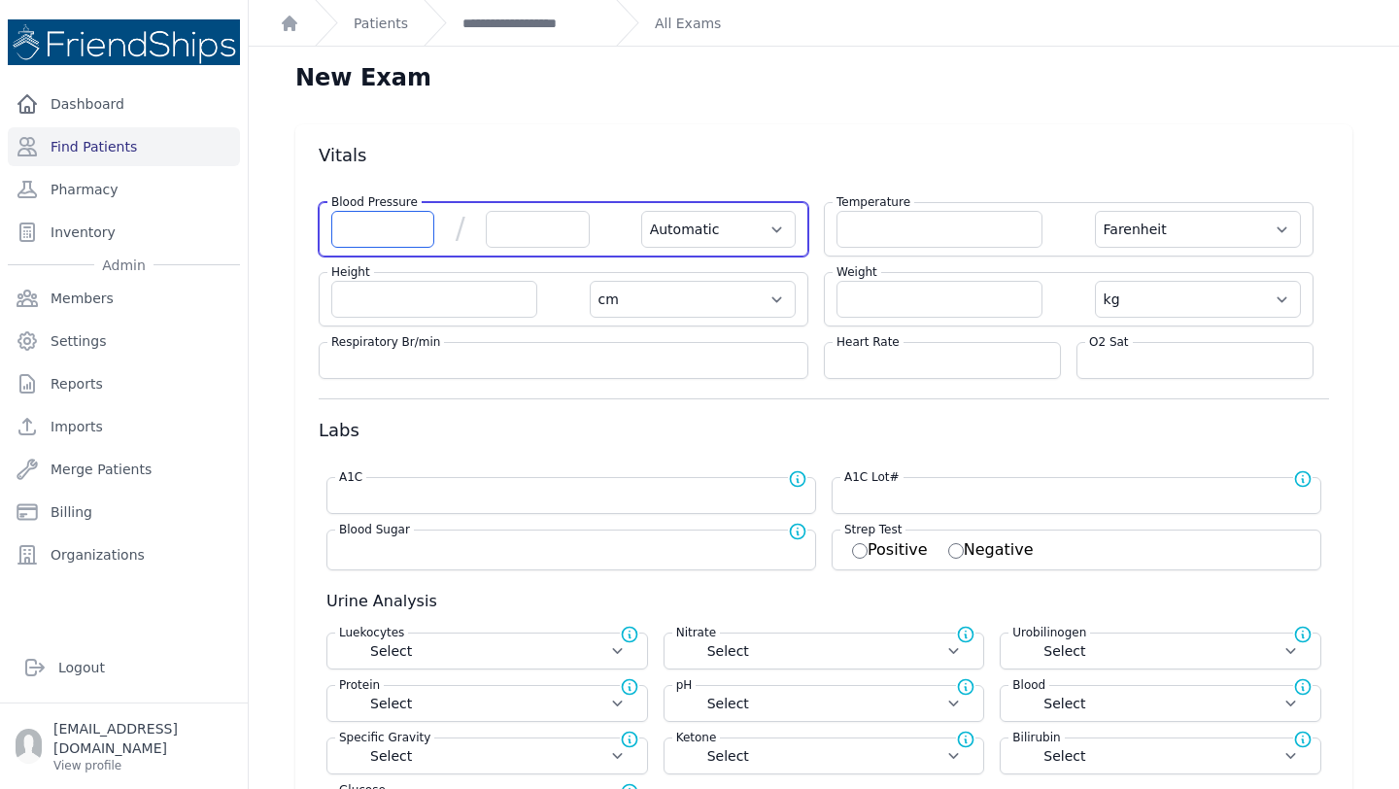
click at [389, 224] on input "number" at bounding box center [382, 229] width 103 height 37
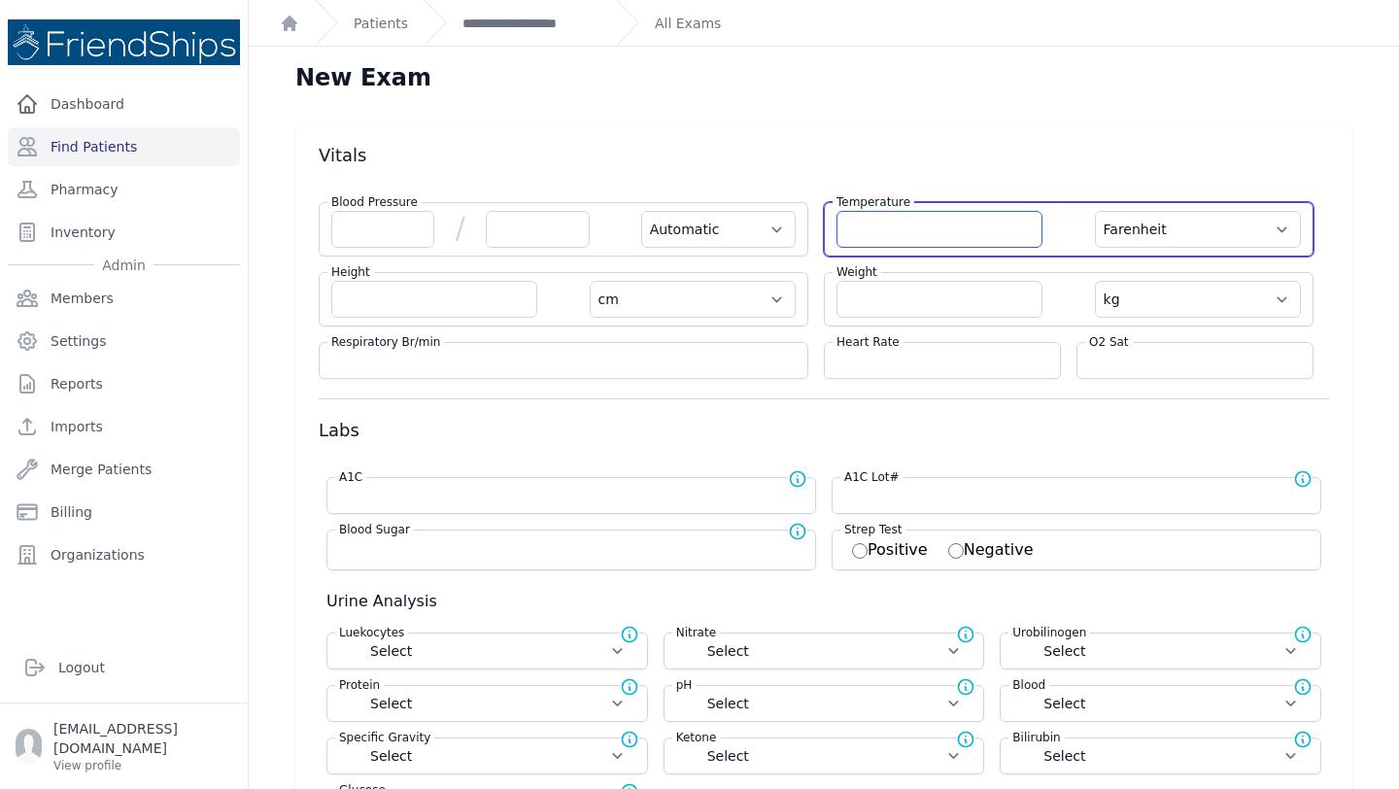
click at [953, 246] on input "number" at bounding box center [939, 229] width 206 height 37
type input "36.6"
click at [1213, 227] on select "Farenheit Celcius" at bounding box center [1198, 229] width 206 height 37
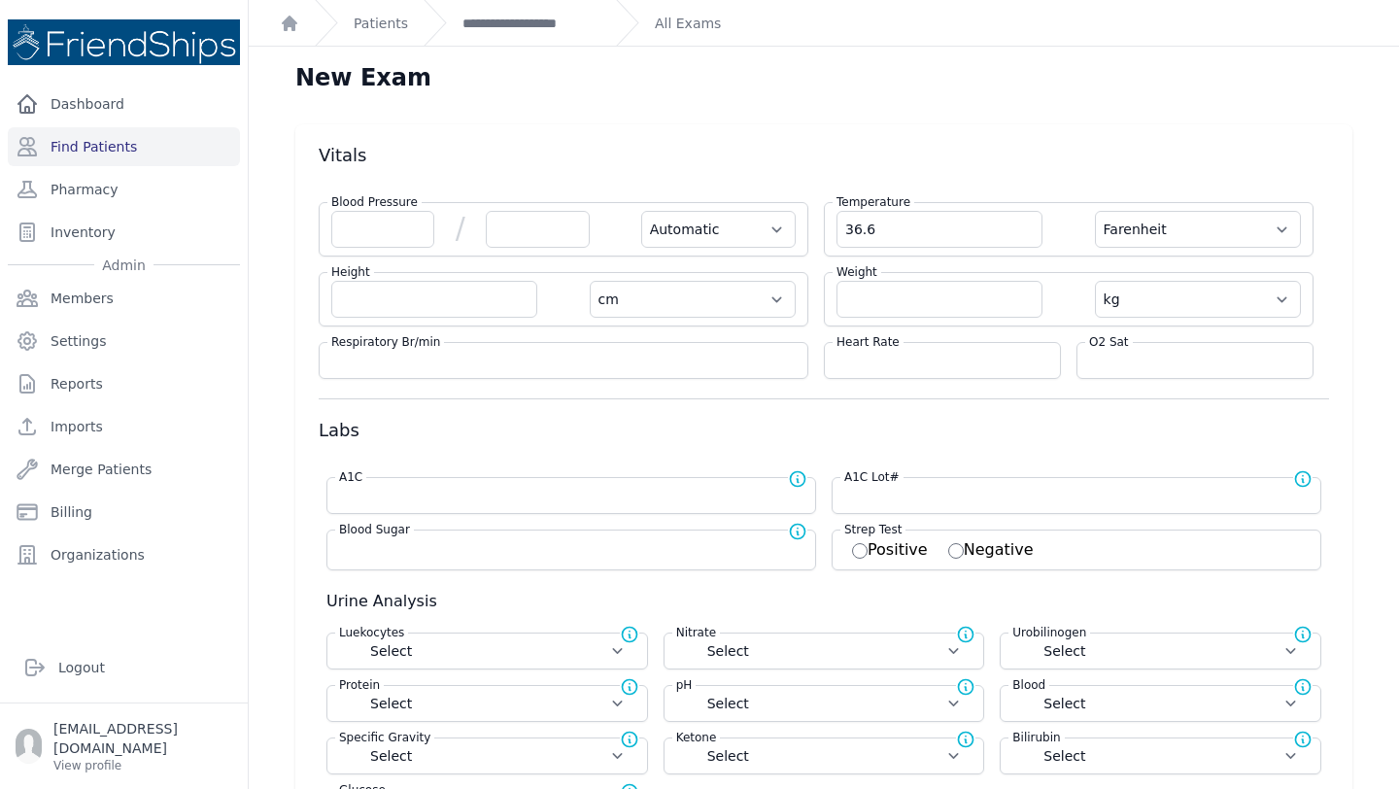
select select "Automatic"
select select "cm"
select select "kg"
select select
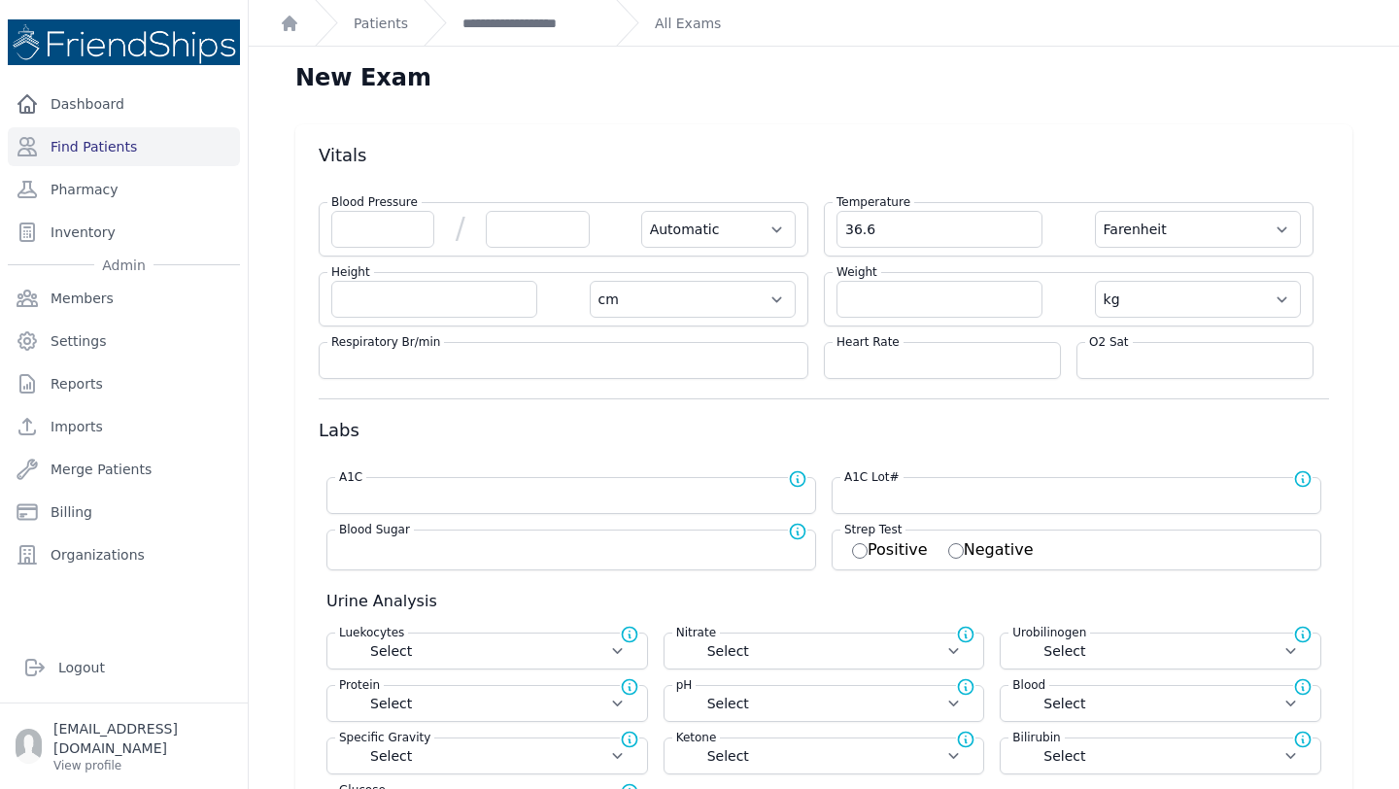
select select
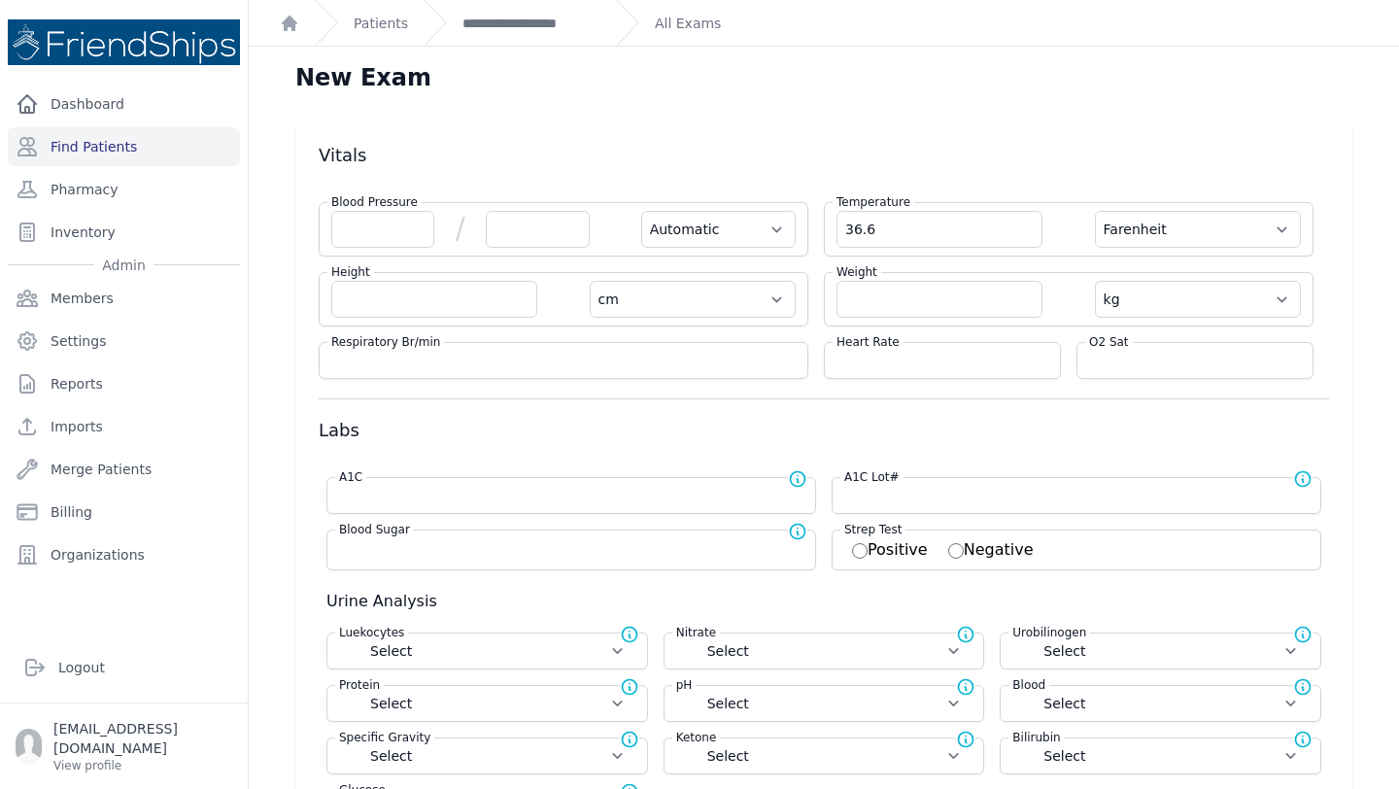
select select
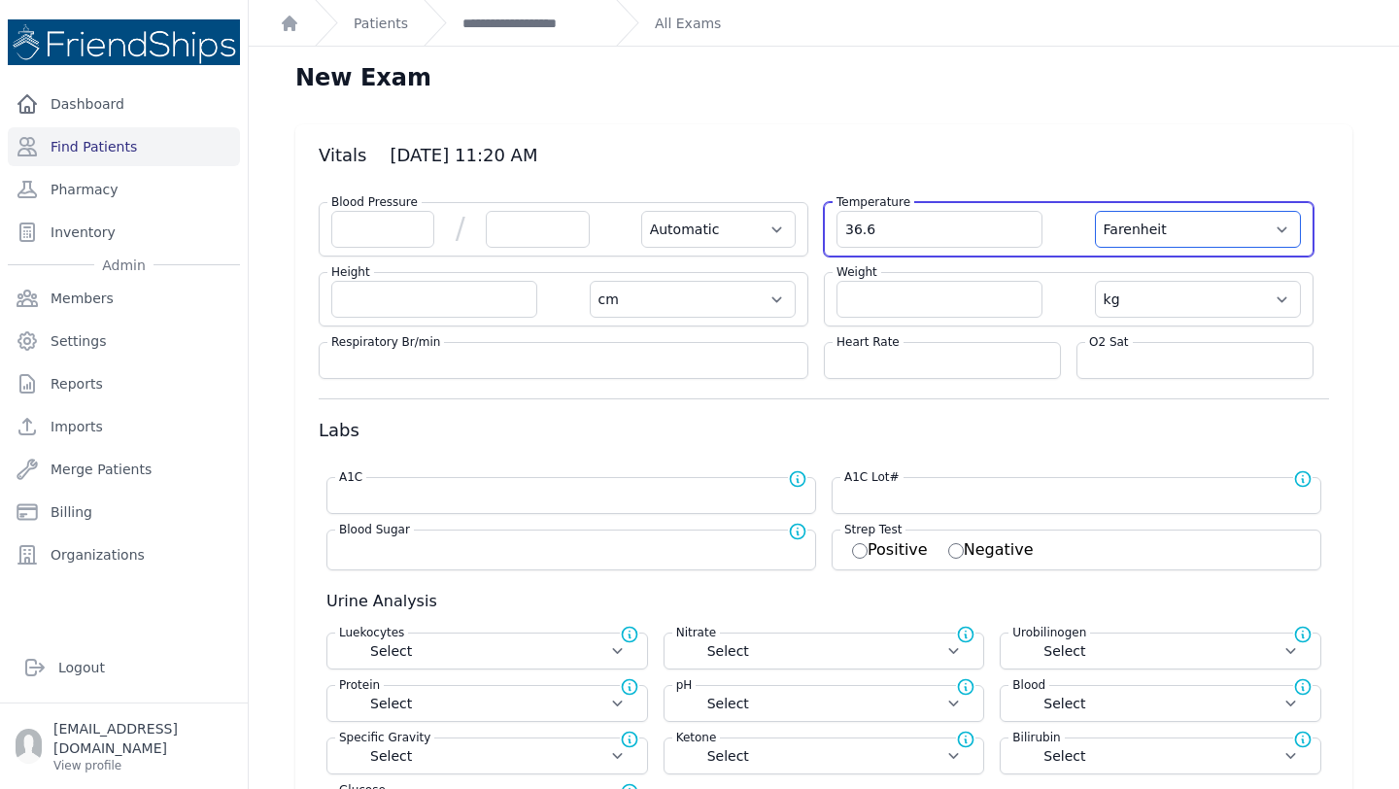
click at [1206, 223] on select "Farenheit Celcius" at bounding box center [1198, 229] width 206 height 37
select select "C"
select select "Automatic"
select select "cm"
select select "kg"
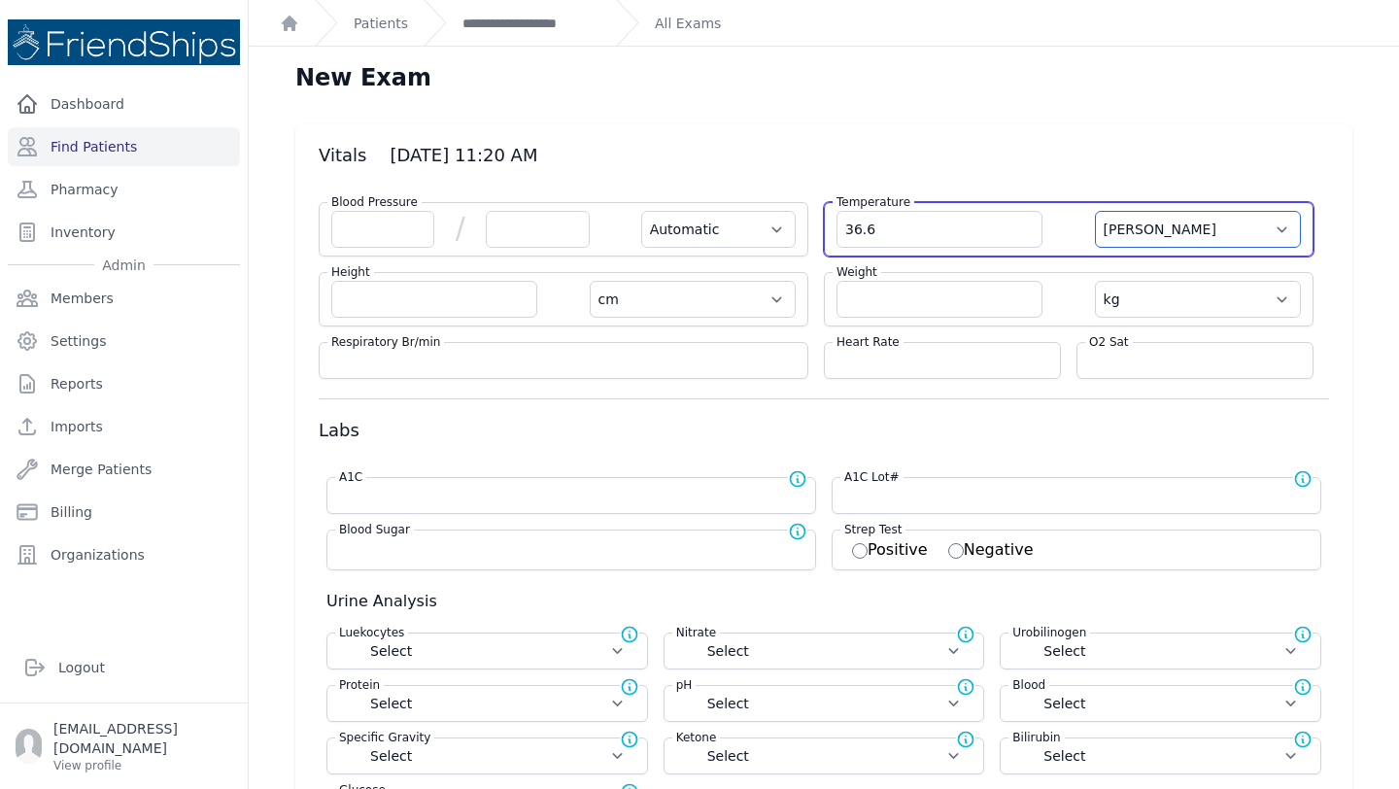
select select
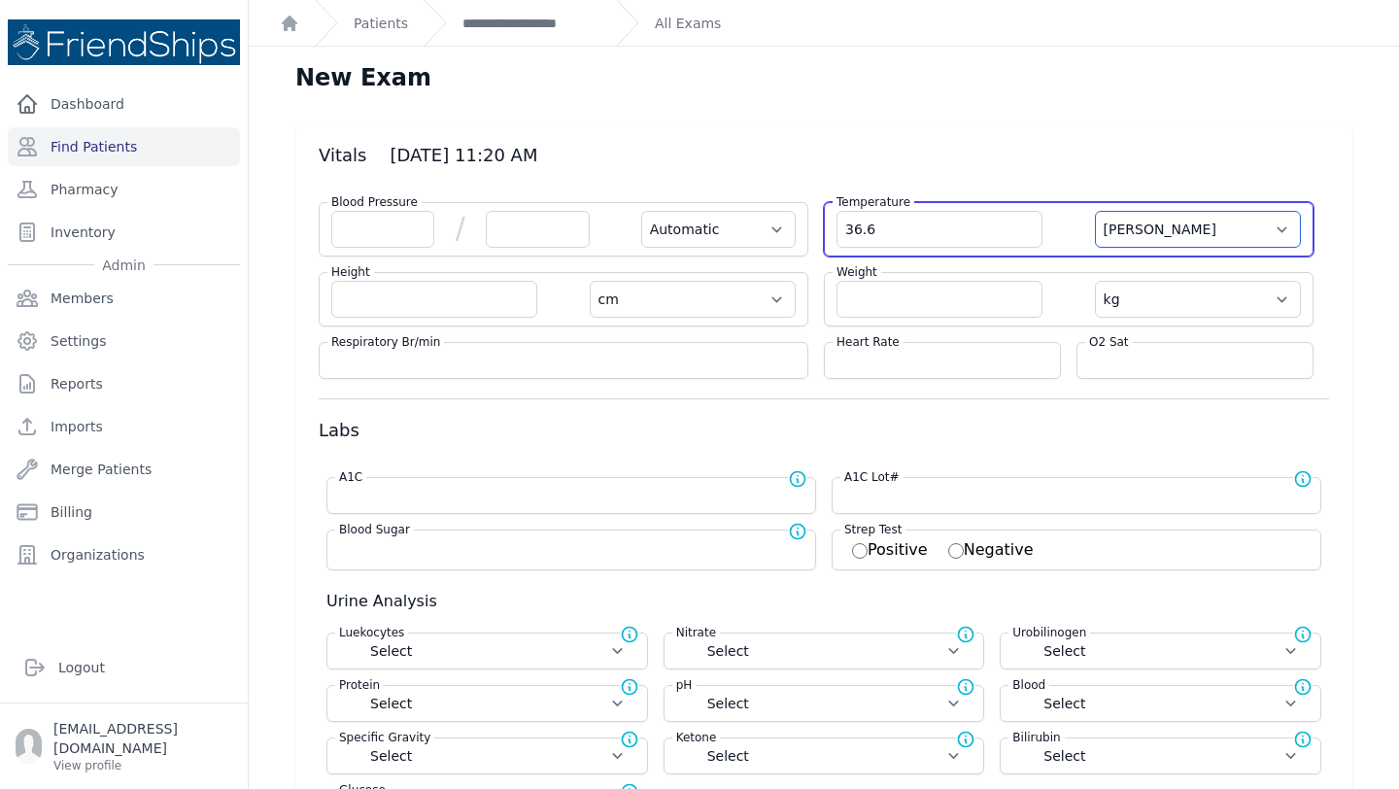
select select
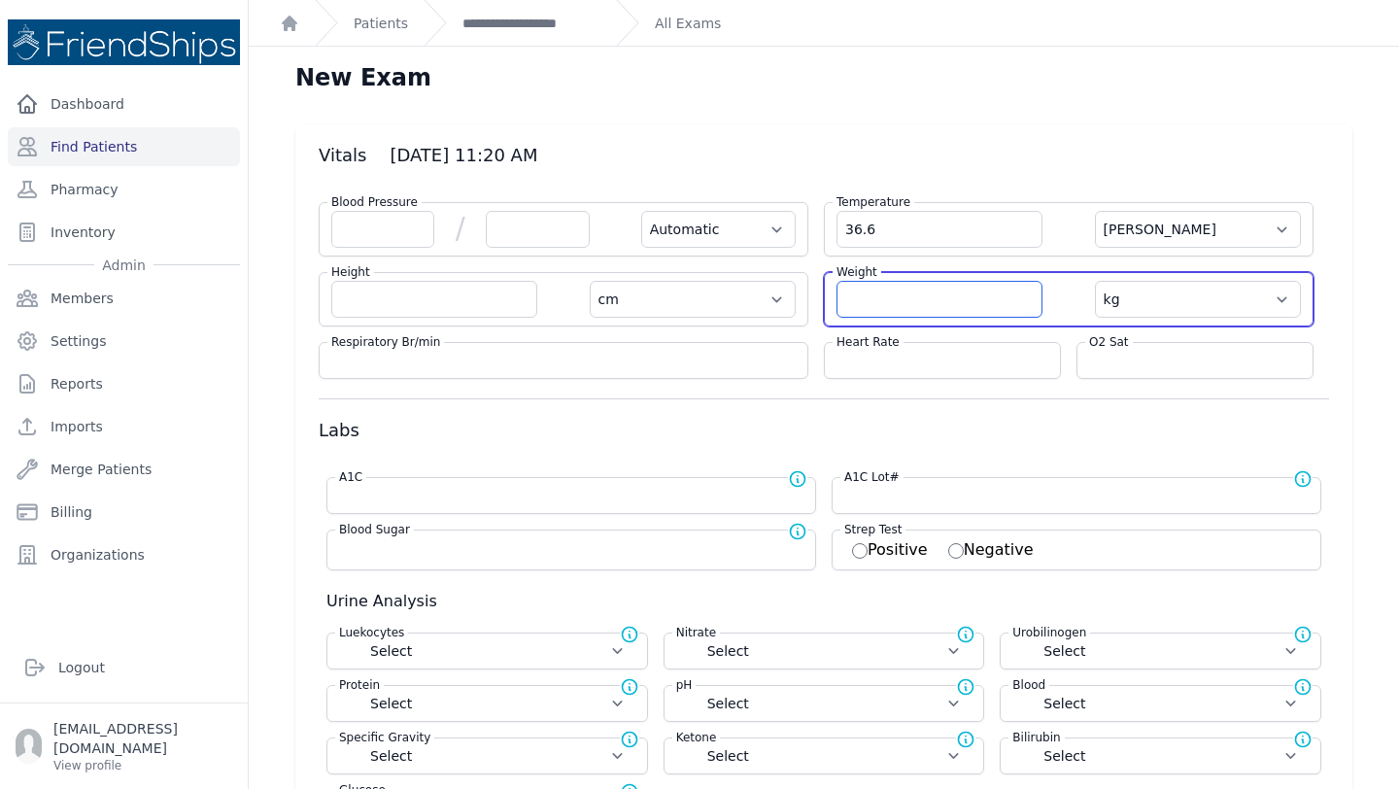
click at [896, 308] on input "number" at bounding box center [939, 299] width 206 height 37
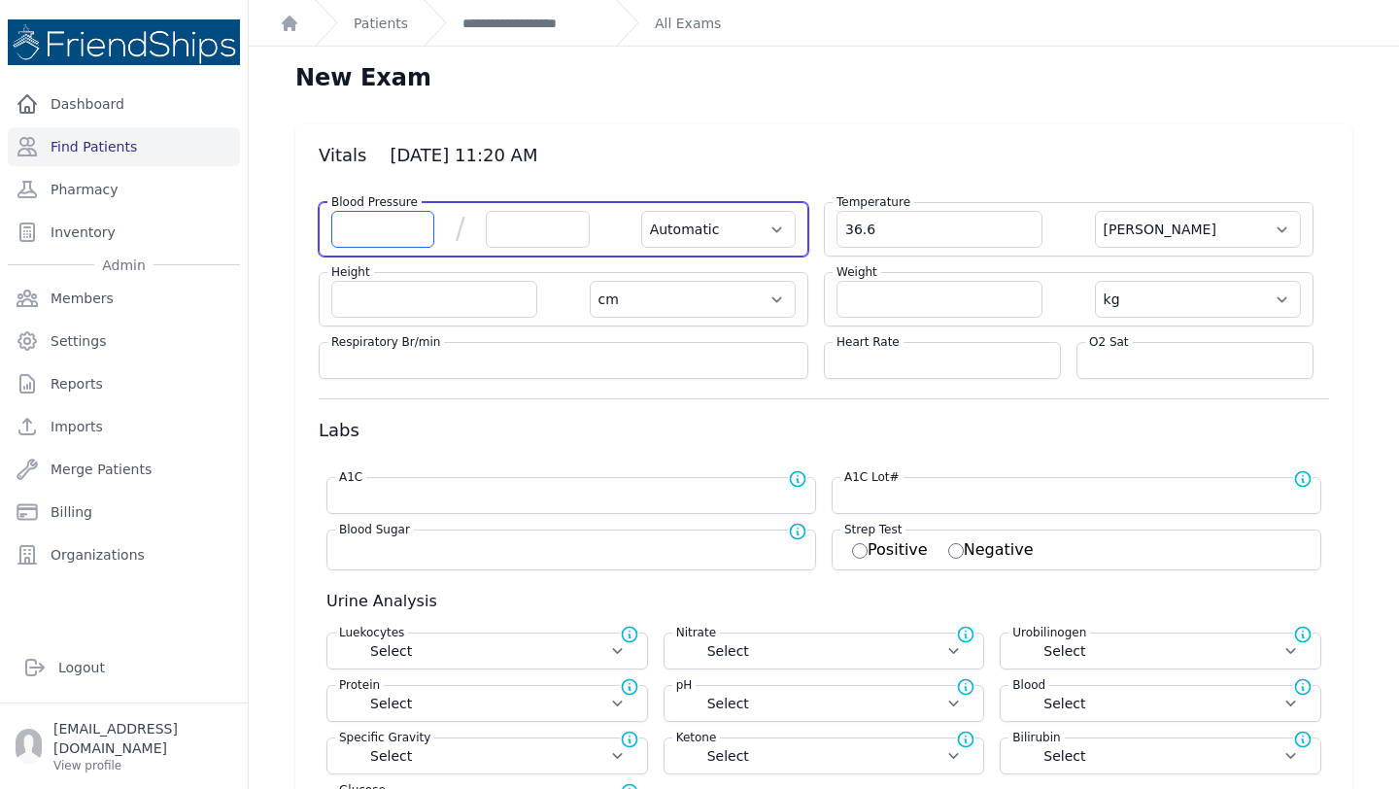
click at [394, 230] on input "number" at bounding box center [382, 229] width 103 height 37
type input "133"
click at [516, 223] on input "number" at bounding box center [537, 229] width 103 height 37
type input "8"
select select "Automatic"
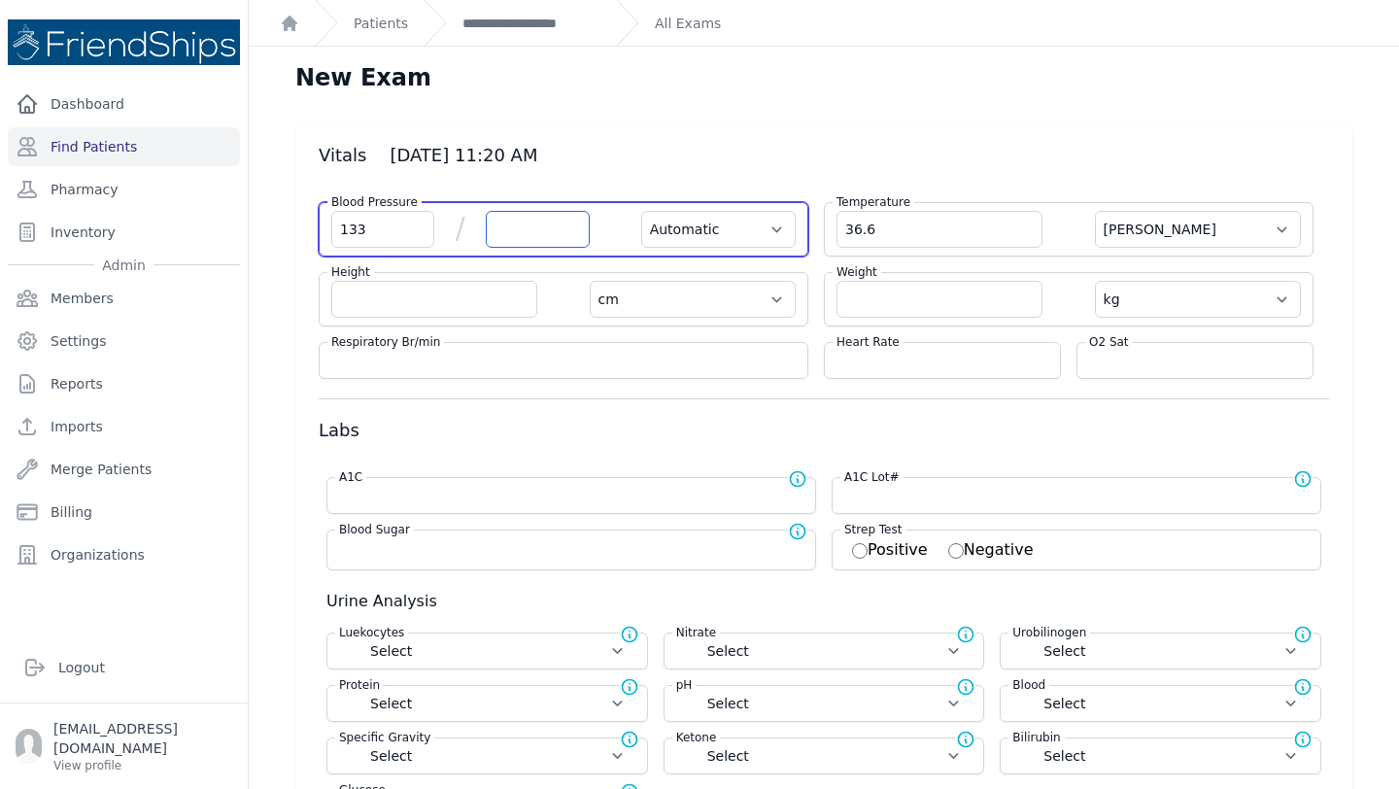
select select "C"
select select "cm"
select select "kg"
select select
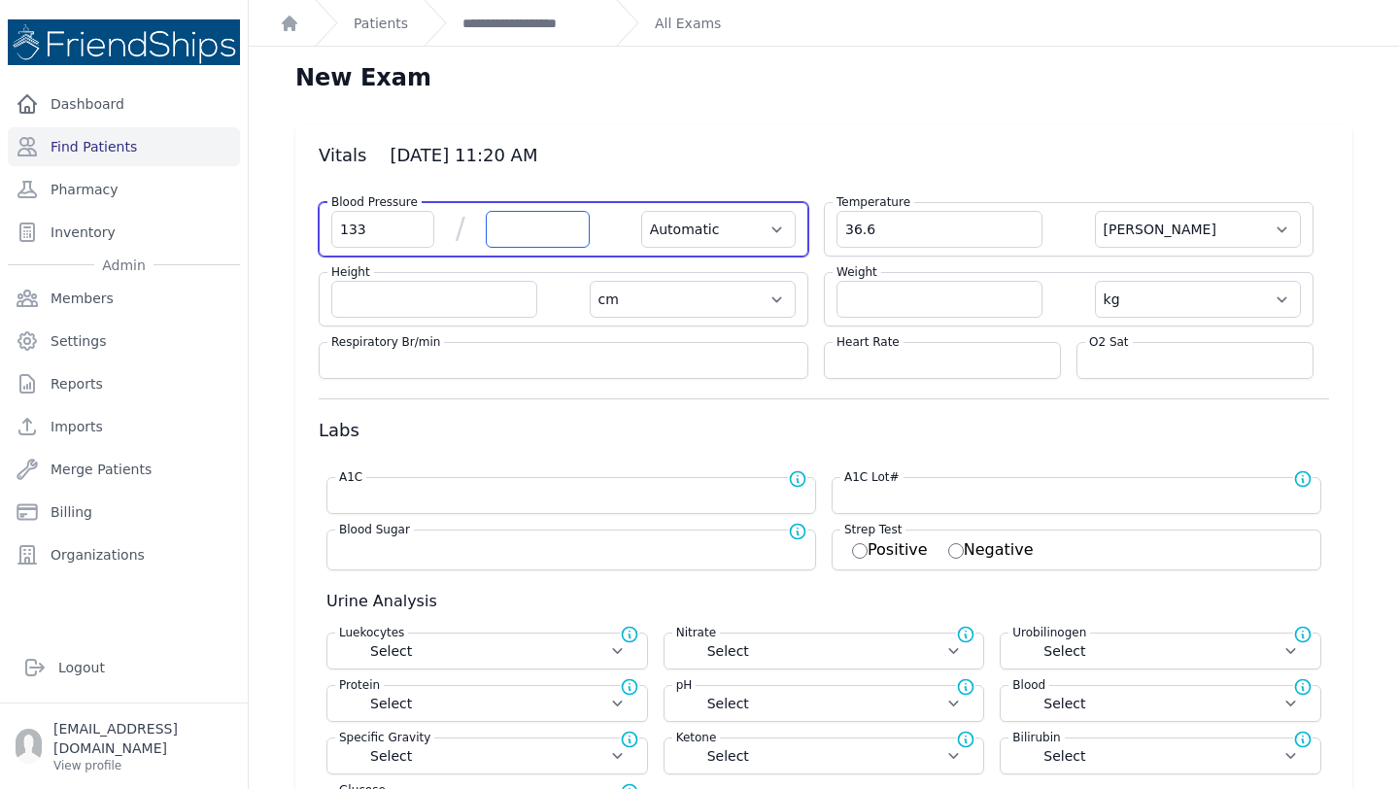
select select
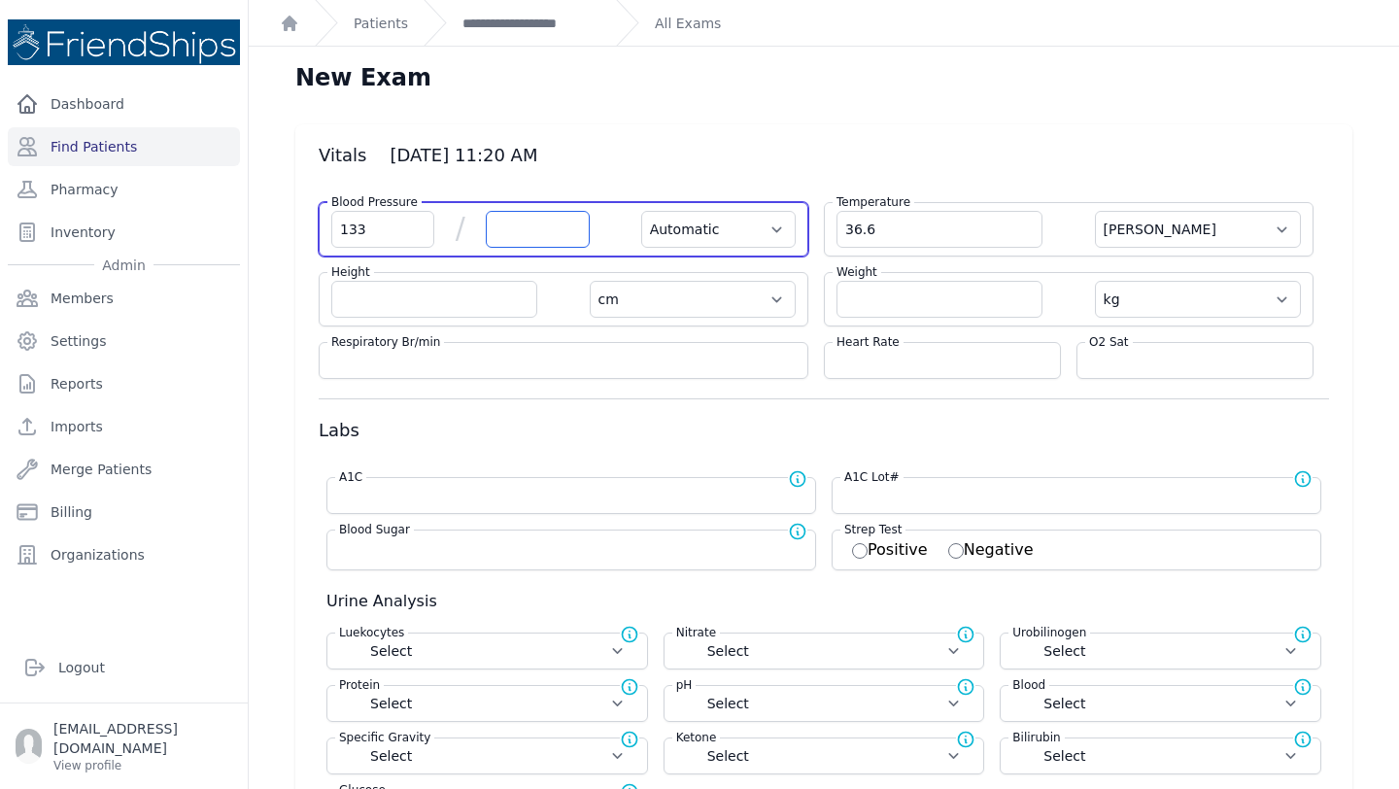
select select
type input "78"
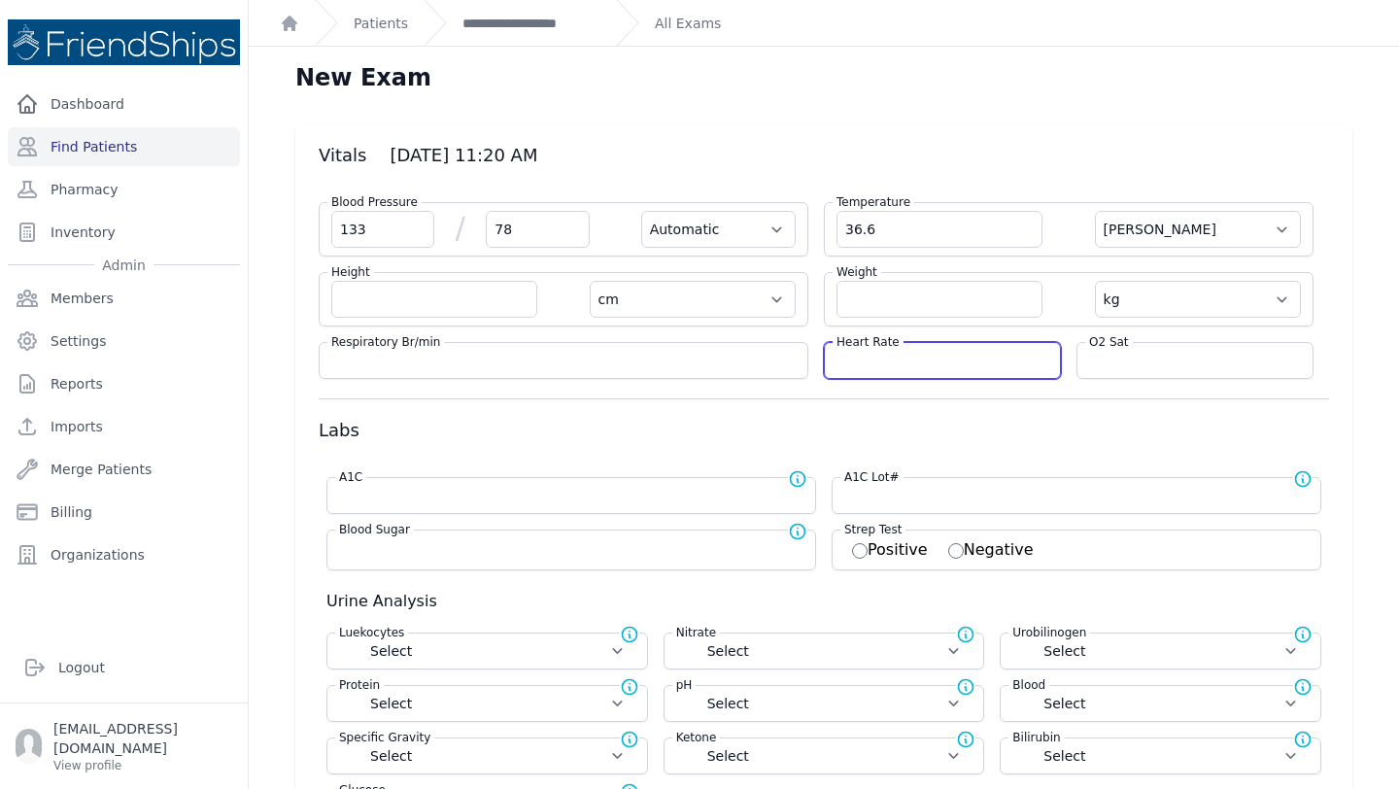
click at [1000, 356] on input "number" at bounding box center [942, 360] width 212 height 19
select select "Automatic"
select select "C"
select select "cm"
select select "kg"
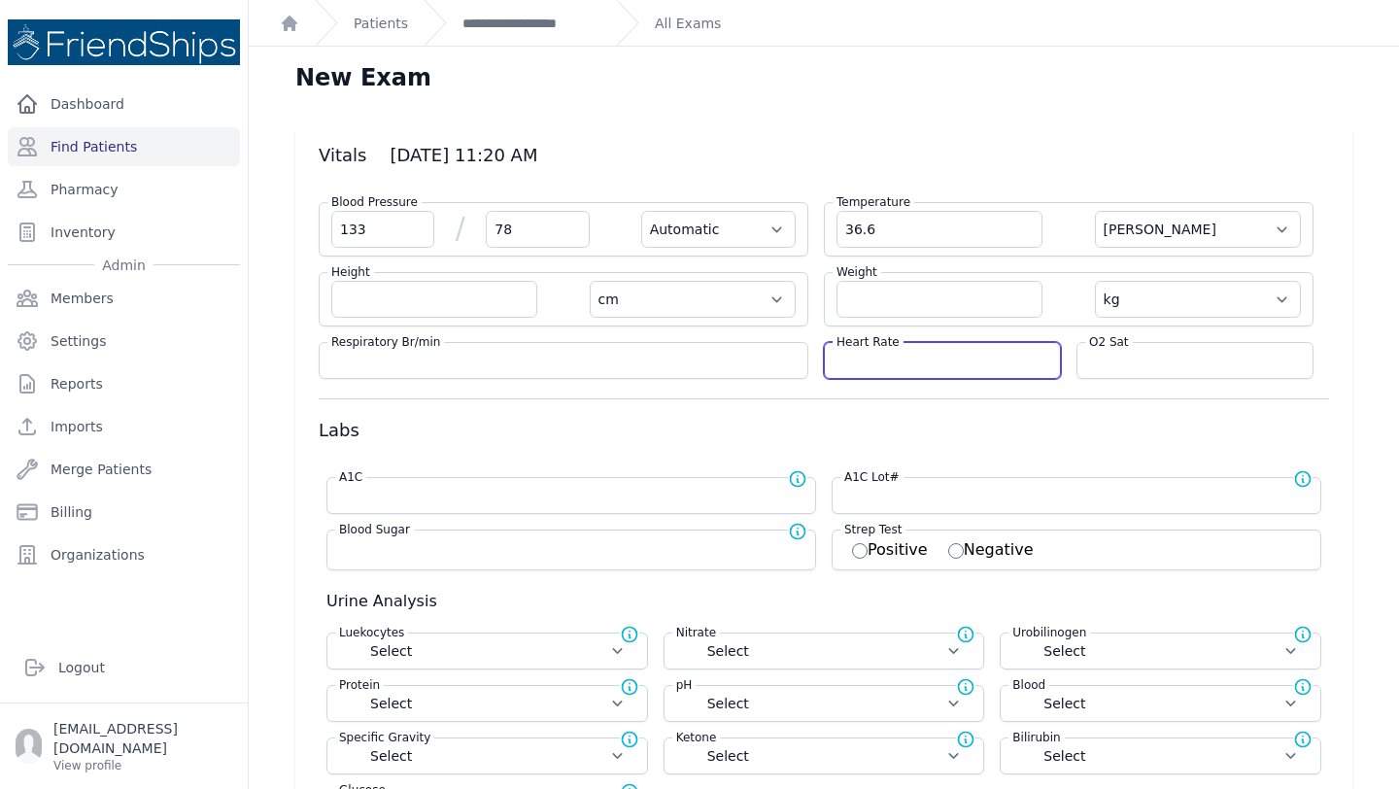
select select
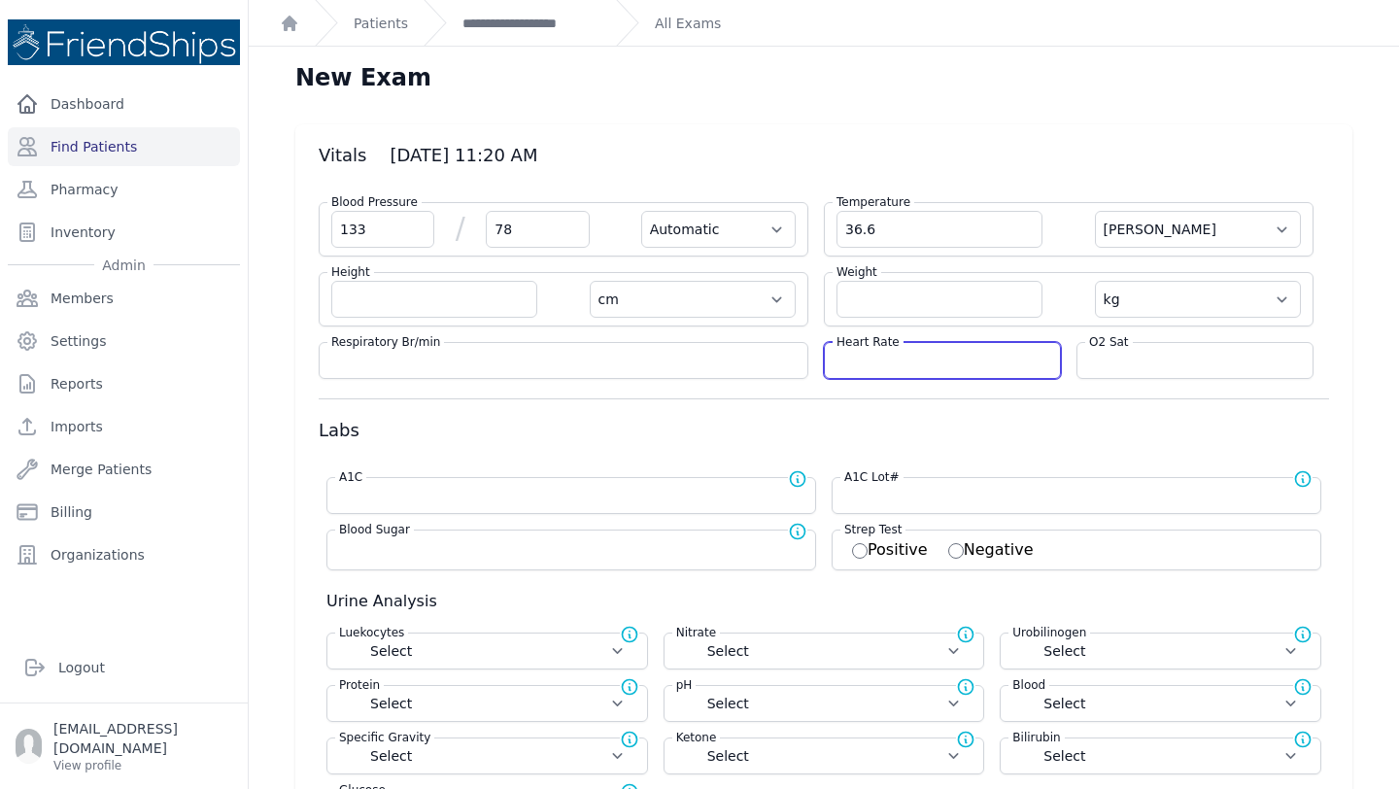
select select
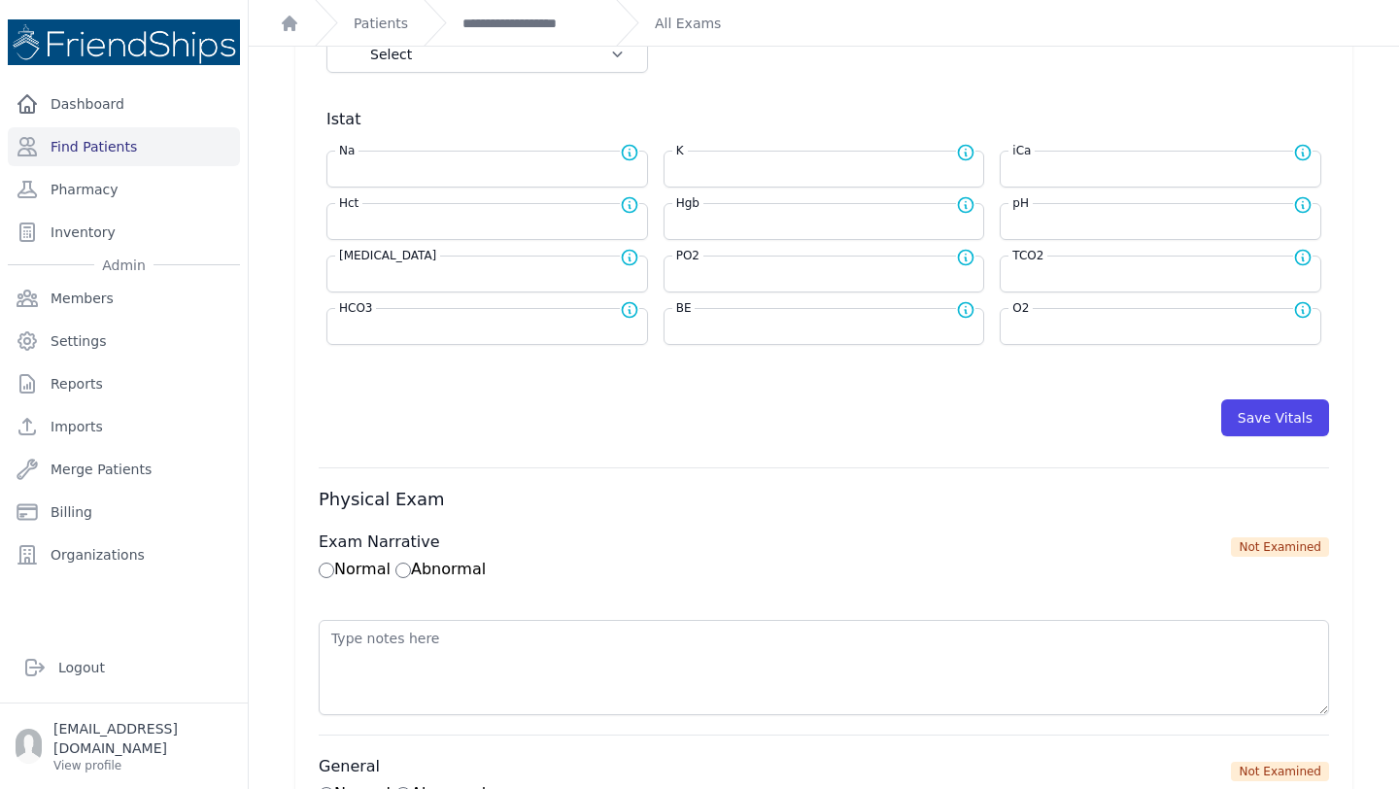
scroll to position [784, 0]
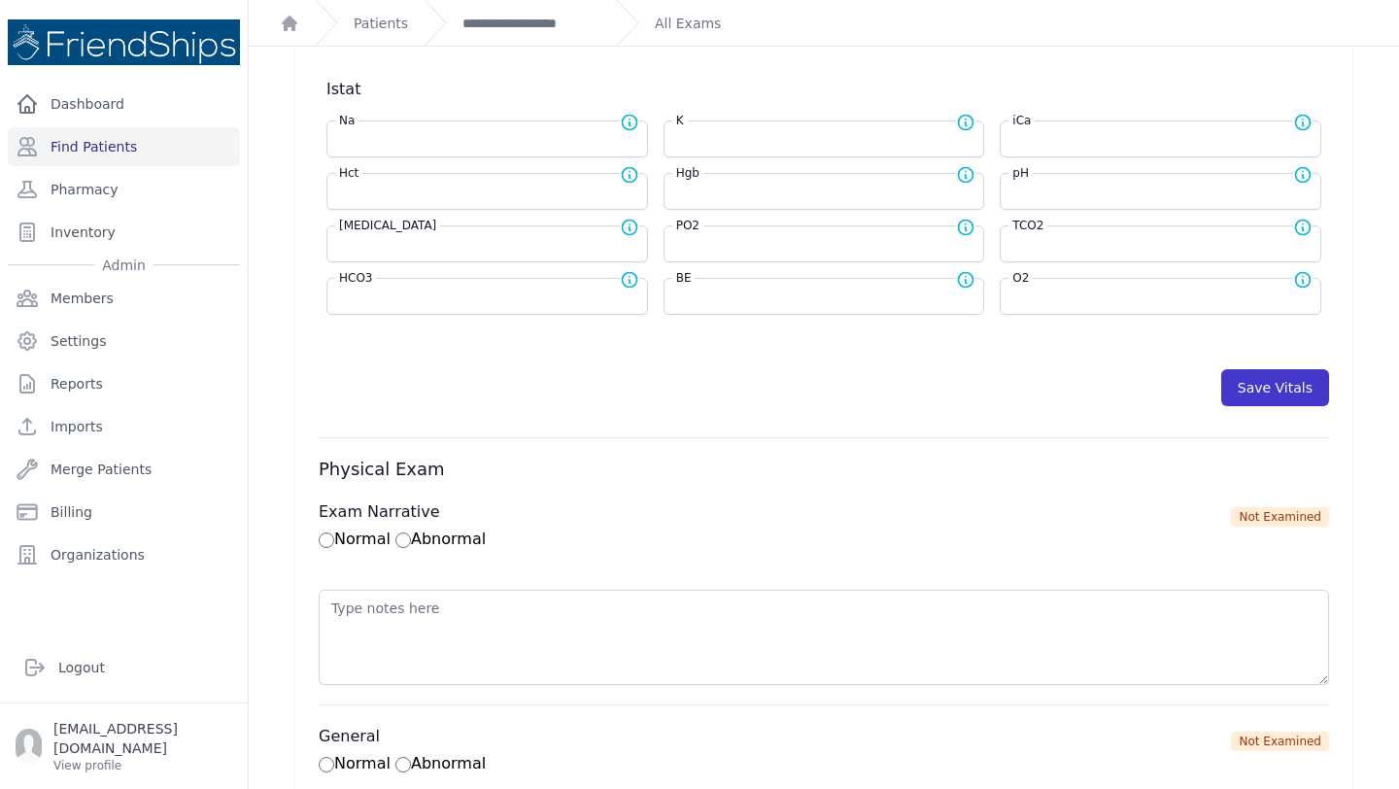
type input "92"
click at [1271, 382] on button "Save Vitals" at bounding box center [1275, 387] width 108 height 37
select select "Automatic"
select select "cm"
select select "kg"
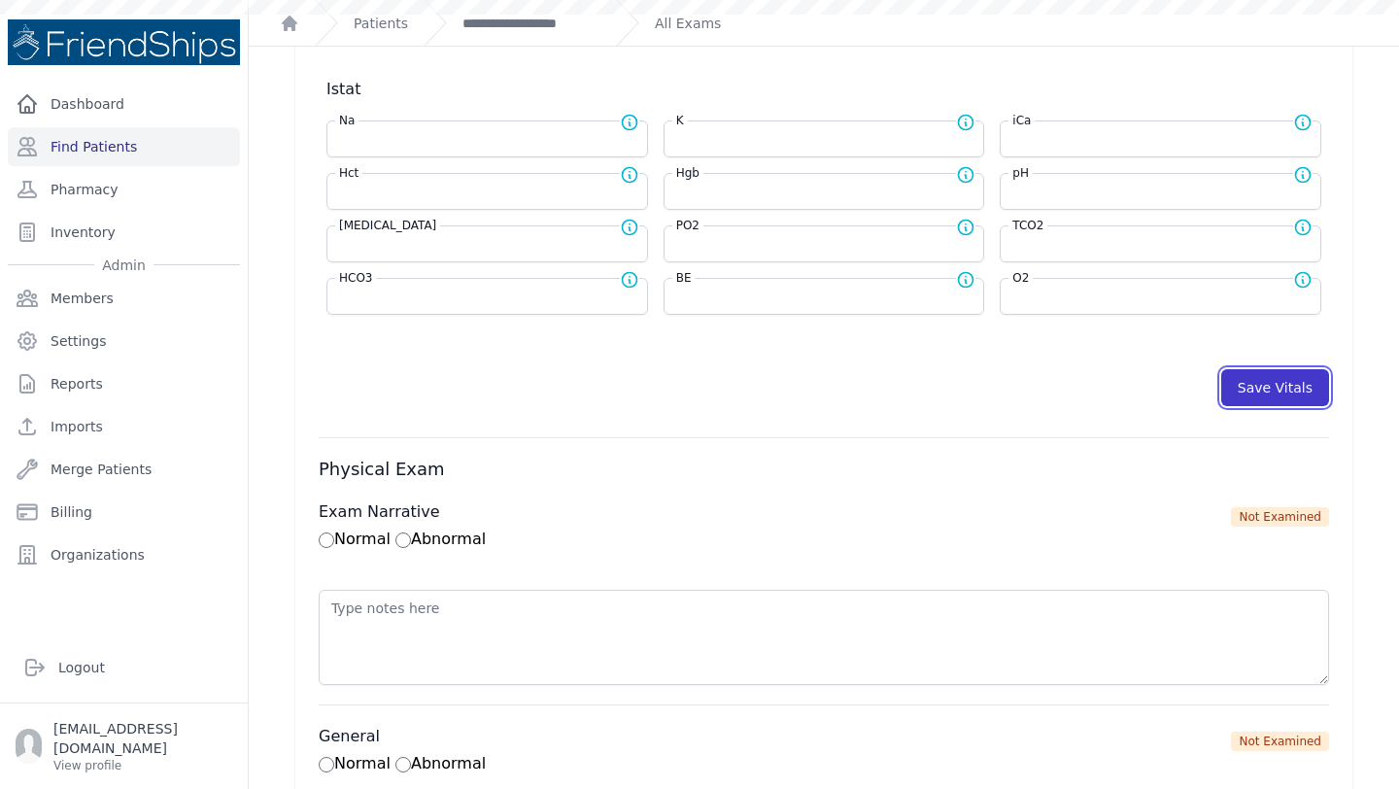
select select
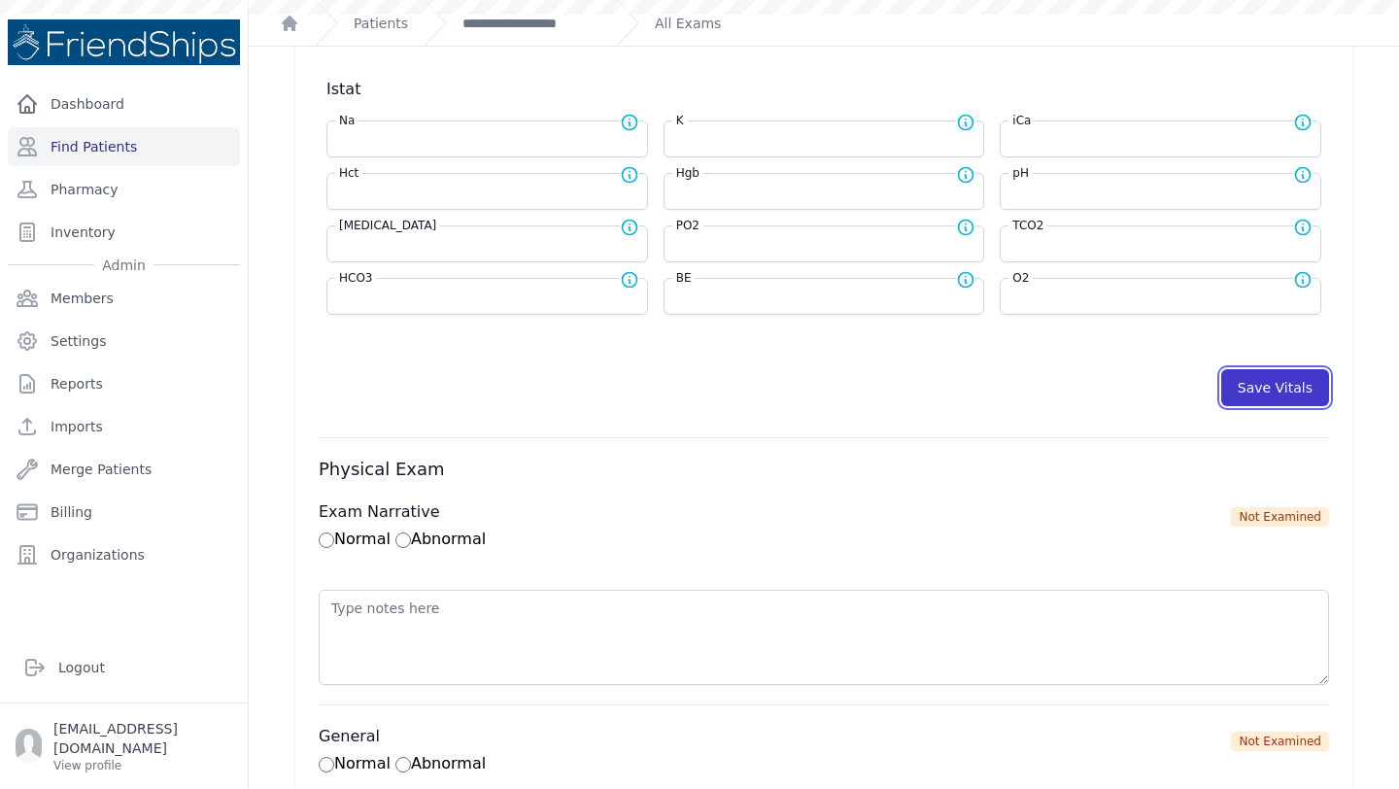
select select
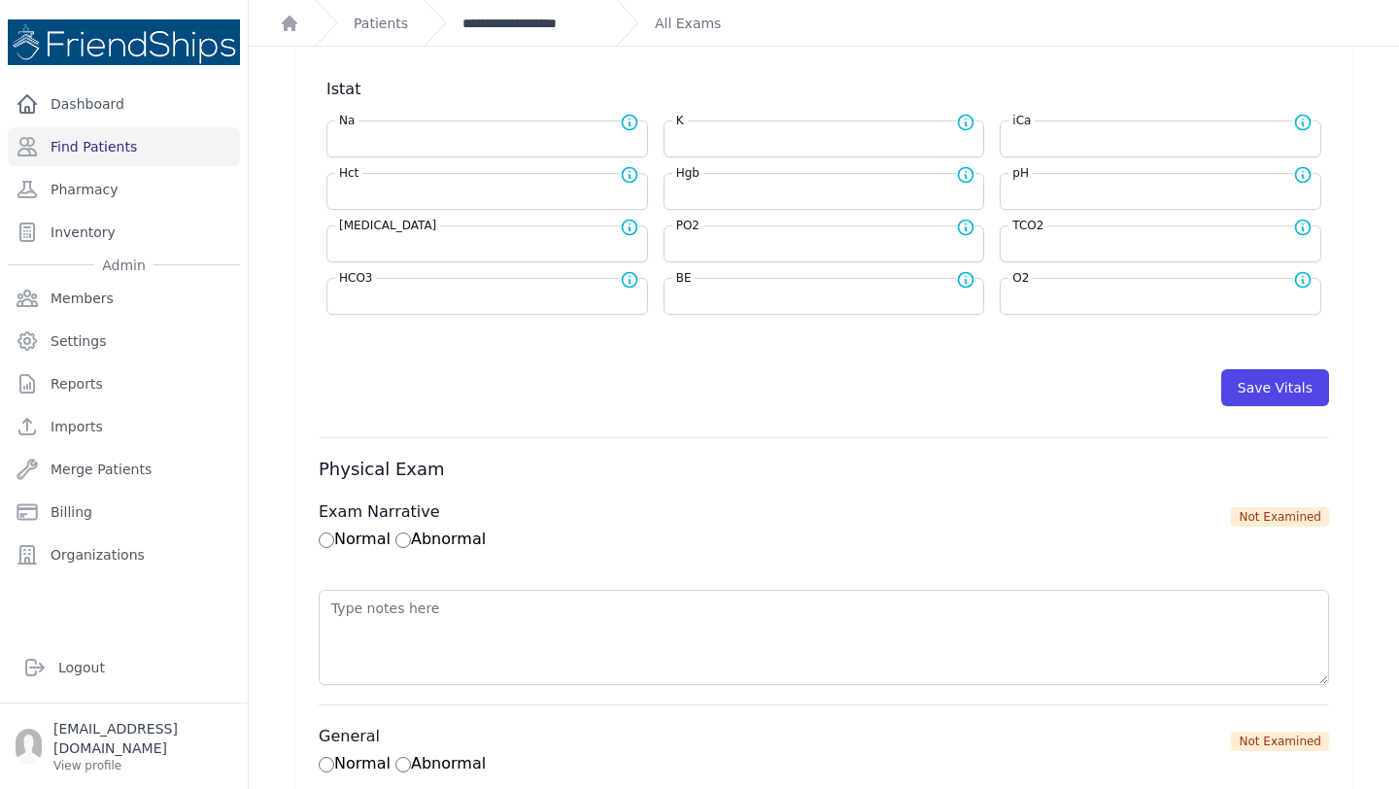
click at [516, 20] on link "**********" at bounding box center [531, 23] width 138 height 19
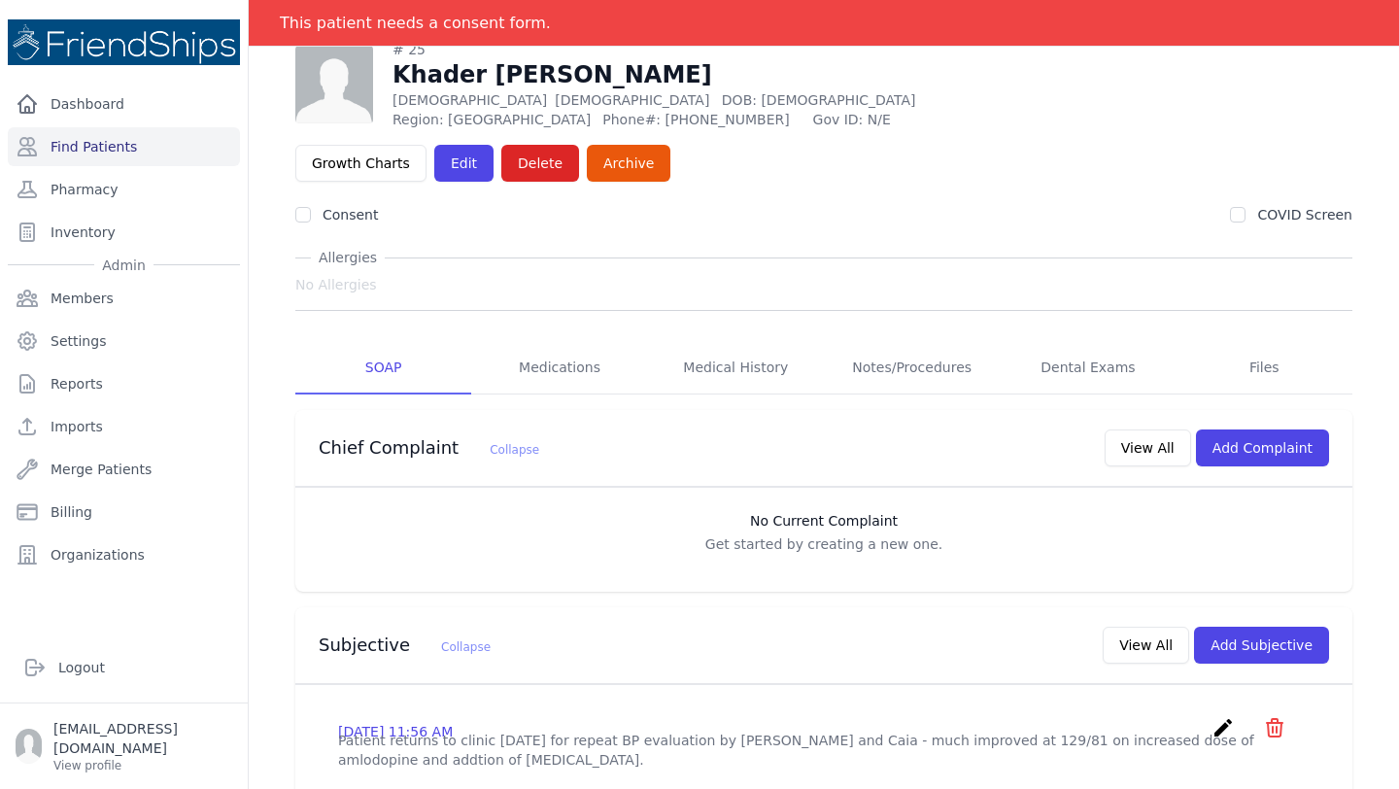
scroll to position [70, 0]
click at [1305, 626] on button "Add Subjective" at bounding box center [1261, 644] width 135 height 37
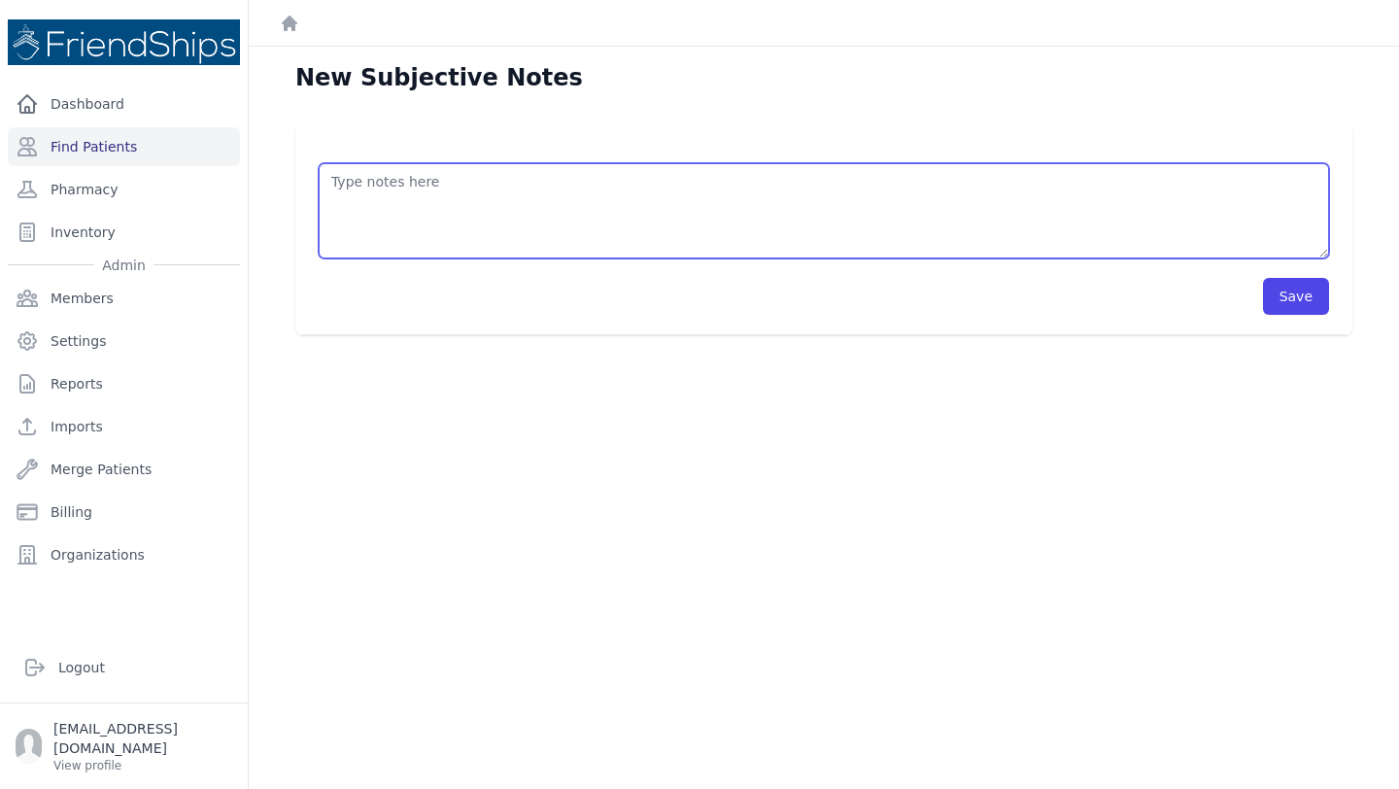
click at [547, 191] on textarea at bounding box center [824, 210] width 1010 height 95
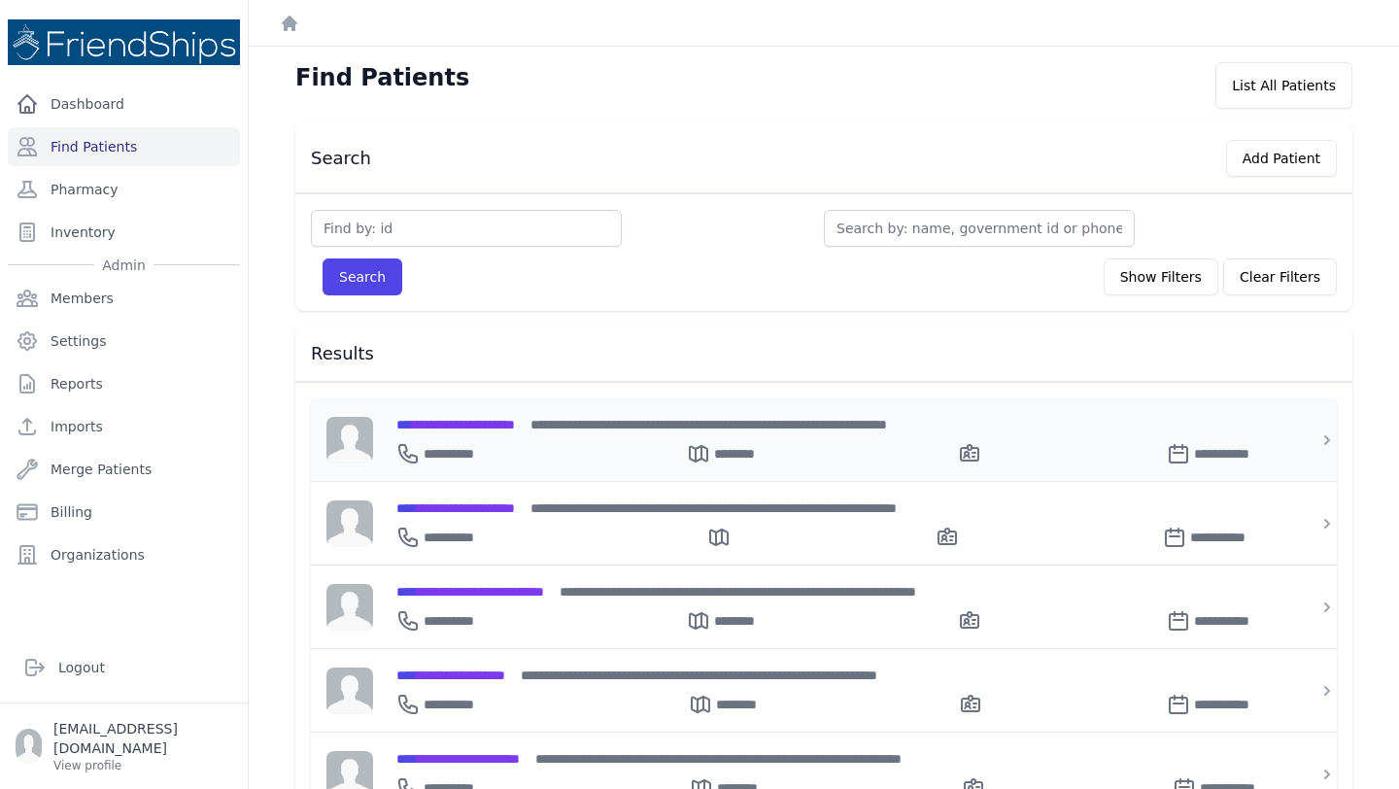
click at [451, 421] on span "**********" at bounding box center [455, 425] width 119 height 14
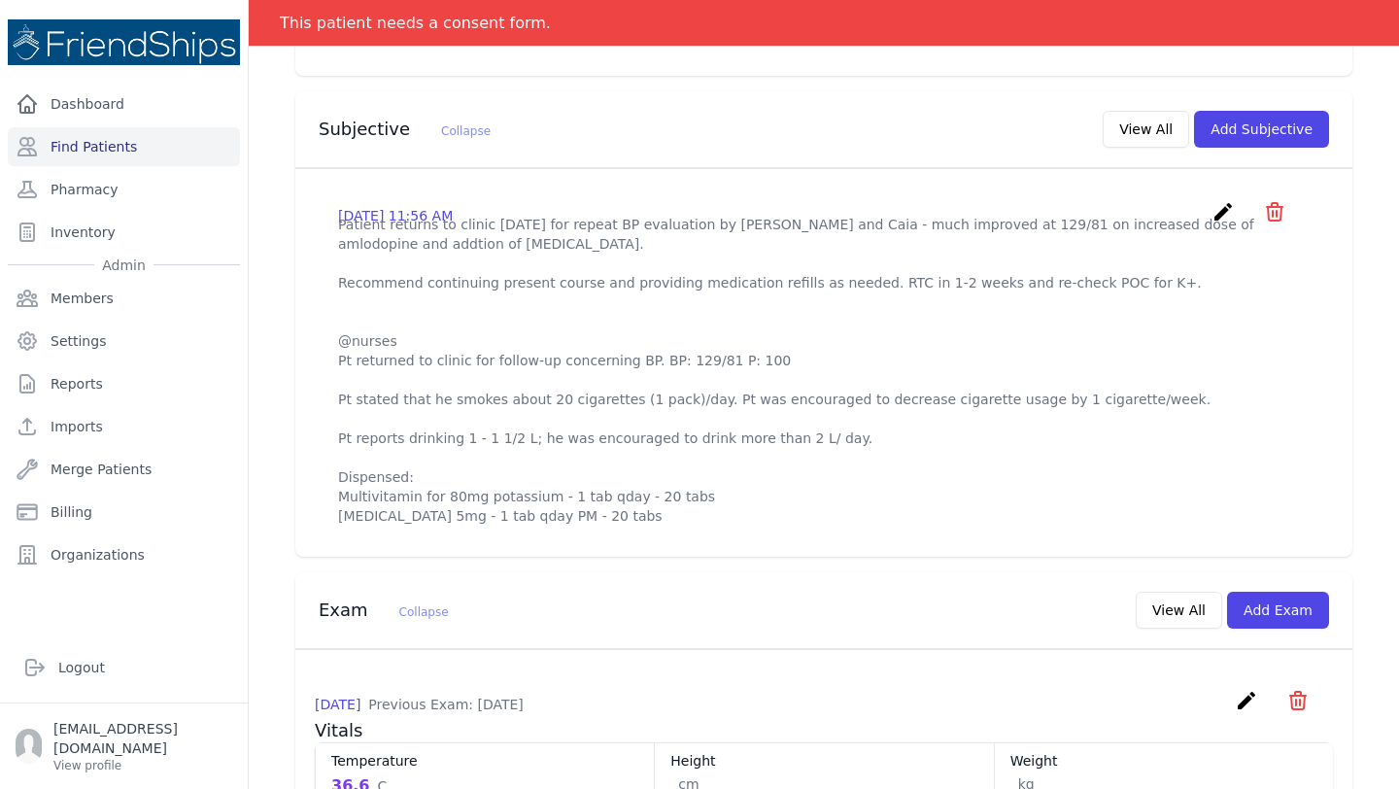
scroll to position [584, 0]
click at [1141, 112] on button "View All" at bounding box center [1146, 130] width 86 height 37
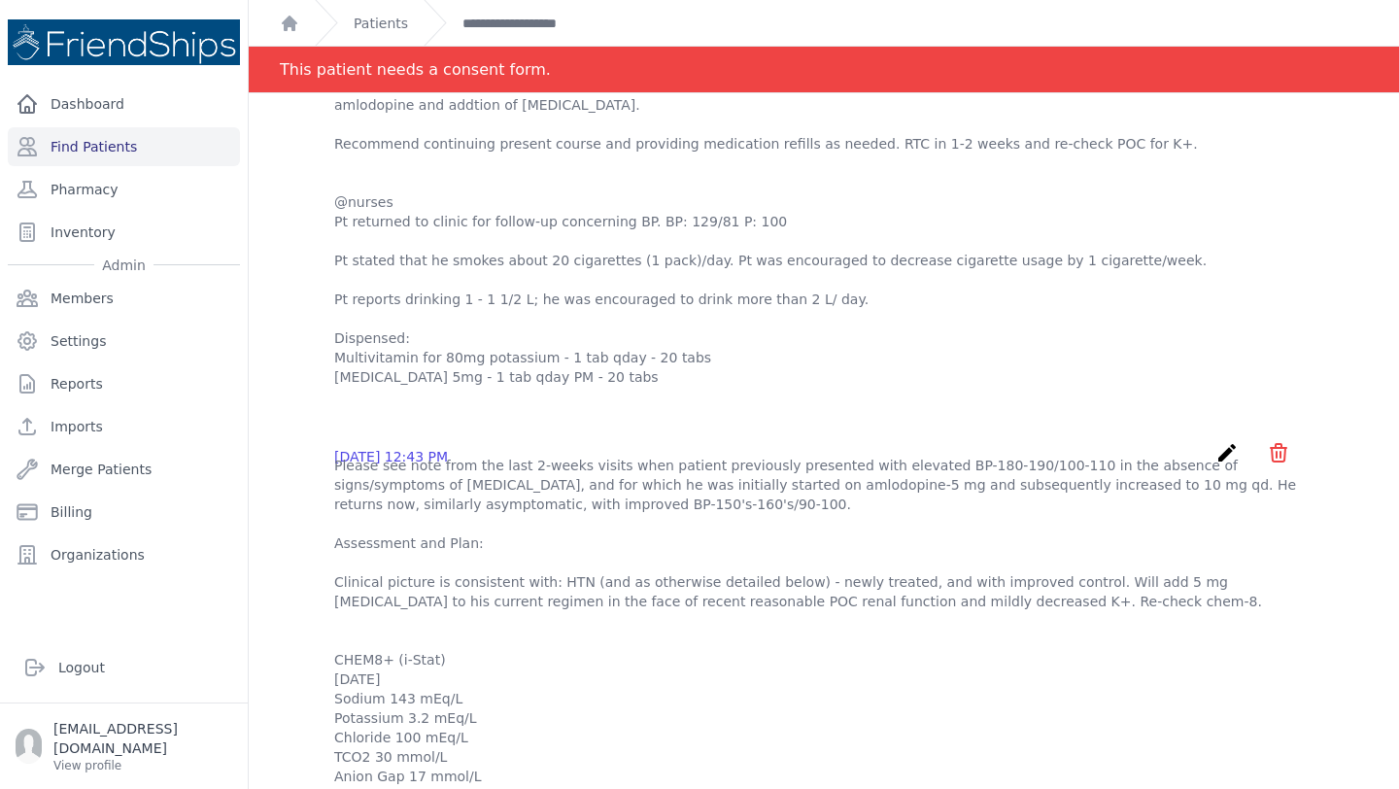
scroll to position [197, 0]
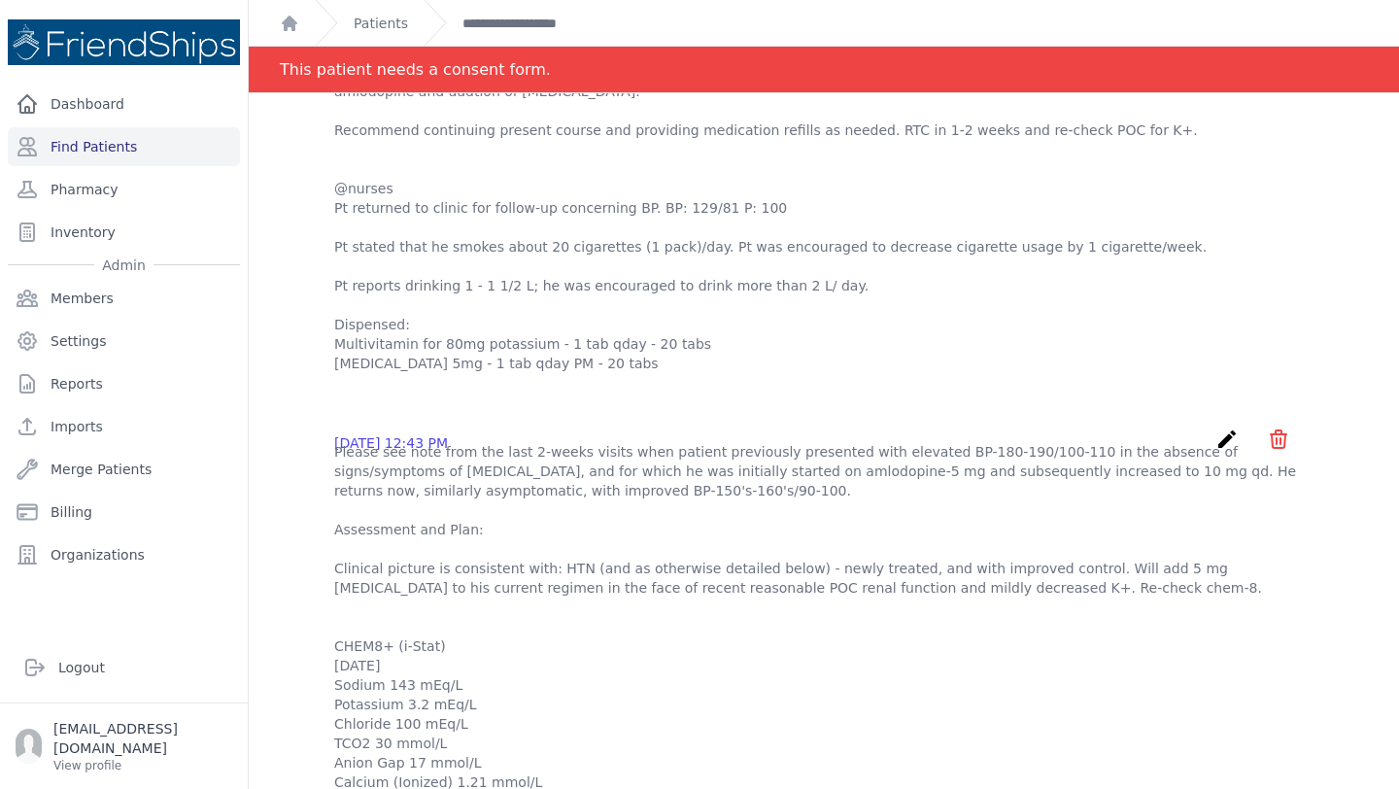
click at [535, 330] on p "Patient returns to clinic [DATE] for repeat BP evaluation by [PERSON_NAME] and …" at bounding box center [823, 217] width 979 height 311
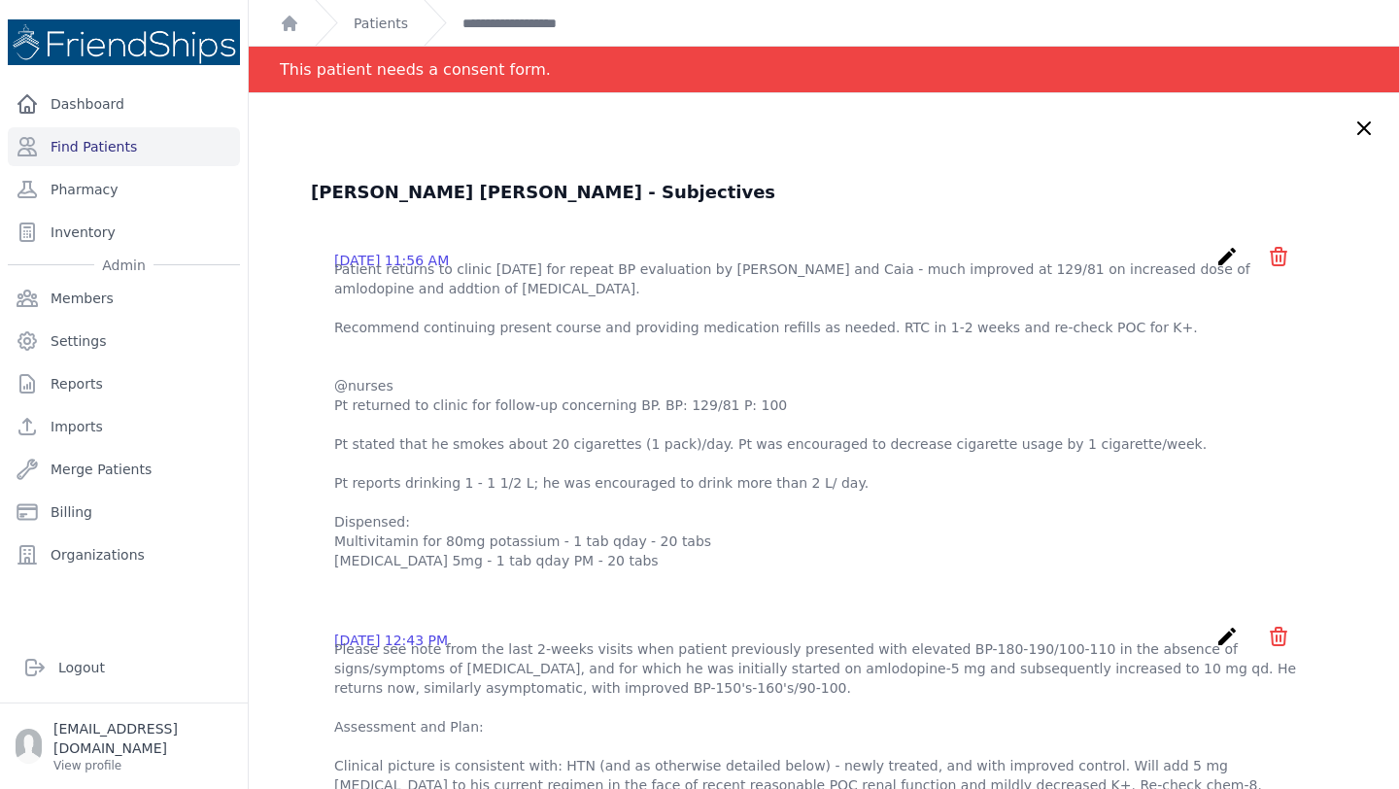
click at [378, 9] on div "Patients" at bounding box center [361, 23] width 93 height 46
click at [367, 5] on div "Patients" at bounding box center [361, 23] width 93 height 46
click at [377, 31] on link "Patients" at bounding box center [381, 23] width 54 height 19
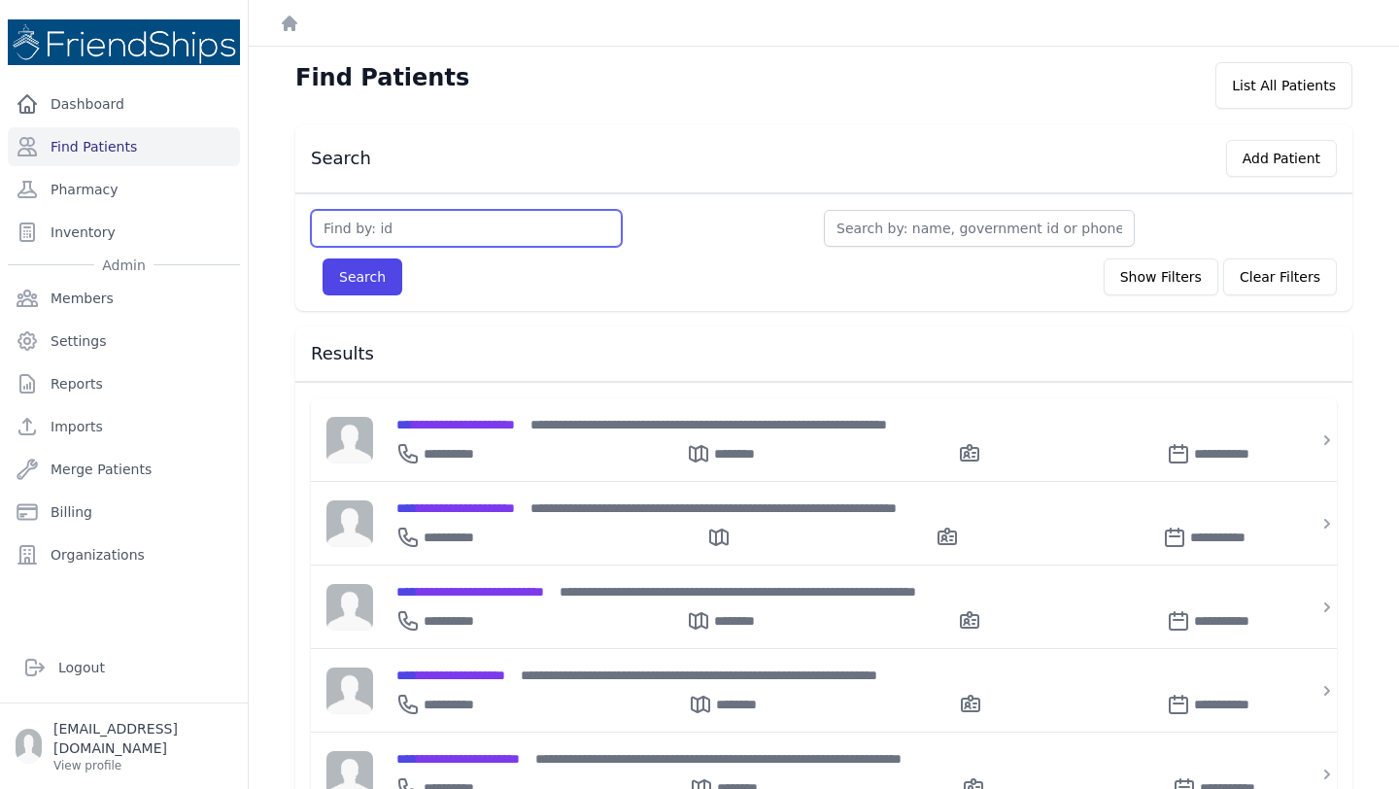
click at [474, 219] on input "text" at bounding box center [466, 228] width 311 height 37
type input "729"
click at [323, 258] on button "Search" at bounding box center [363, 276] width 80 height 37
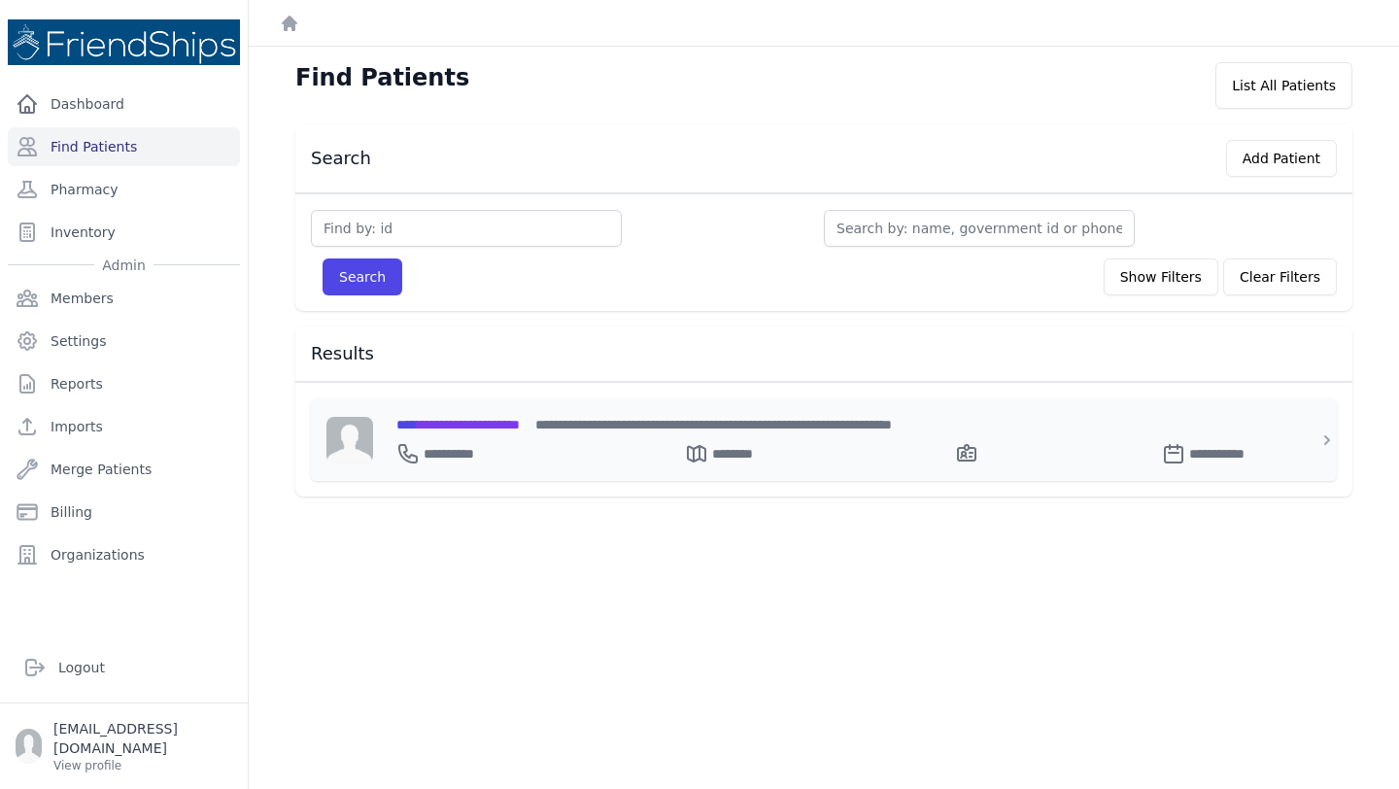
click at [481, 423] on span "**********" at bounding box center [457, 425] width 123 height 14
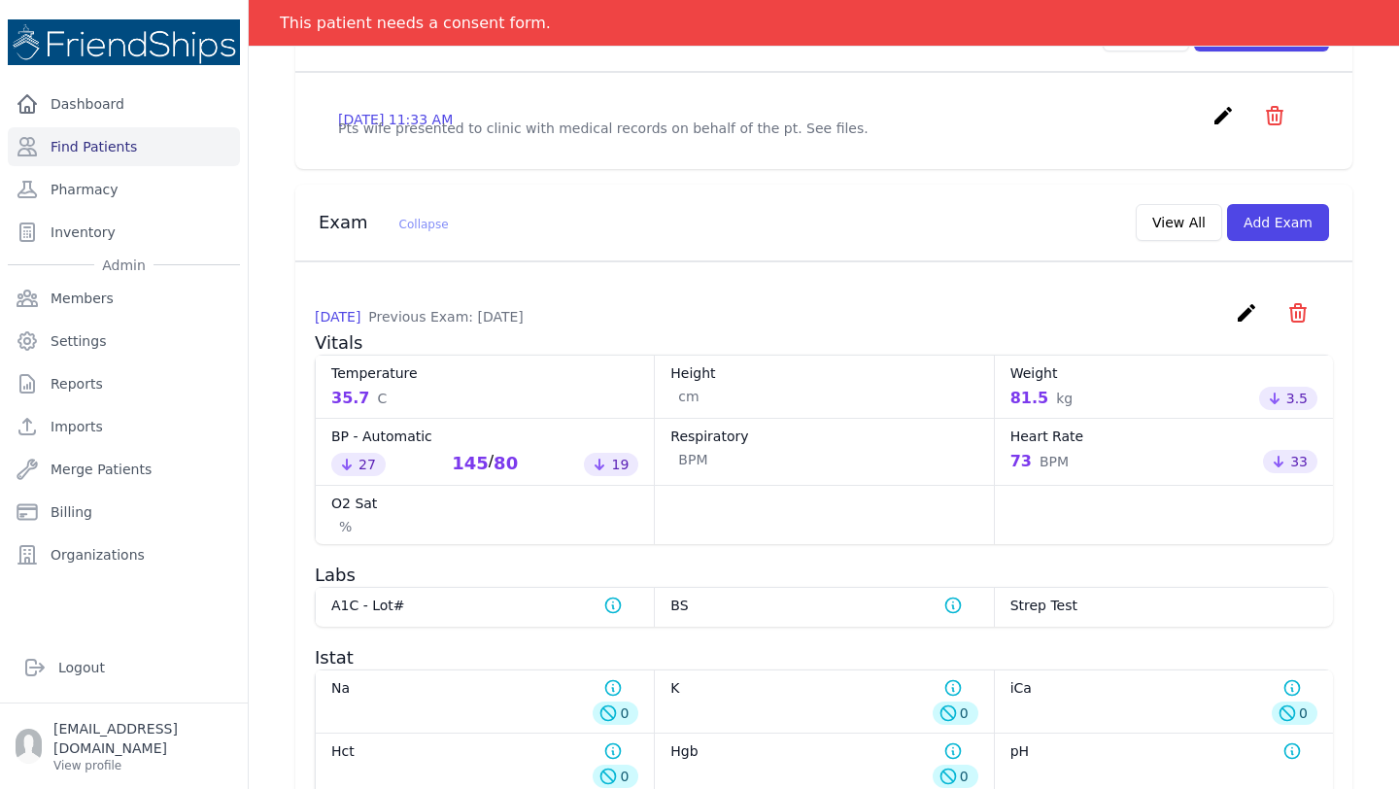
scroll to position [703, 0]
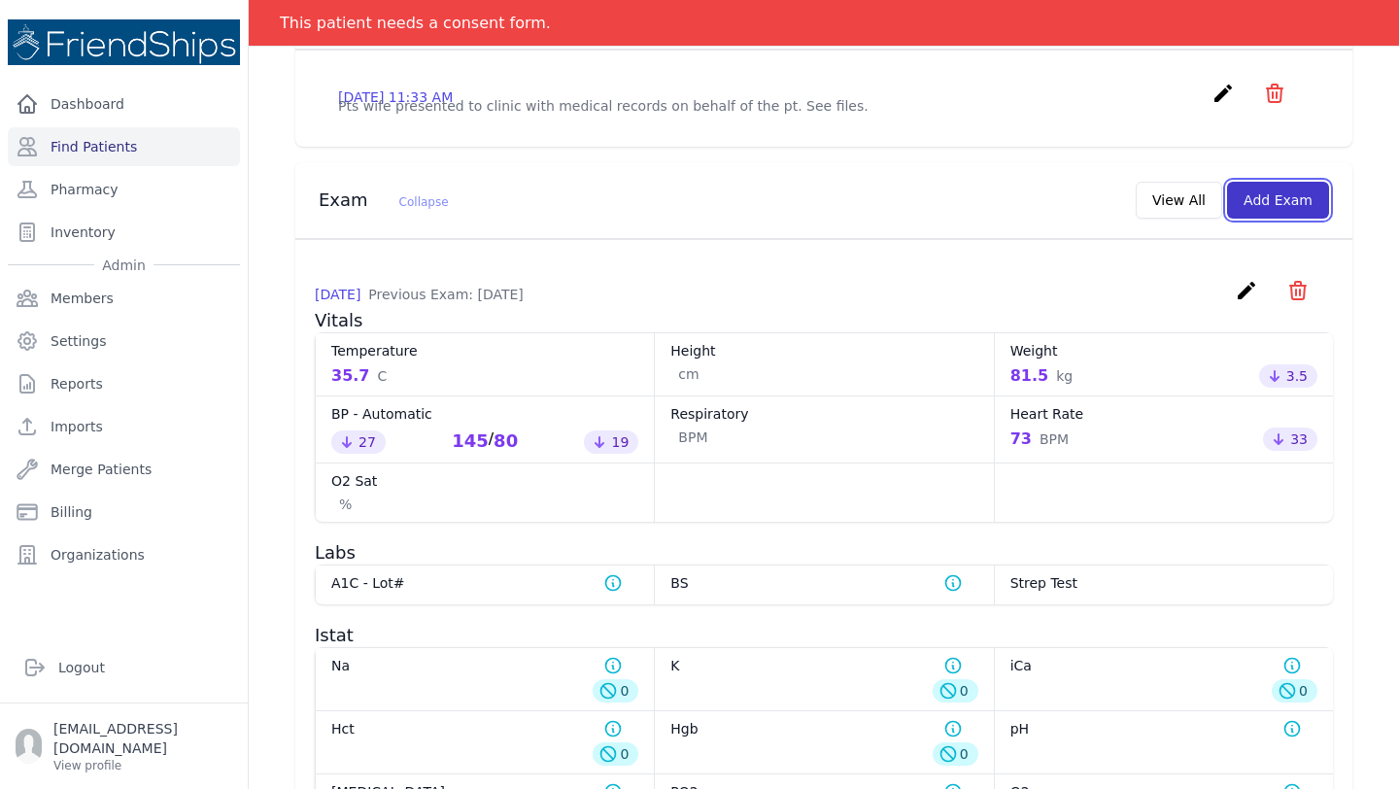
click at [1292, 219] on button "Add Exam" at bounding box center [1278, 200] width 102 height 37
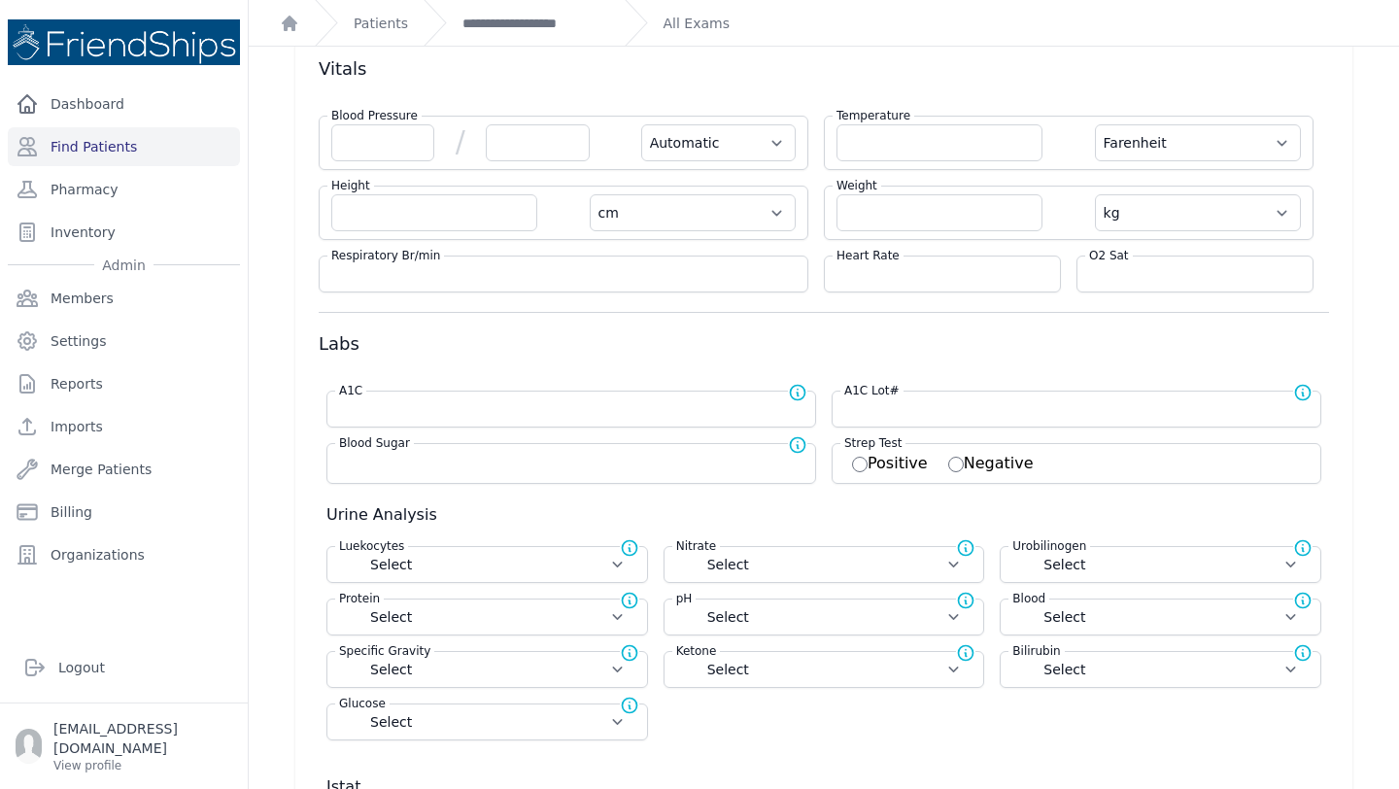
scroll to position [111, 0]
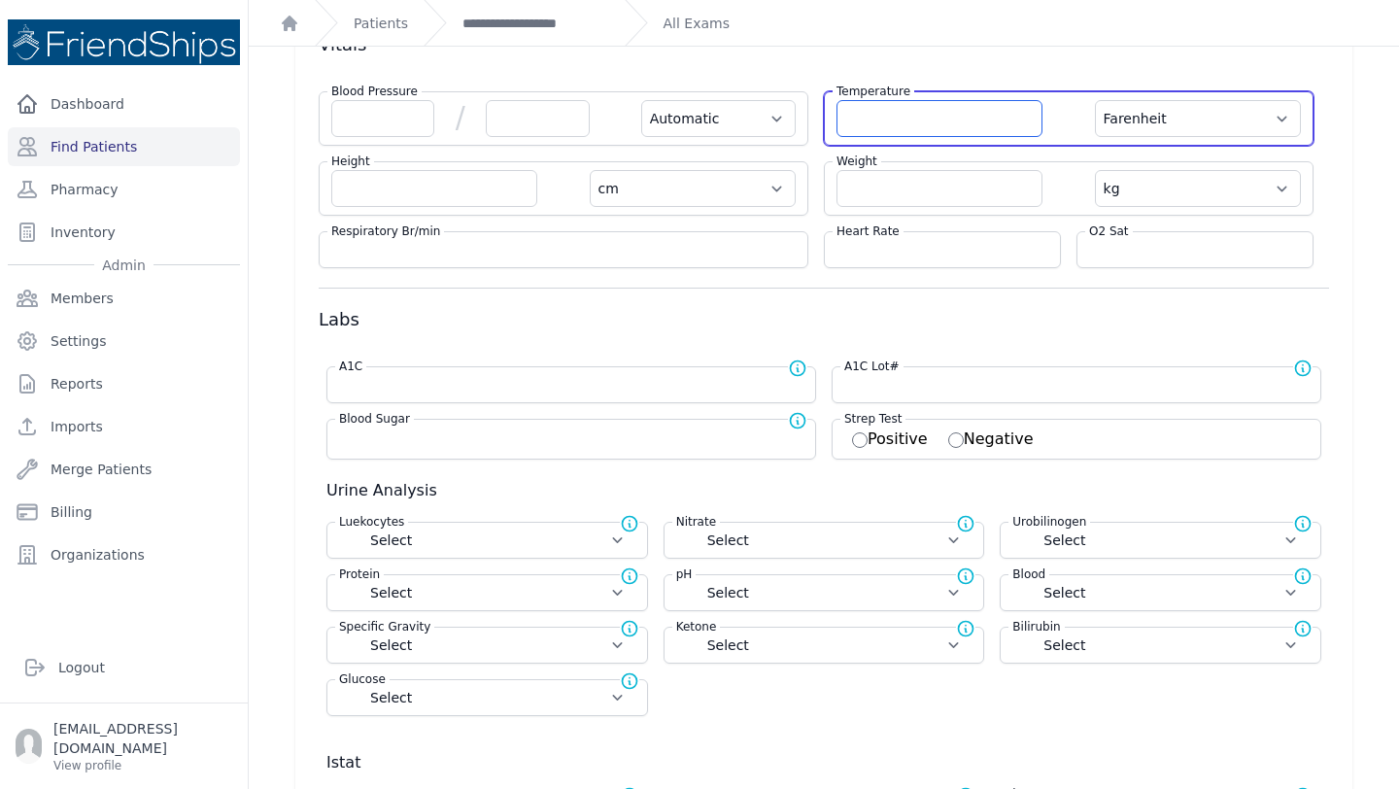
click at [946, 116] on input "number" at bounding box center [939, 118] width 206 height 37
type input "36.5"
click at [1260, 117] on select "Farenheit Celcius" at bounding box center [1198, 118] width 206 height 37
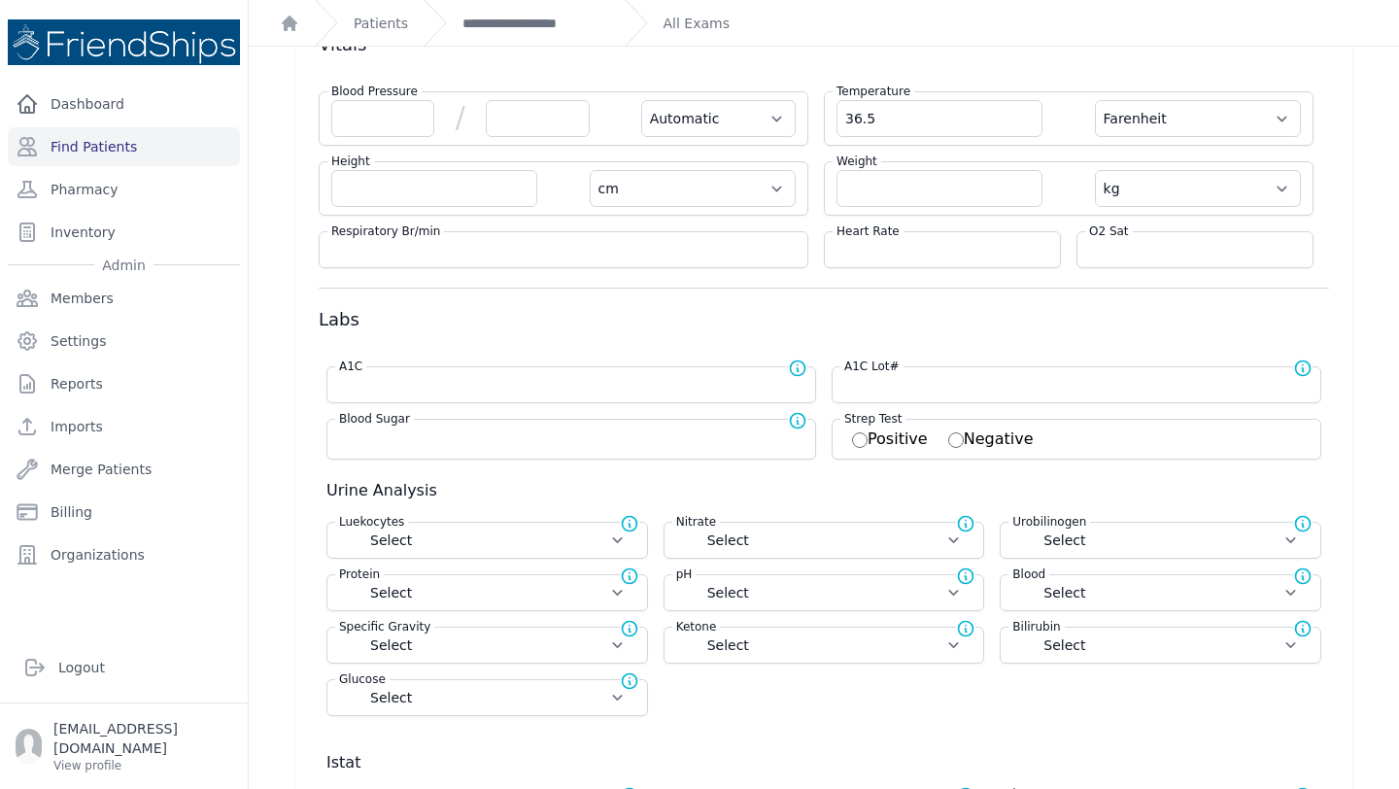
select select "Automatic"
select select "cm"
select select "kg"
select select
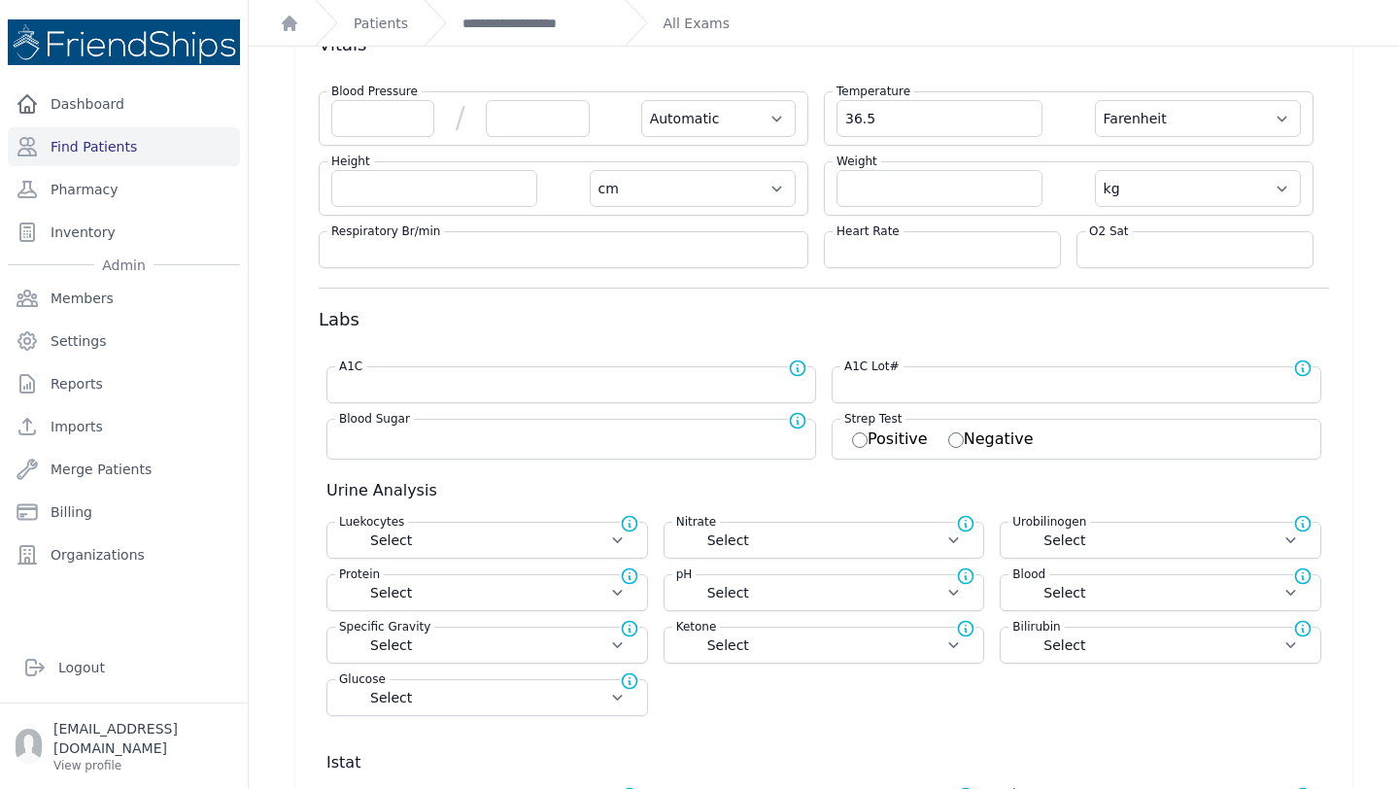
select select
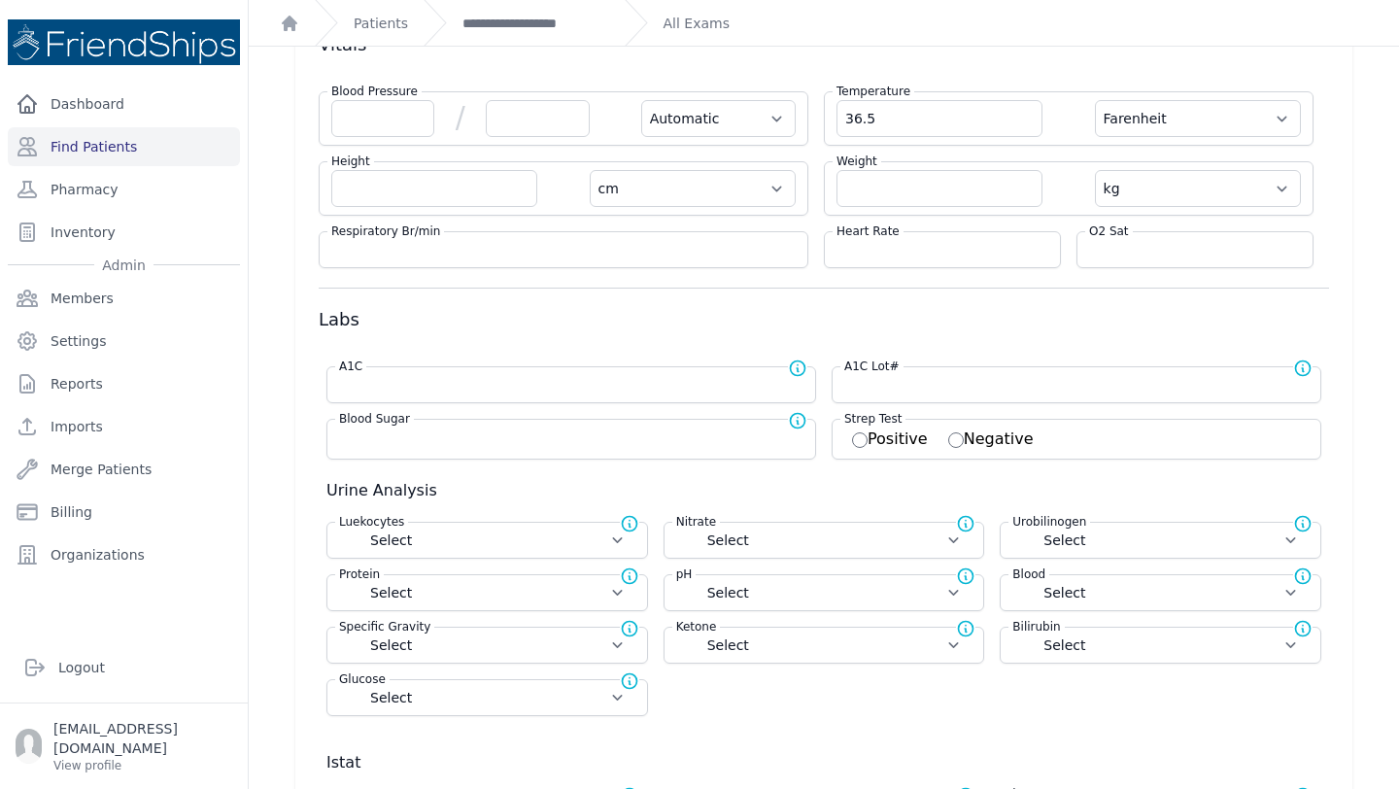
select select
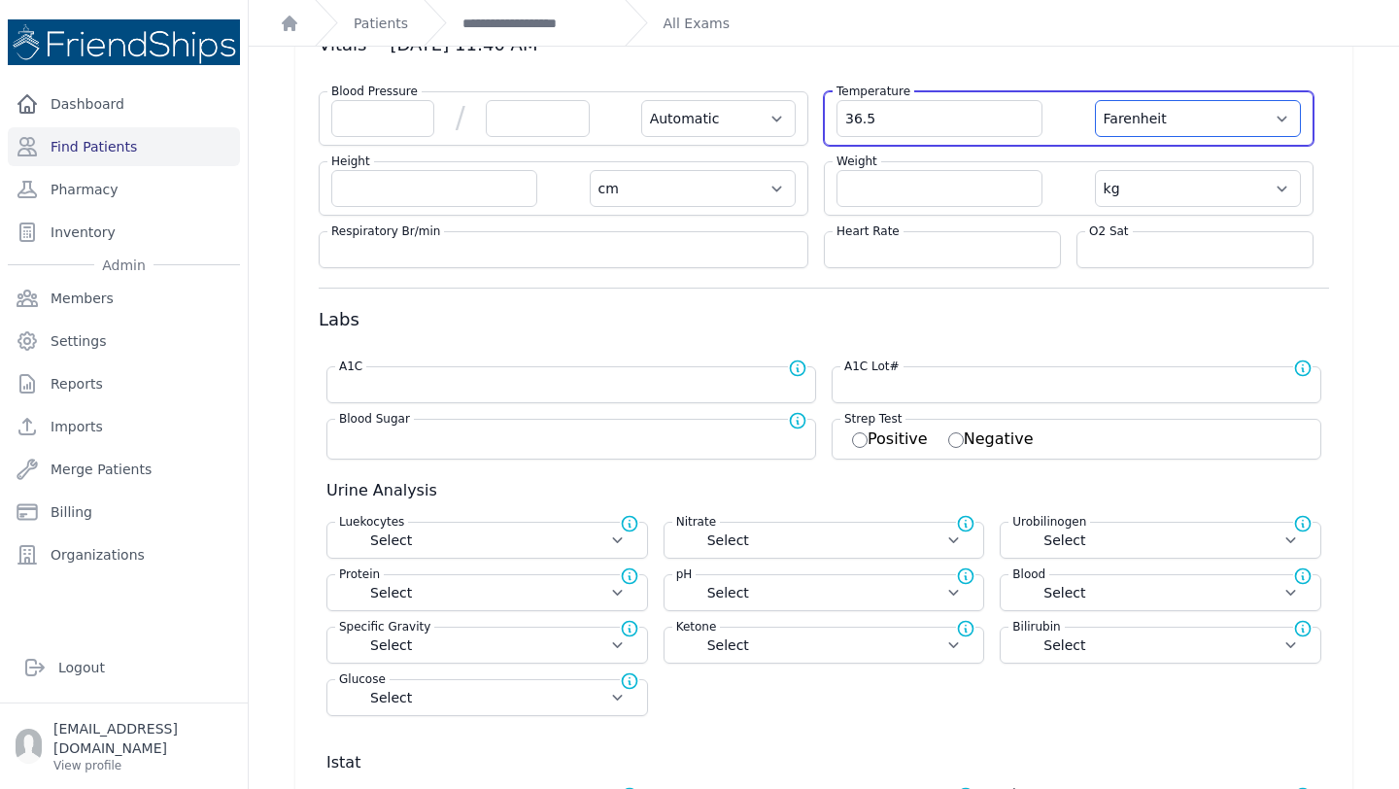
click at [1287, 121] on select "Farenheit Celcius" at bounding box center [1198, 118] width 206 height 37
select select "C"
select select "Automatic"
select select "cm"
select select "kg"
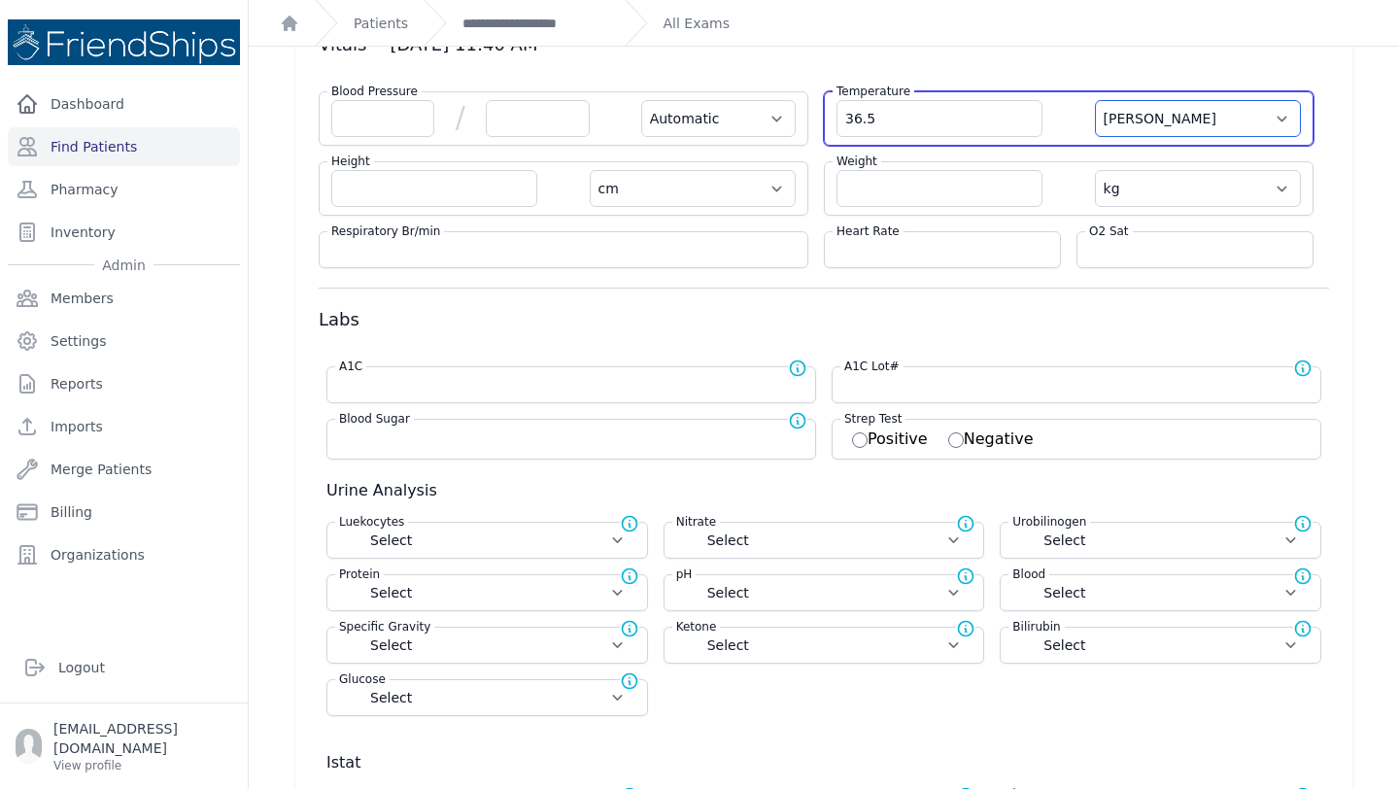
select select
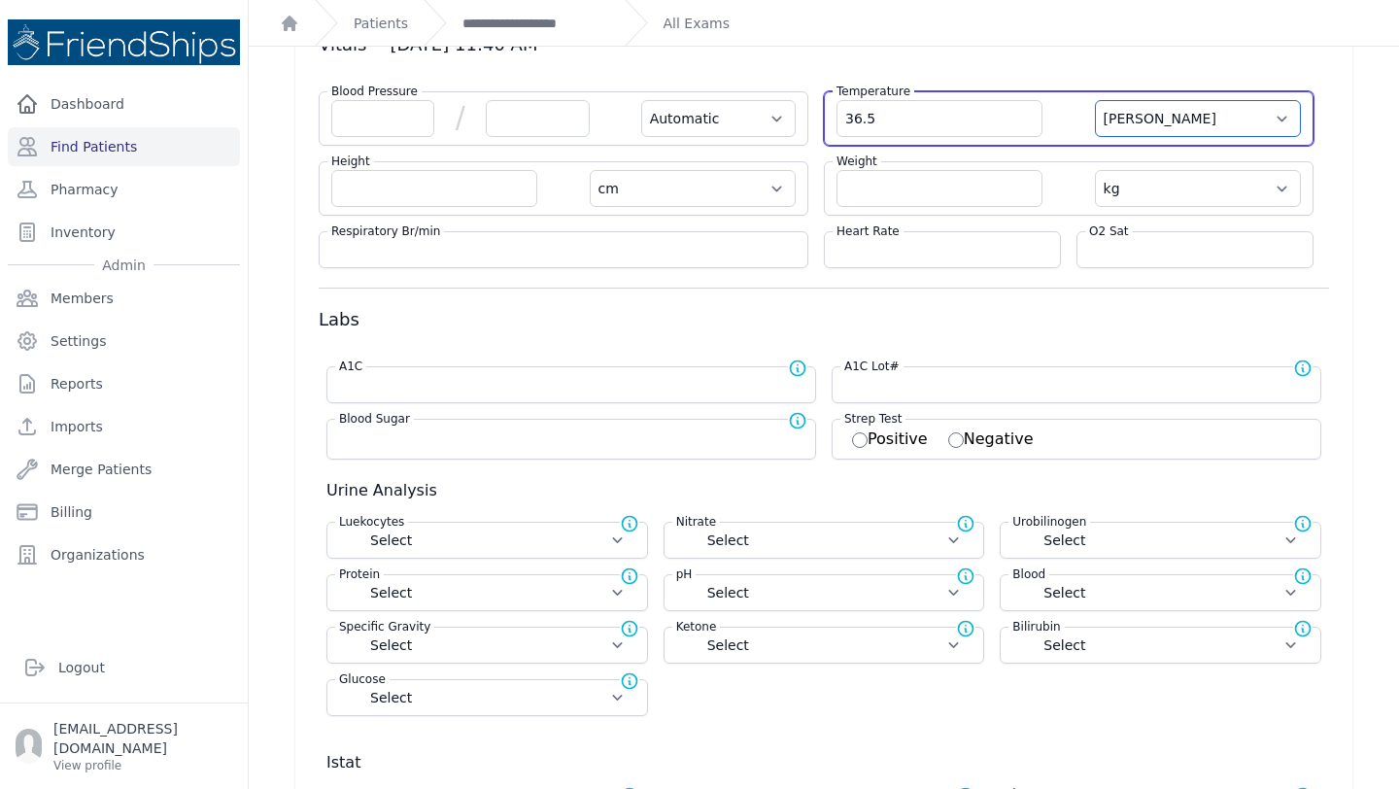
select select
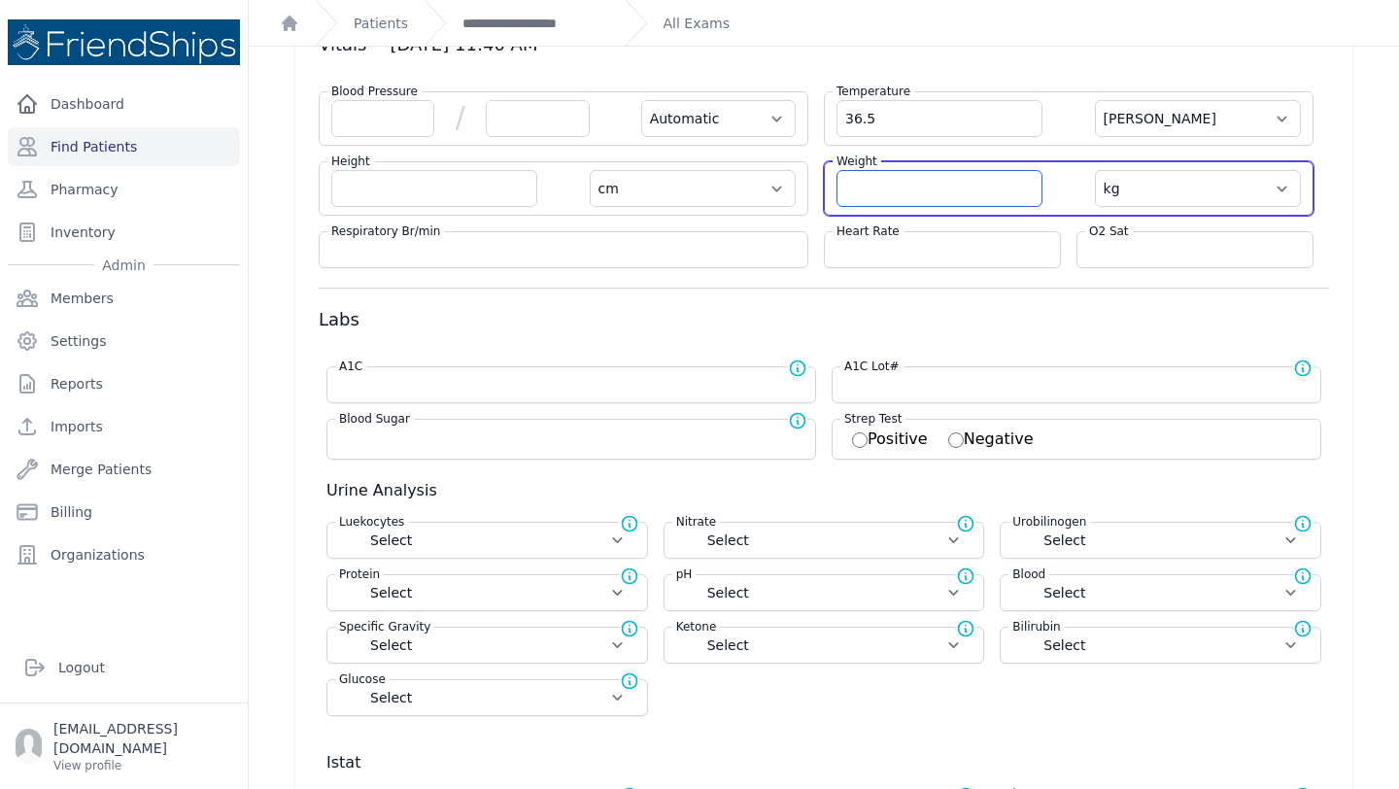
click at [937, 190] on input "number" at bounding box center [939, 188] width 206 height 37
type input "81"
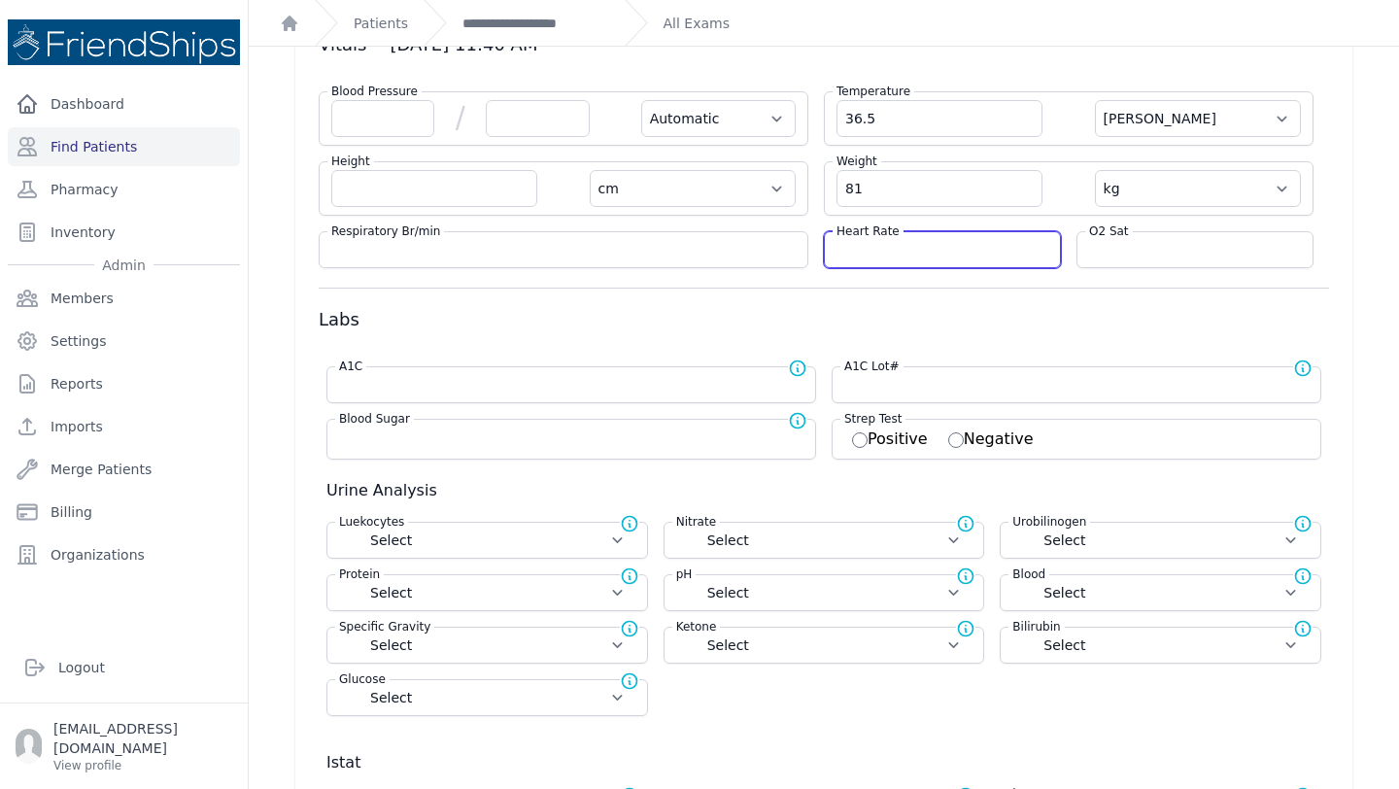
click at [909, 253] on input "number" at bounding box center [942, 249] width 212 height 19
select select "Automatic"
select select "C"
select select "cm"
type input "81.0"
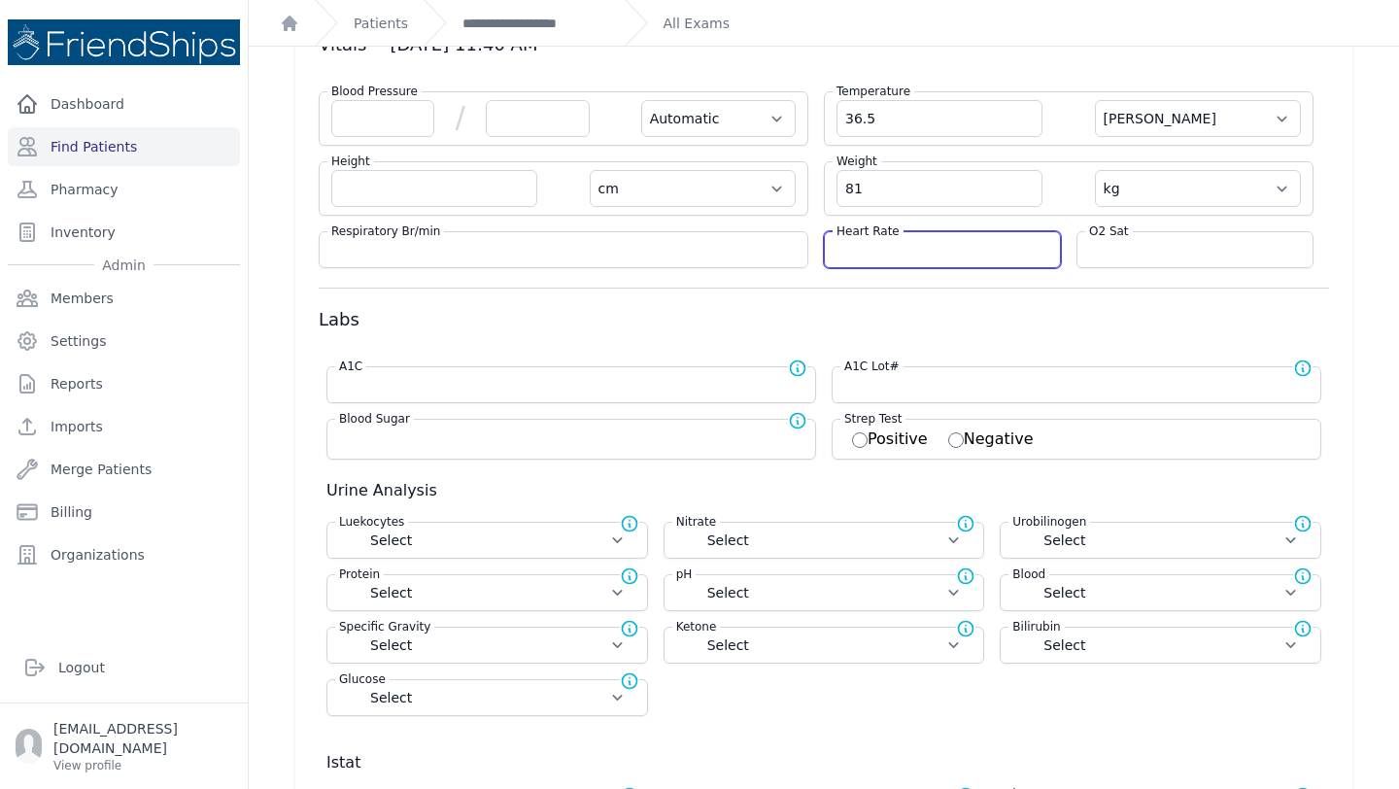
select select "kg"
select select
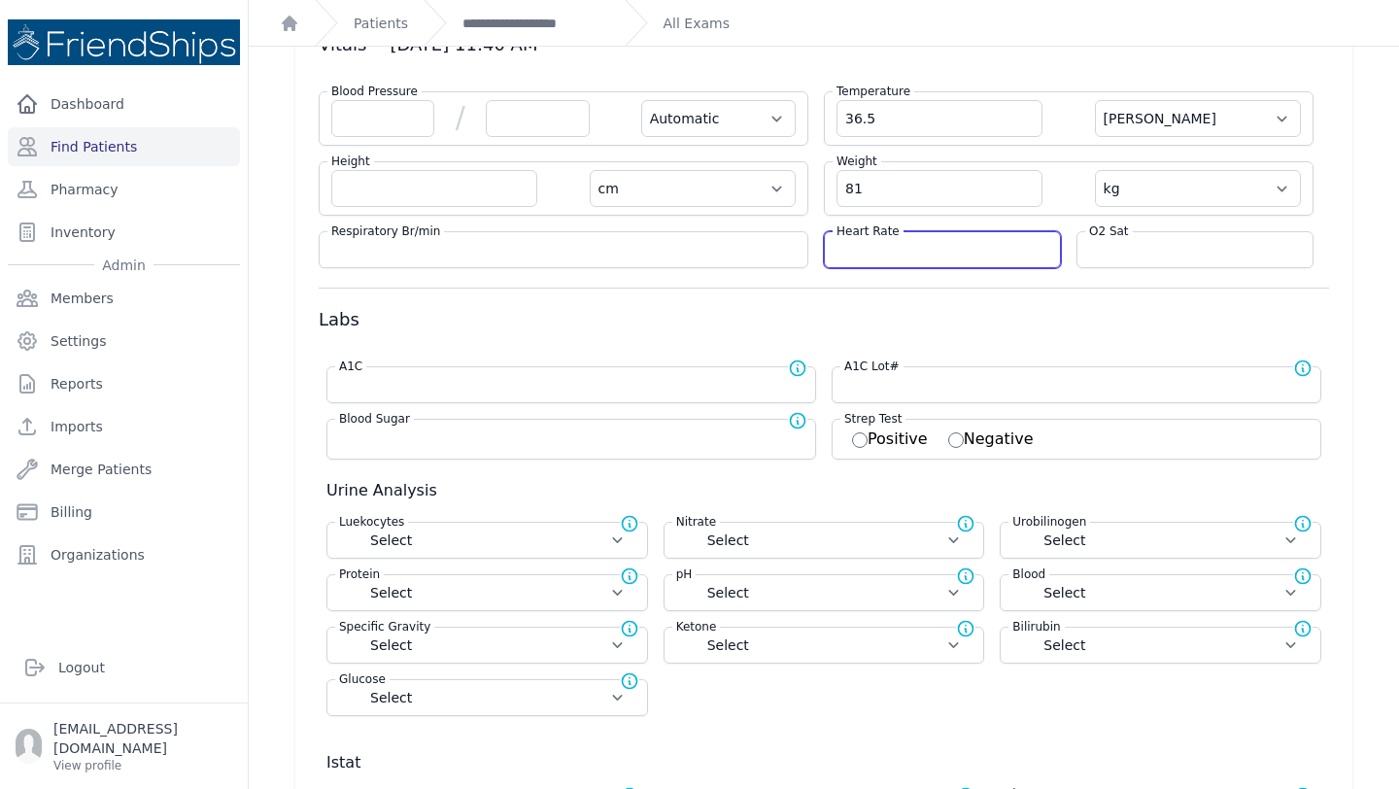
select select
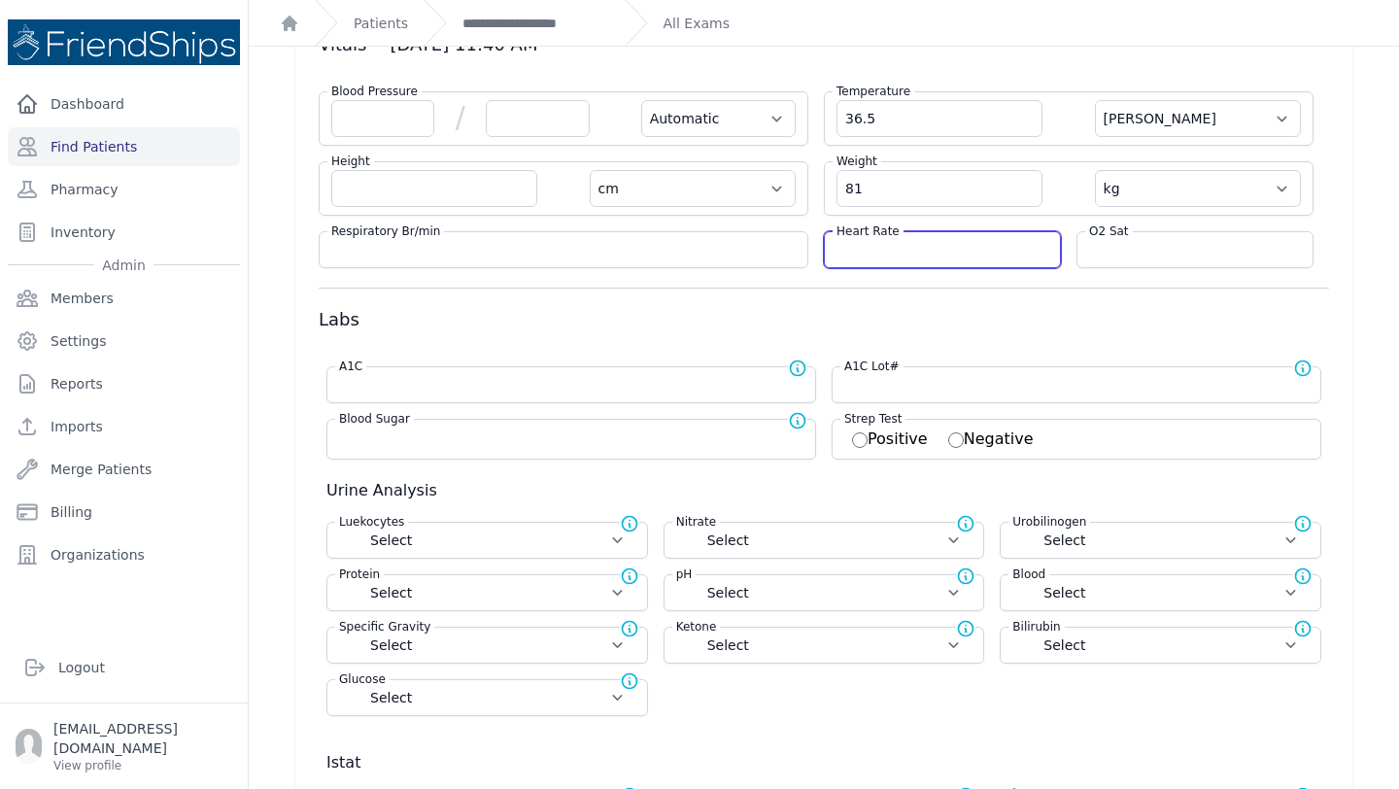
select select
type input "87"
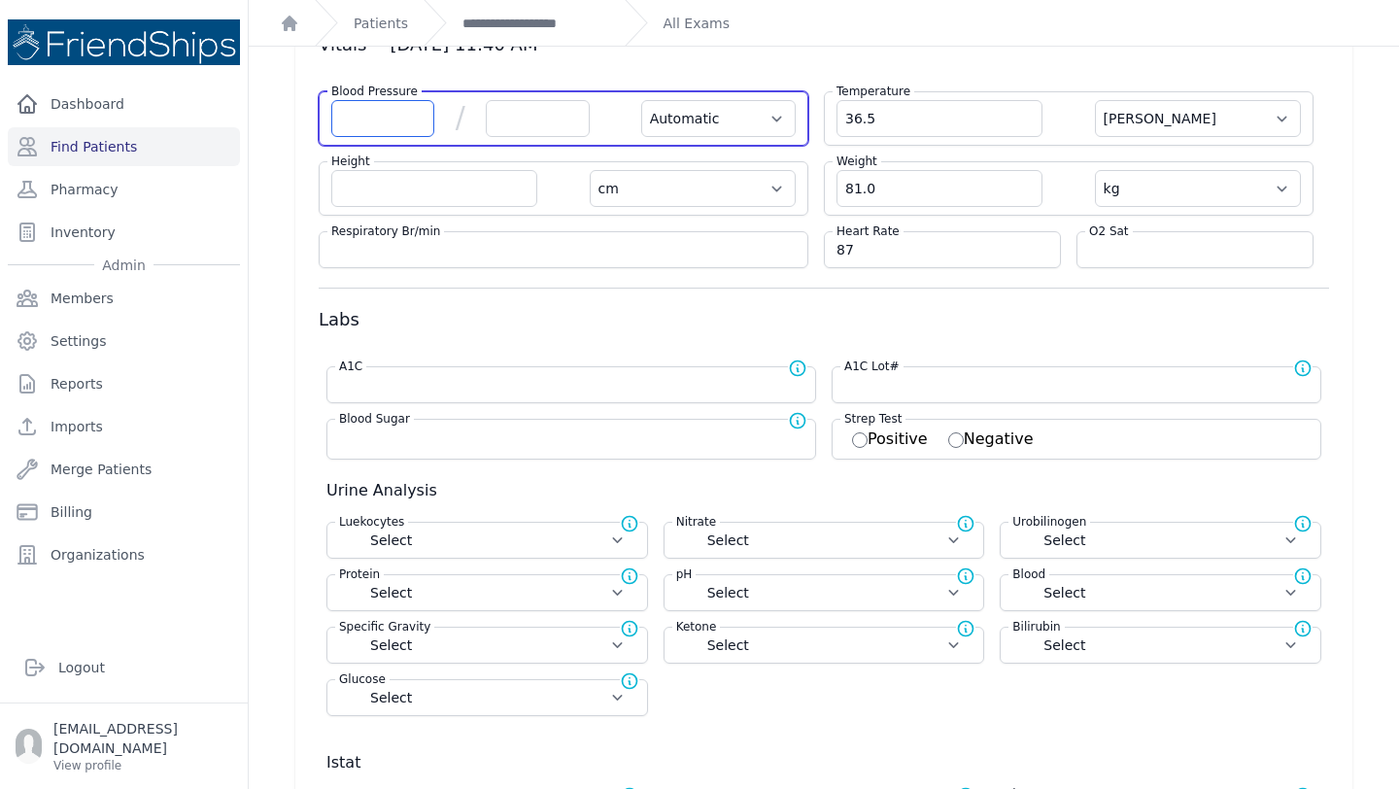
click at [372, 115] on input "number" at bounding box center [382, 118] width 103 height 37
select select "Automatic"
select select "C"
select select "cm"
select select "kg"
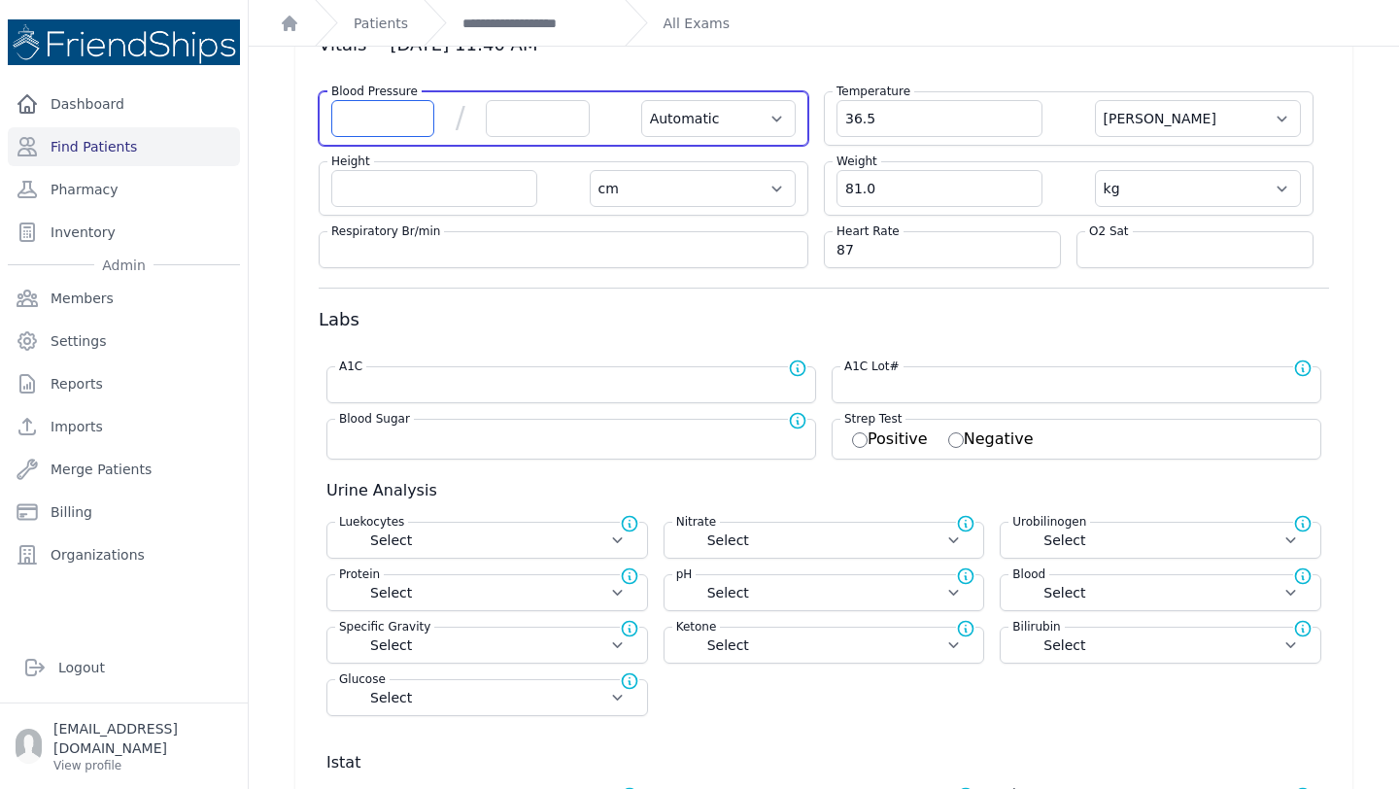
select select
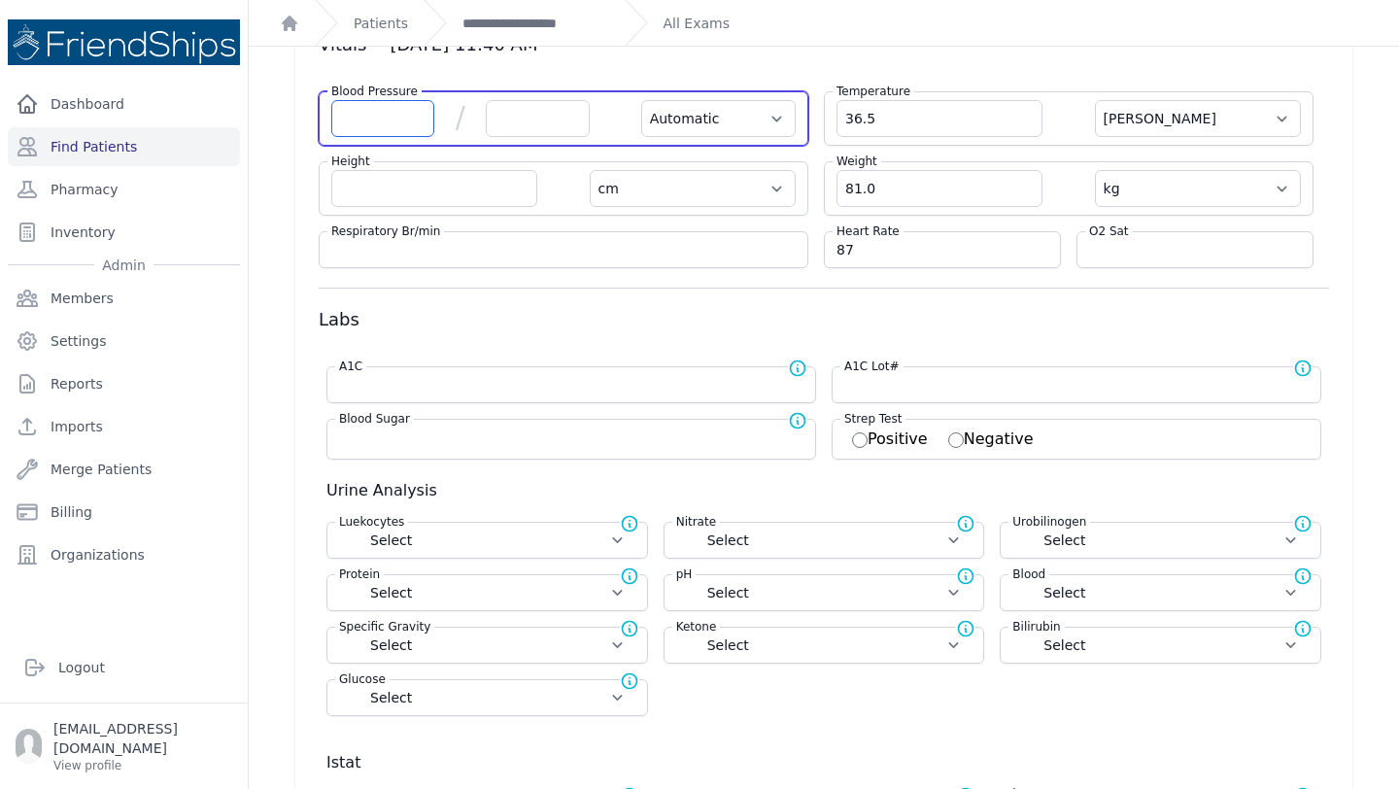
select select
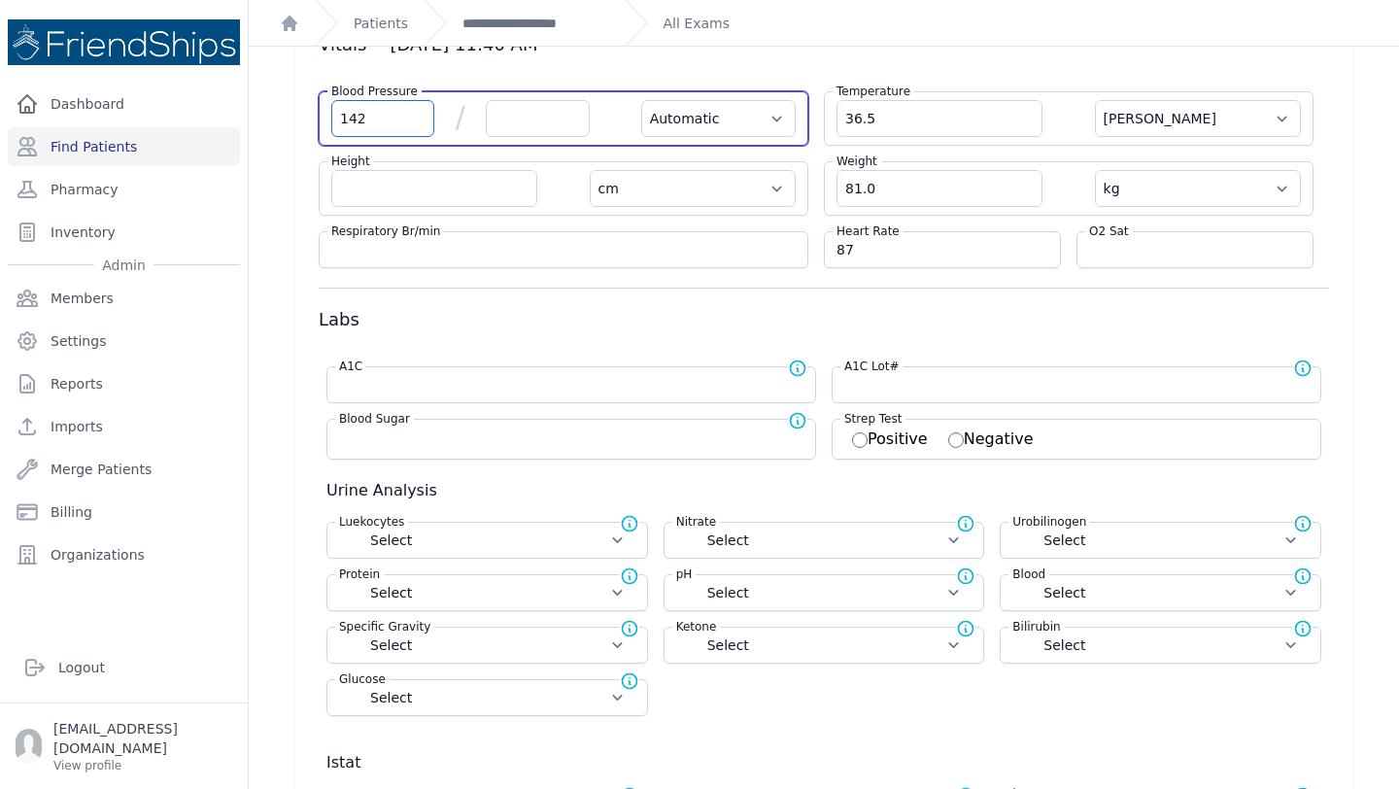
type input "142"
click at [518, 118] on input "number" at bounding box center [537, 118] width 103 height 37
select select "Automatic"
select select "C"
select select "cm"
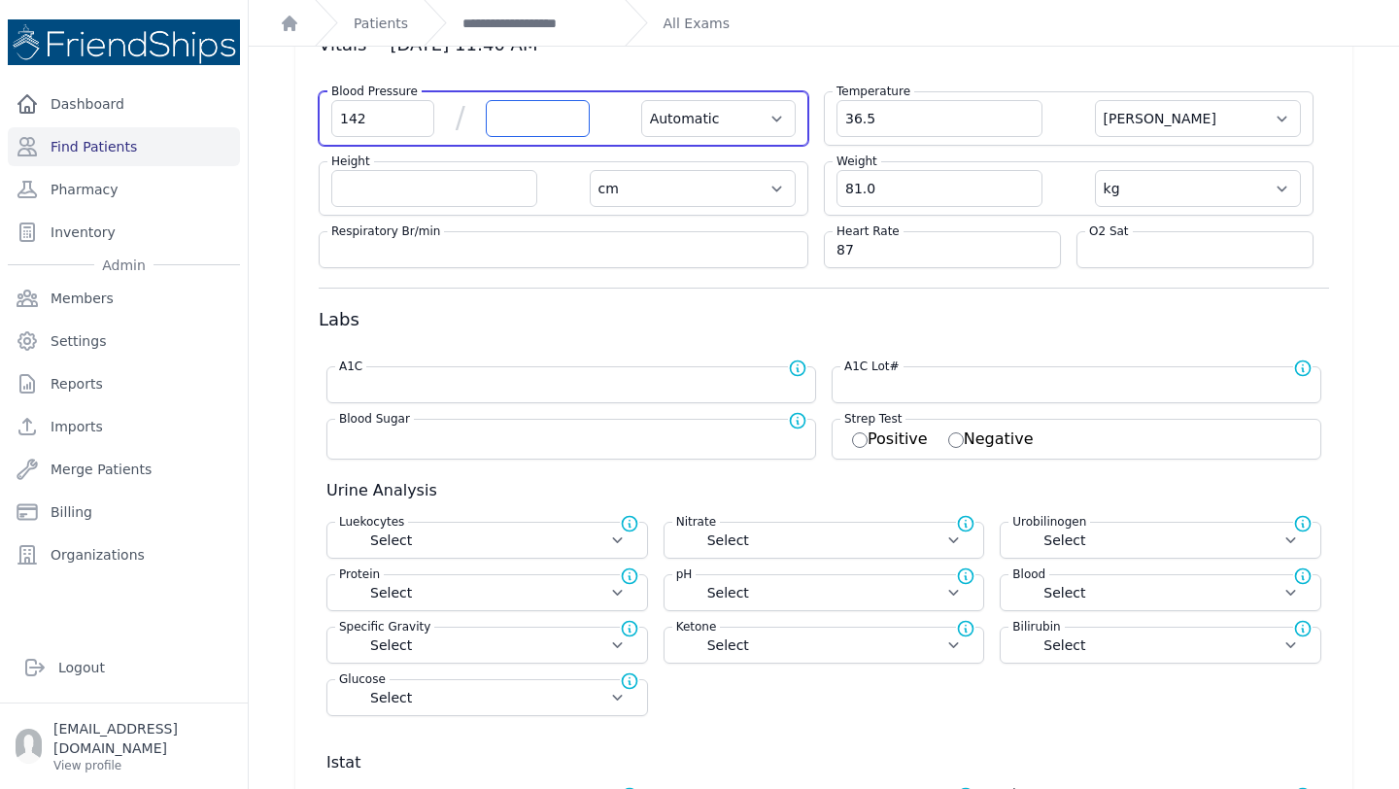
select select "kg"
select select
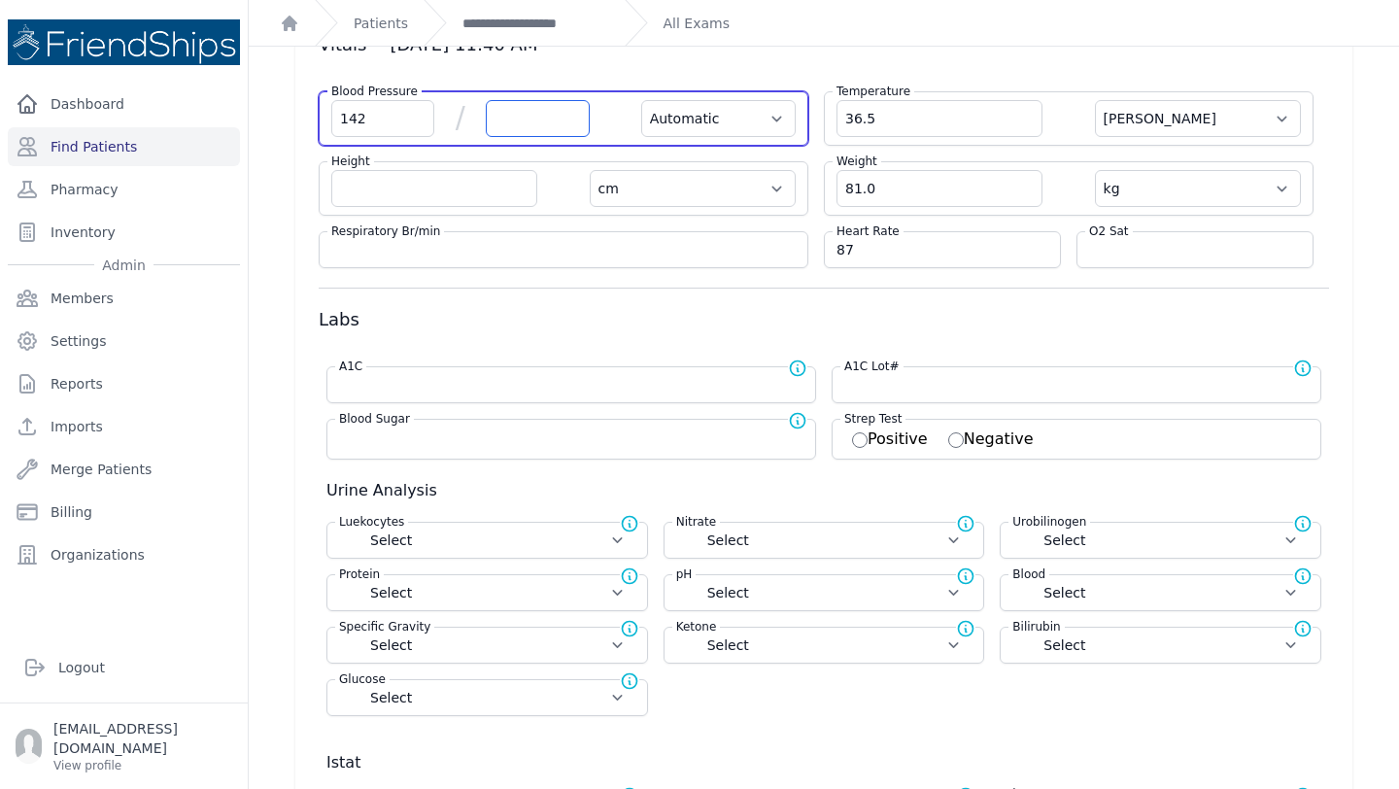
select select
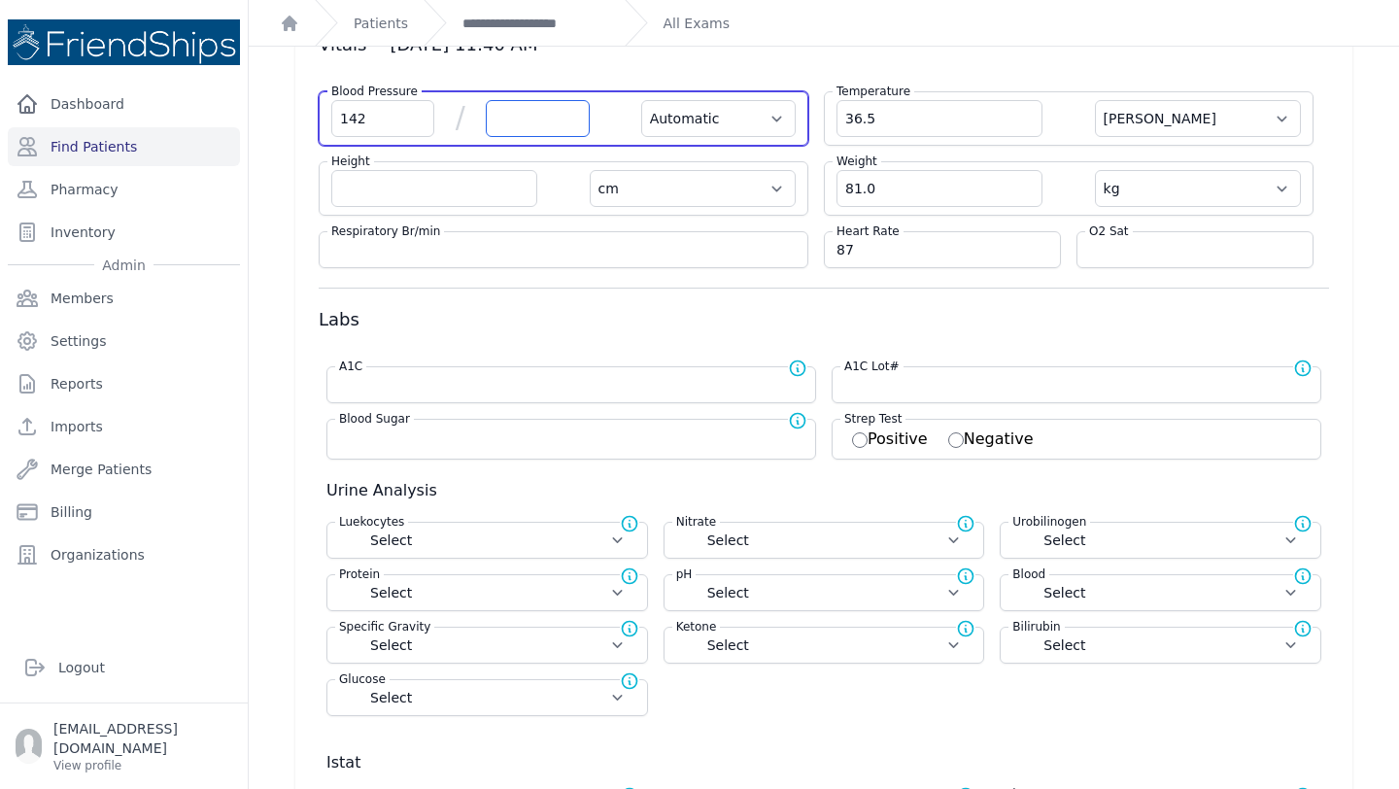
select select
type input "78"
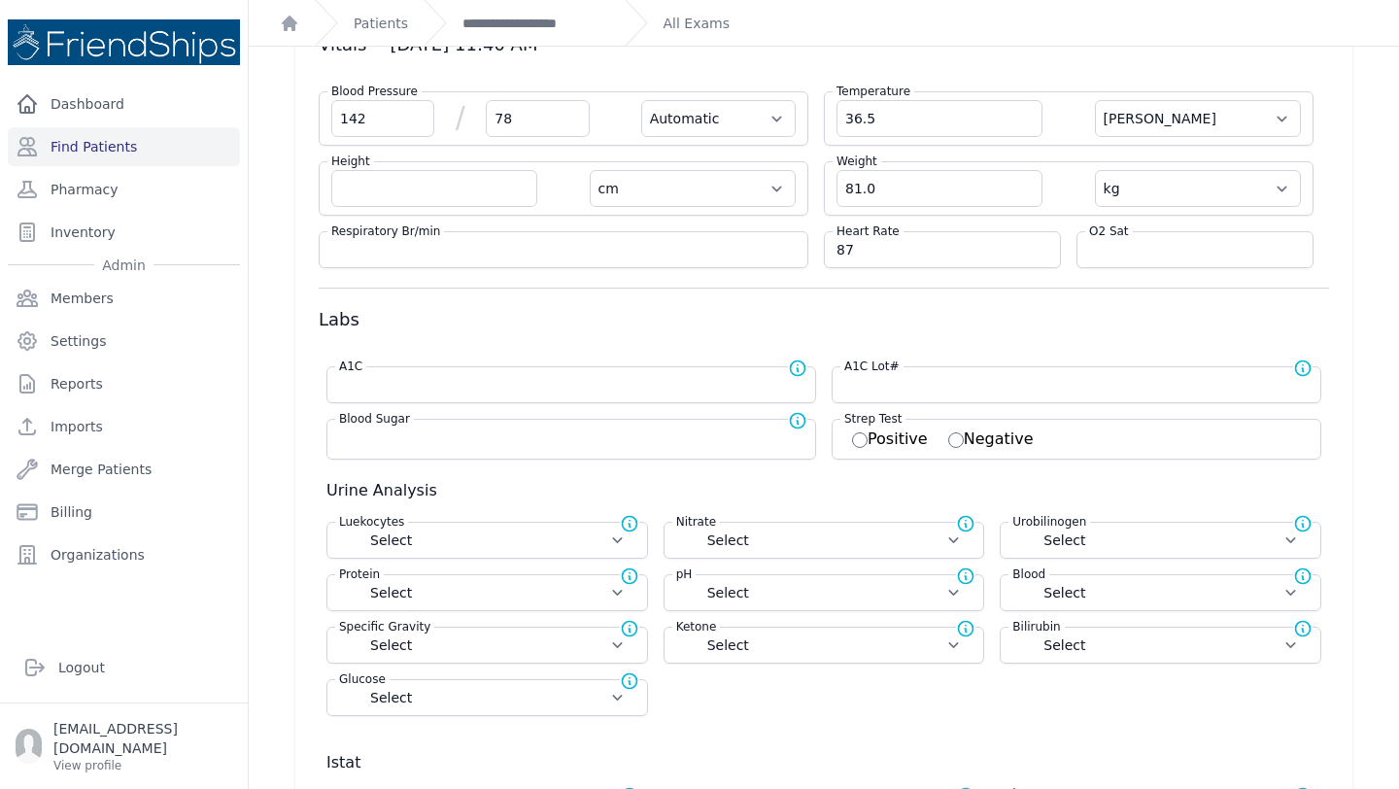
click at [726, 298] on form "Blood Pressure 142 / 78 Automatic Manual Temperature 36.5 Farenheit Celcius Hei…" at bounding box center [824, 578] width 1010 height 1004
select select "Automatic"
select select "cm"
select select "kg"
select select
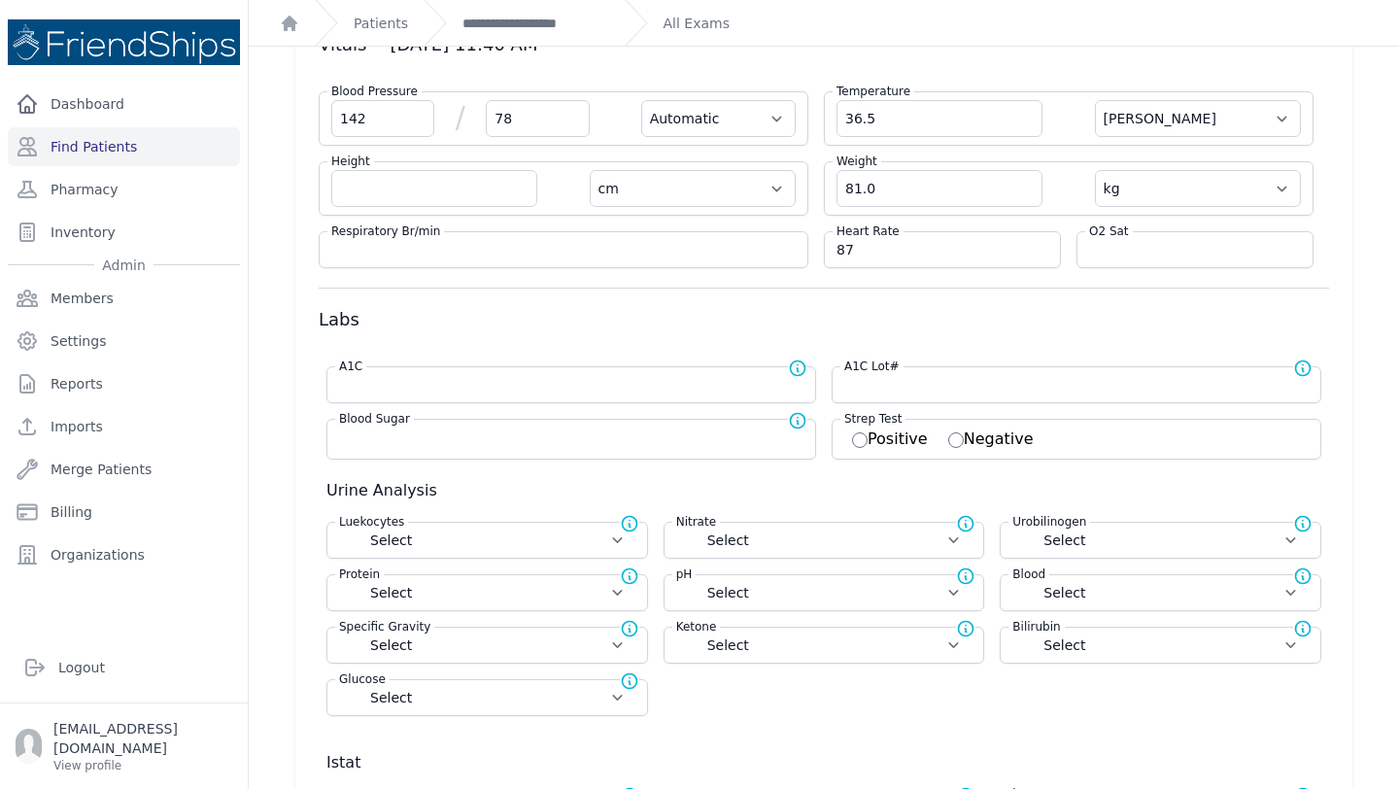
select select
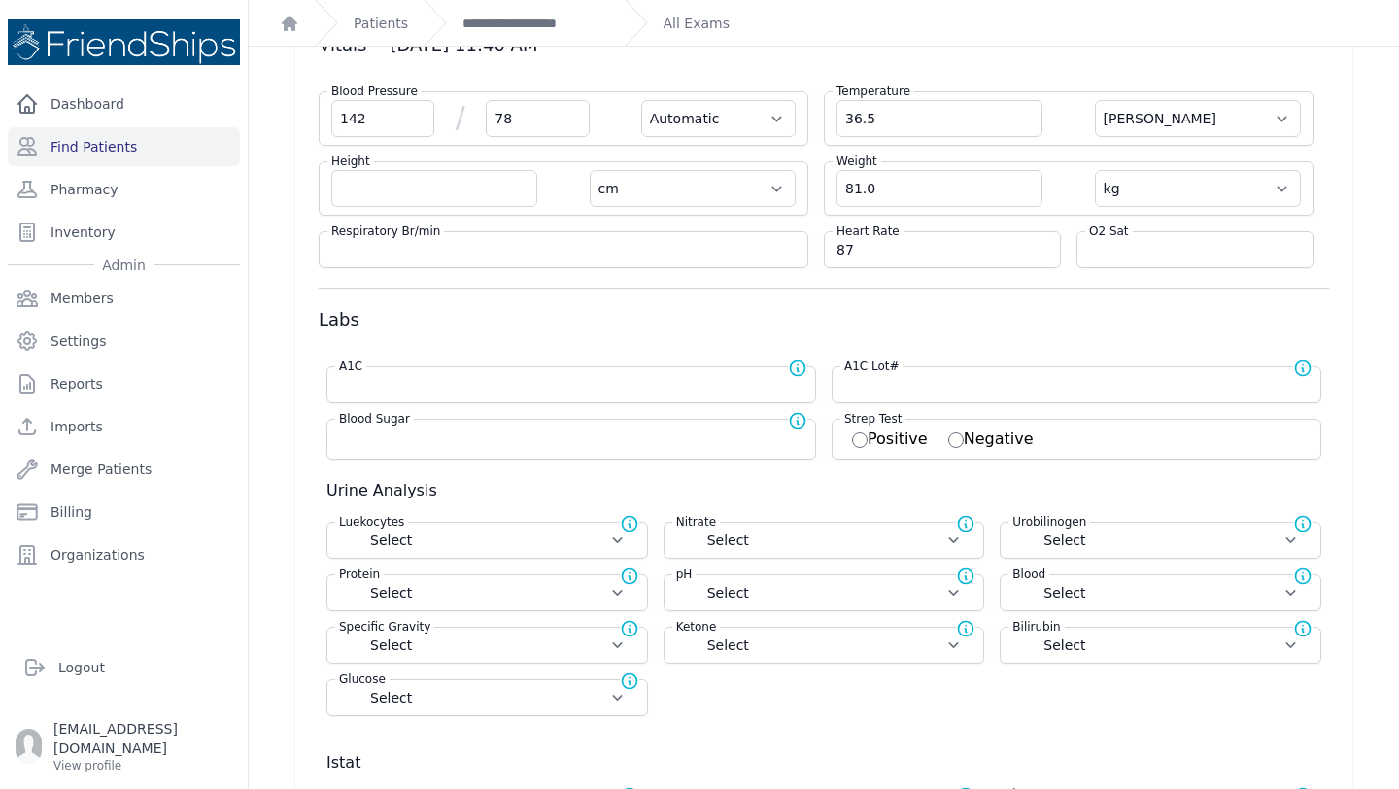
select select
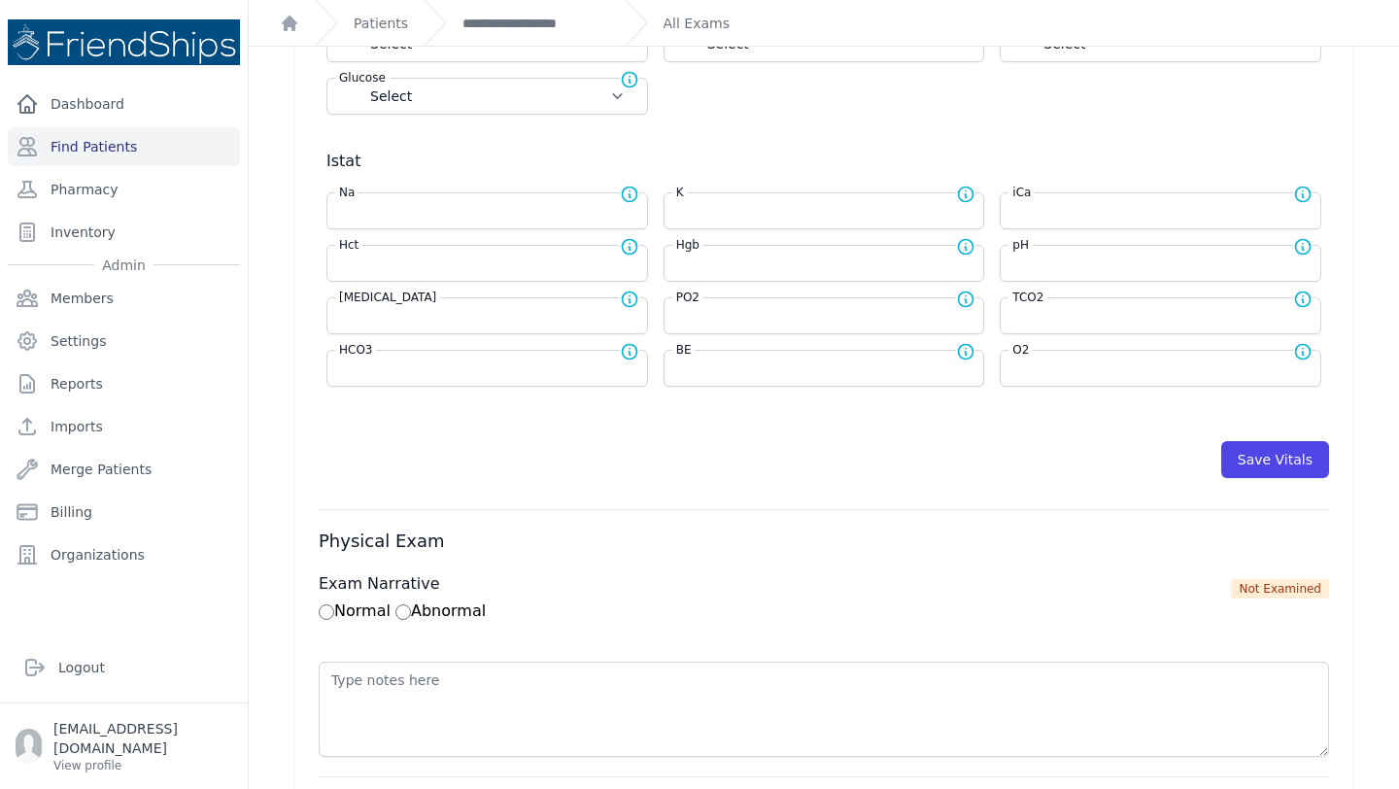
scroll to position [745, 0]
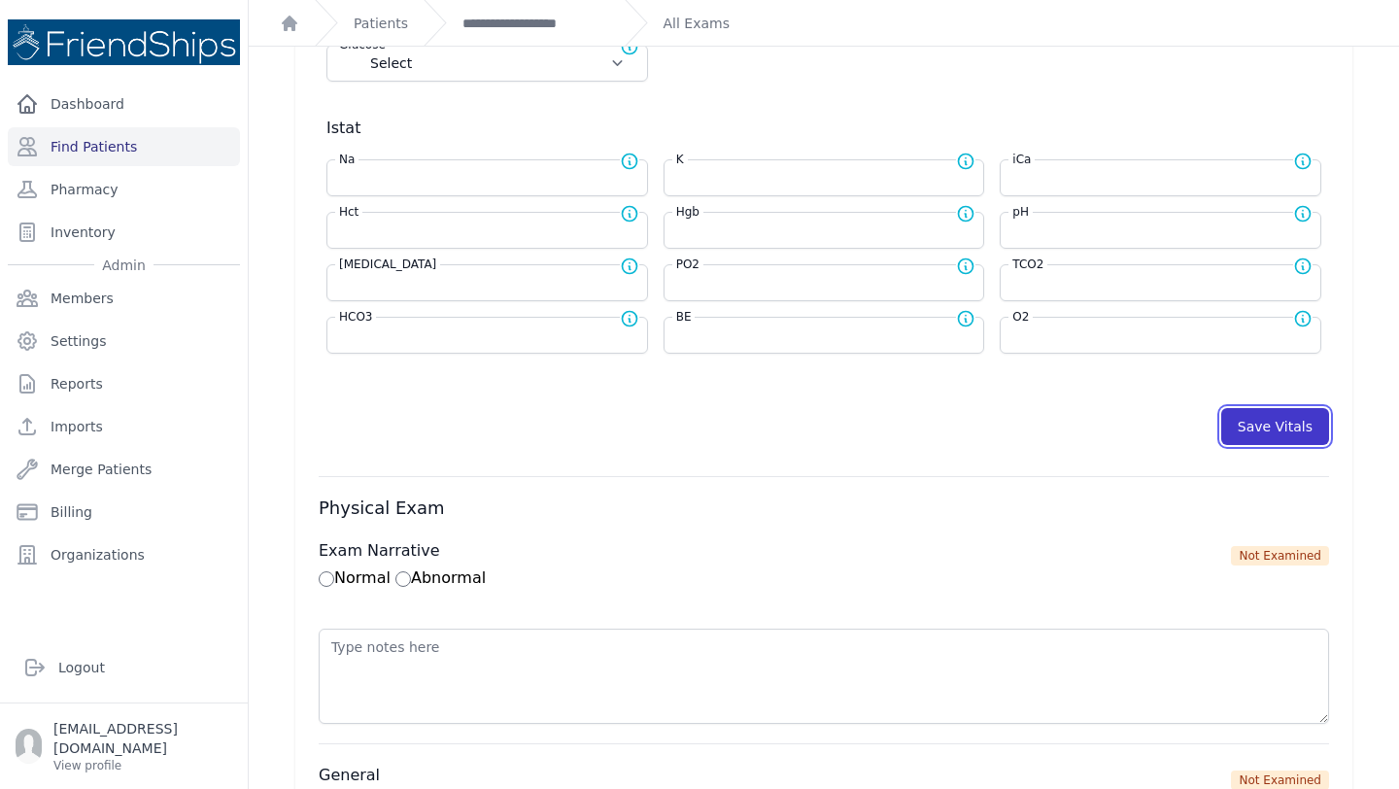
click at [1264, 429] on button "Save Vitals" at bounding box center [1275, 426] width 108 height 37
click at [552, 25] on link "**********" at bounding box center [535, 23] width 147 height 19
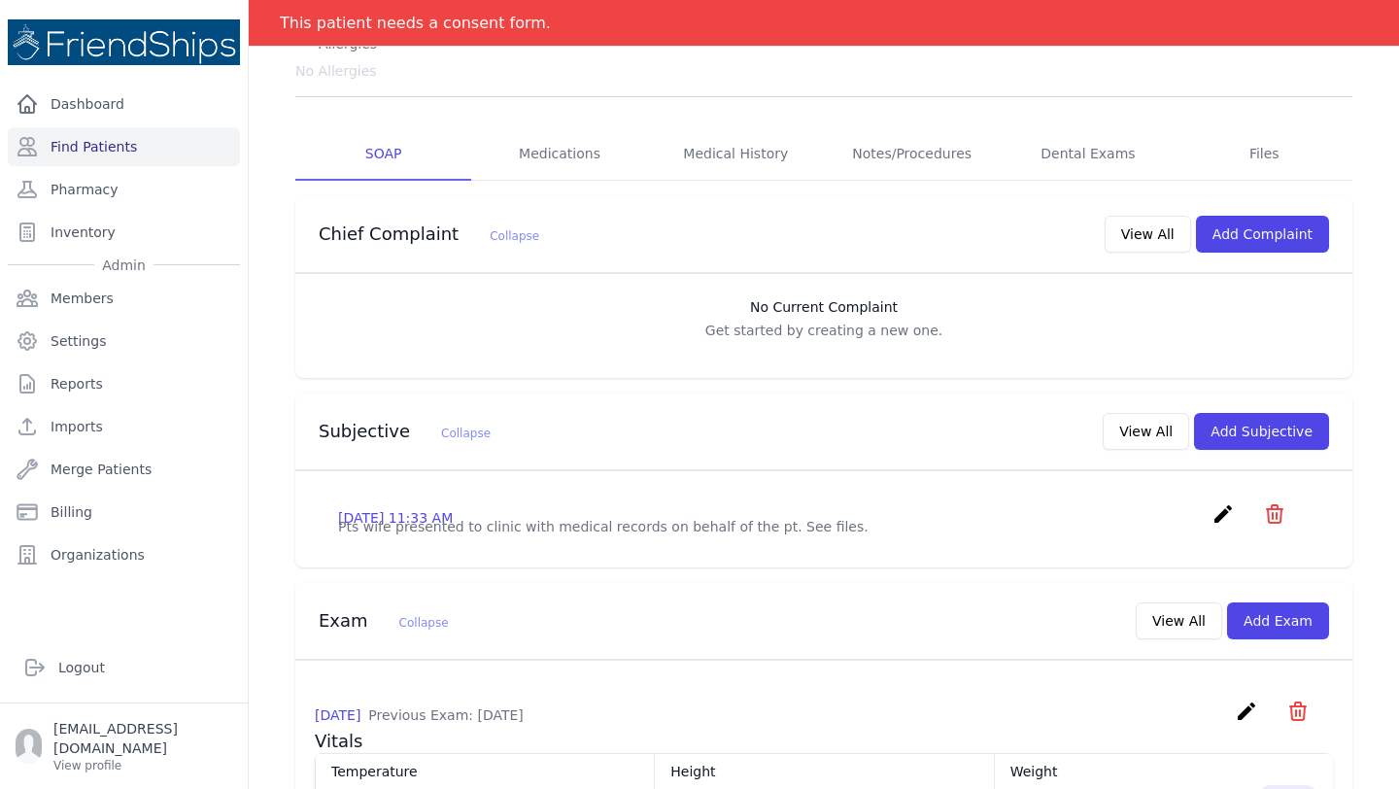
scroll to position [284, 0]
click at [1297, 412] on button "Add Subjective" at bounding box center [1261, 430] width 135 height 37
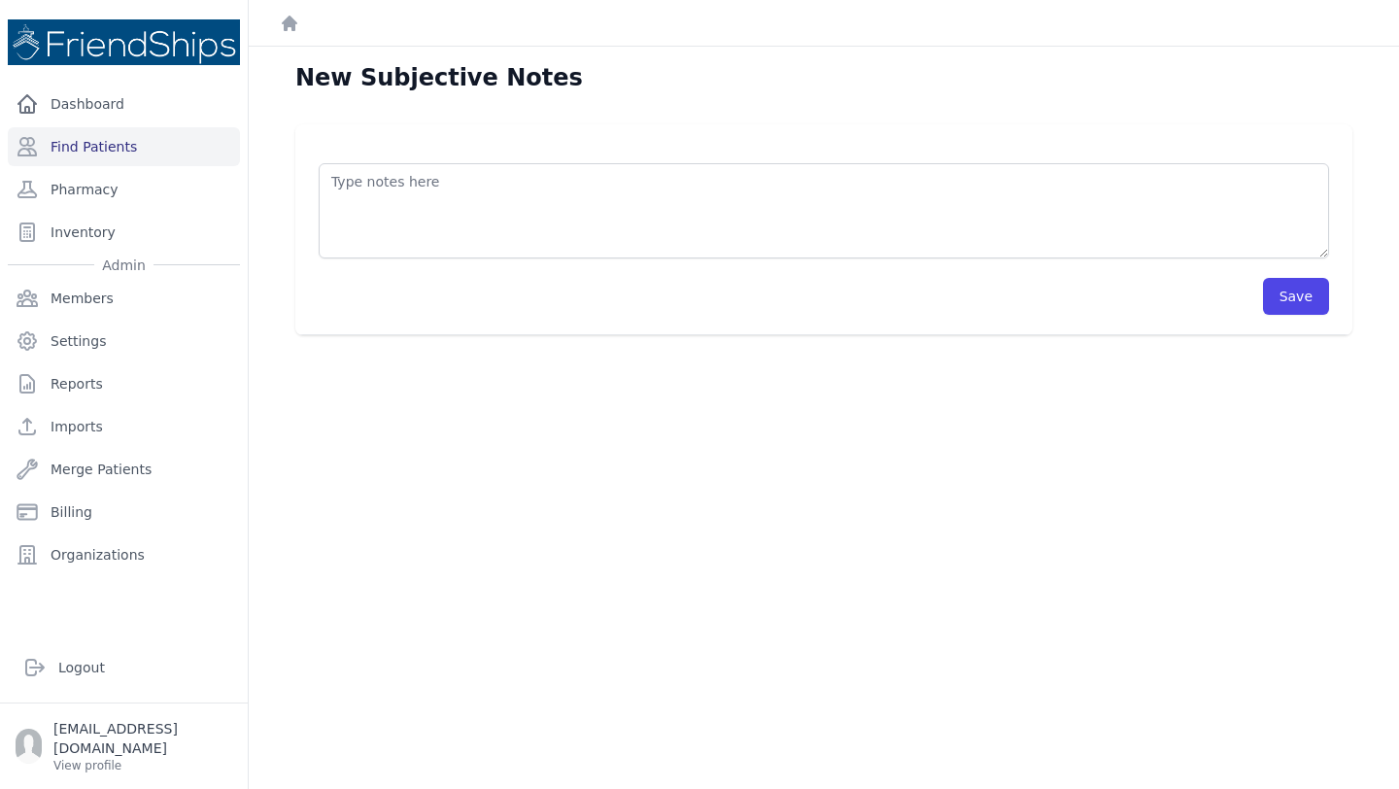
click at [461, 259] on div "Save" at bounding box center [824, 286] width 1010 height 56
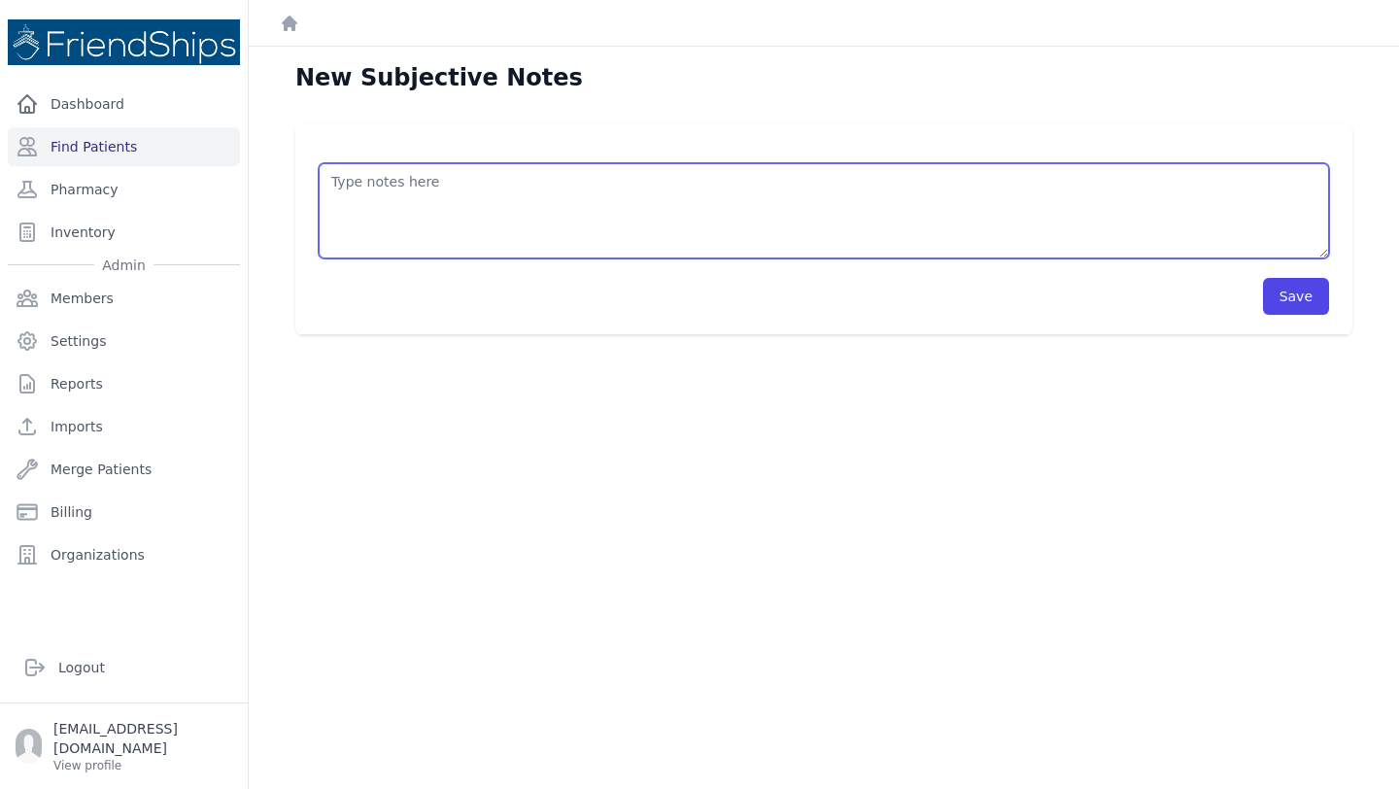
click at [440, 194] on textarea at bounding box center [824, 210] width 1010 height 95
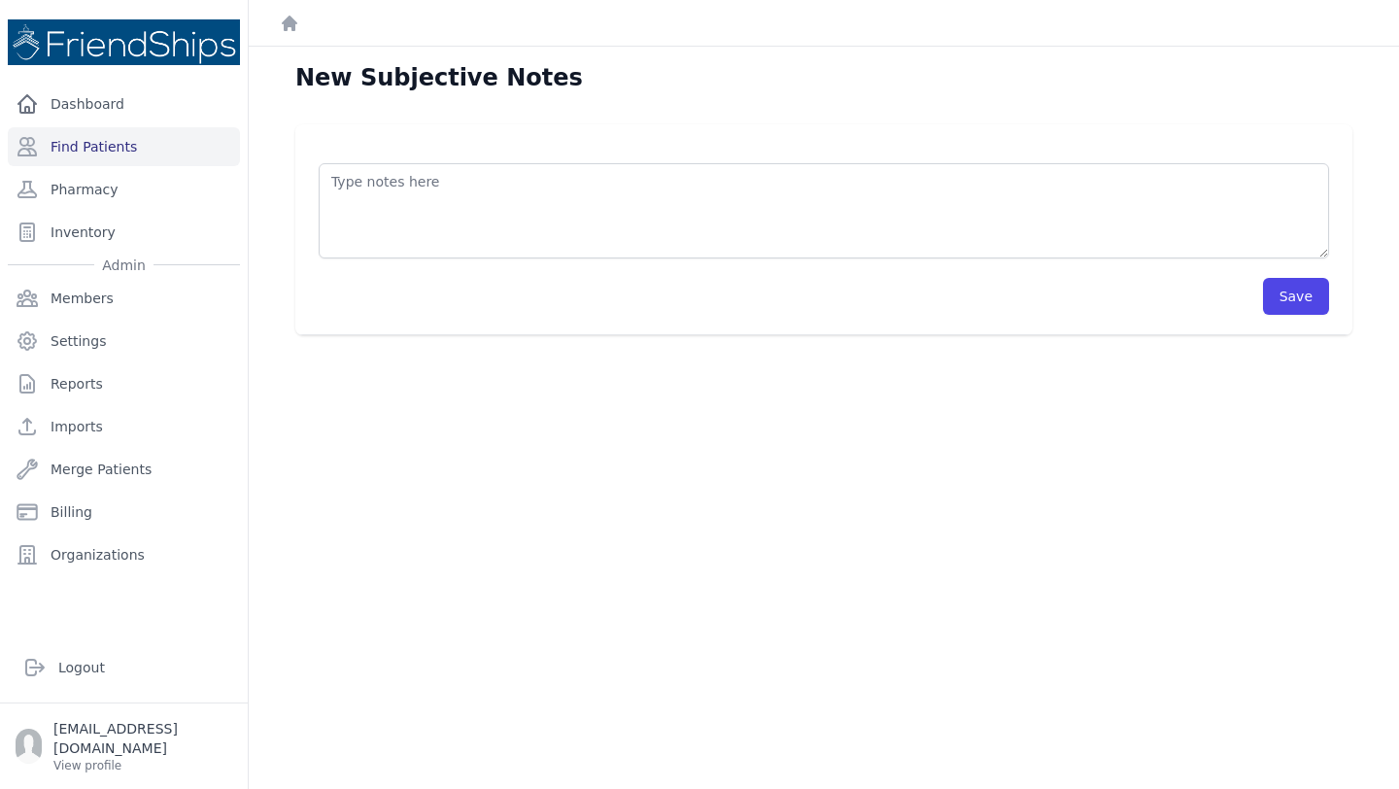
click at [652, 127] on div "Save" at bounding box center [823, 229] width 1057 height 211
click at [1275, 292] on button "Save" at bounding box center [1296, 296] width 66 height 37
click at [103, 139] on link "Find Patients" at bounding box center [124, 146] width 232 height 39
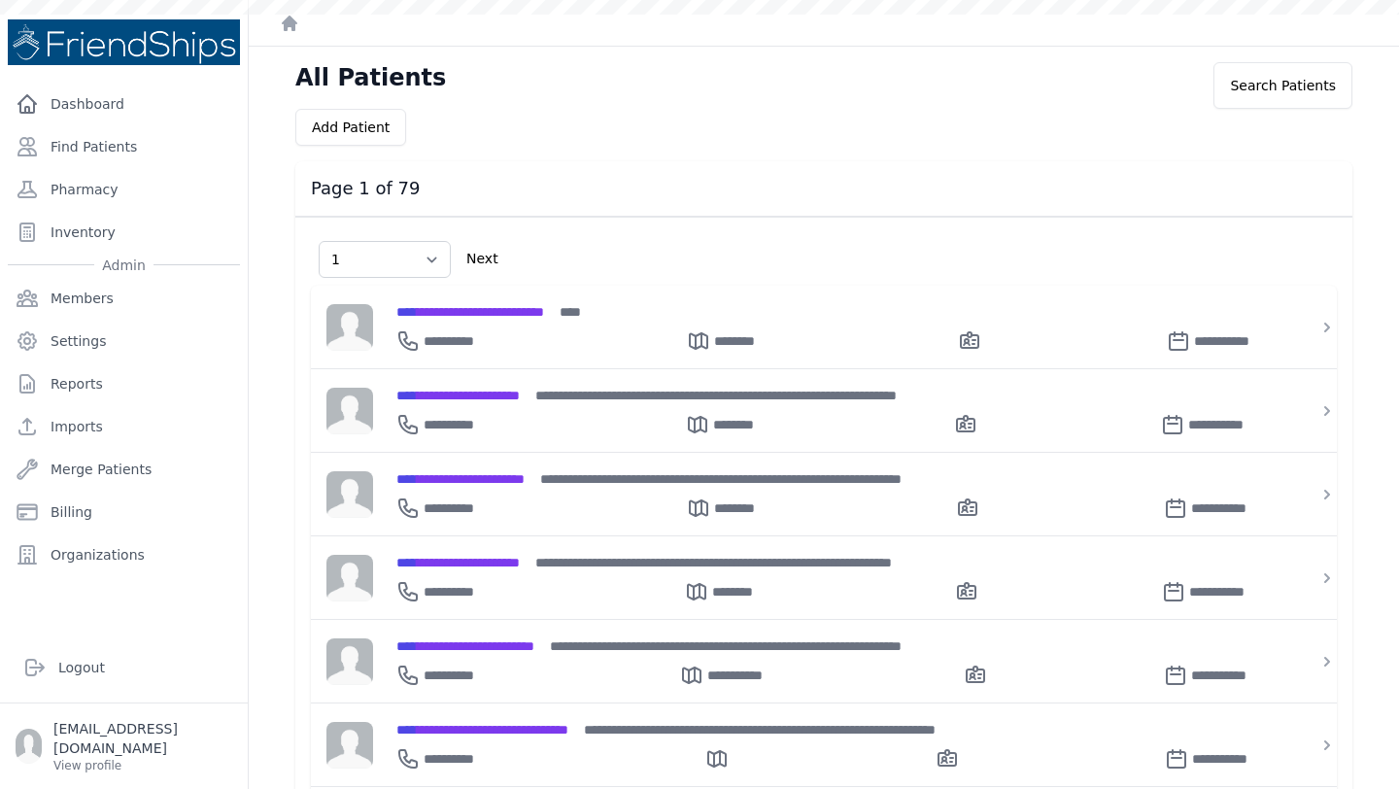
click at [499, 315] on span "**********" at bounding box center [470, 312] width 148 height 14
click at [108, 150] on link "Find Patients" at bounding box center [124, 146] width 232 height 39
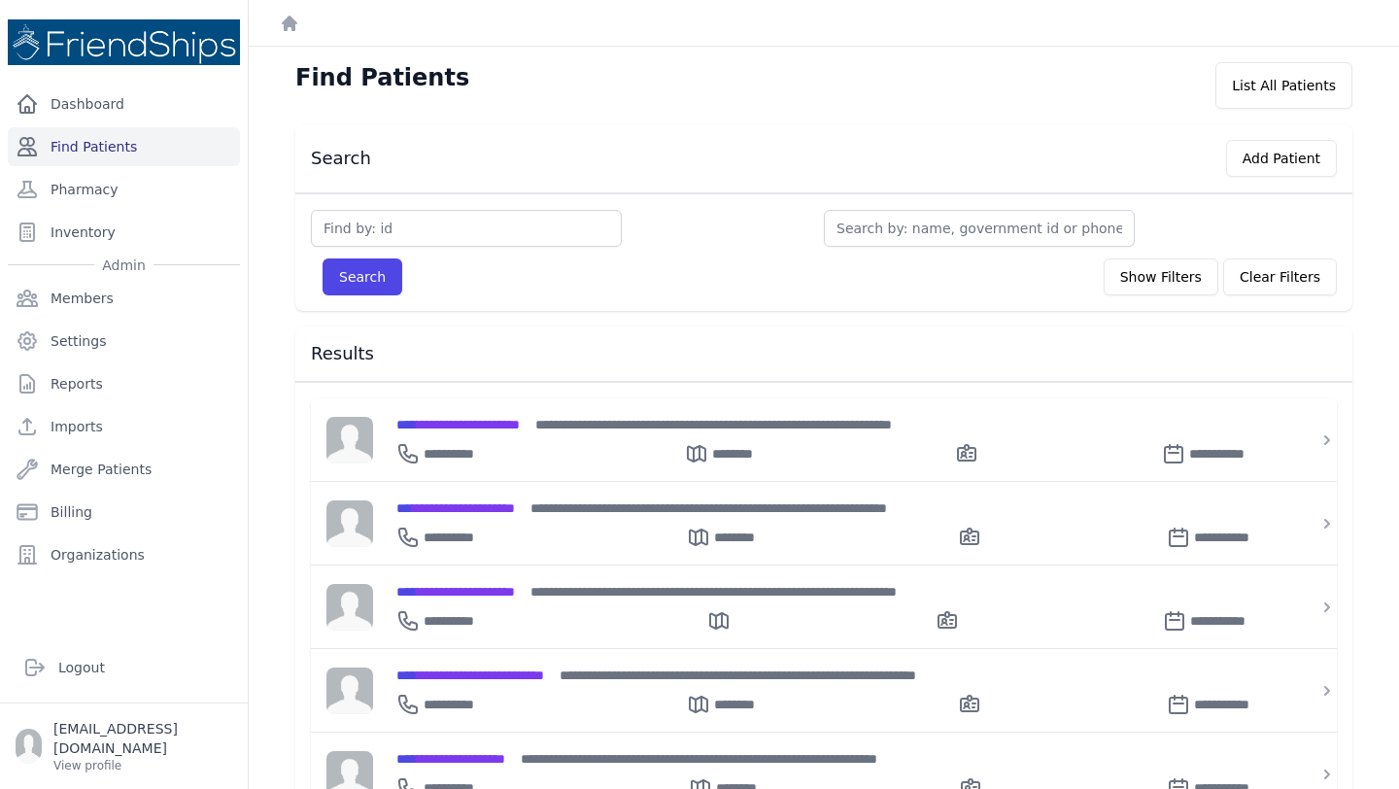
click at [89, 145] on link "Find Patients" at bounding box center [124, 146] width 232 height 39
click at [530, 438] on div "**********" at bounding box center [835, 449] width 878 height 31
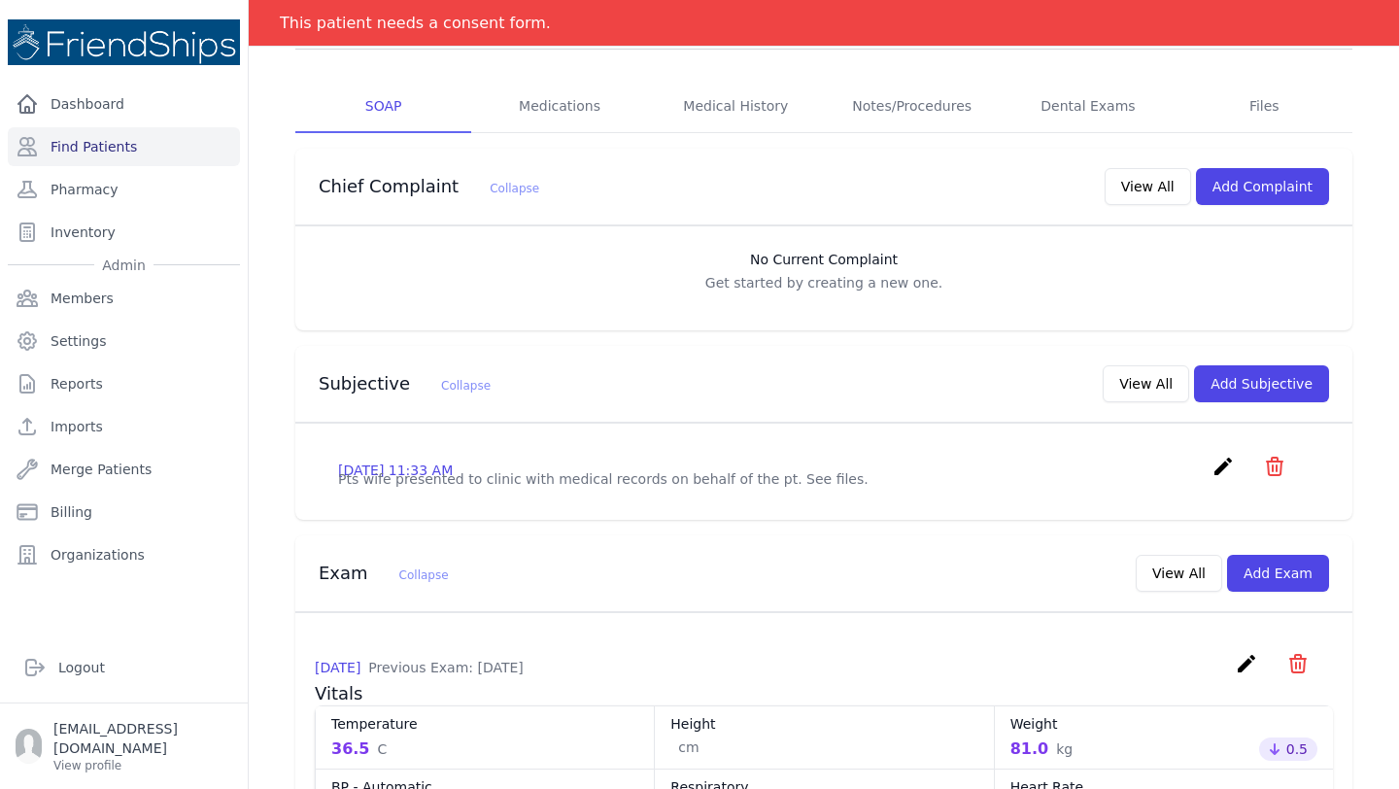
scroll to position [330, 0]
click at [1132, 365] on button "View All" at bounding box center [1146, 383] width 86 height 37
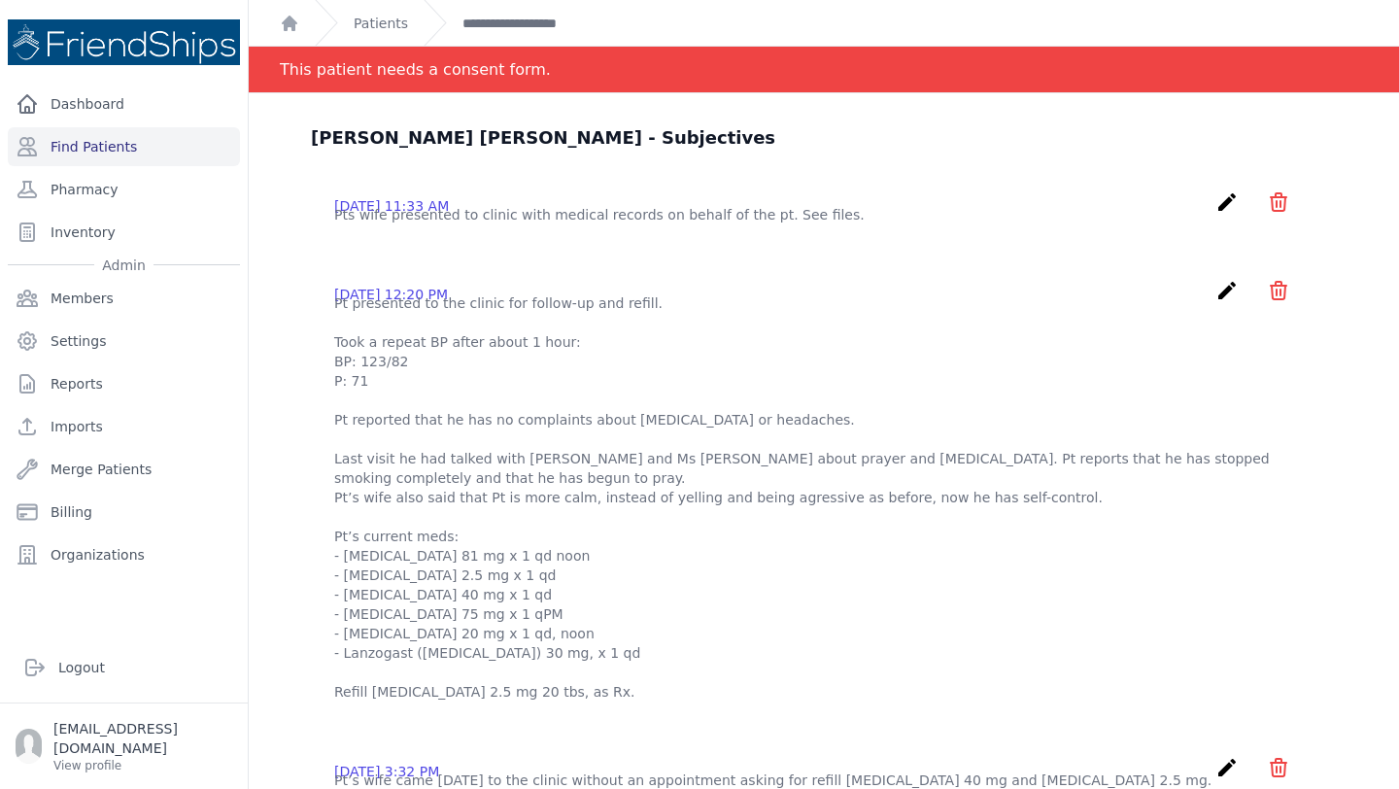
scroll to position [118, 0]
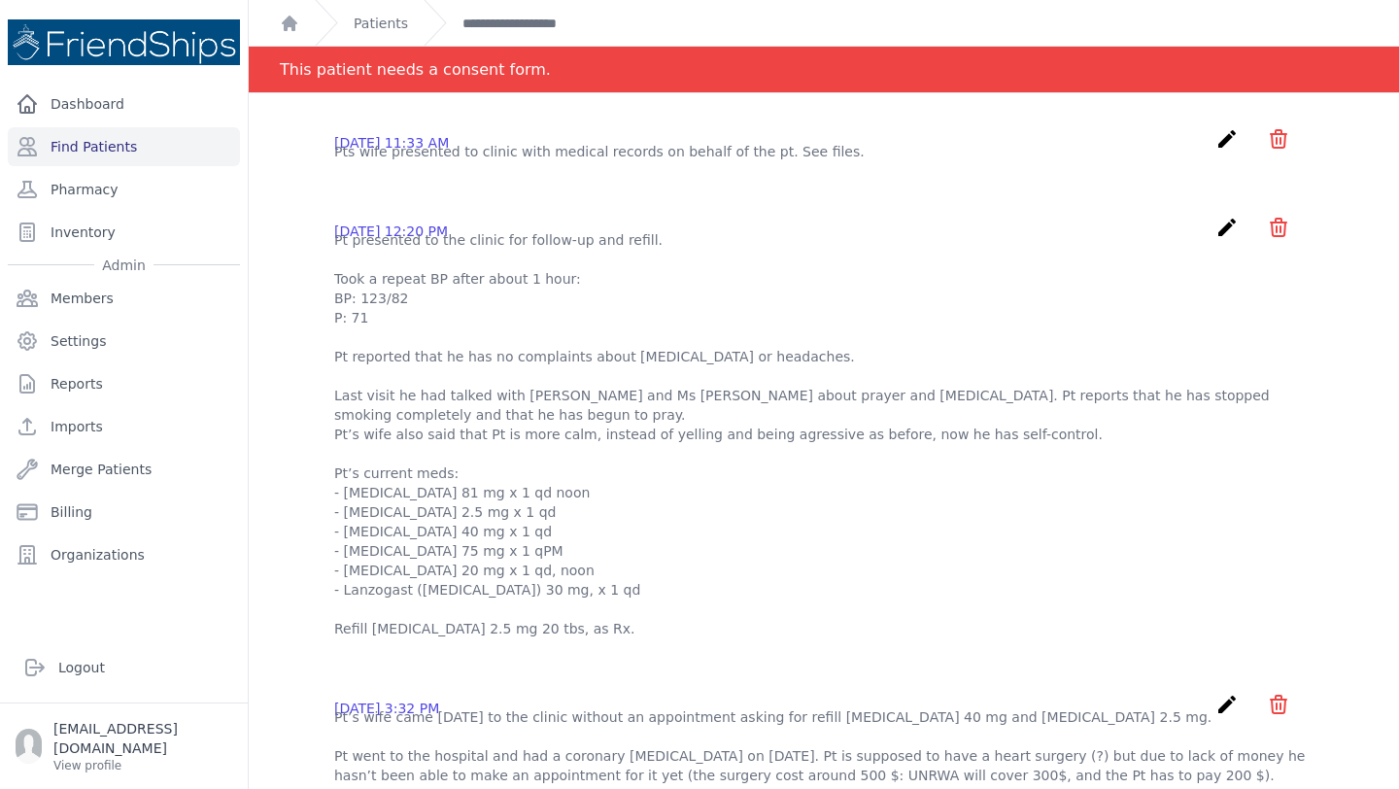
click at [429, 583] on p "Pt presented to the clinic for follow-up and refill. Took a repeat BP after abo…" at bounding box center [823, 434] width 979 height 408
click at [331, 586] on div "[DATE] 12:20 PM create ​ Are you sure? This action cannot be undone! Confirm Ca…" at bounding box center [824, 427] width 1026 height 454
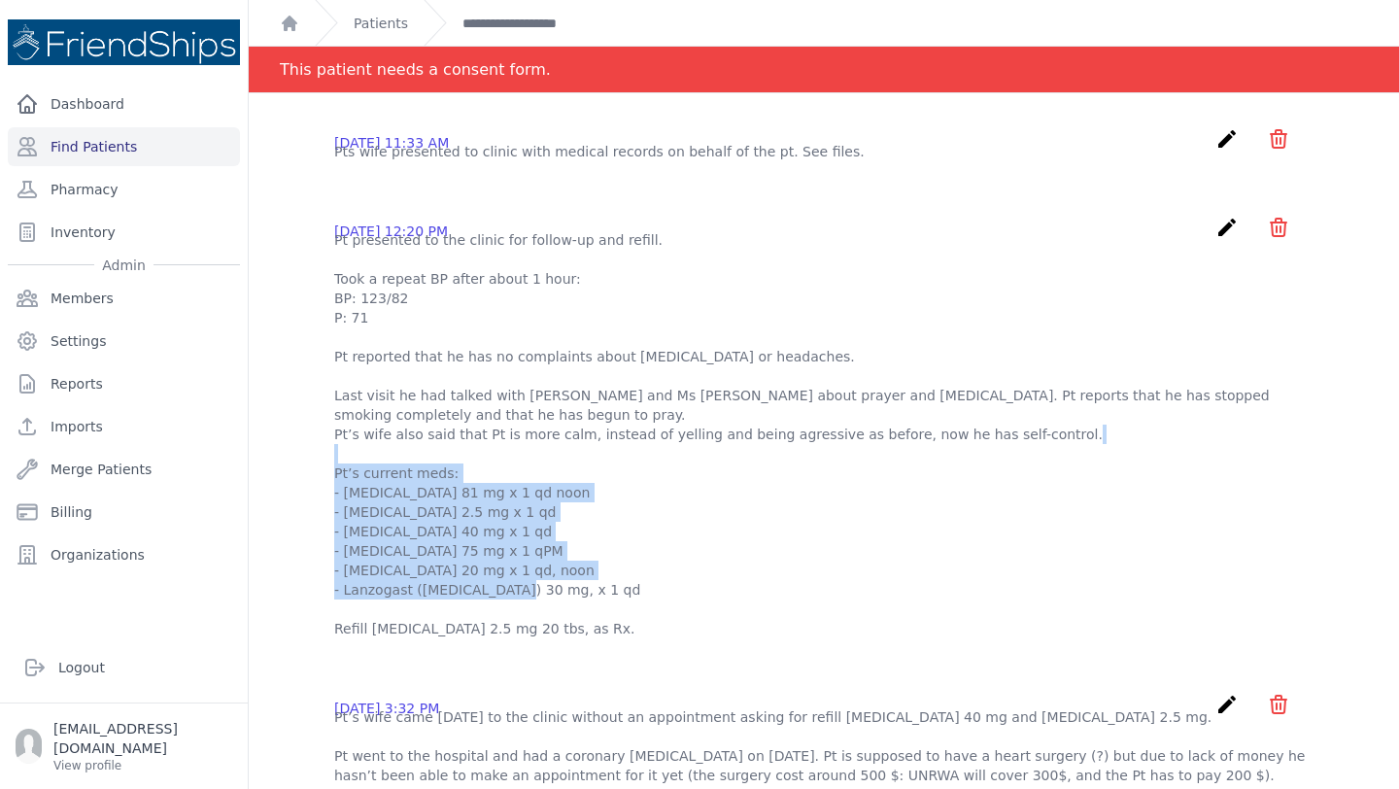
drag, startPoint x: 331, startPoint y: 566, endPoint x: 617, endPoint y: 678, distance: 306.7
click at [617, 654] on div "[DATE] 12:20 PM create ​ Are you sure? This action cannot be undone! Confirm Ca…" at bounding box center [824, 427] width 1026 height 454
copy p "Pt’s current meds: - [MEDICAL_DATA] 81 mg x 1 qd noon - [MEDICAL_DATA] 2.5 mg x…"
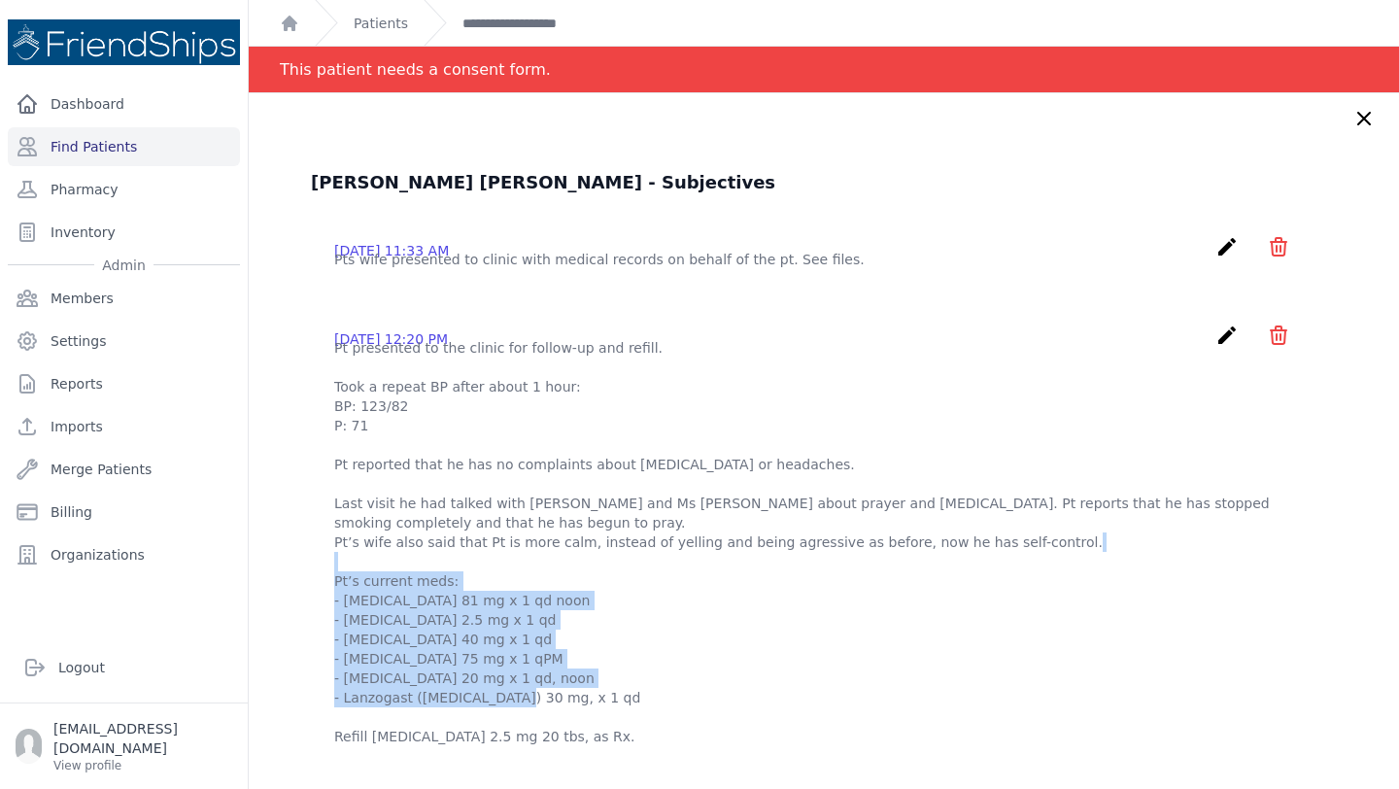
scroll to position [0, 0]
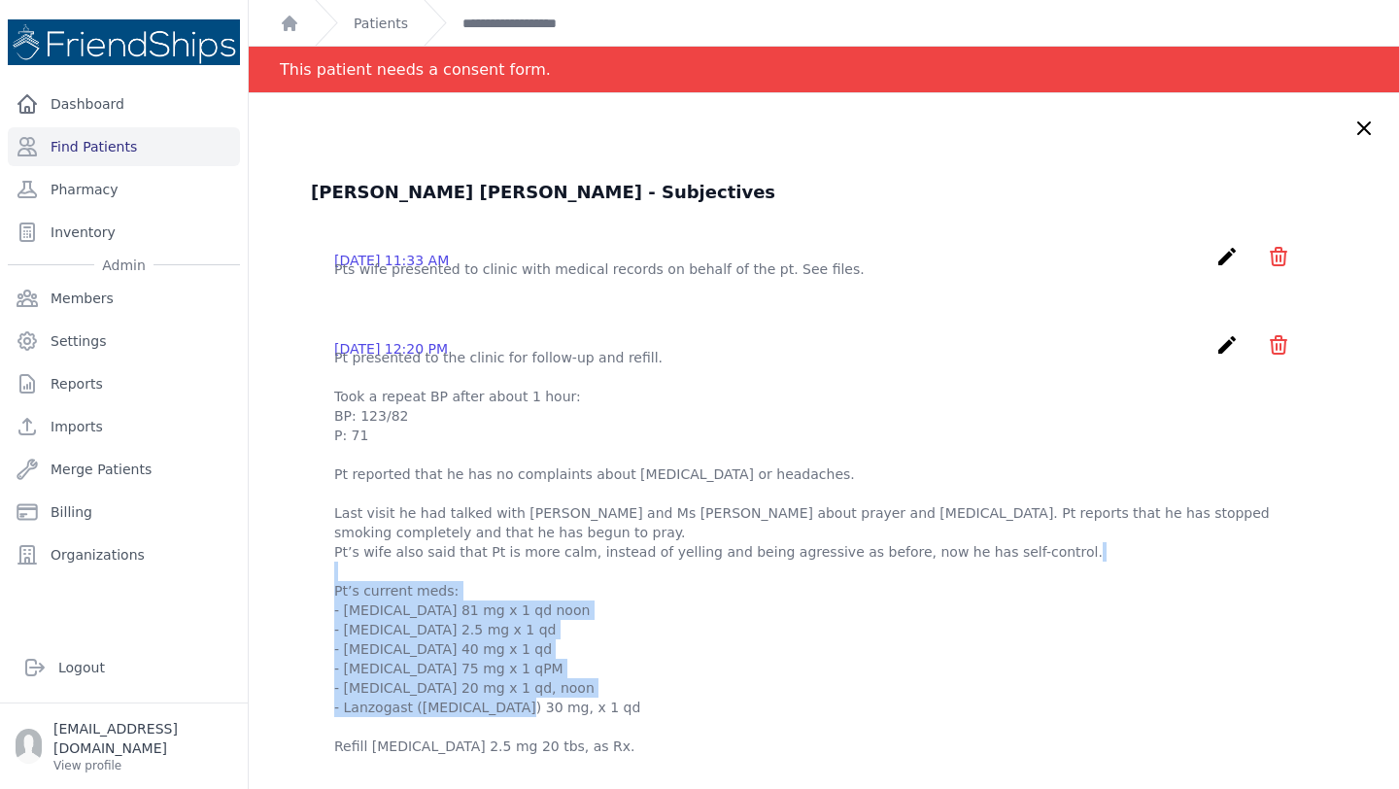
click at [957, 521] on p "Pt presented to the clinic for follow-up and refill. Took a repeat BP after abo…" at bounding box center [823, 552] width 979 height 408
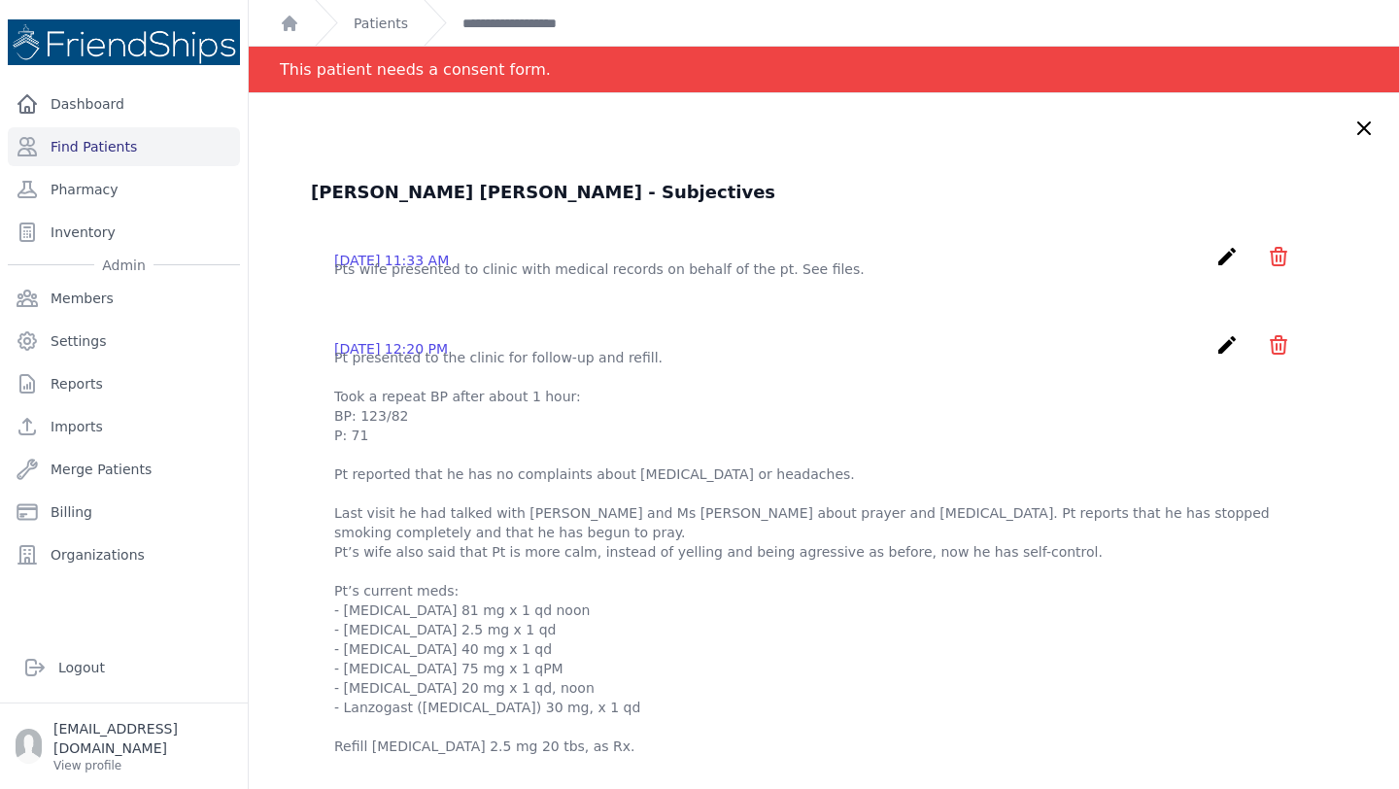
click at [1362, 121] on icon at bounding box center [1363, 128] width 23 height 23
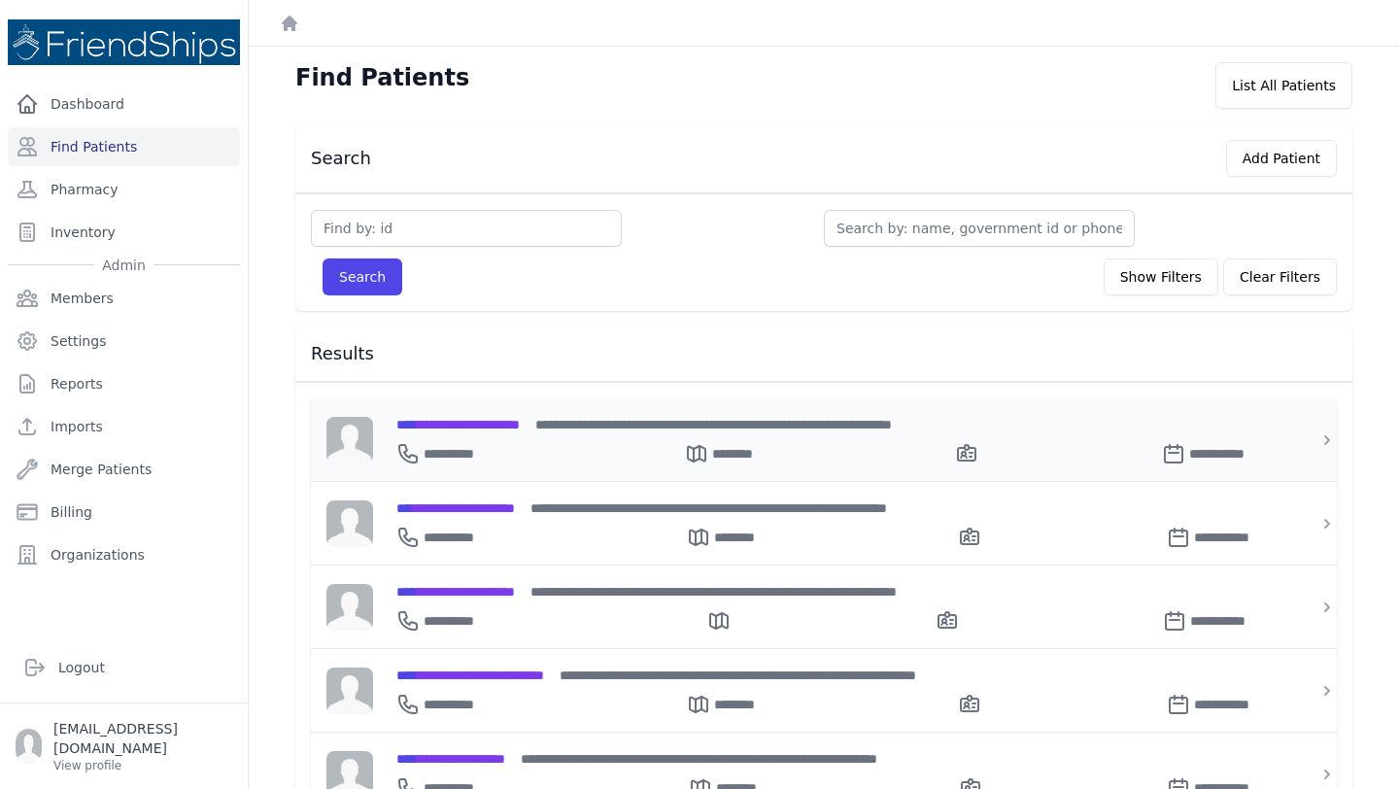
click at [520, 418] on span "**********" at bounding box center [457, 425] width 123 height 14
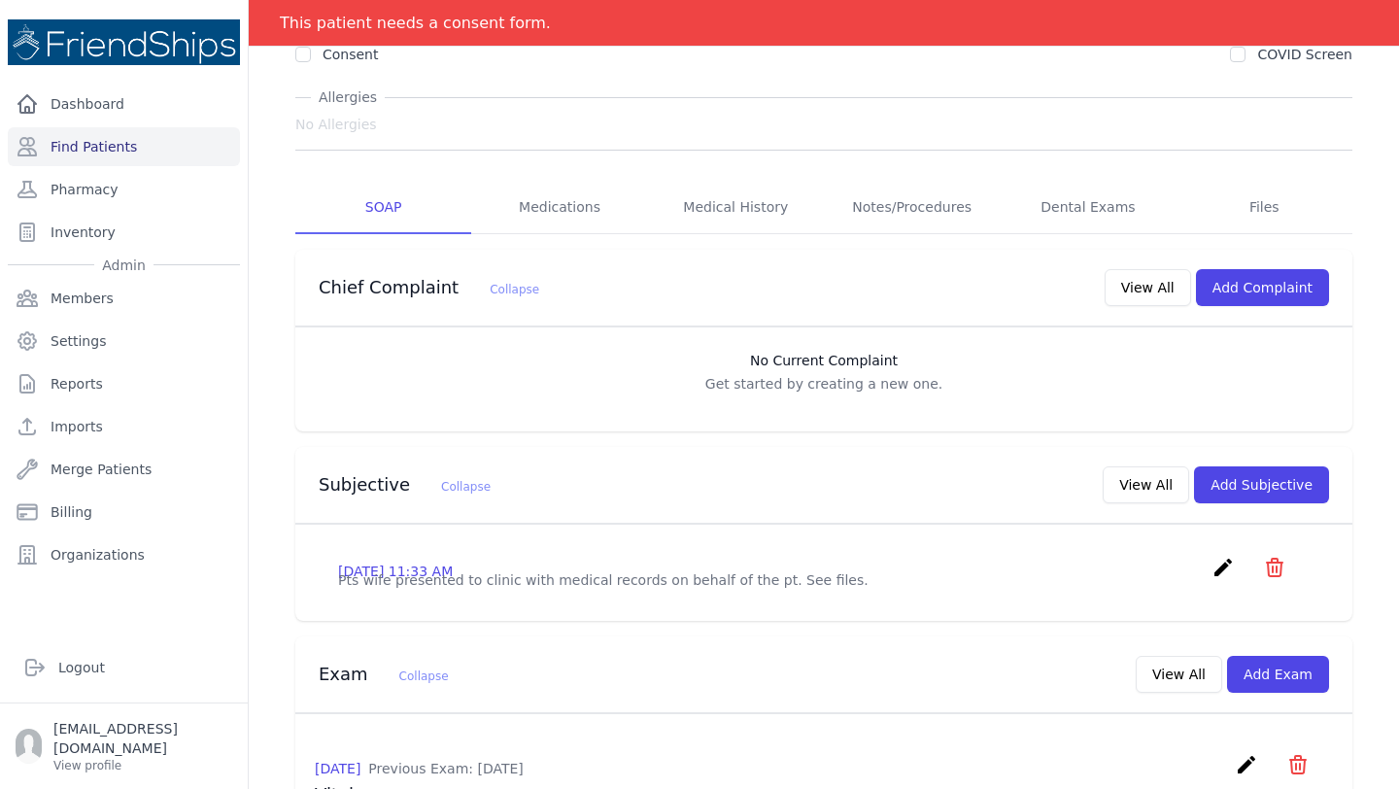
scroll to position [231, 0]
click at [1251, 464] on button "Add Subjective" at bounding box center [1261, 482] width 135 height 37
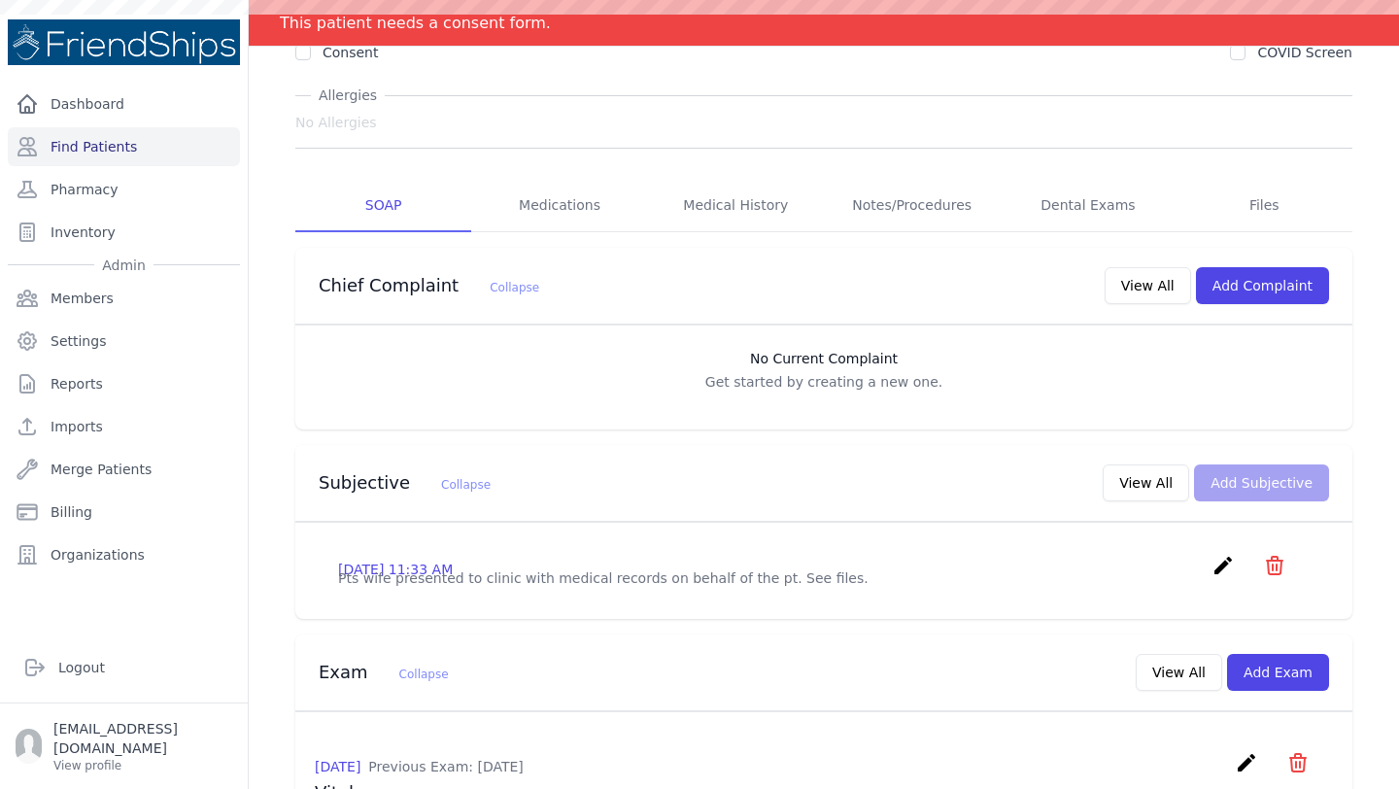
scroll to position [0, 0]
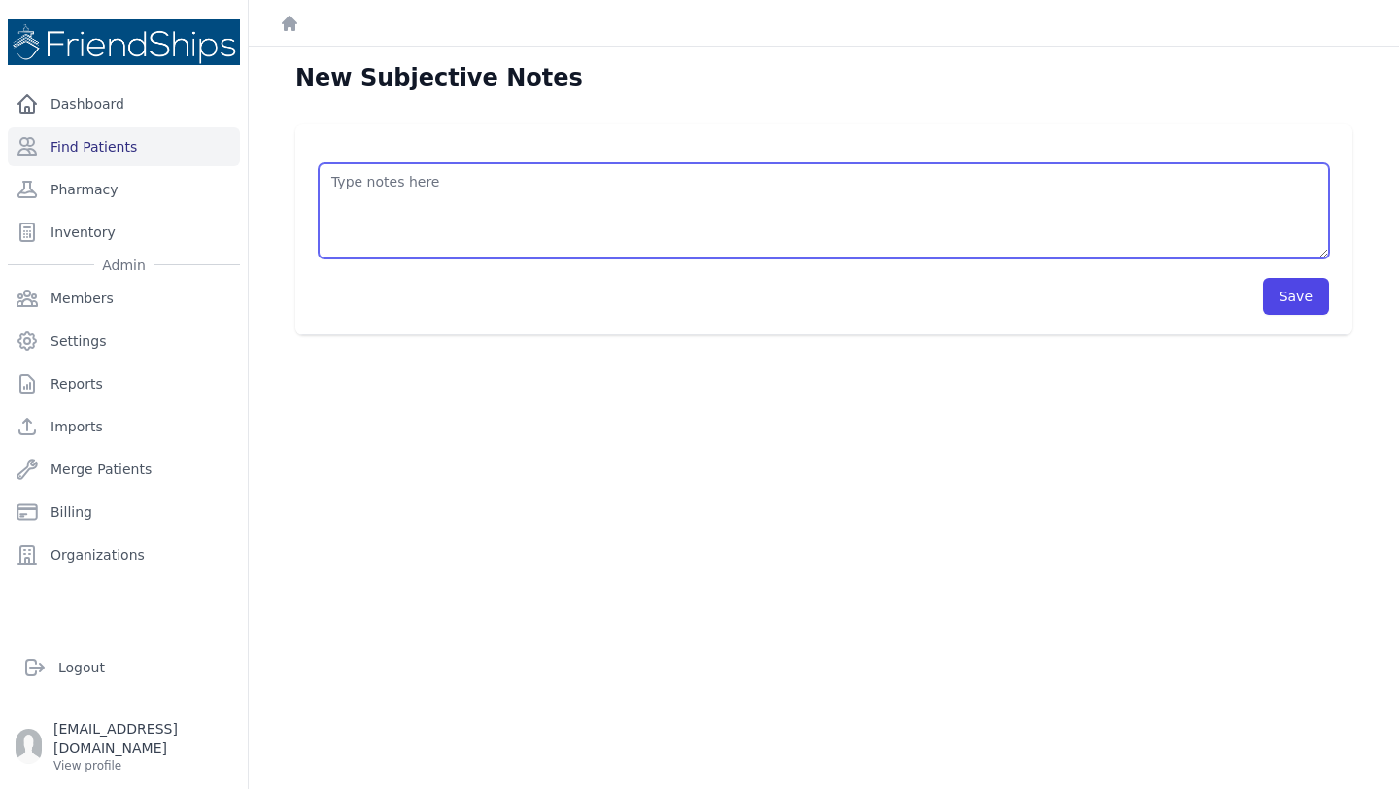
click at [495, 191] on textarea at bounding box center [824, 210] width 1010 height 95
paste textarea "Pt’s current meds: - [MEDICAL_DATA] 81 mg x 1 qd noon - [MEDICAL_DATA] 2.5 mg x…"
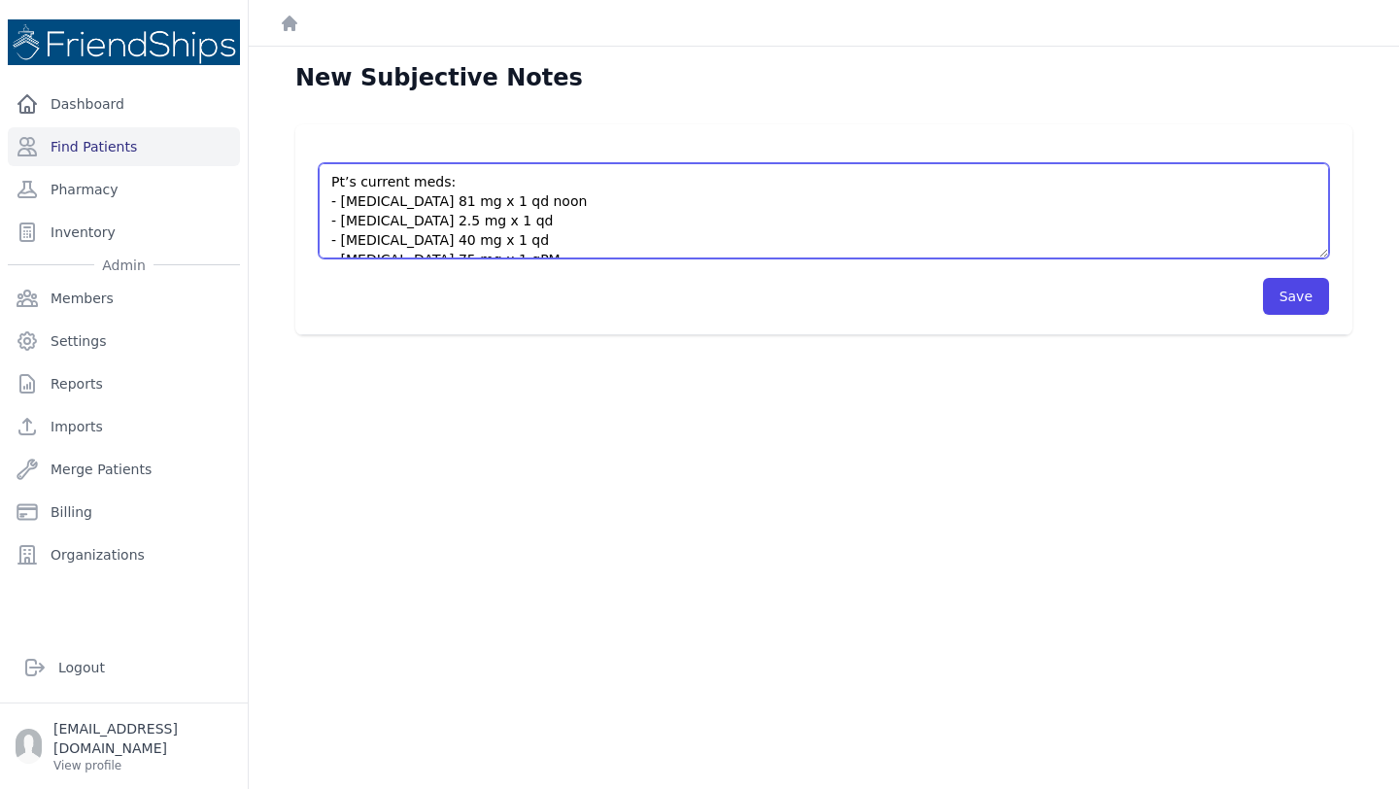
click at [331, 178] on textarea "Pt’s current meds: - [MEDICAL_DATA] 81 mg x 1 qd noon - [MEDICAL_DATA] 2.5 mg x…" at bounding box center [824, 210] width 1010 height 95
click at [770, 211] on textarea "Pt complains of a headache last night. States that there is a room Pt drank 1-2…" at bounding box center [824, 210] width 1010 height 95
click at [762, 199] on textarea "Pt complains of a headache last night. States that there is a room Pt drank 1-2…" at bounding box center [824, 210] width 1010 height 95
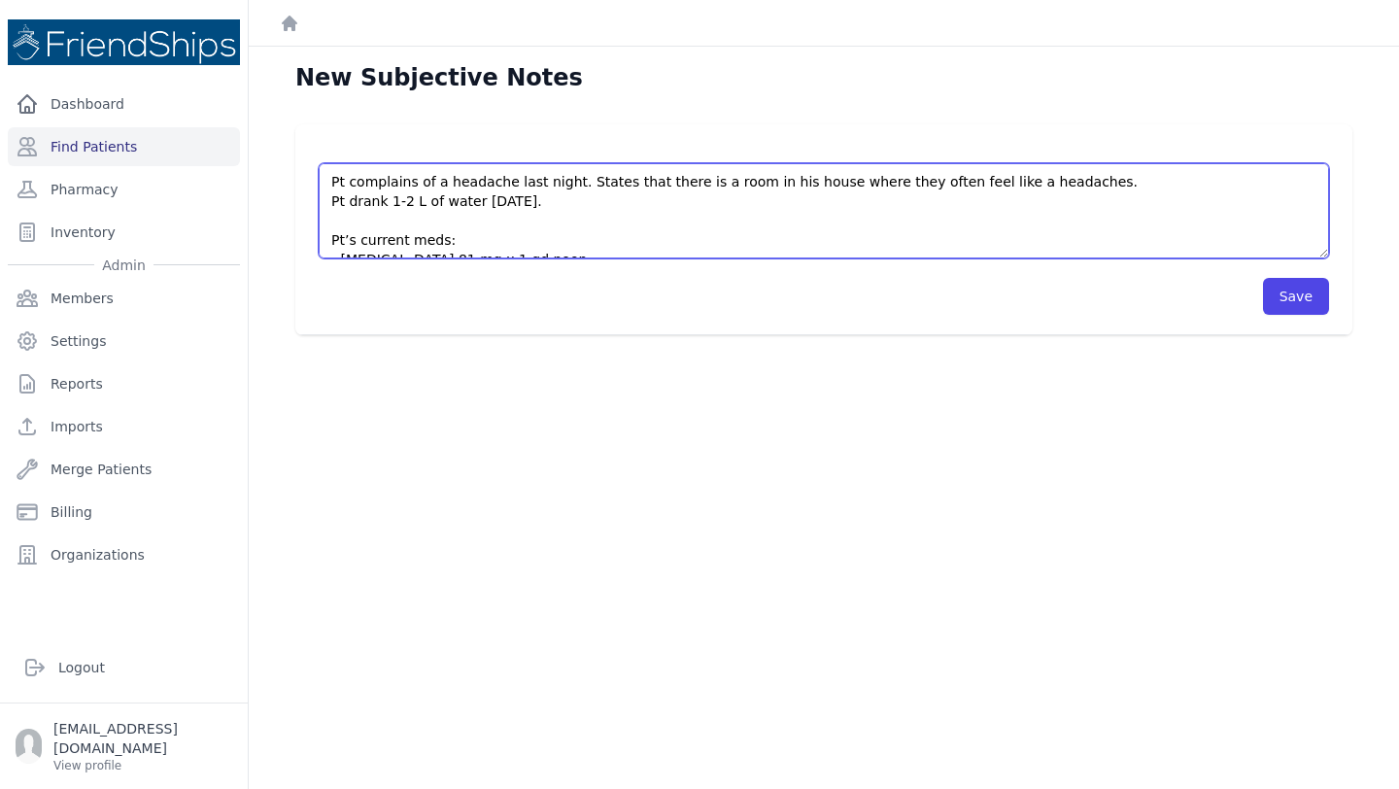
drag, startPoint x: 576, startPoint y: 202, endPoint x: 1089, endPoint y: 192, distance: 513.0
click at [1089, 192] on textarea "Pt complains of a headache last night. States that there is a room in his house…" at bounding box center [824, 210] width 1010 height 95
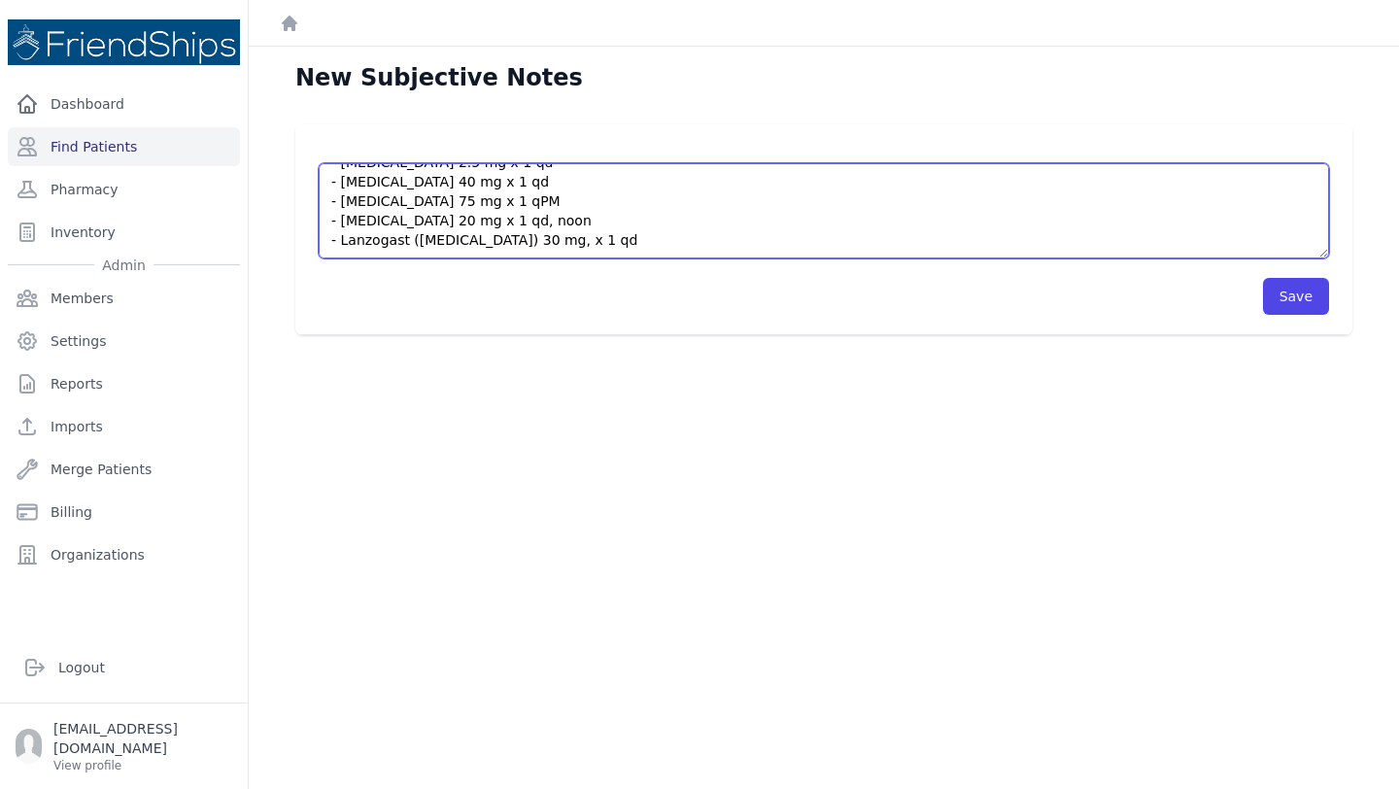
scroll to position [159, 0]
click at [1001, 184] on textarea "Pt complains of a headache last night. States that there is a room in his house…" at bounding box center [824, 210] width 1010 height 95
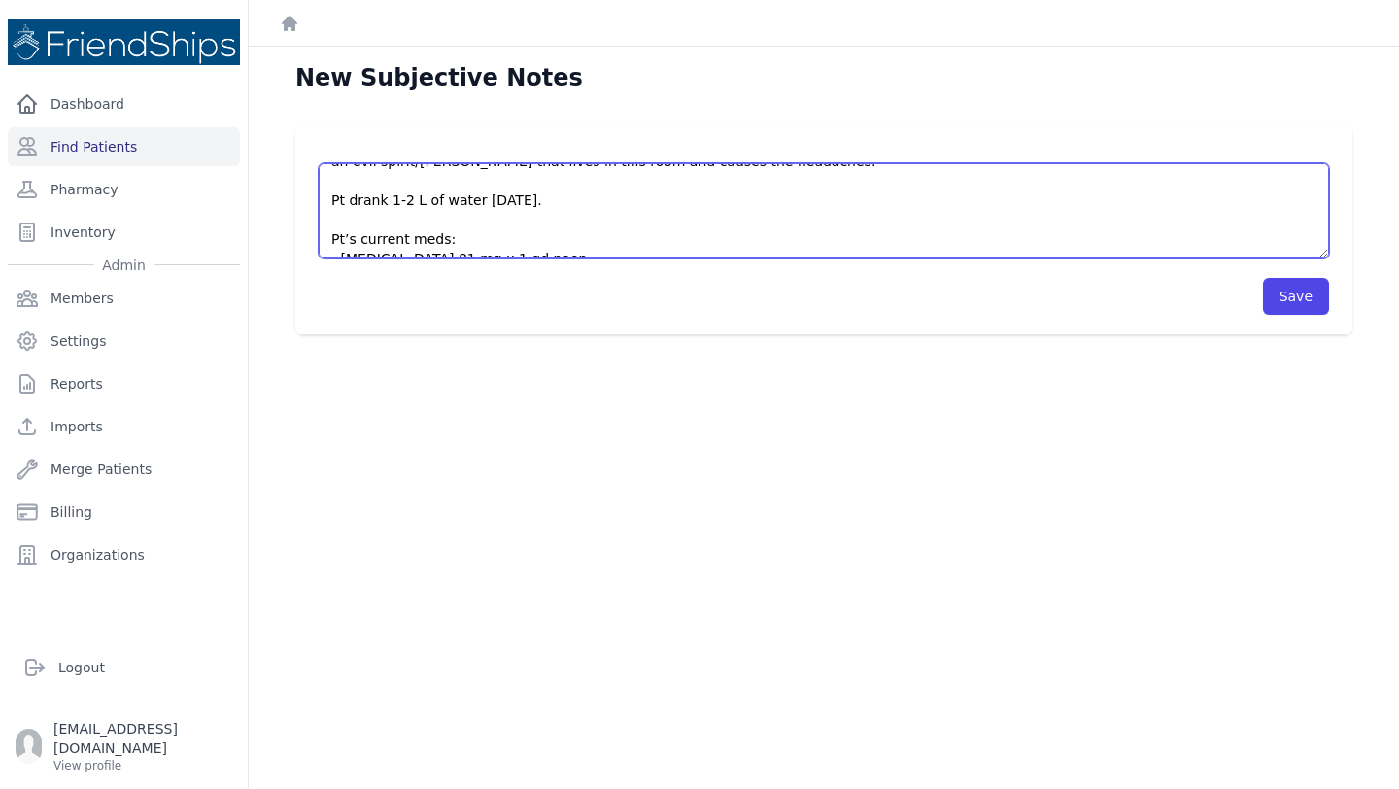
scroll to position [0, 0]
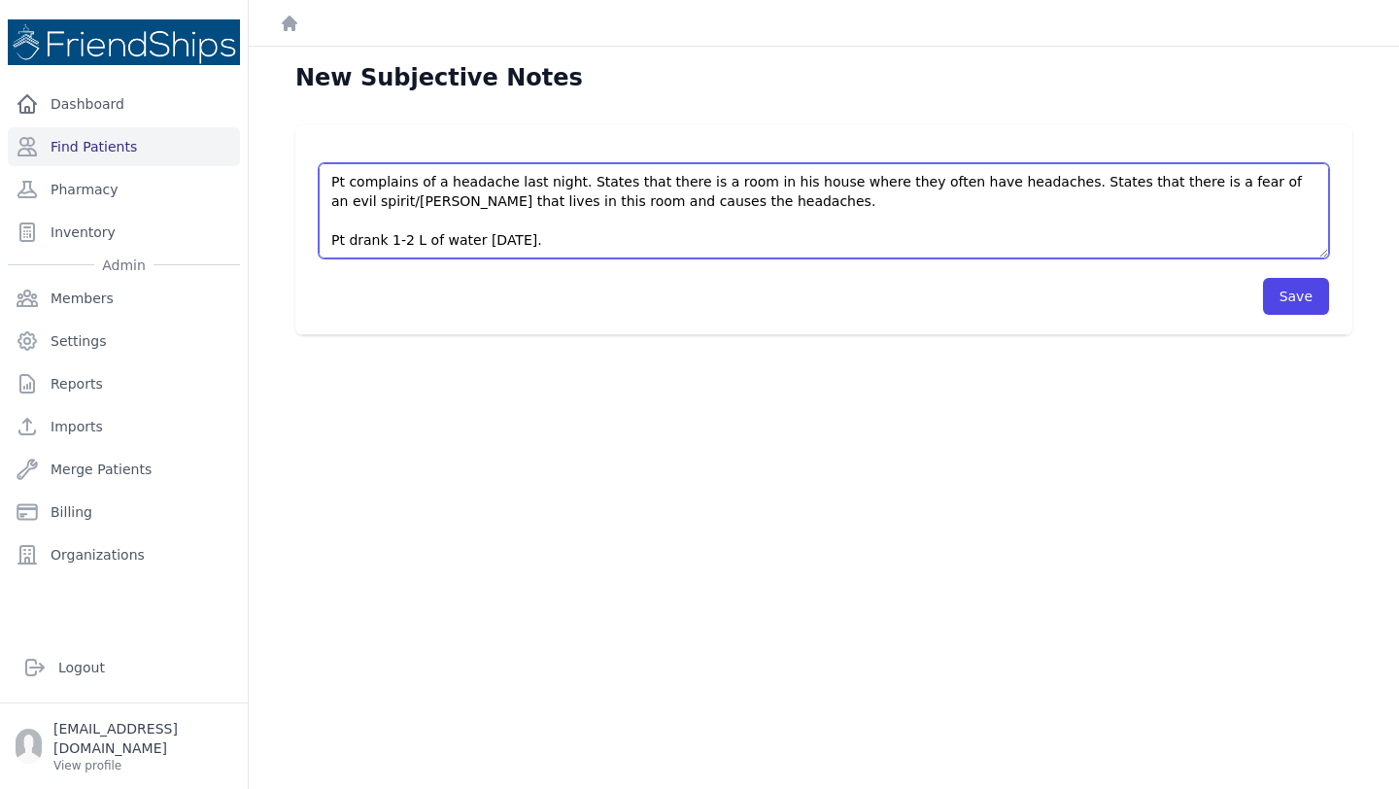
click at [486, 167] on textarea "Pt complains of a headache last night. States that there is a room in his house…" at bounding box center [824, 210] width 1010 height 95
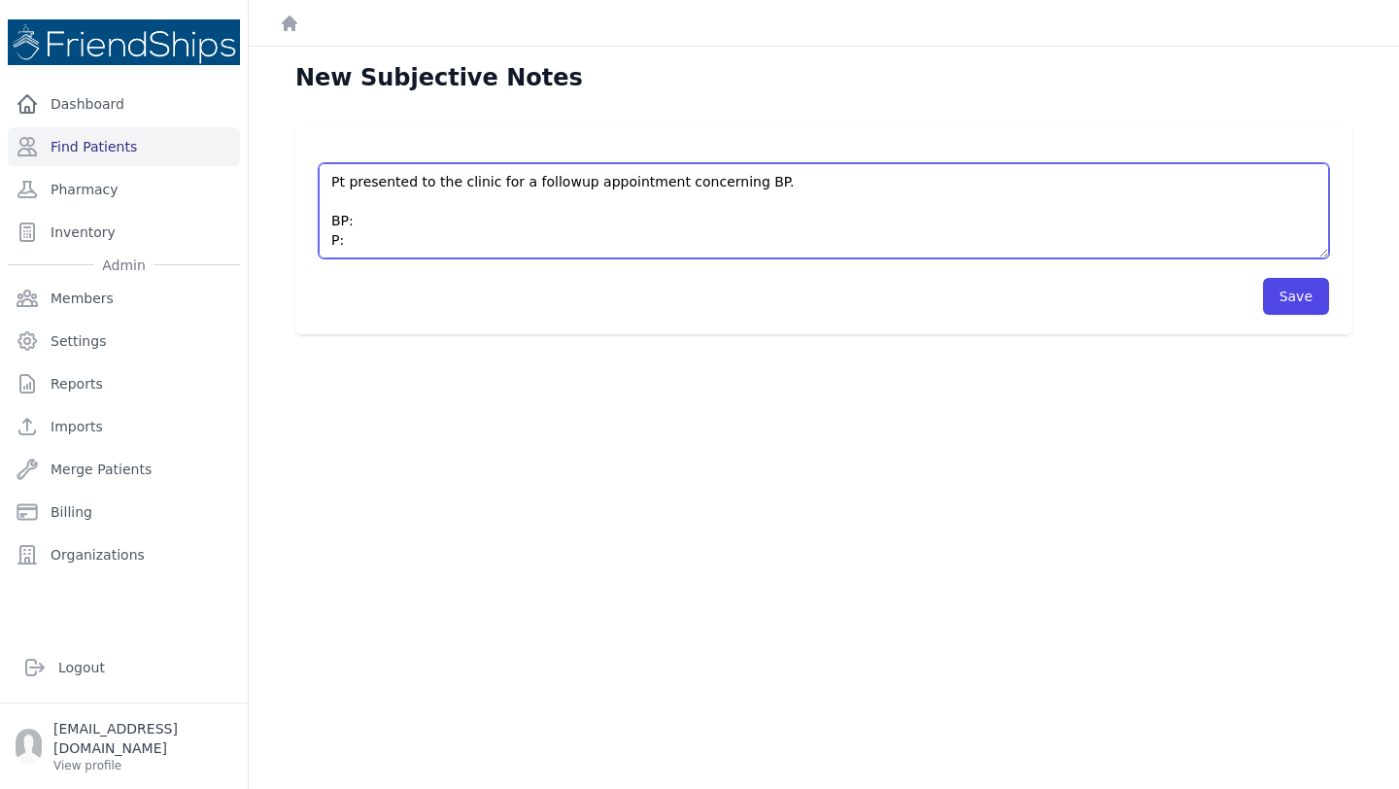
click at [381, 238] on textarea "Pt presented to the clinic for a followup appointment concerning BP. BP: P: Pt …" at bounding box center [824, 210] width 1010 height 95
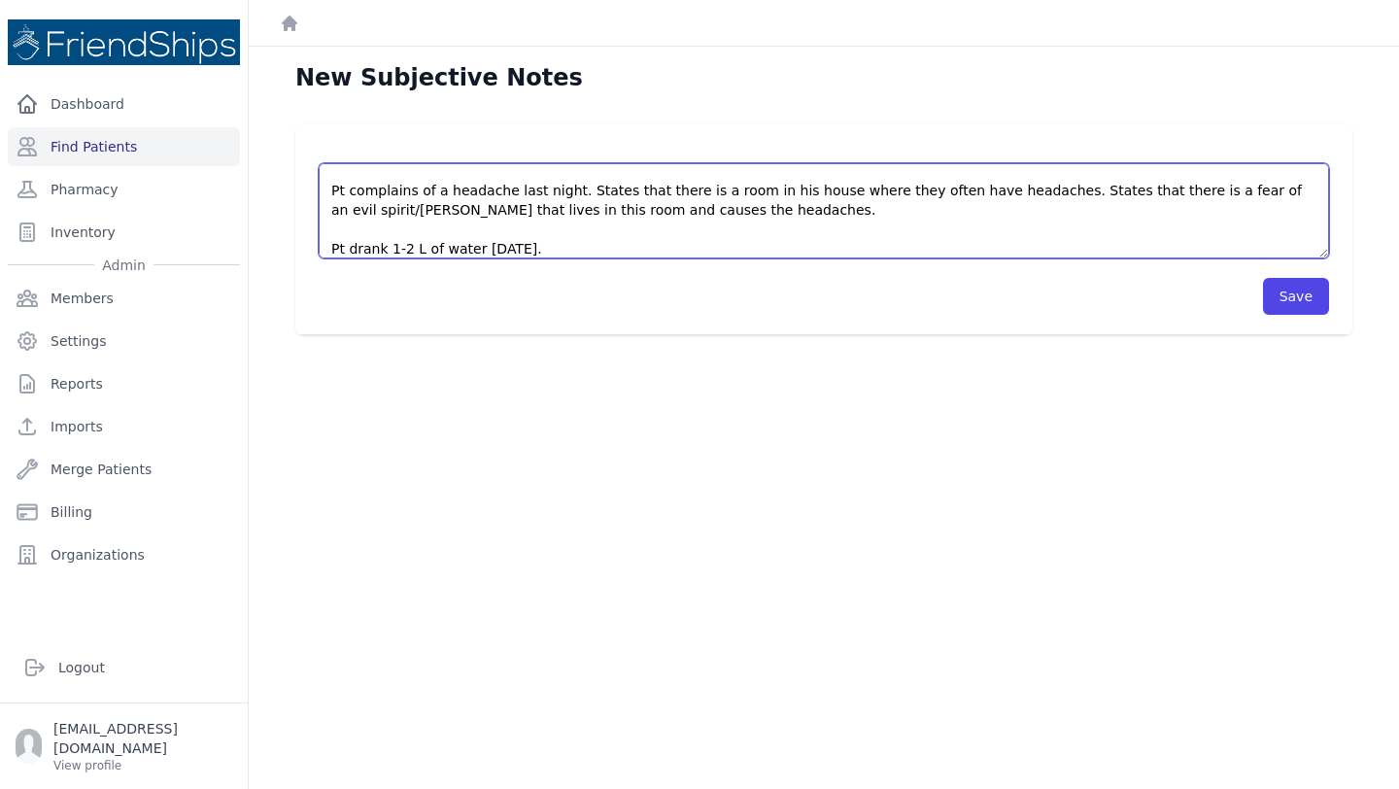
scroll to position [89, 0]
type textarea "Pt presented to the clinic for a followup appointment concerning BP. BP: 142/78…"
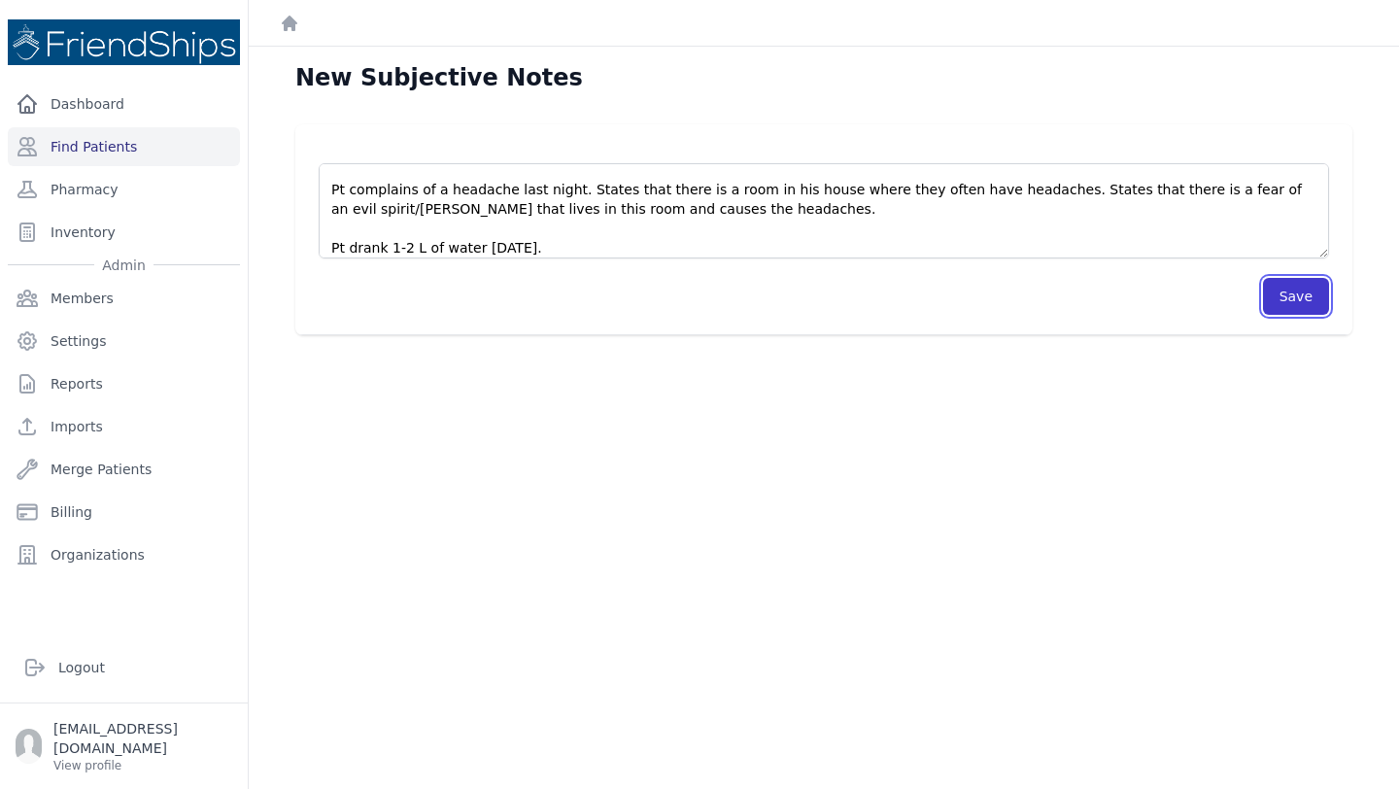
click at [1312, 297] on button "Save" at bounding box center [1296, 296] width 66 height 37
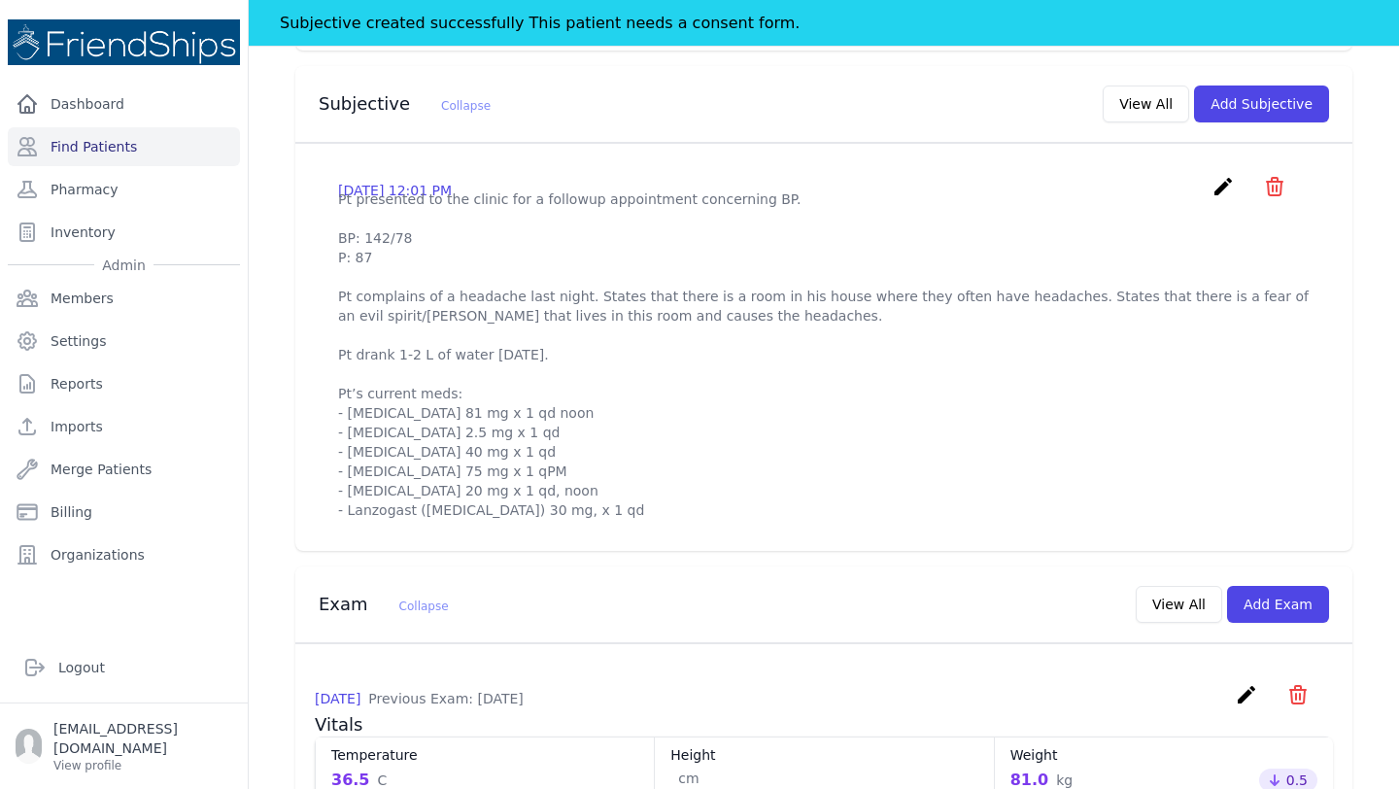
scroll to position [662, 0]
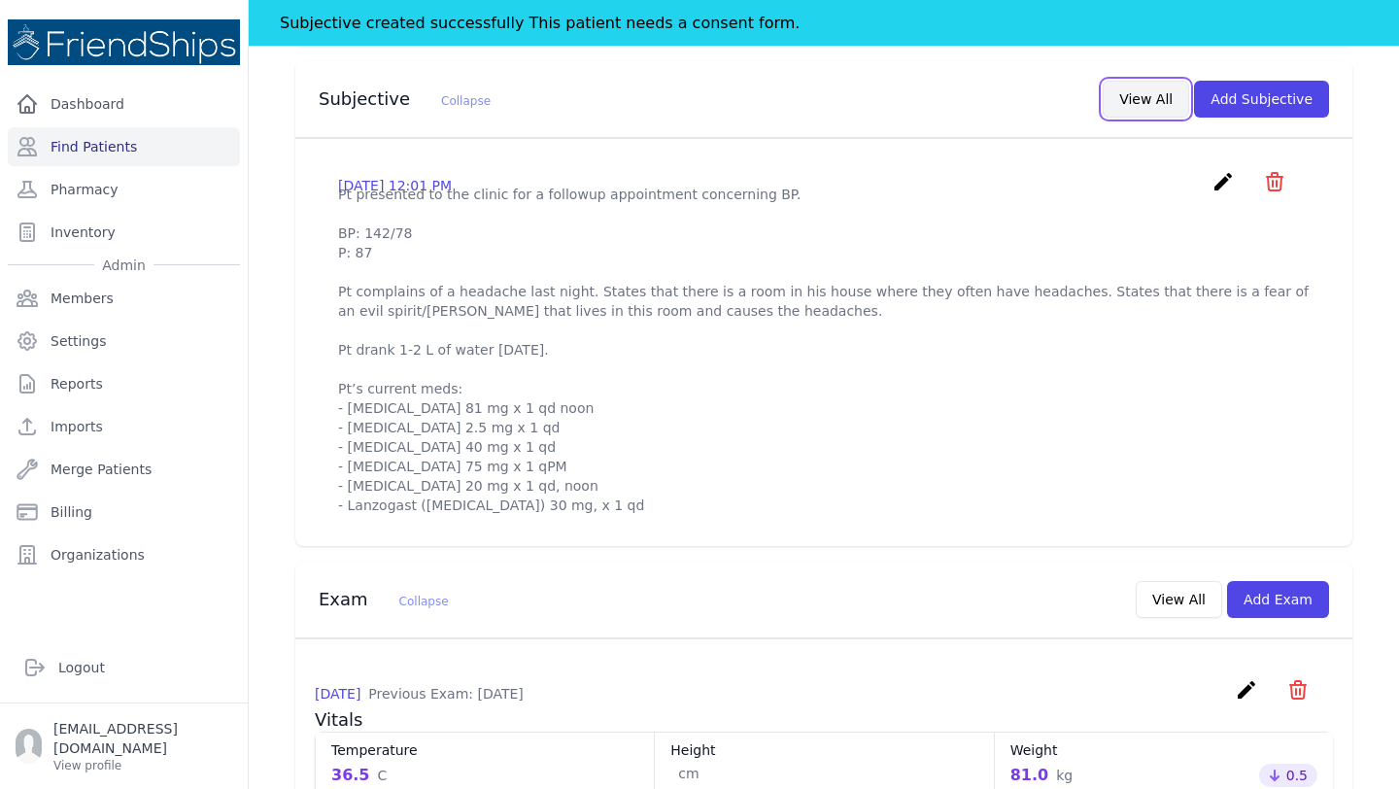
click at [1142, 81] on button "View All" at bounding box center [1146, 99] width 86 height 37
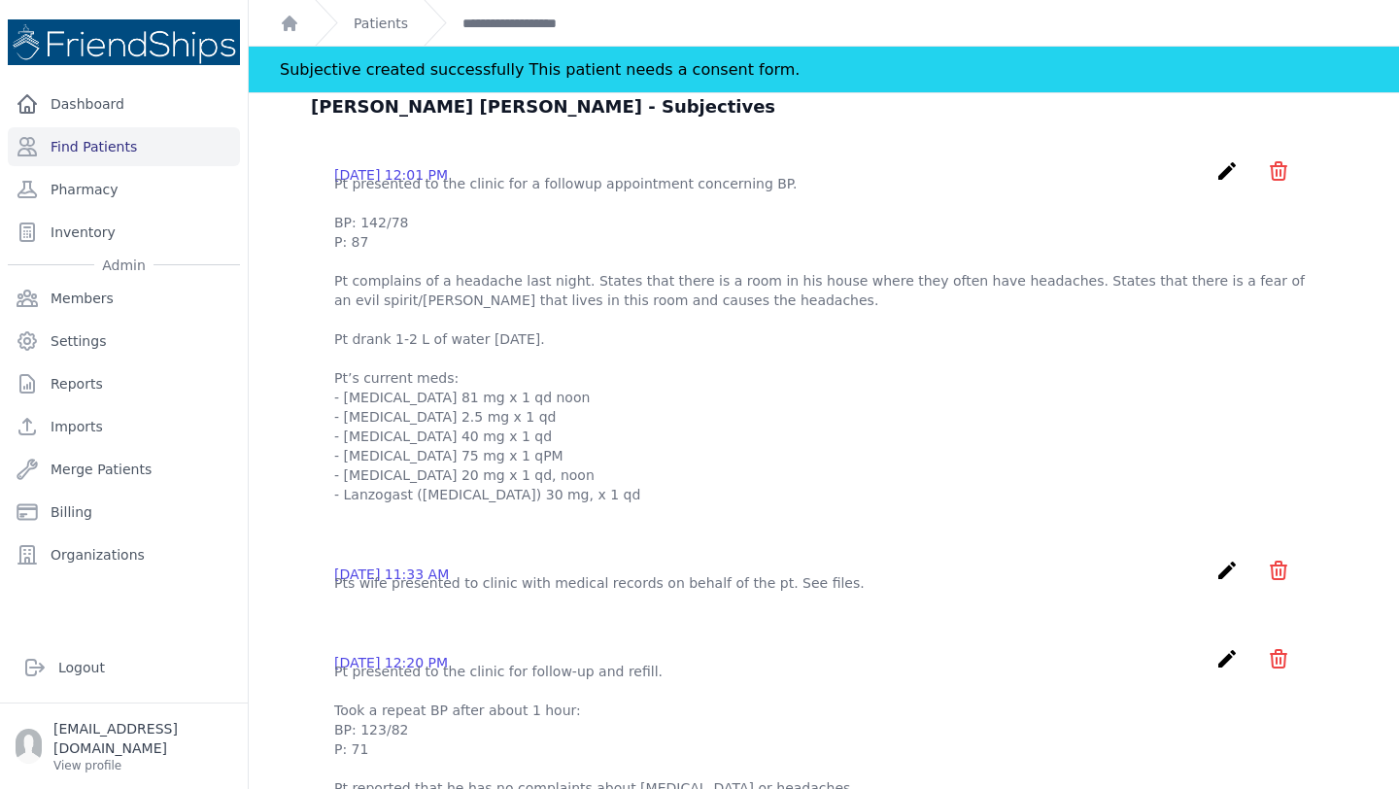
scroll to position [44, 0]
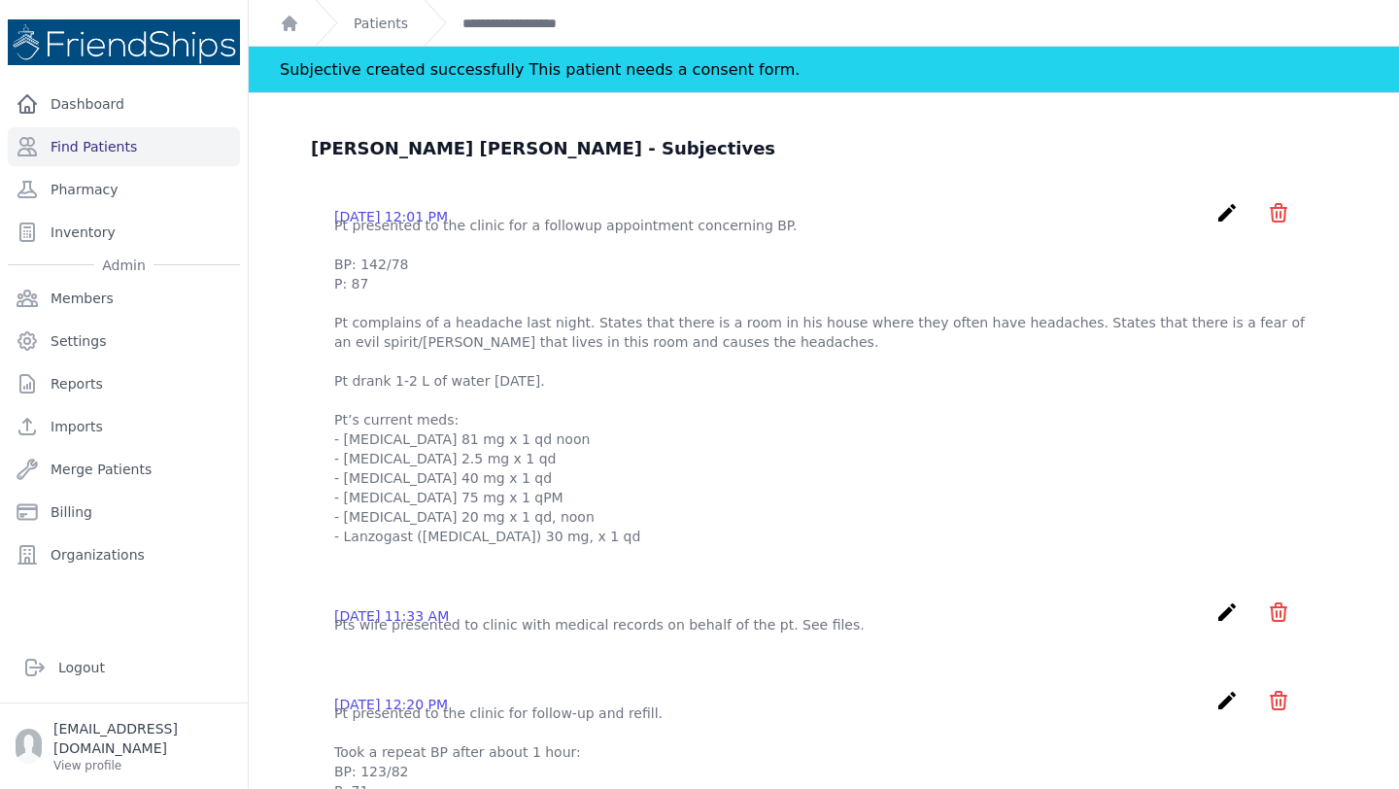
click at [1221, 211] on icon "create" at bounding box center [1226, 212] width 23 height 23
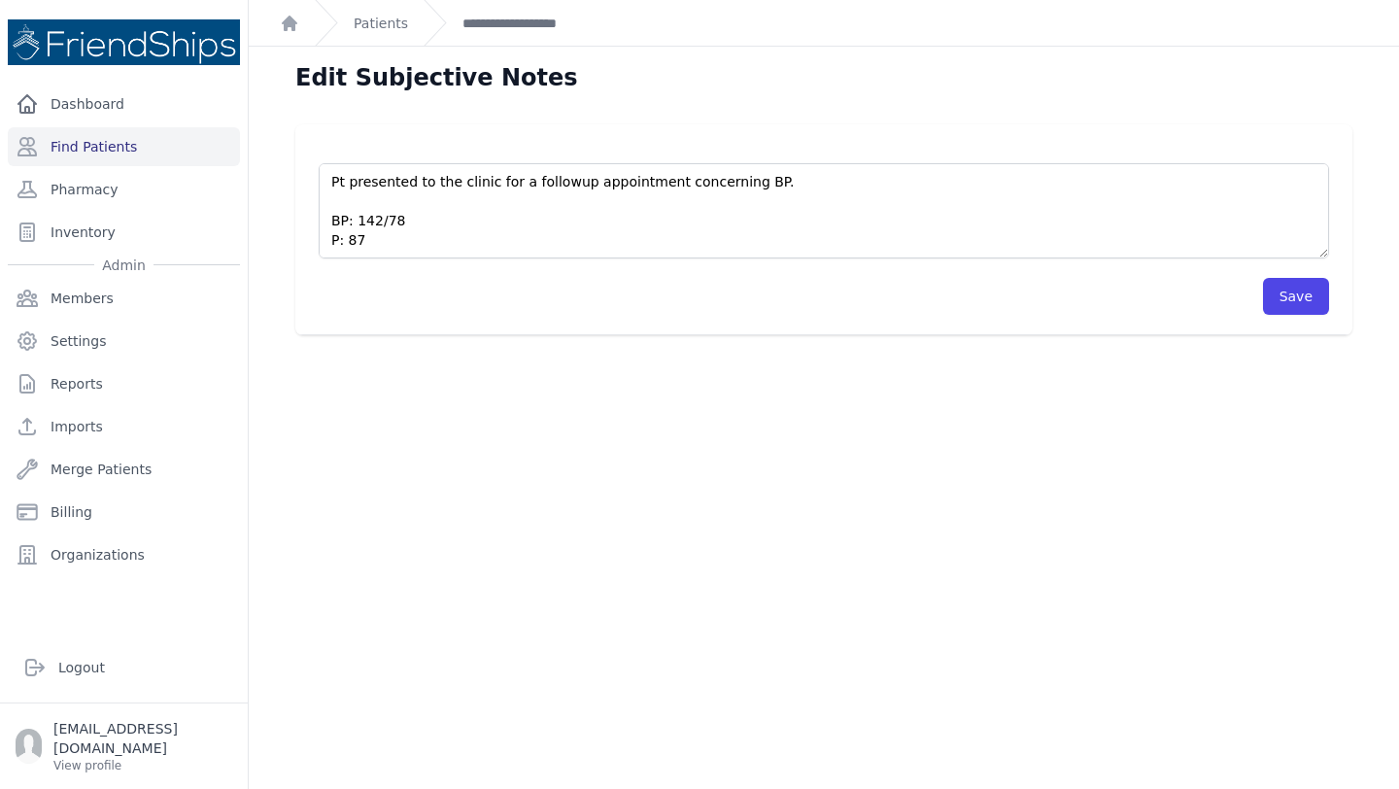
scroll to position [291, 0]
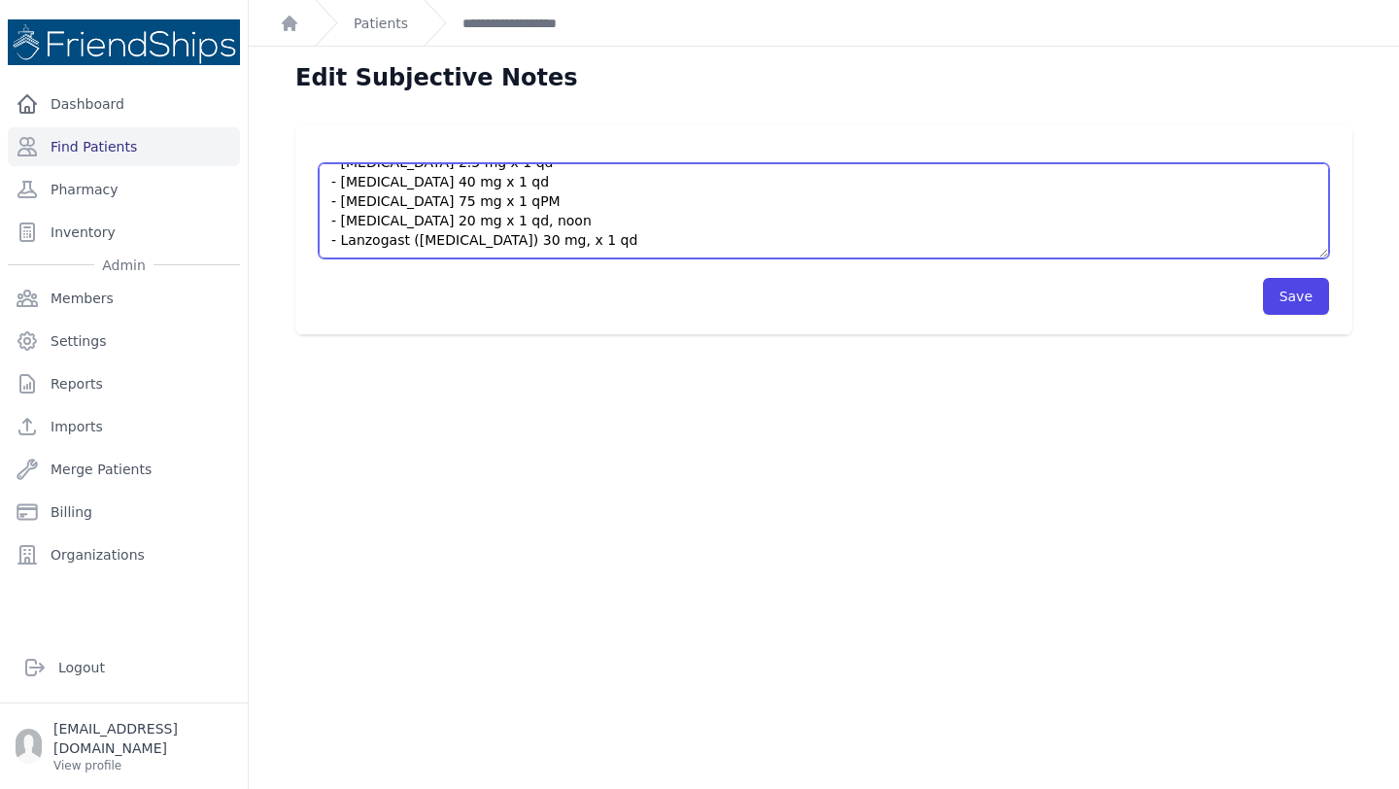
click at [649, 231] on textarea "Pt presented to the clinic for a followup appointment concerning BP. BP: 142/78…" at bounding box center [824, 210] width 1010 height 95
drag, startPoint x: 625, startPoint y: 236, endPoint x: 329, endPoint y: 185, distance: 299.8
click at [329, 185] on textarea "Pt presented to the clinic for a followup appointment concerning BP. BP: 142/78…" at bounding box center [824, 210] width 1010 height 95
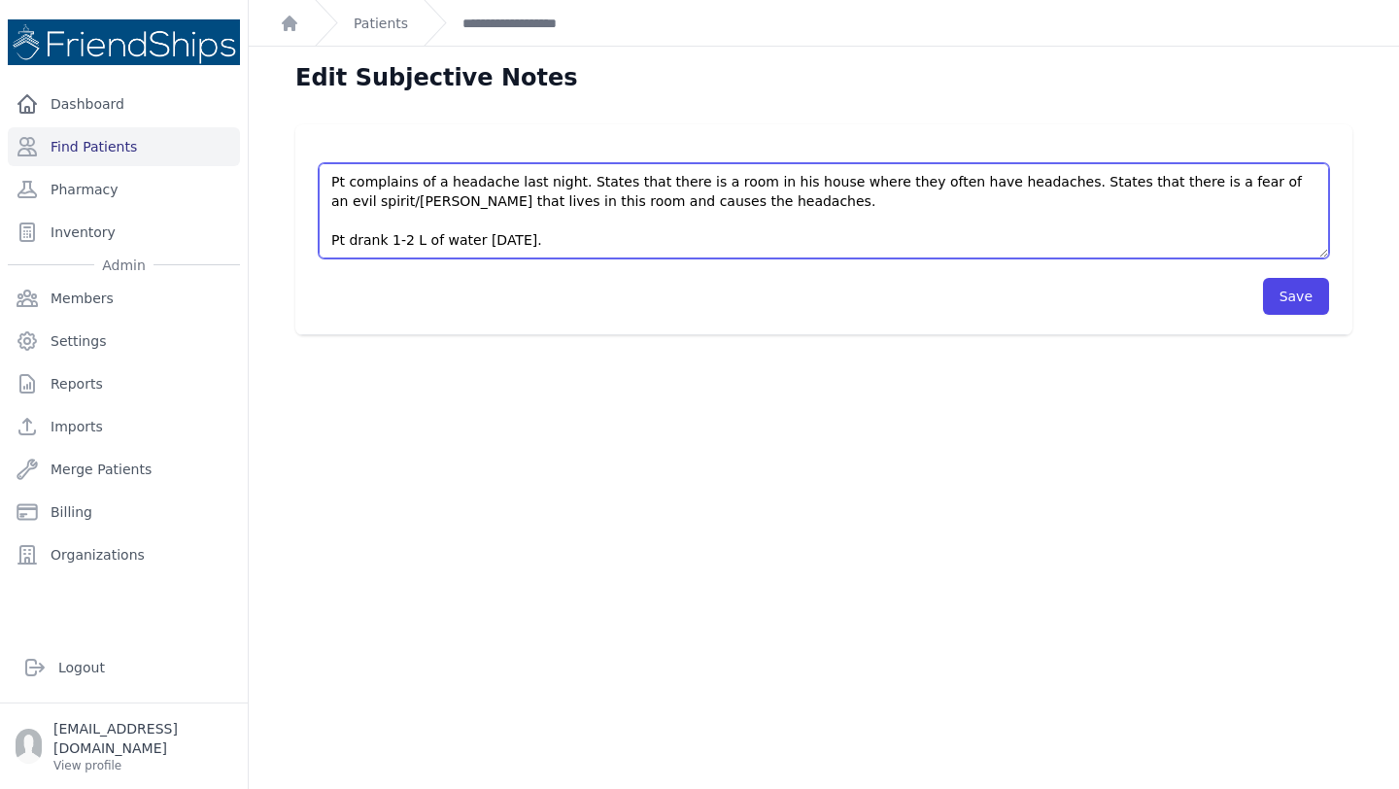
scroll to position [97, 0]
type textarea "Pt presented to the clinic for a followup appointment concerning BP. BP: 142/78…"
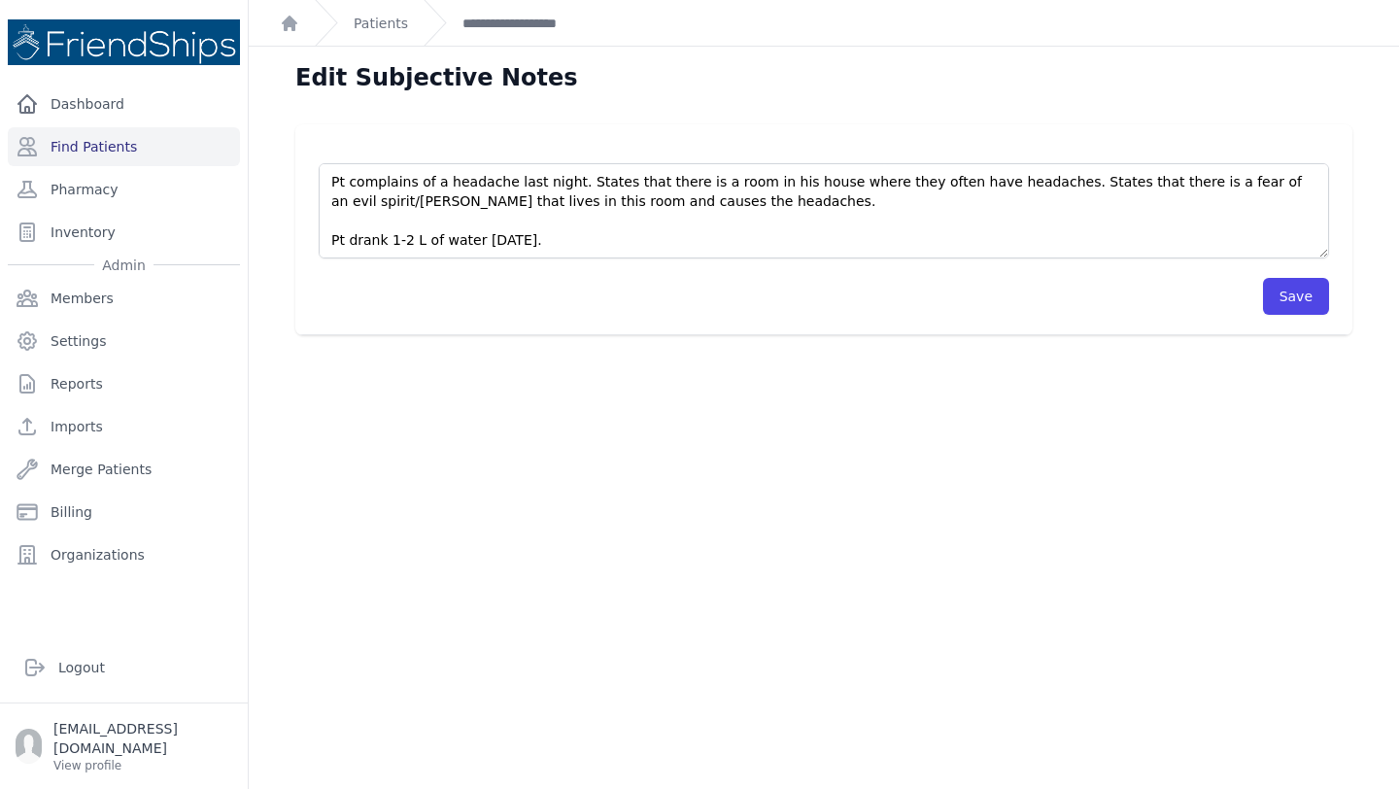
click at [838, 401] on div "Edit Subjective Notes Pt presented to the clinic for a followup appointment con…" at bounding box center [824, 441] width 1150 height 789
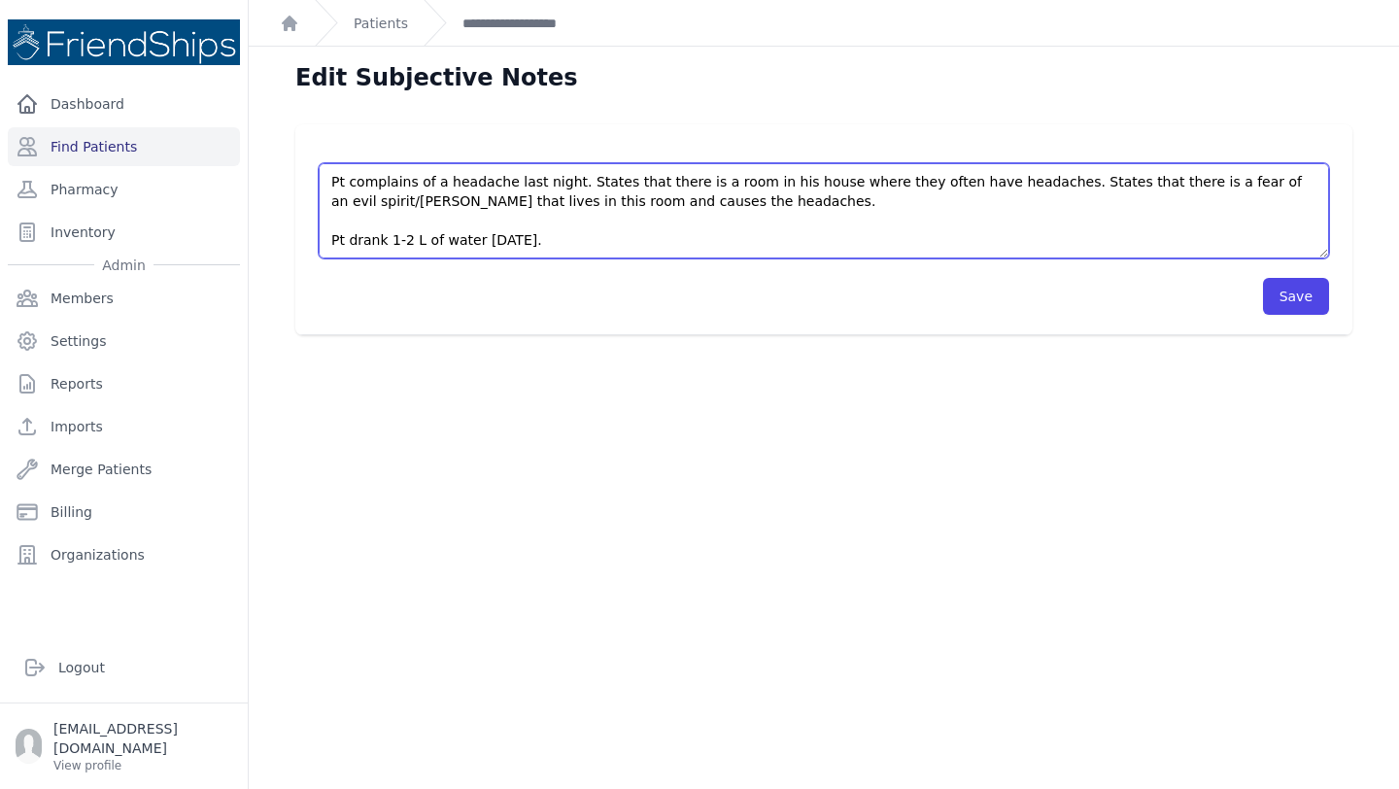
click at [611, 234] on textarea "Pt presented to the clinic for a followup appointment concerning BP. BP: 142/78…" at bounding box center [824, 210] width 1010 height 95
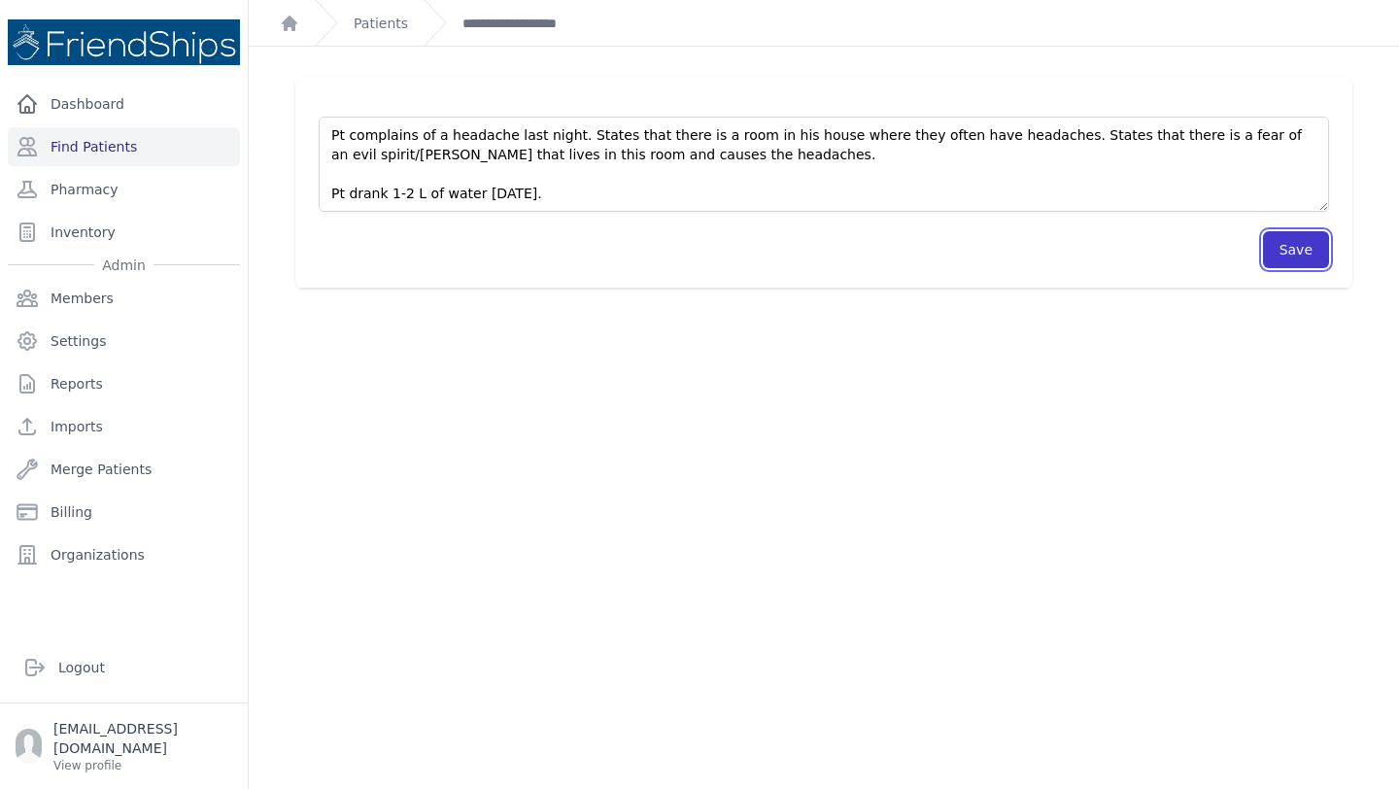
click at [1283, 252] on button "Save" at bounding box center [1296, 249] width 66 height 37
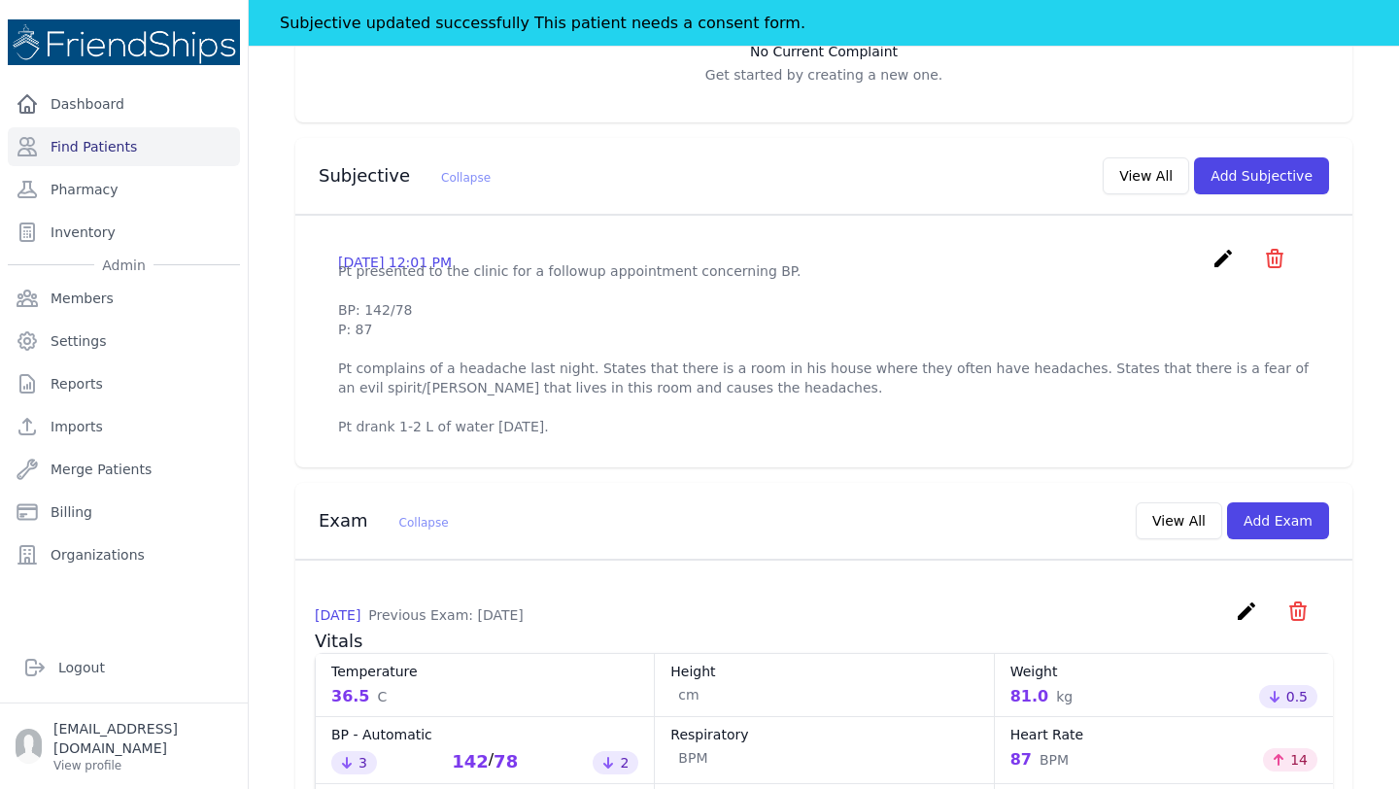
scroll to position [568, 0]
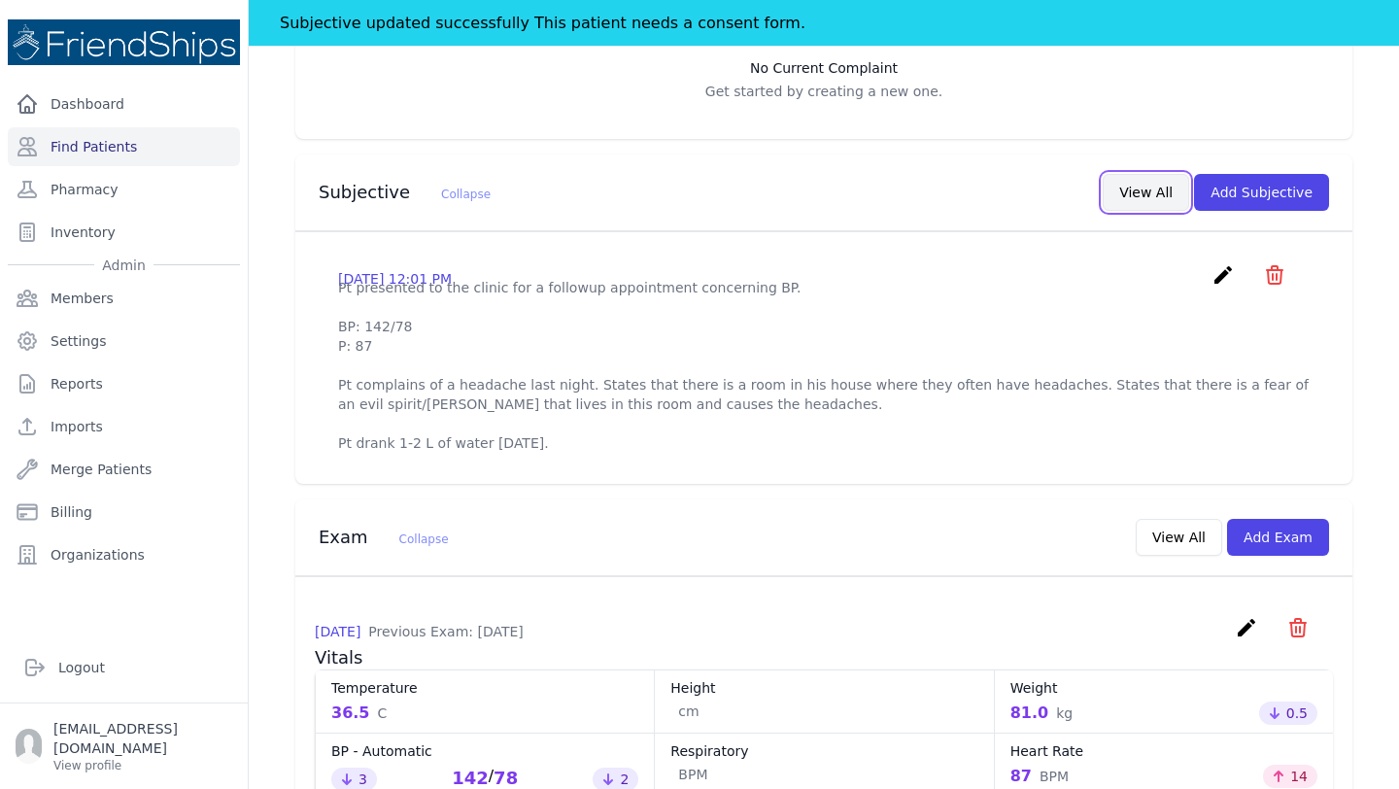
click at [1156, 174] on button "View All" at bounding box center [1146, 192] width 86 height 37
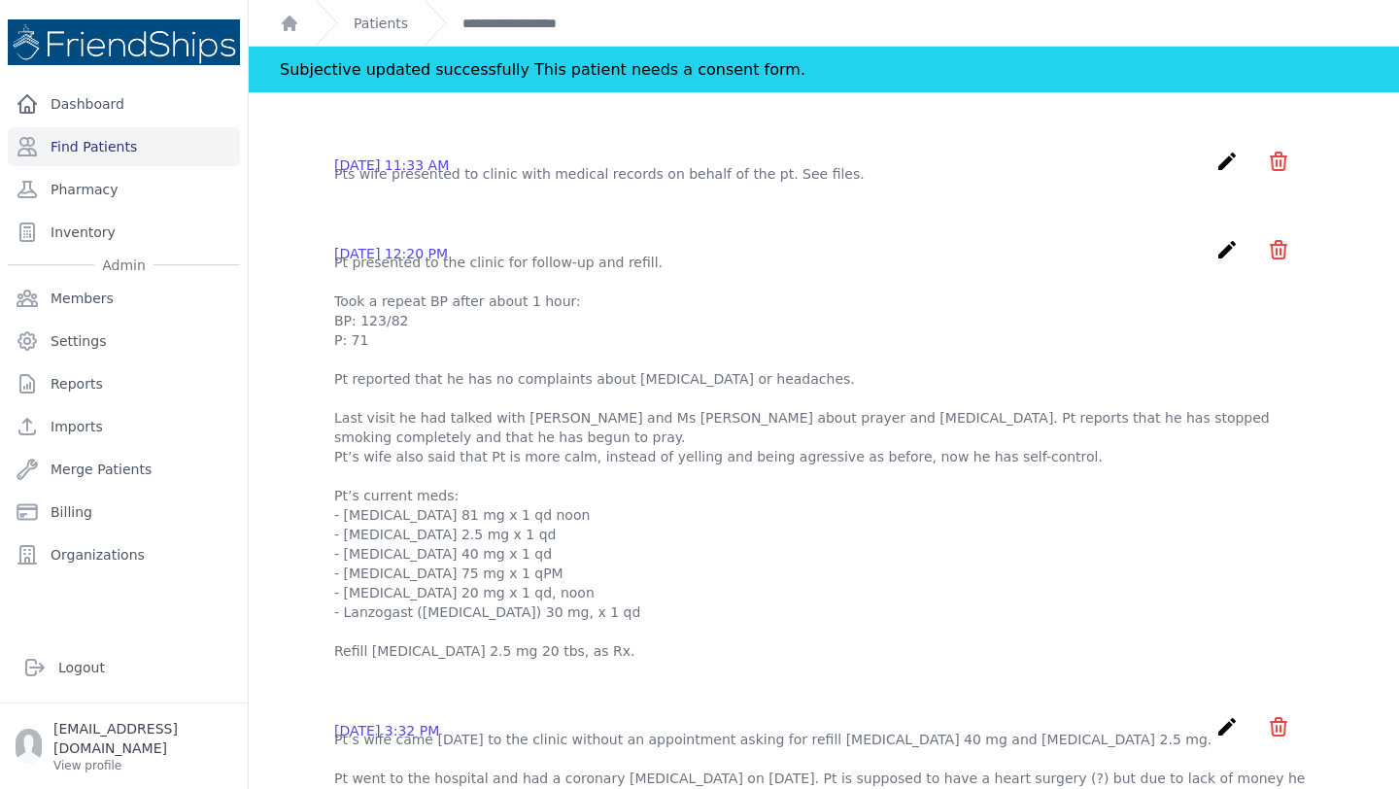
scroll to position [0, 0]
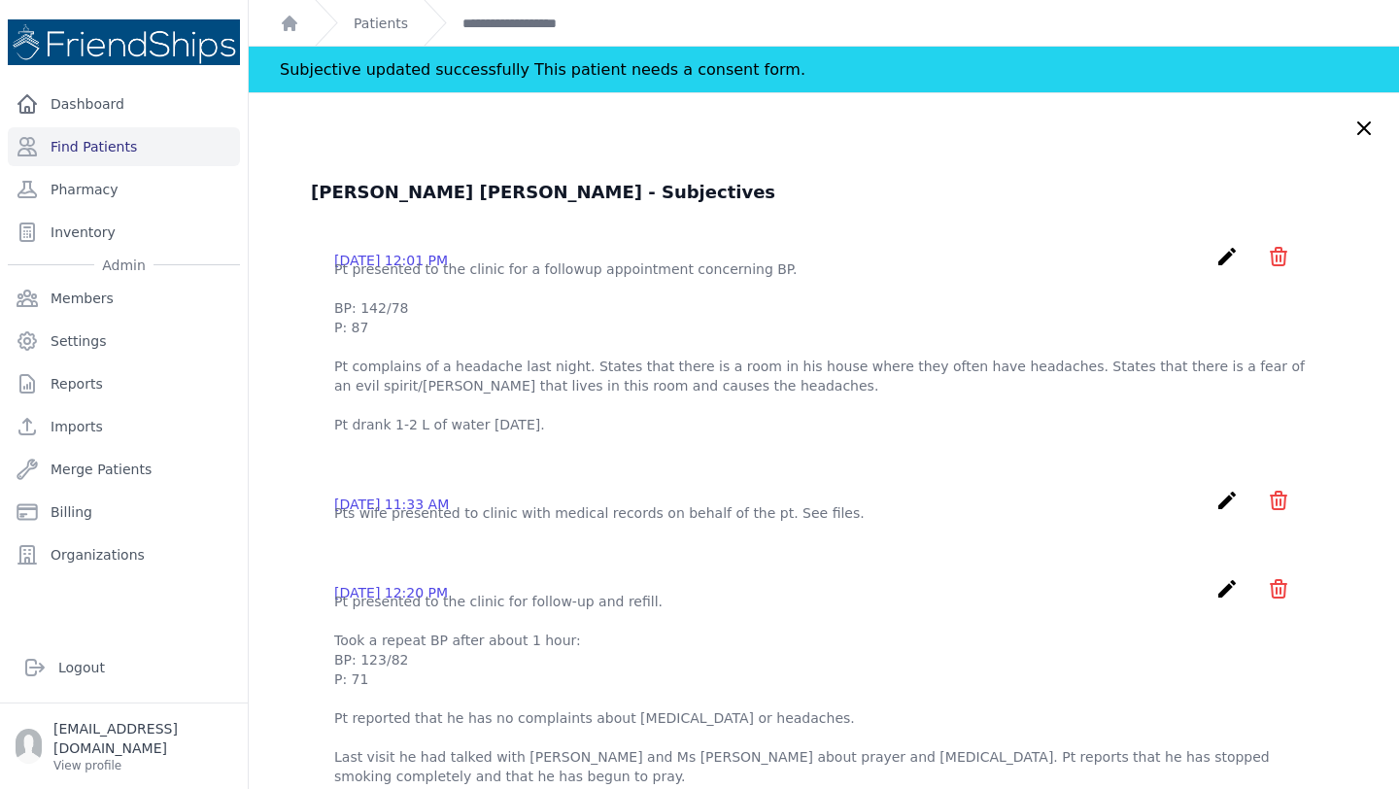
click at [1225, 259] on icon "create" at bounding box center [1226, 256] width 23 height 23
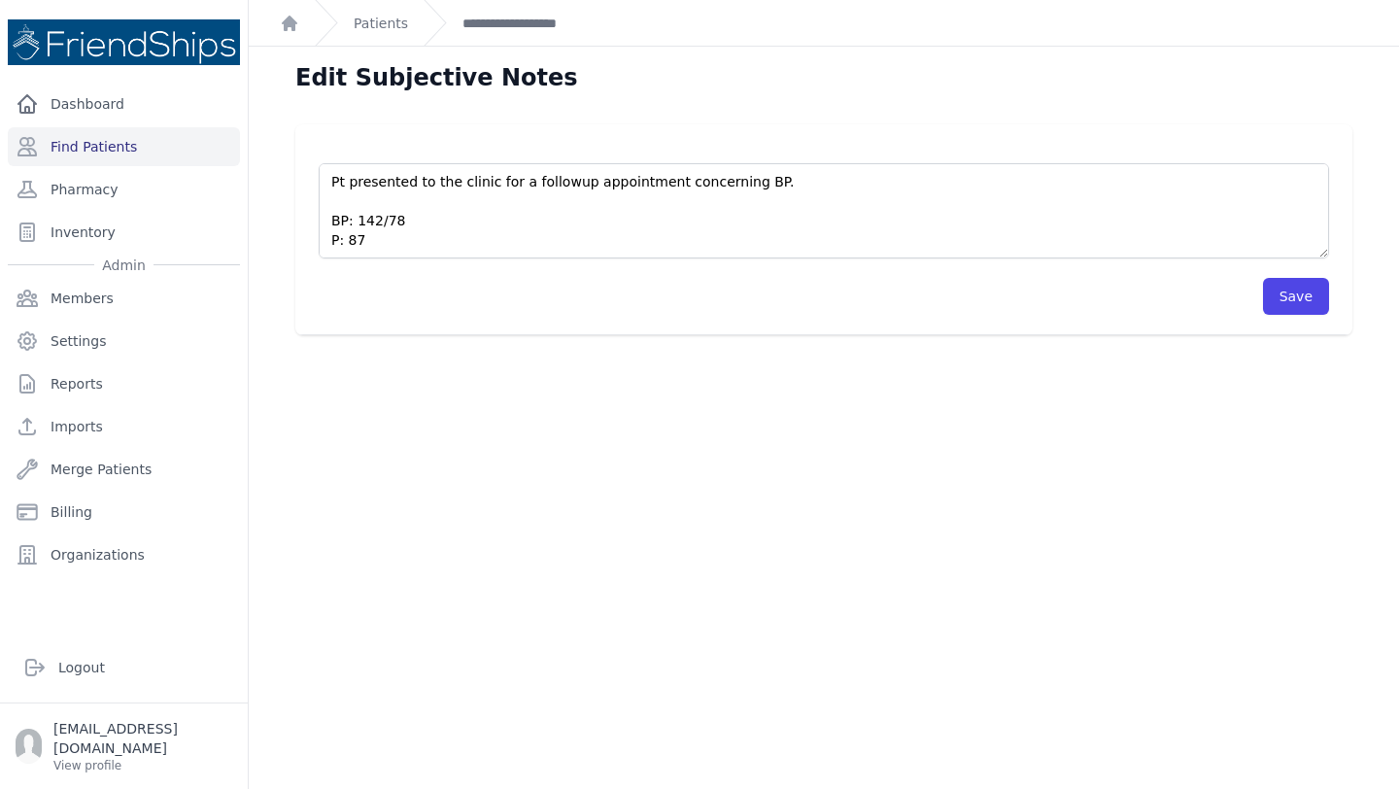
scroll to position [97, 0]
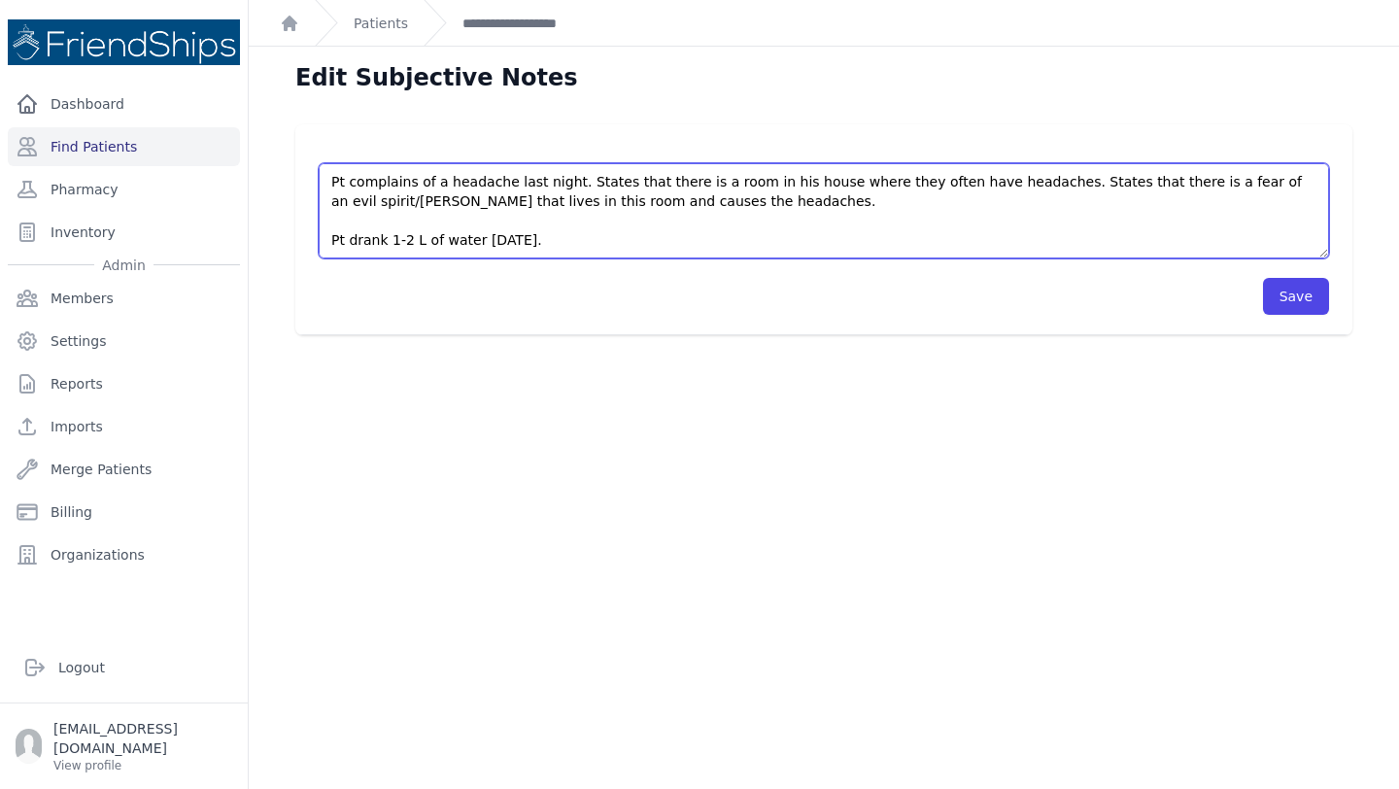
click at [572, 248] on textarea "Pt presented to the clinic for a followup appointment concerning BP. BP: 142/78…" at bounding box center [824, 210] width 1010 height 95
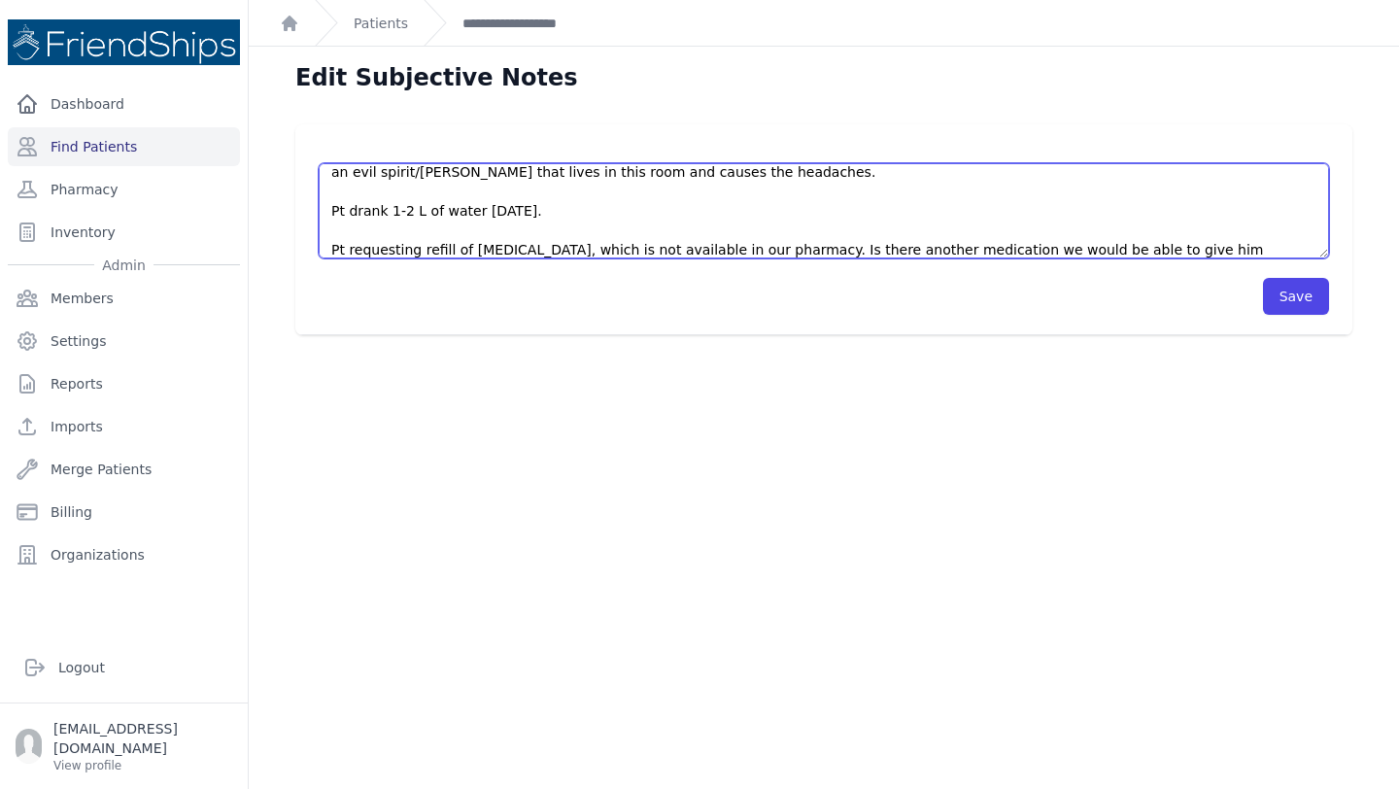
click at [331, 247] on textarea "Pt presented to the clinic for a followup appointment concerning BP. BP: 142/78…" at bounding box center [824, 210] width 1010 height 95
type textarea "Pt presented to the clinic for a followup appointment concerning BP. BP: 142/78…"
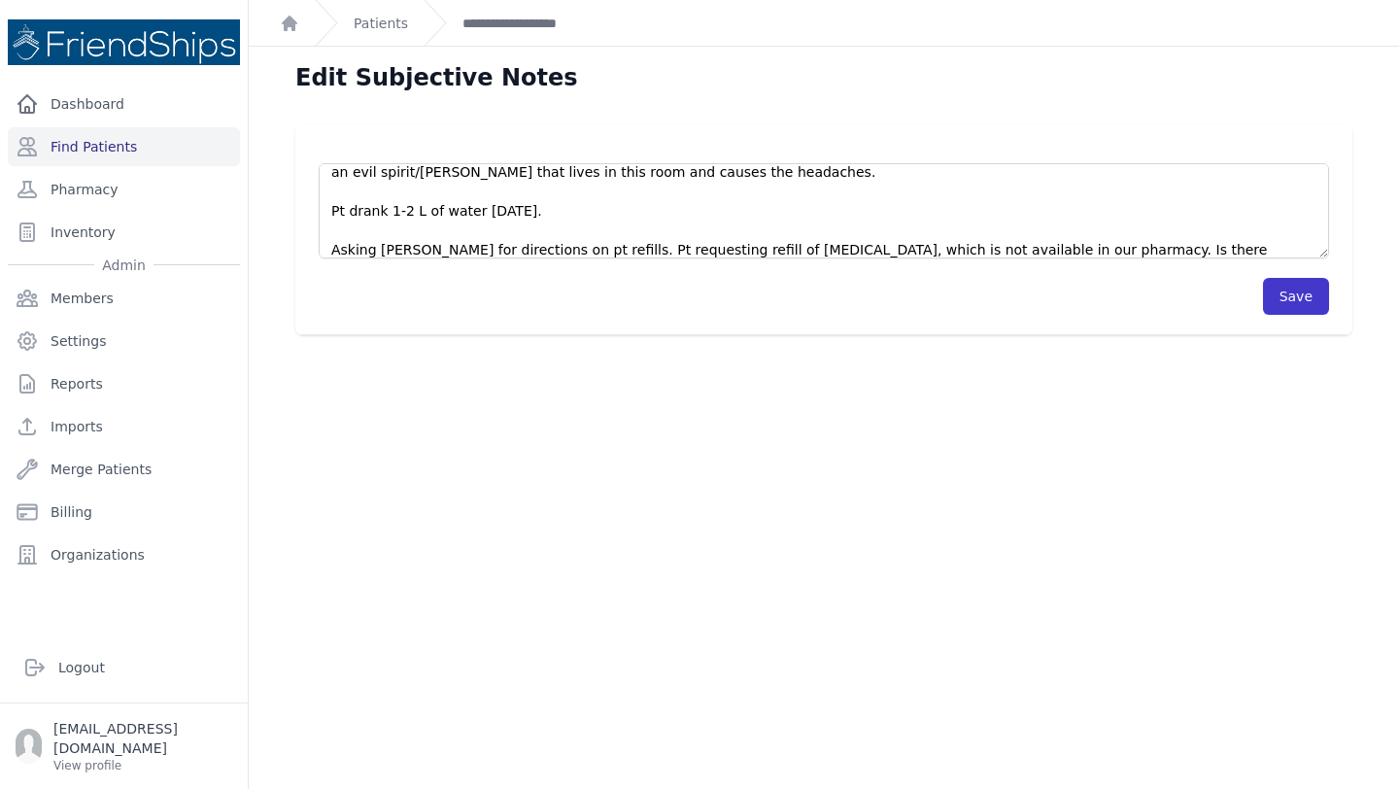
click at [1294, 302] on button "Save" at bounding box center [1296, 296] width 66 height 37
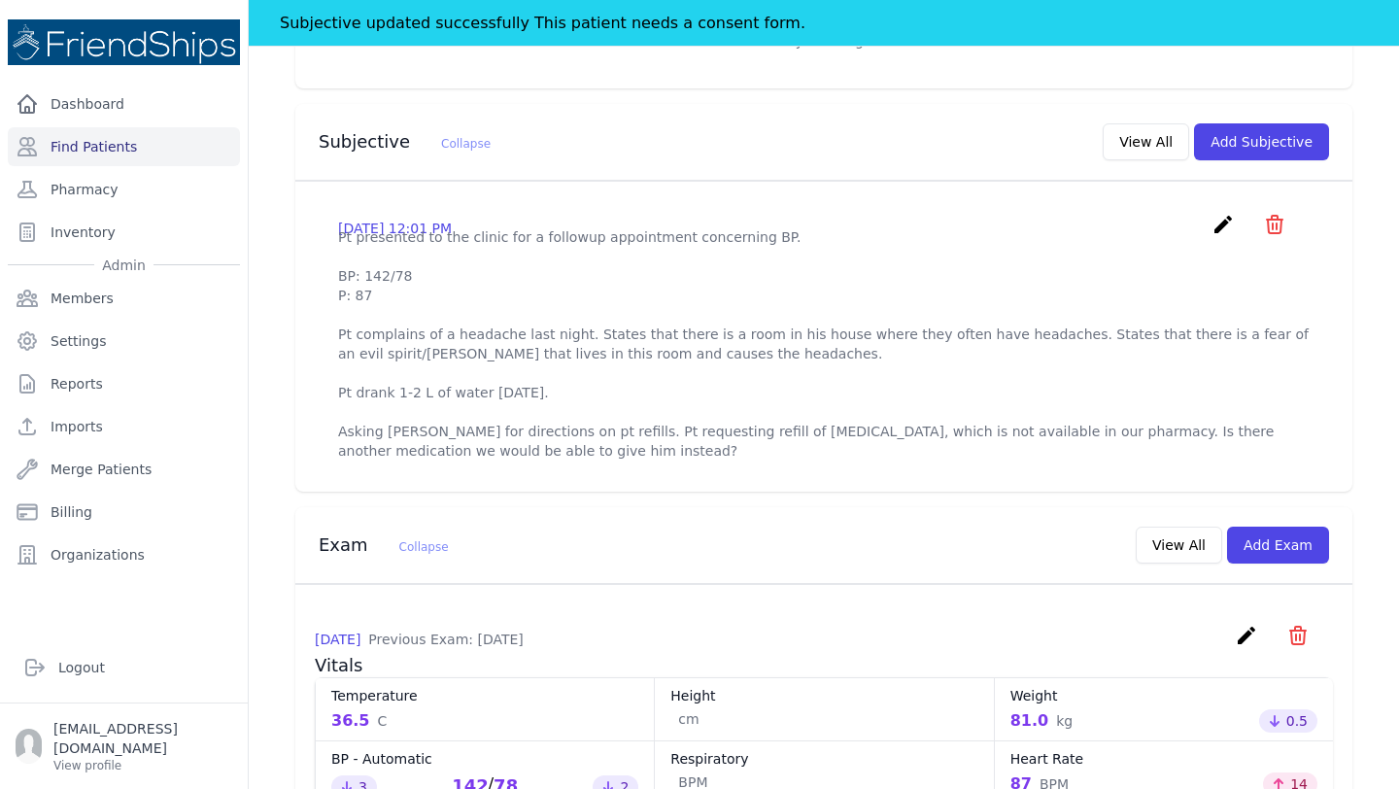
scroll to position [619, 0]
click at [971, 213] on div "[DATE] 12:01 PM create ​ Delete subjective - Pt presented to the clinic for a f…" at bounding box center [823, 228] width 971 height 30
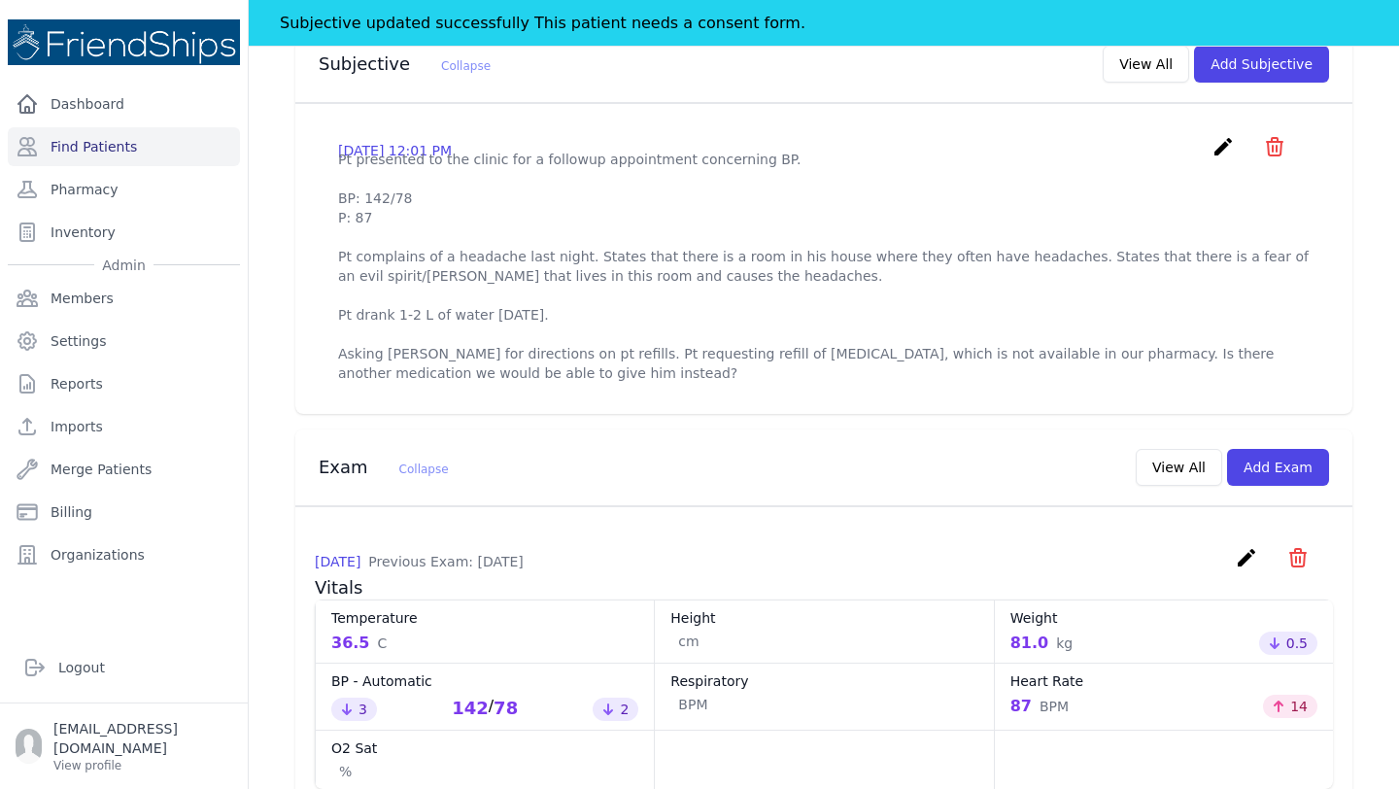
scroll to position [699, 0]
click at [943, 147] on p "Pt presented to the clinic for a followup appointment concerning BP. BP: 142/78…" at bounding box center [823, 263] width 971 height 233
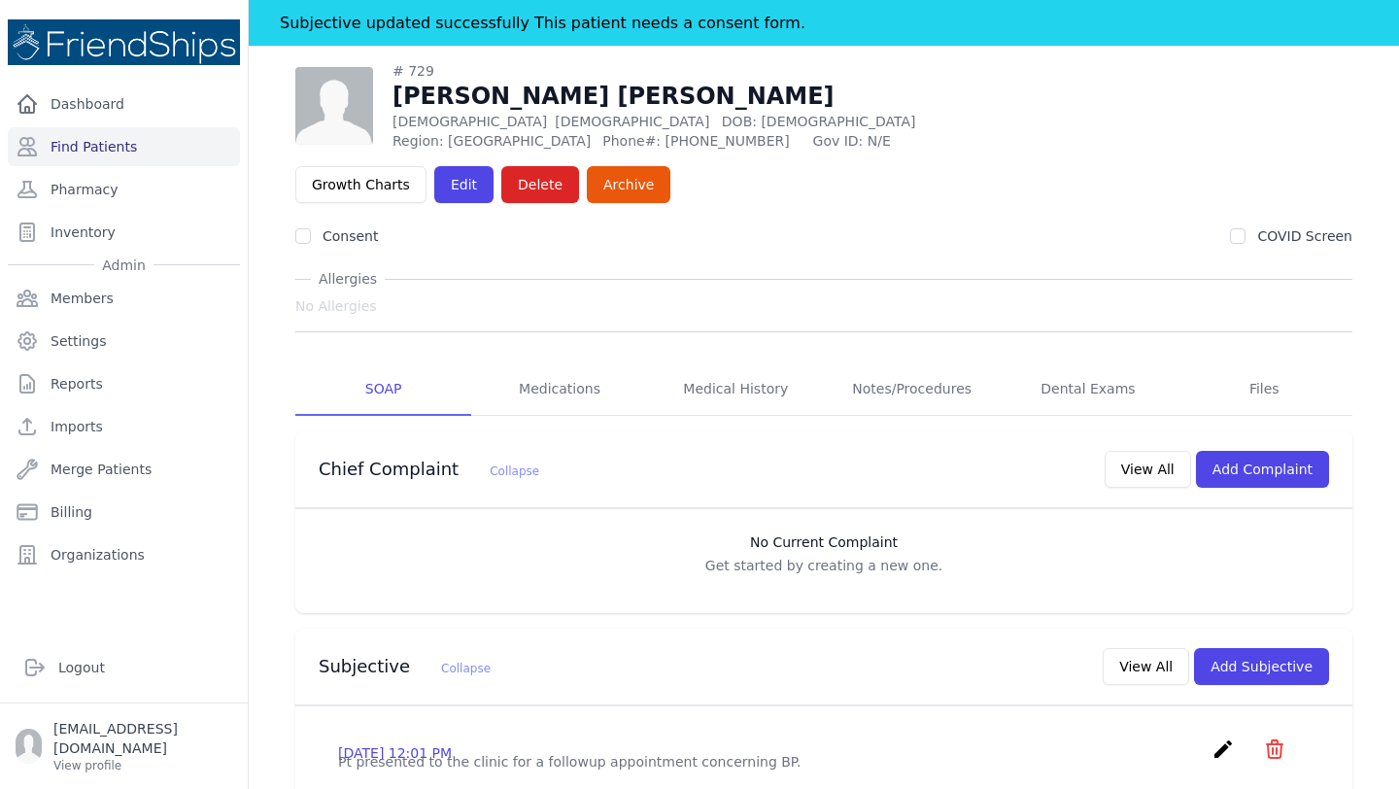
scroll to position [0, 0]
